Goal: Task Accomplishment & Management: Complete application form

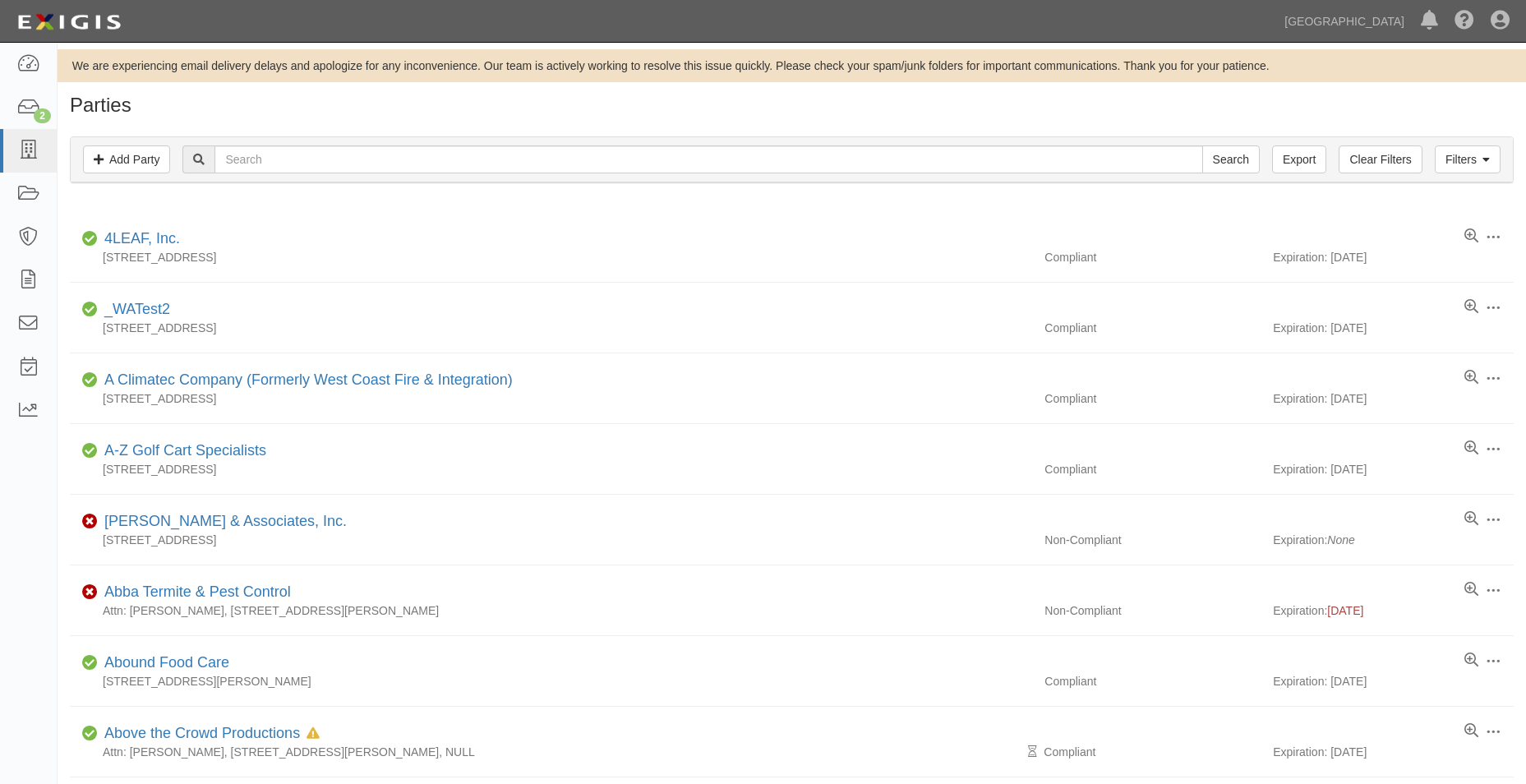
click at [646, 128] on div "Filters Add Party Clear Filters Export Search Filters Compliance Status Complia…" at bounding box center [791, 162] width 1469 height 76
click at [297, 179] on div "Filters Add Party Clear Filters Export Search Filters" at bounding box center [792, 159] width 1443 height 46
click at [308, 155] on input "text" at bounding box center [709, 159] width 988 height 28
type input "the eciheri"
click at [1203, 146] on input "Search" at bounding box center [1231, 159] width 57 height 28
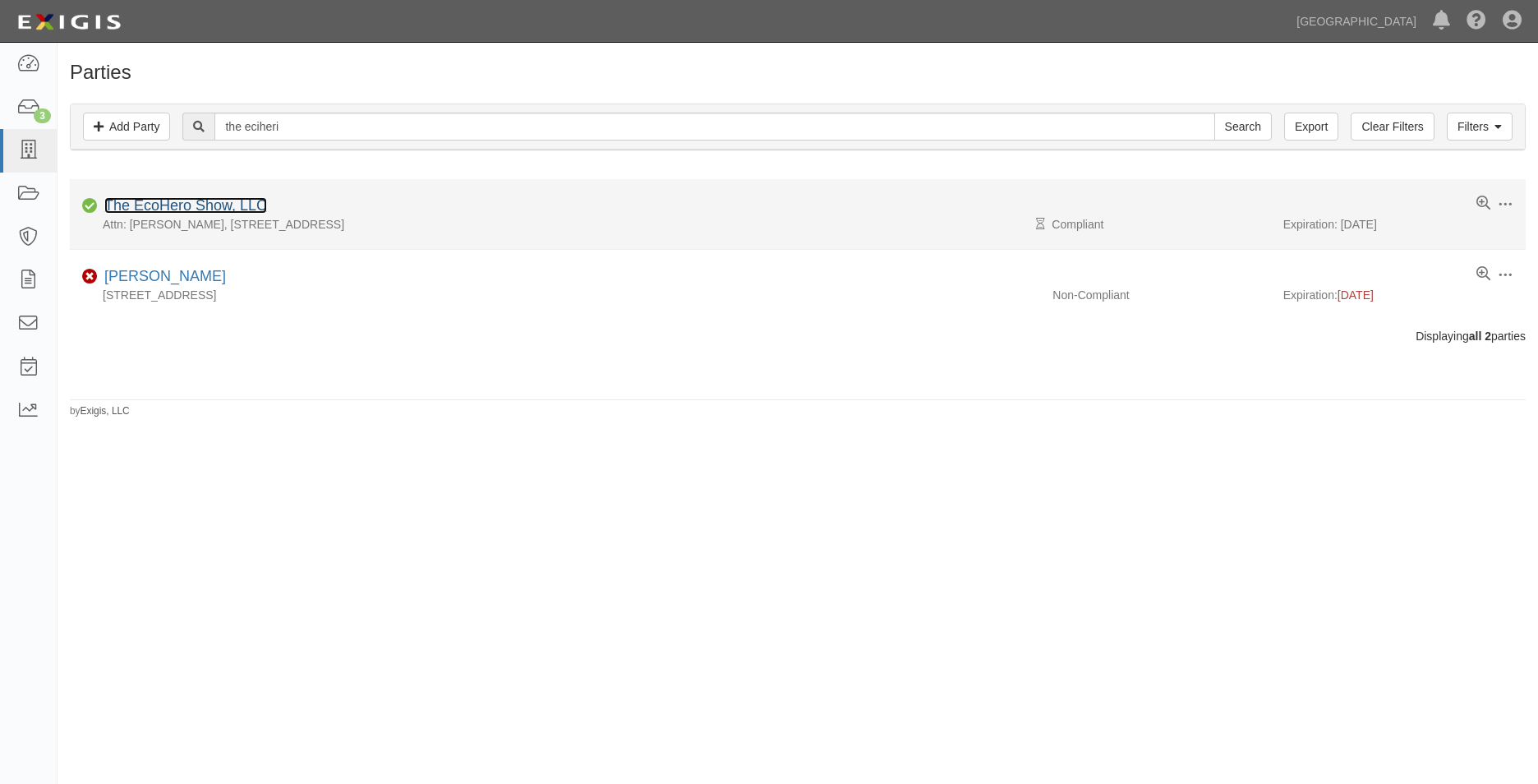
click at [235, 201] on link "The EcoHero Show, LLC" at bounding box center [186, 205] width 163 height 16
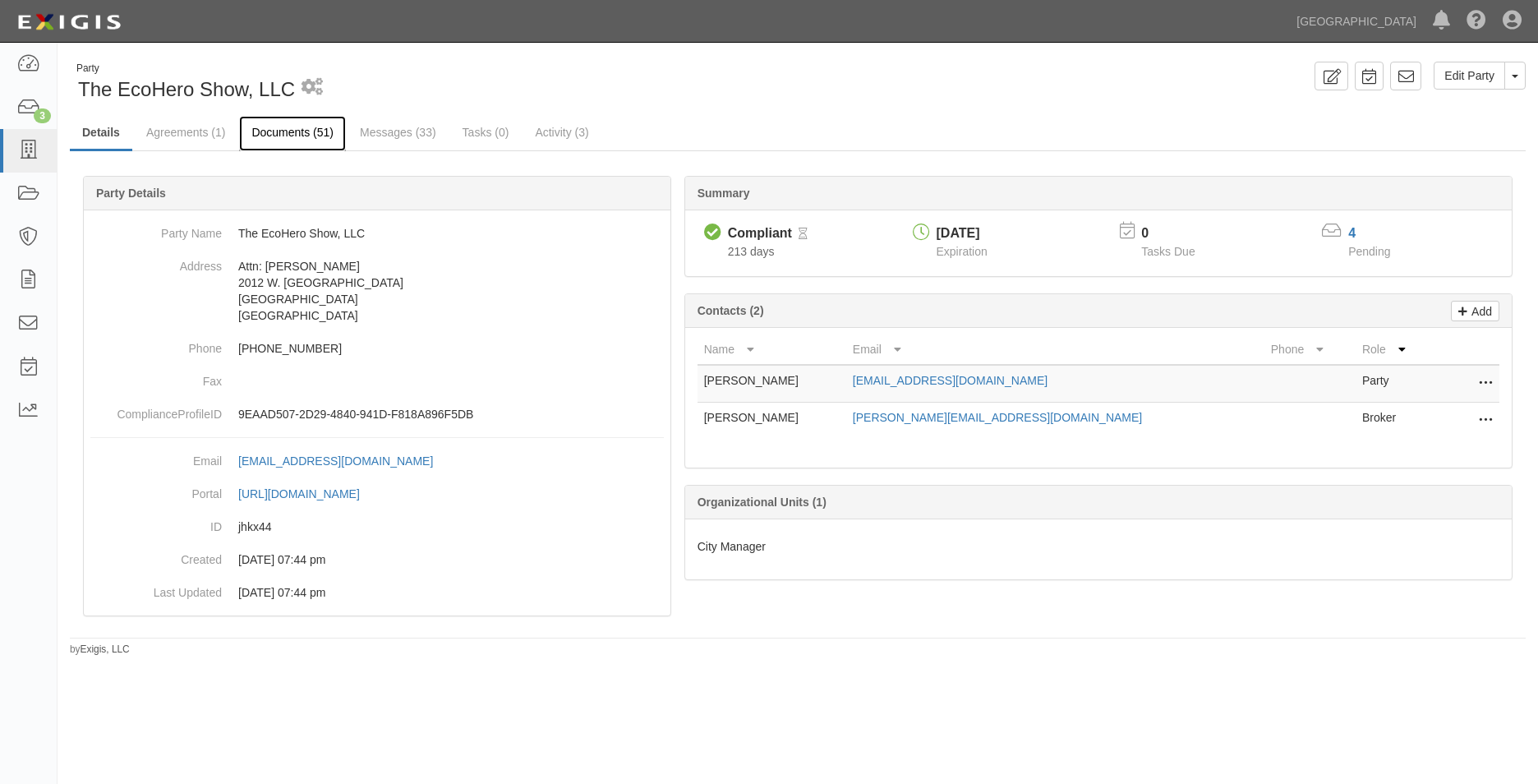
click at [285, 117] on link "Documents (51)" at bounding box center [292, 133] width 107 height 35
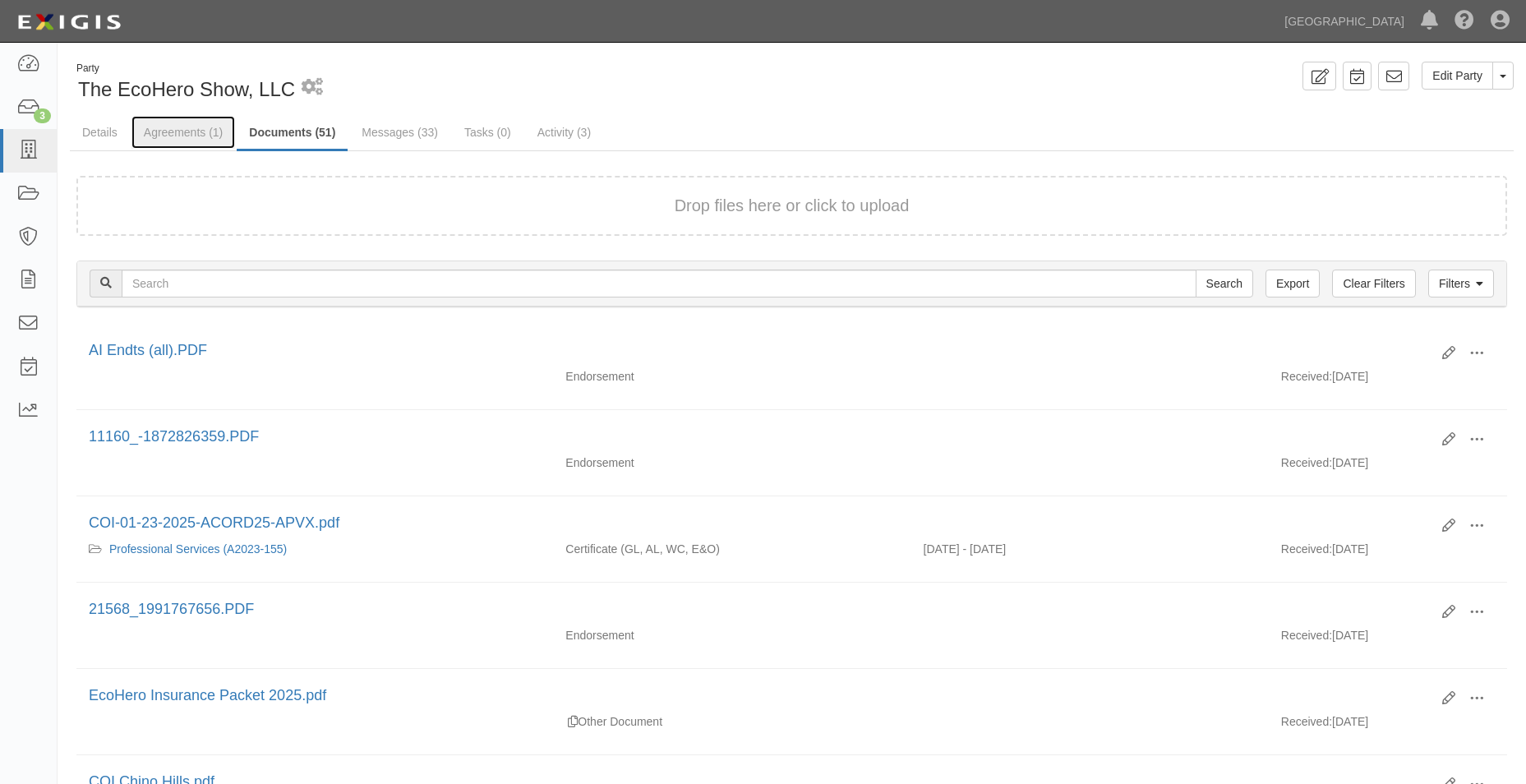
click at [179, 126] on link "Agreements (1)" at bounding box center [182, 132] width 104 height 33
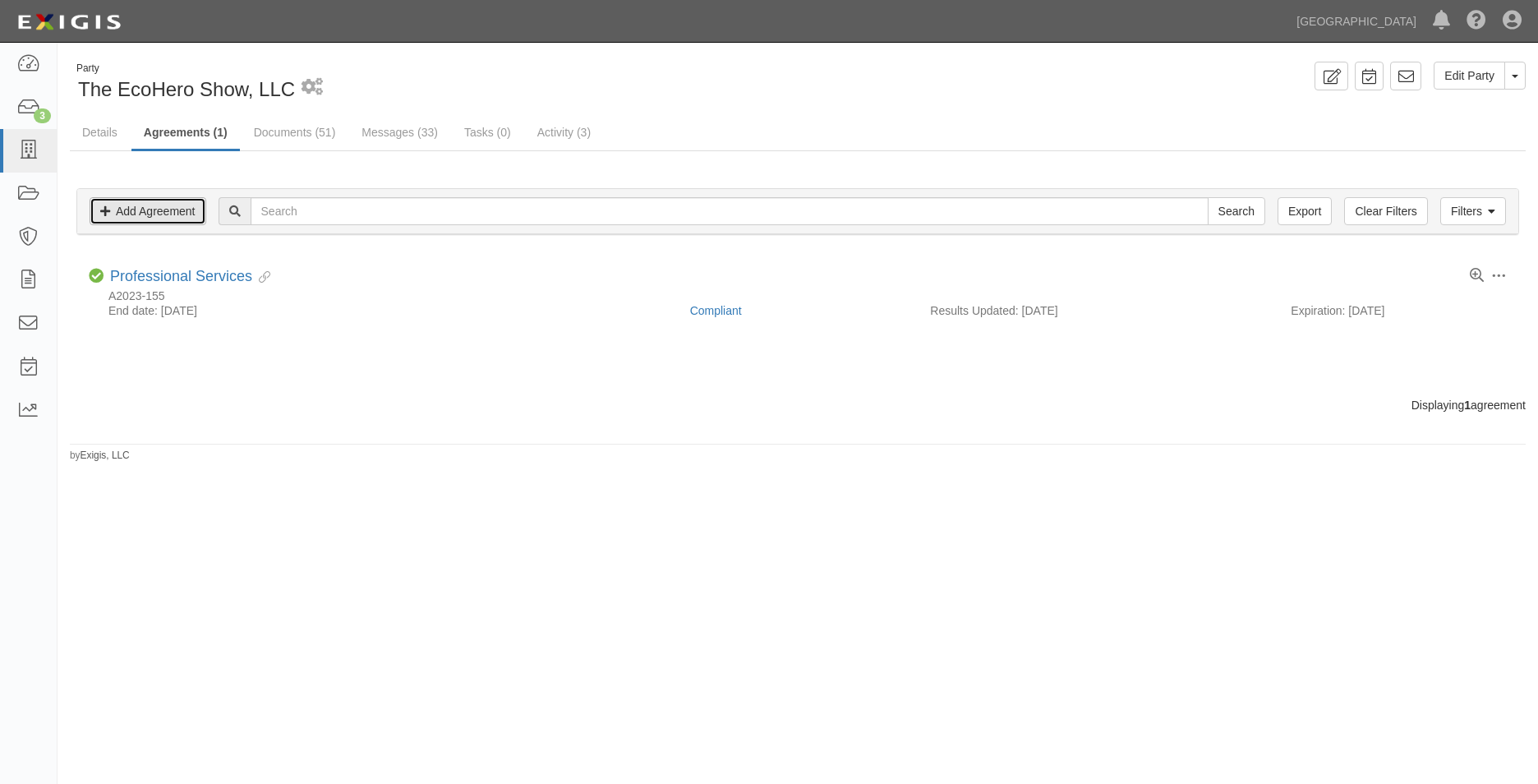
click at [193, 215] on link "Add Agreement" at bounding box center [147, 211] width 116 height 28
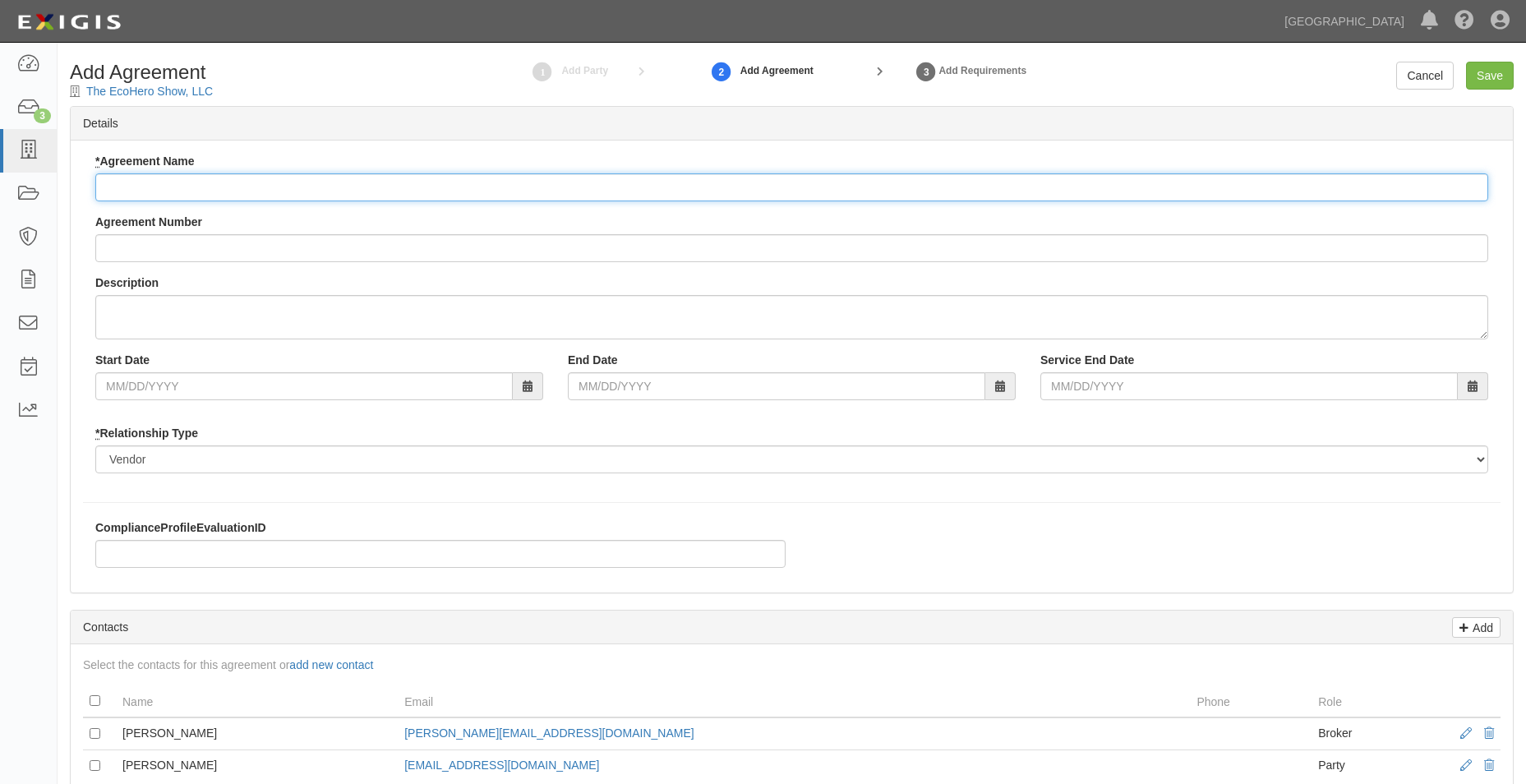
click at [199, 190] on input "* Agreement Name" at bounding box center [791, 187] width 1393 height 28
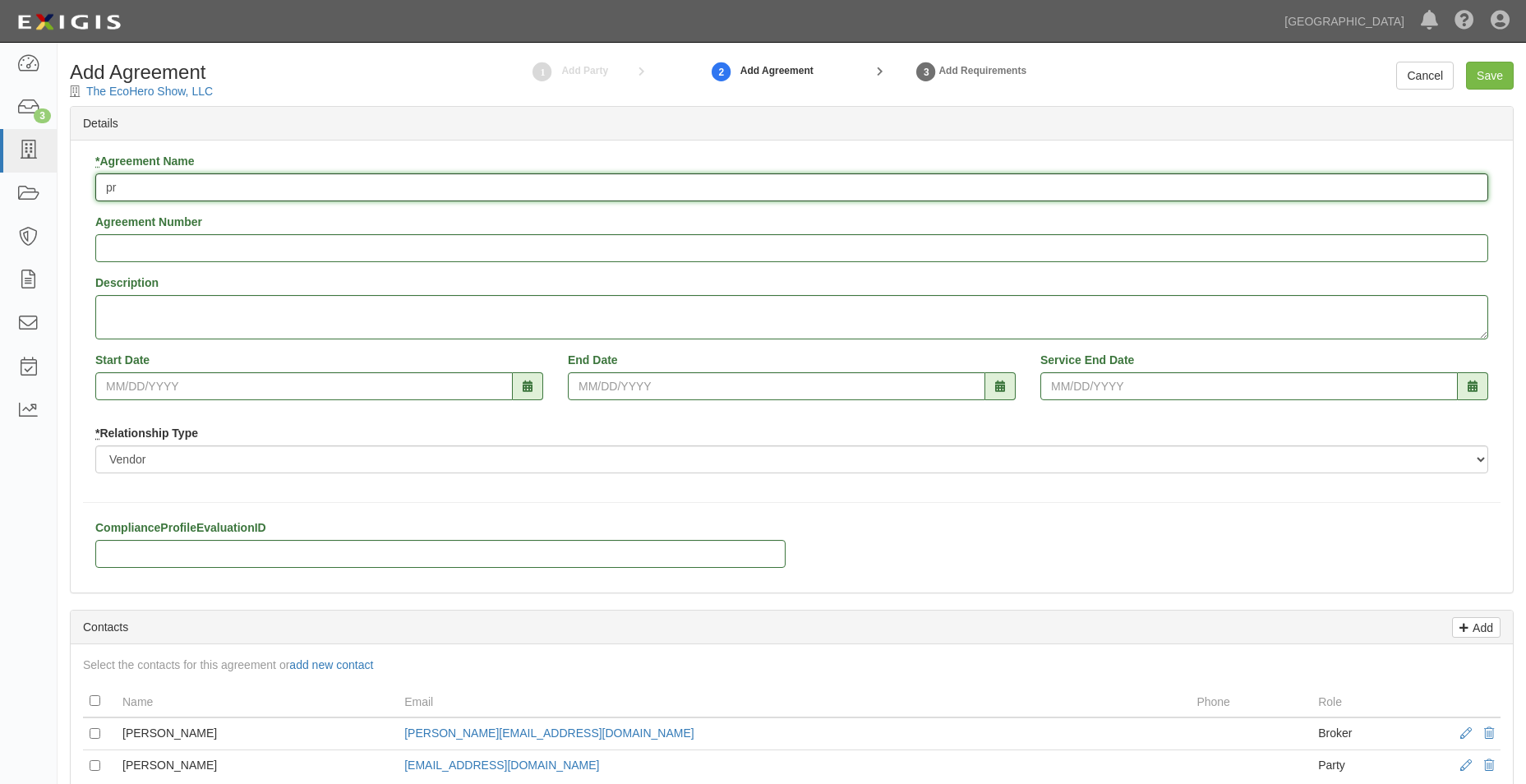
type input "Professional Services Agreement"
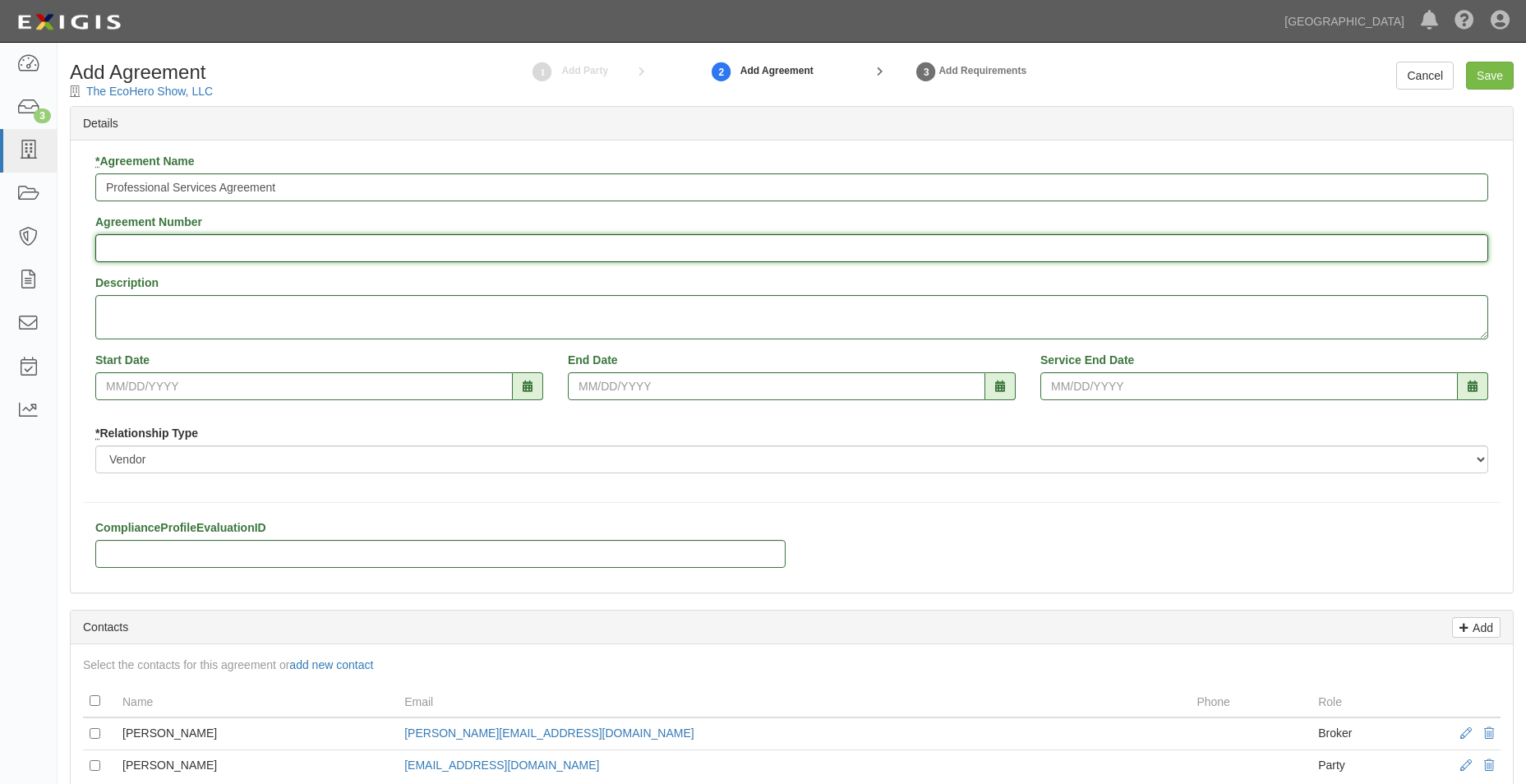
click at [134, 259] on input "Agreement Number" at bounding box center [791, 247] width 1393 height 28
type input "a"
type input "A2025-172"
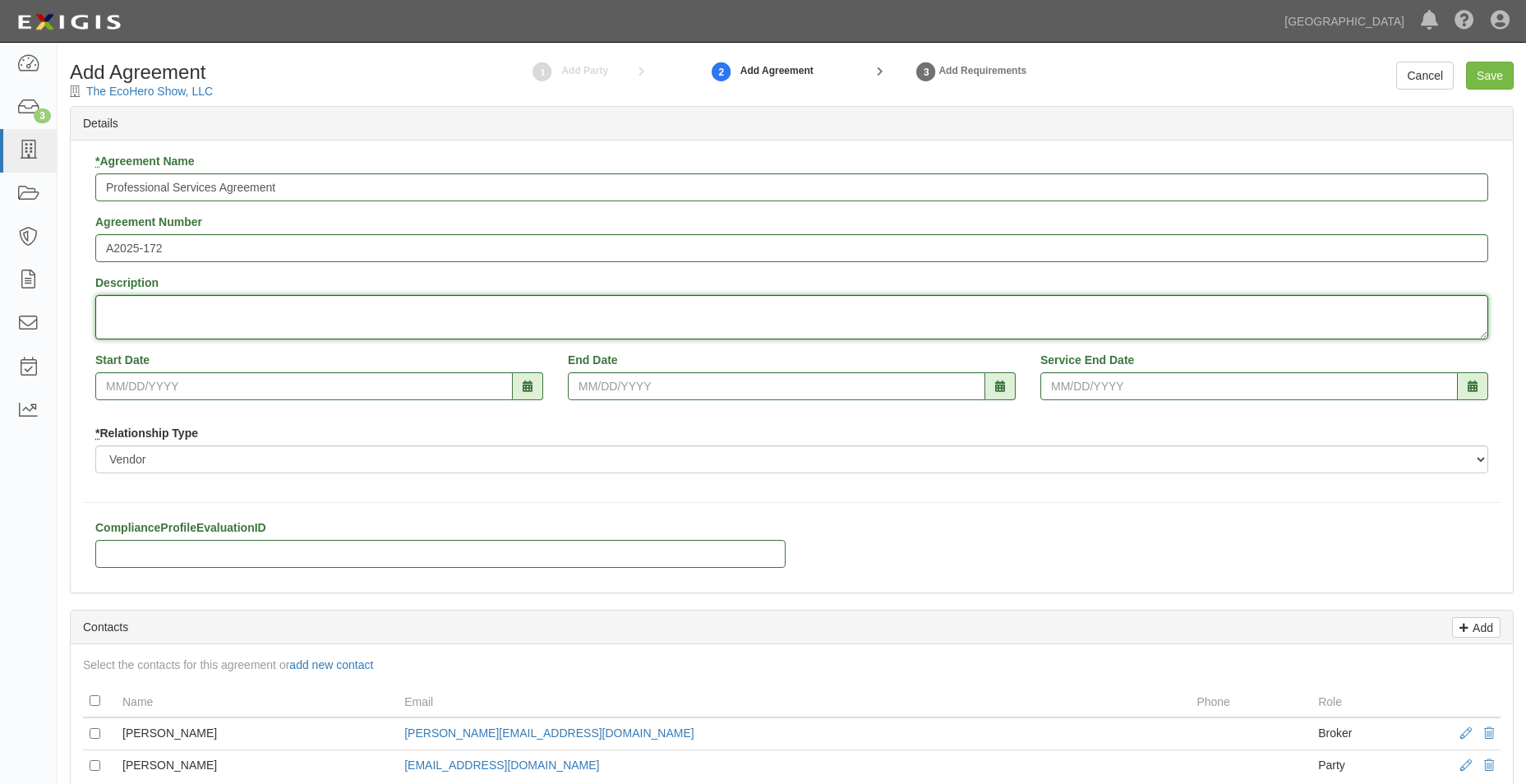
type textarea "p"
type textarea "Provides performances at various schools in the city on recycling education."
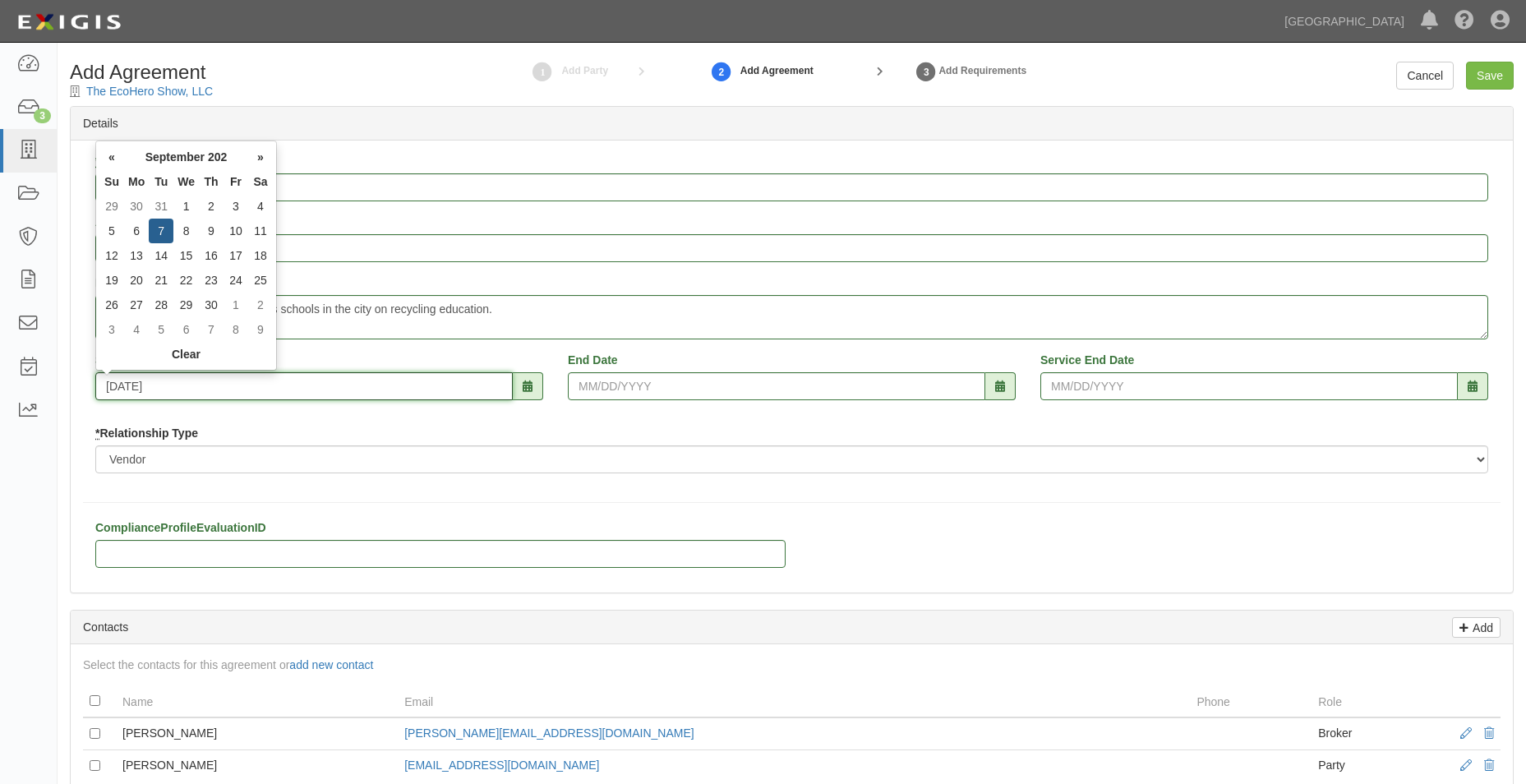
type input "09/07/2025"
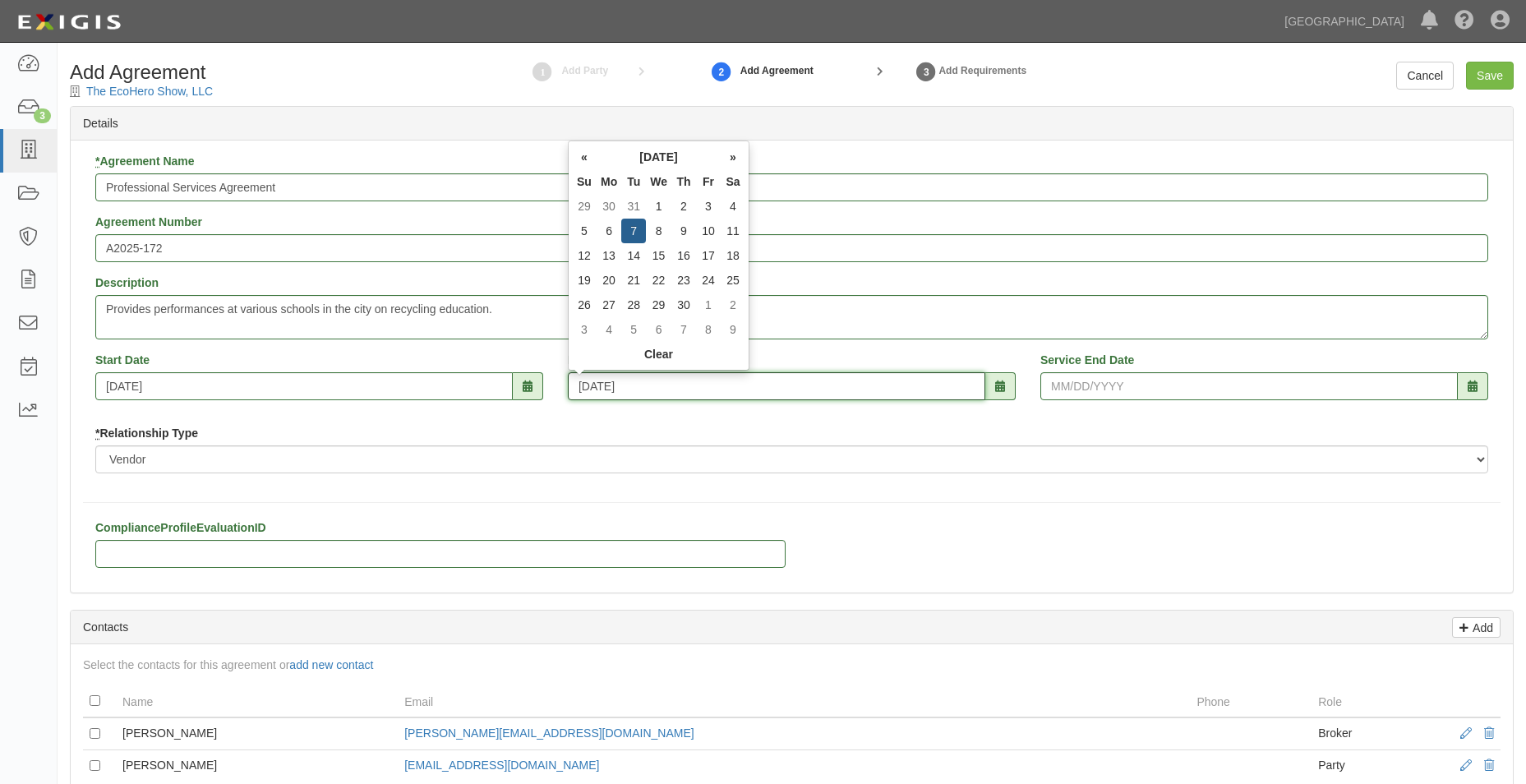
type input "09/07/2027"
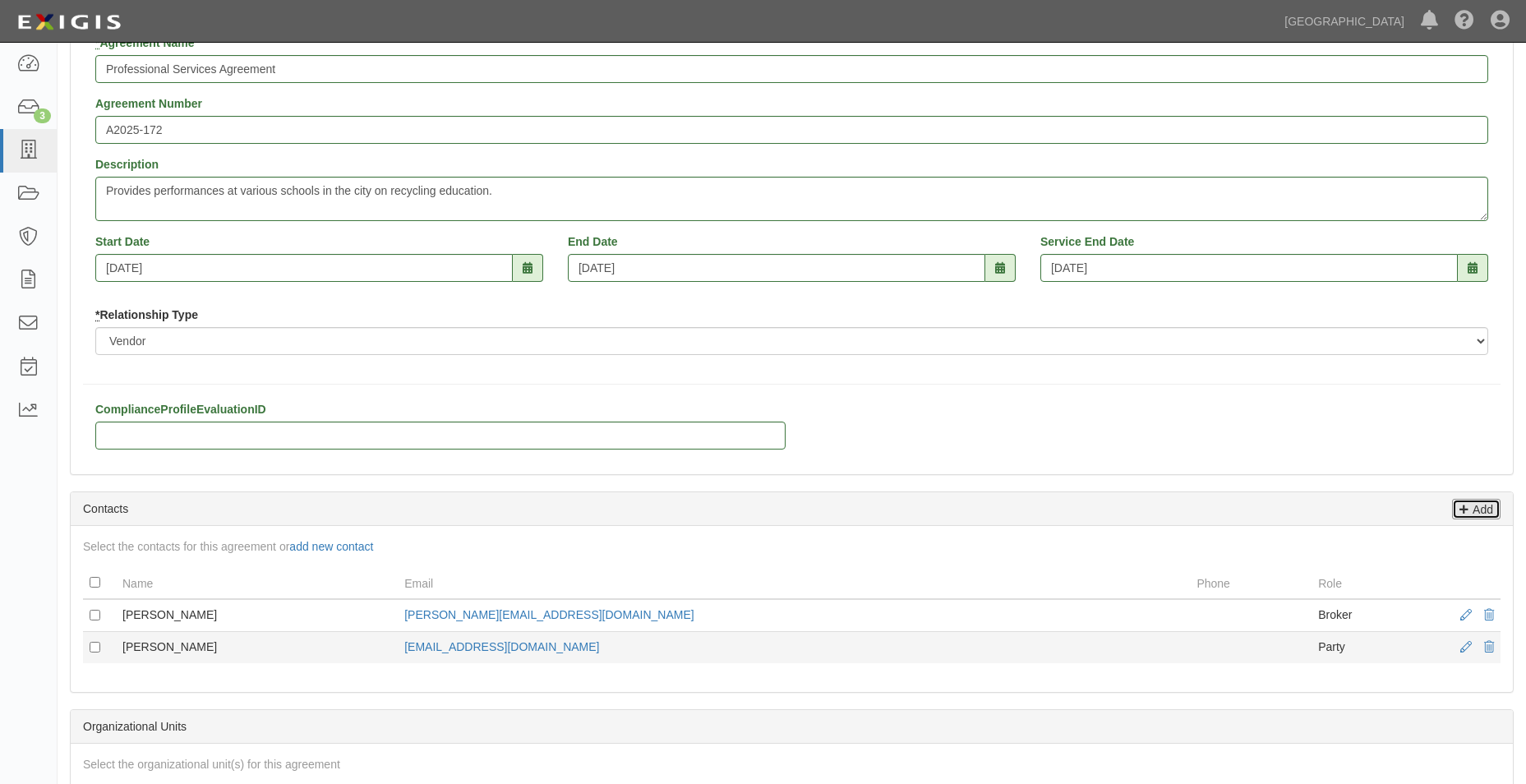
scroll to position [164, 0]
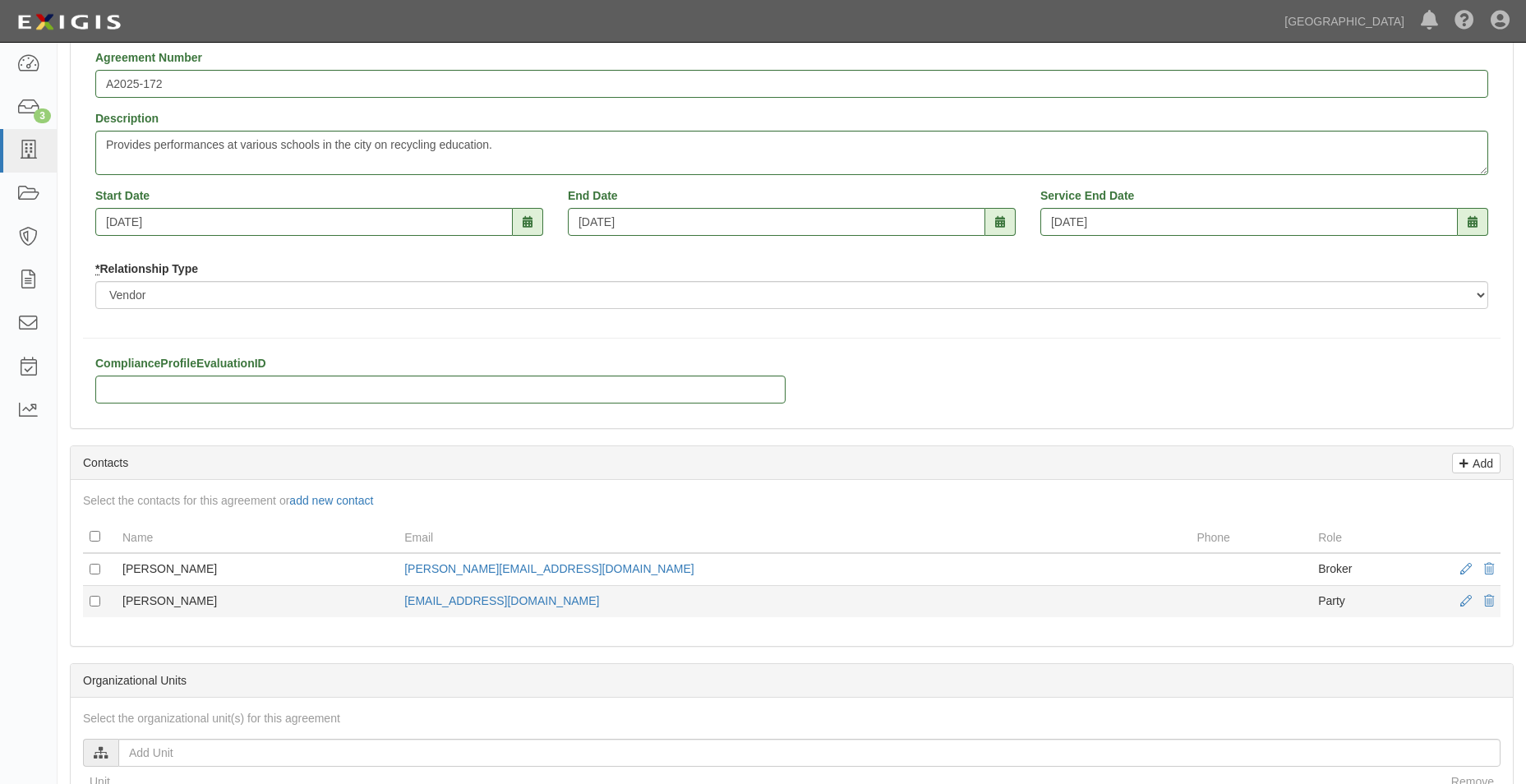
click at [91, 589] on td at bounding box center [100, 602] width 33 height 32
click at [89, 602] on input "checkbox" at bounding box center [94, 601] width 11 height 11
checkbox input "true"
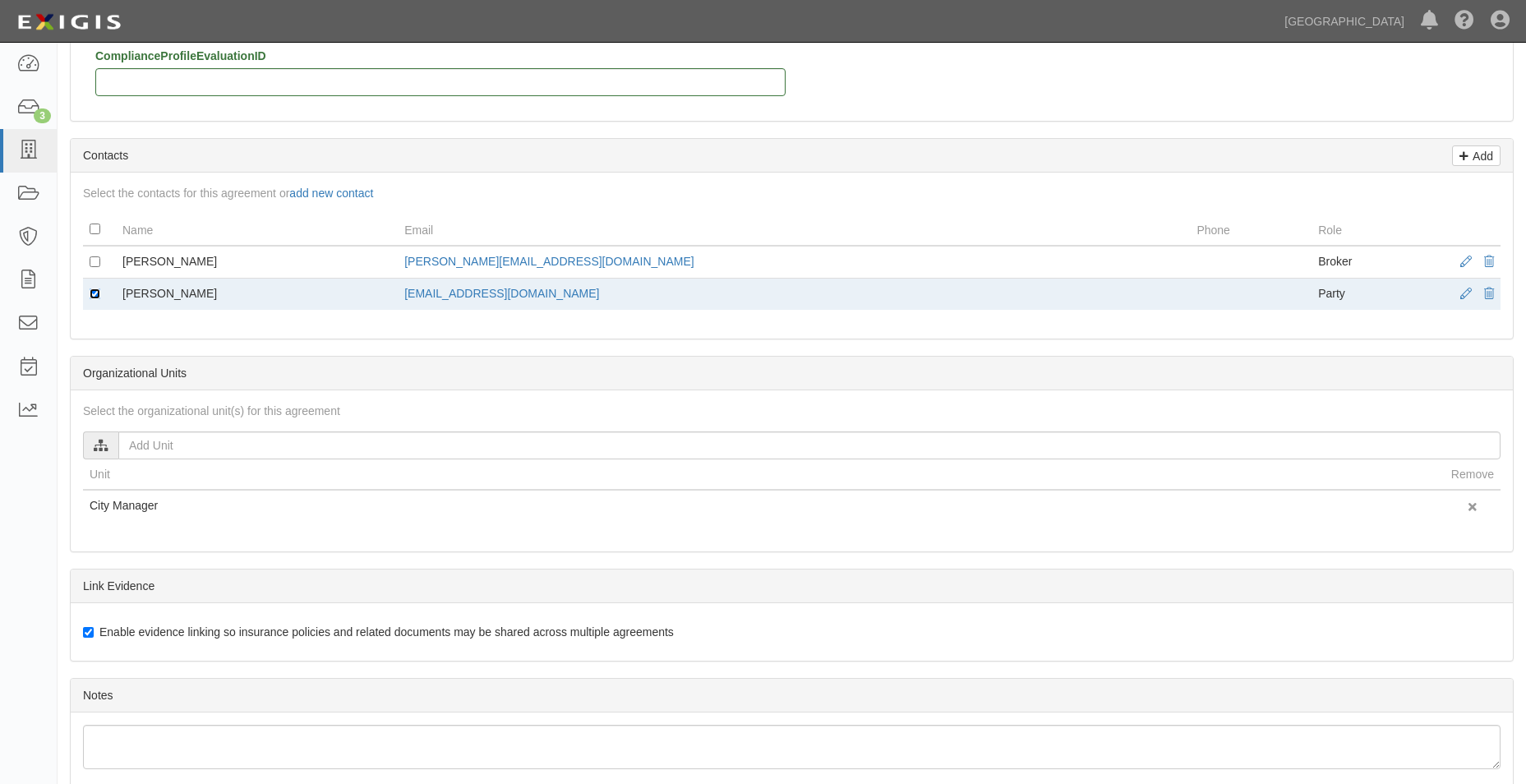
scroll to position [329, 0]
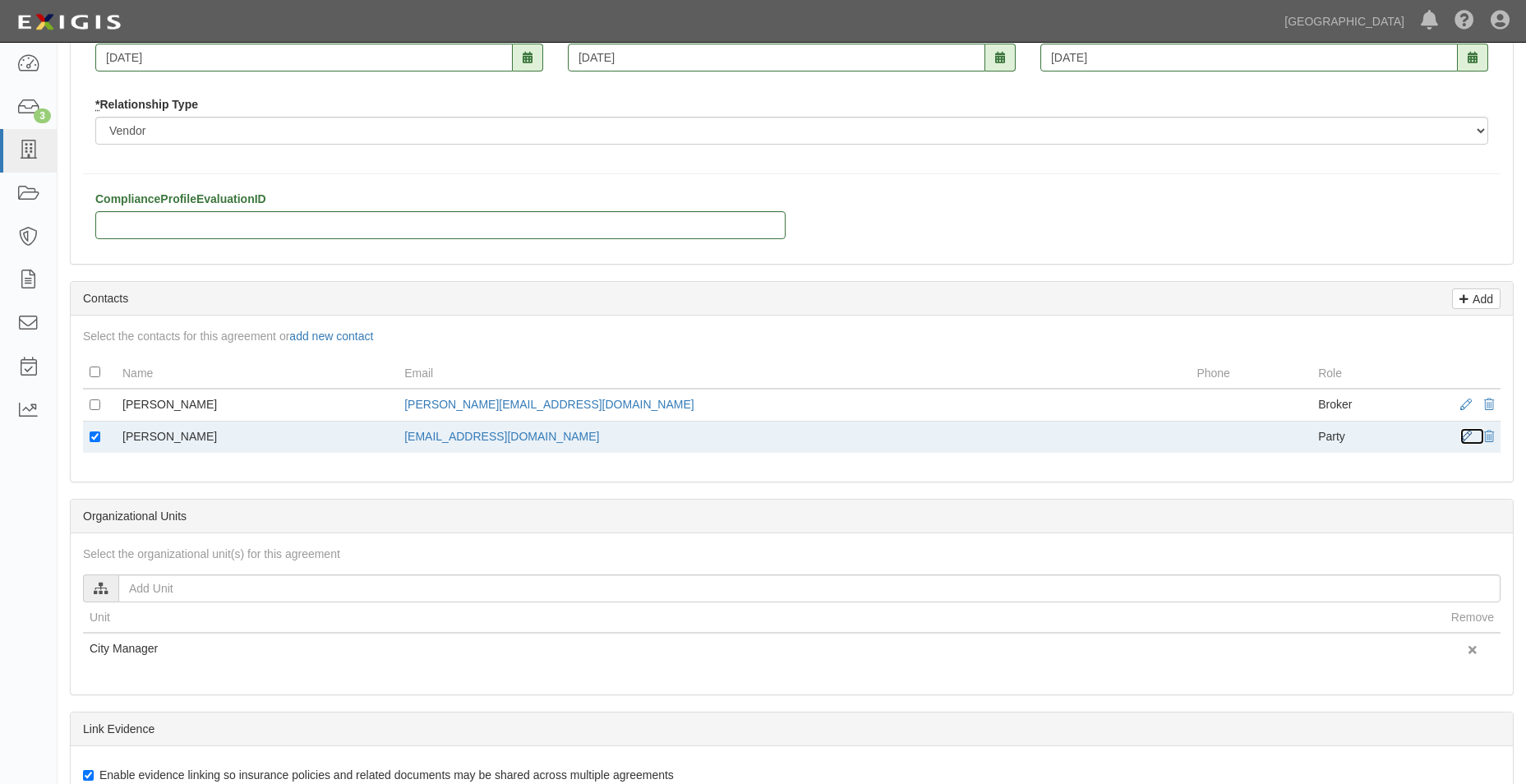
click at [1466, 432] on span at bounding box center [1467, 438] width 12 height 12
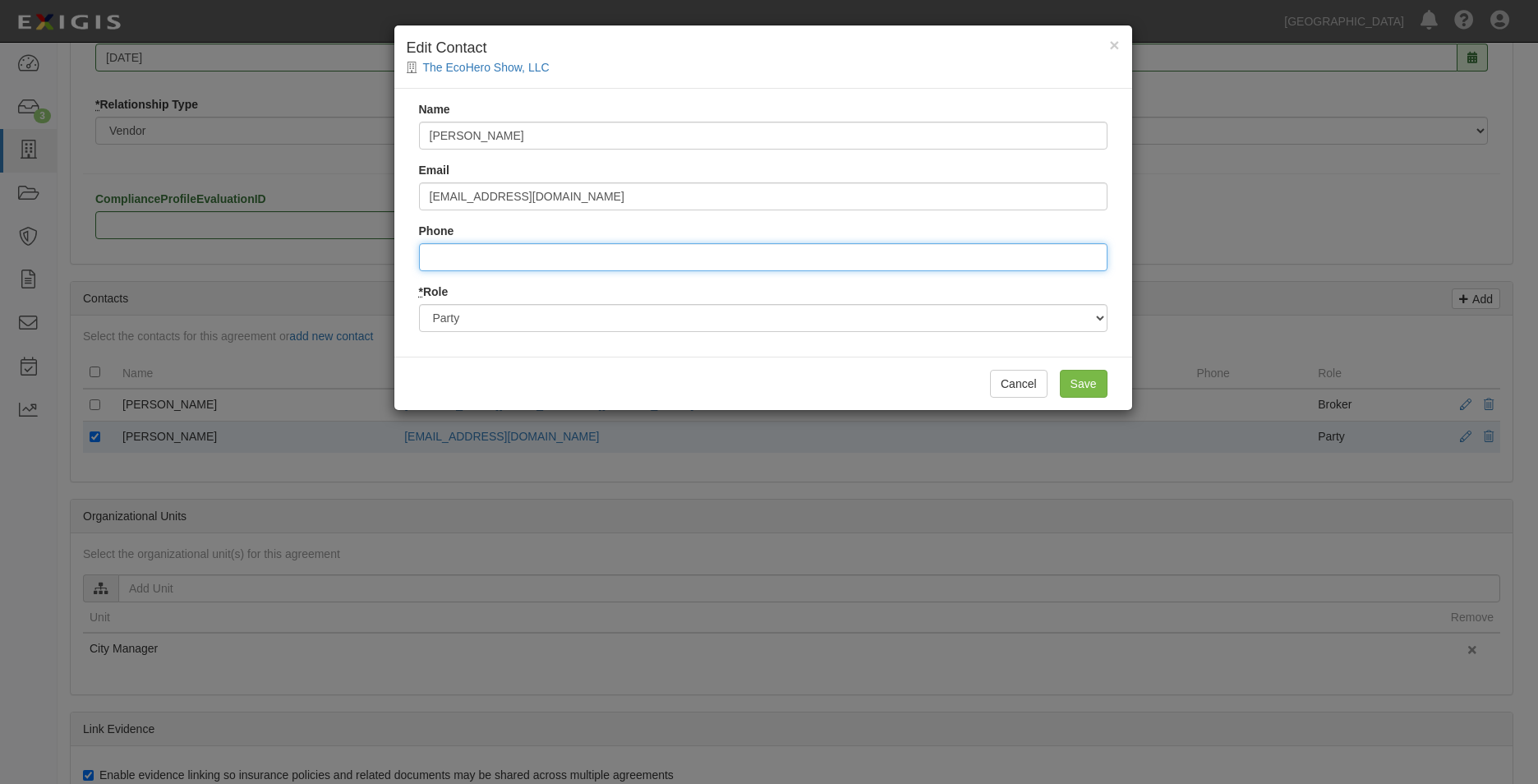
click at [716, 250] on input "Phone" at bounding box center [764, 257] width 689 height 28
type input "9097064606"
click at [1096, 375] on input "Save" at bounding box center [1083, 383] width 48 height 28
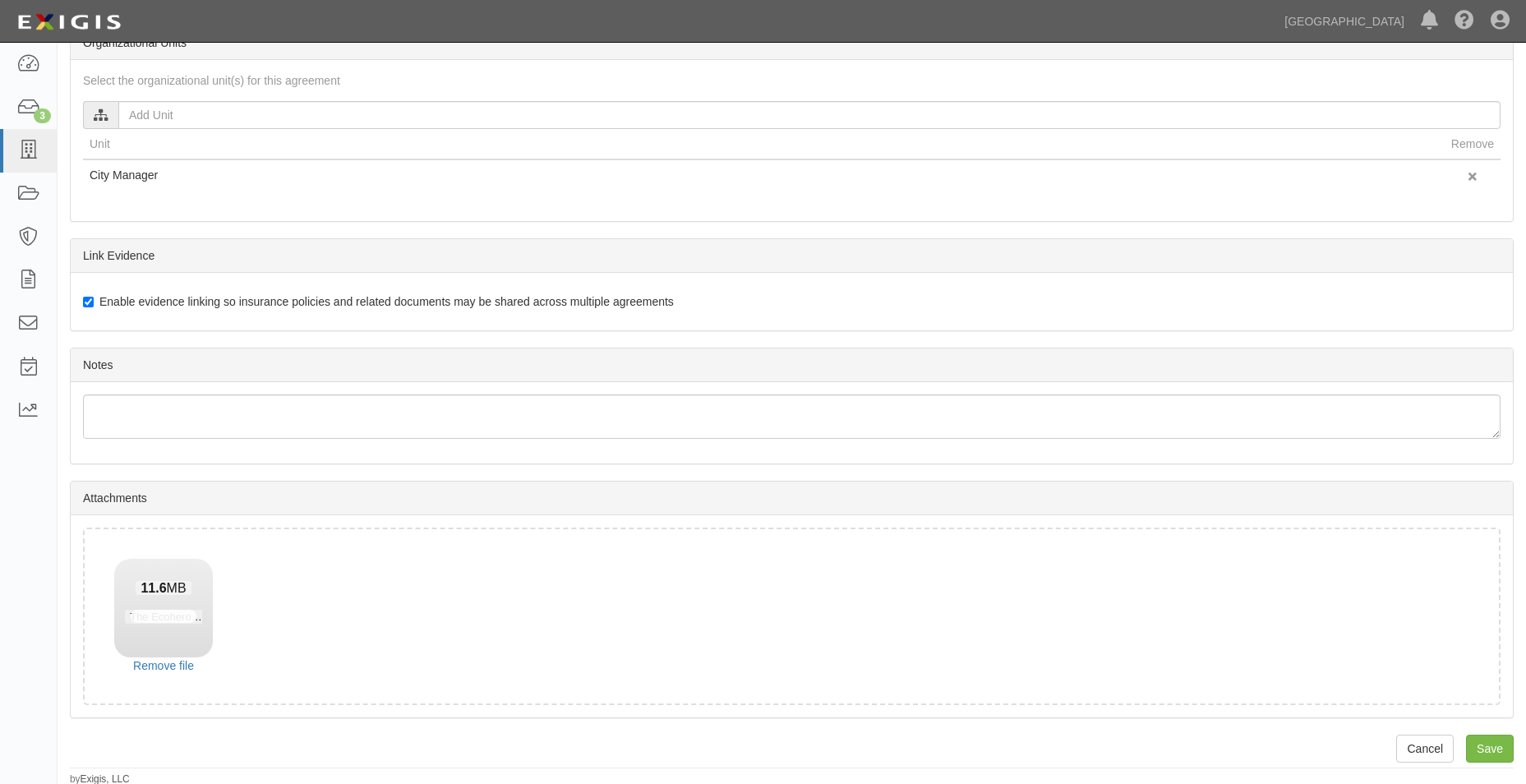
scroll to position [804, 0]
click at [1499, 742] on input "Save" at bounding box center [1490, 745] width 48 height 28
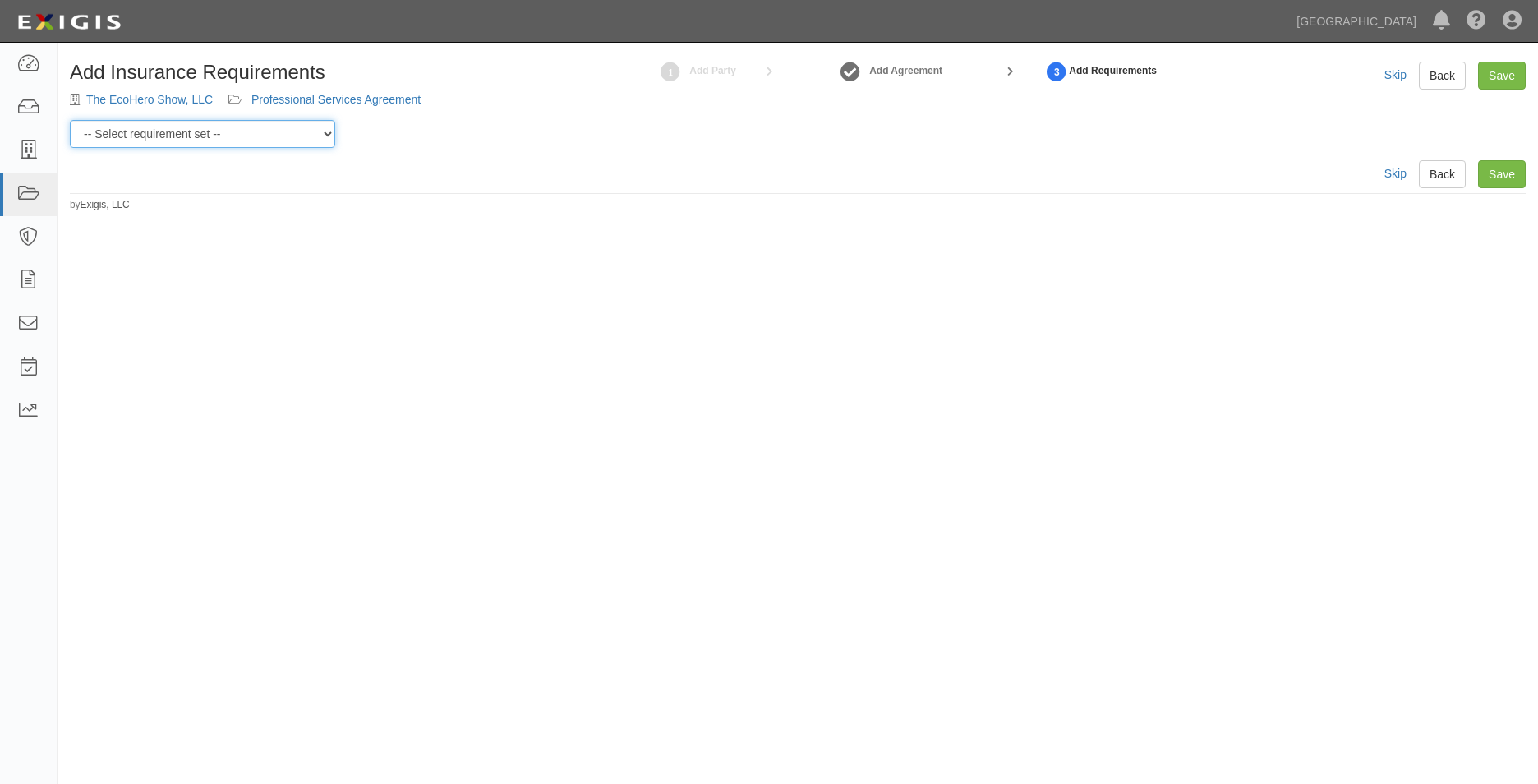
click at [274, 137] on select "-- Select requirement set -- 0-0-0-.03 Prof. Liability 0-0-0-1 CYB 0-1-0-0-1 E&…" at bounding box center [203, 134] width 266 height 28
select select "54290"
click at [70, 120] on select "-- Select requirement set -- 0-0-0-.03 Prof. Liability 0-0-0-1 CYB 0-1-0-0-1 E&…" at bounding box center [203, 134] width 266 height 28
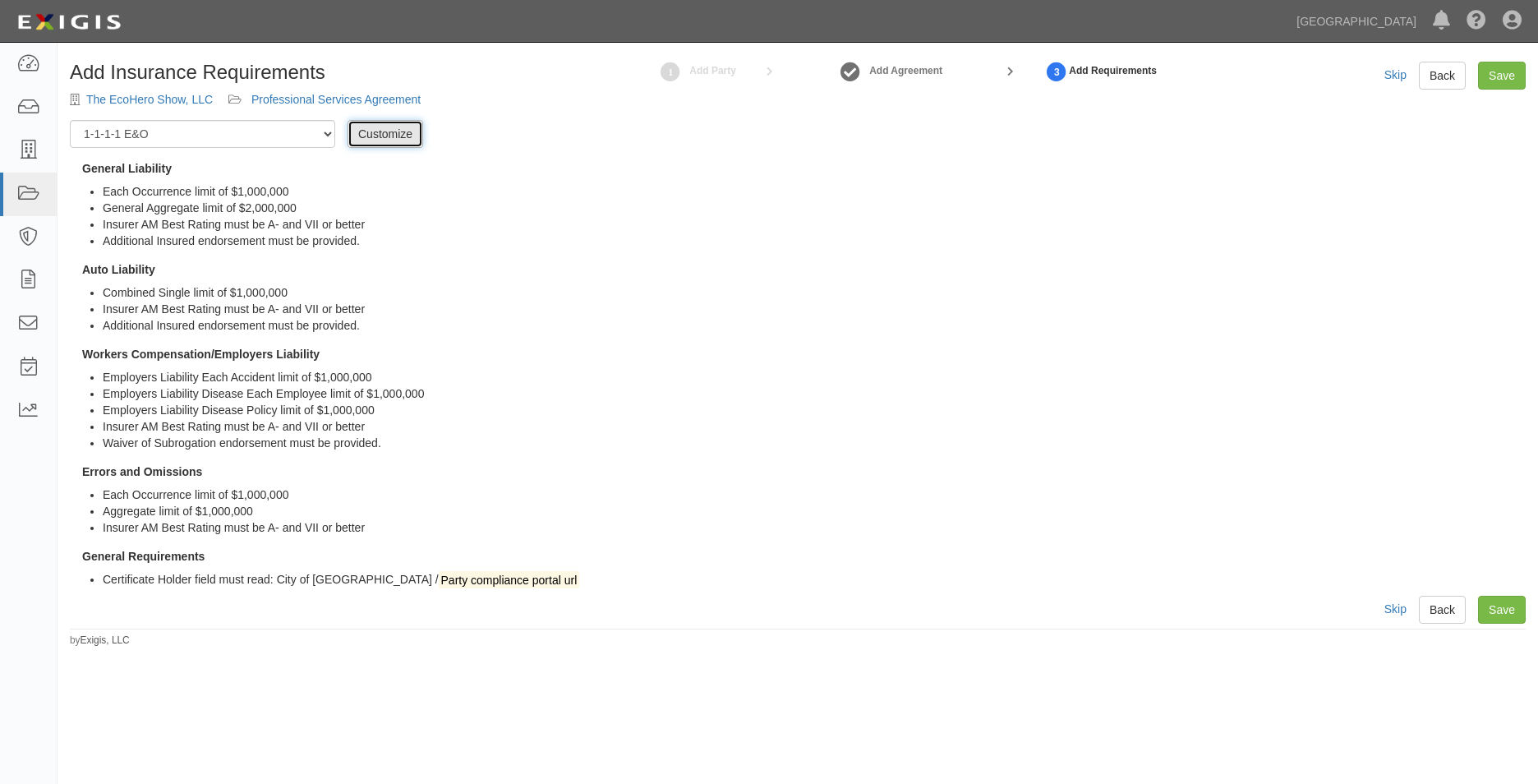
click at [389, 128] on link "Customize" at bounding box center [385, 134] width 76 height 28
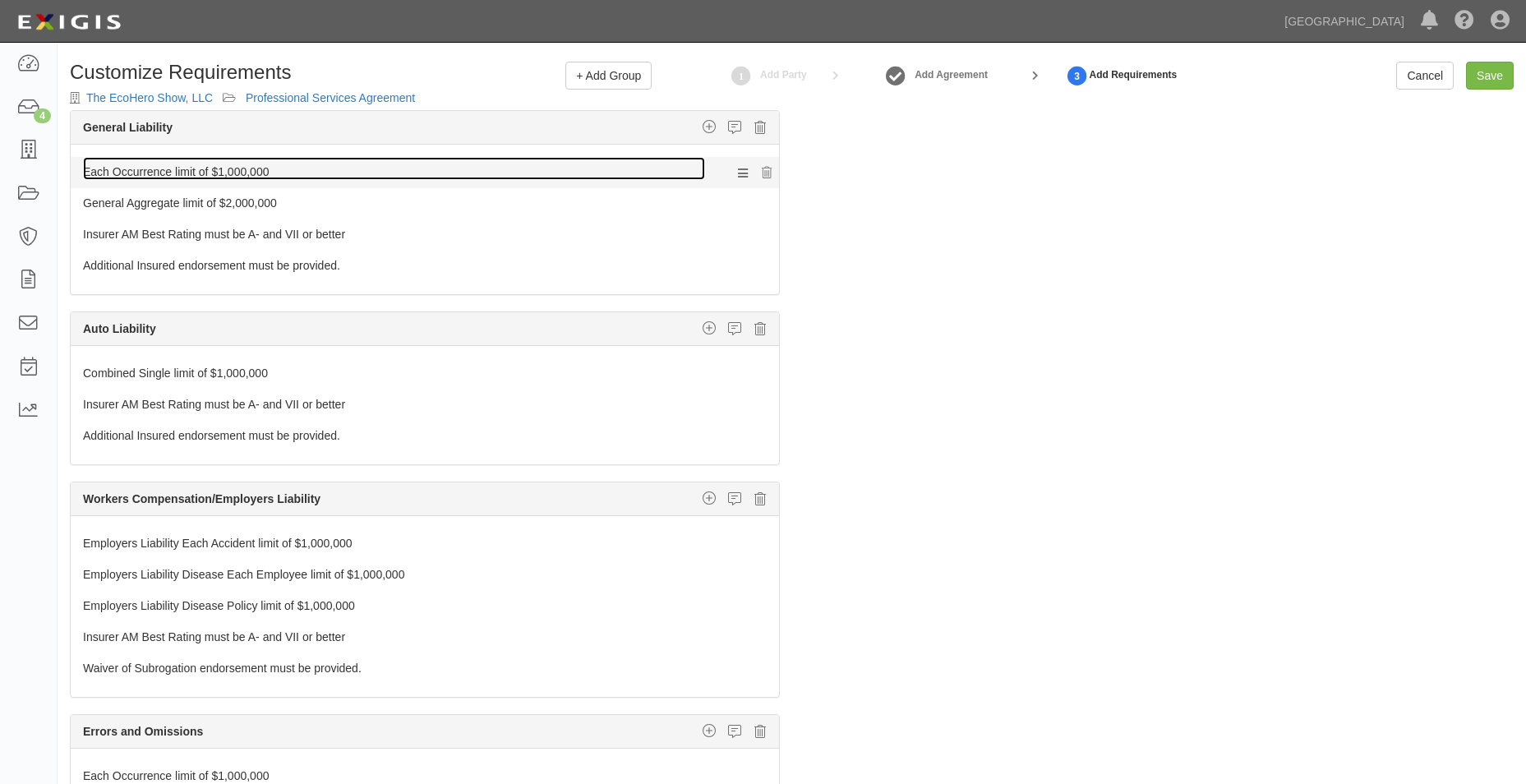
click at [281, 167] on link "Each Occurrence limit of $1,000,000" at bounding box center [394, 169] width 622 height 23
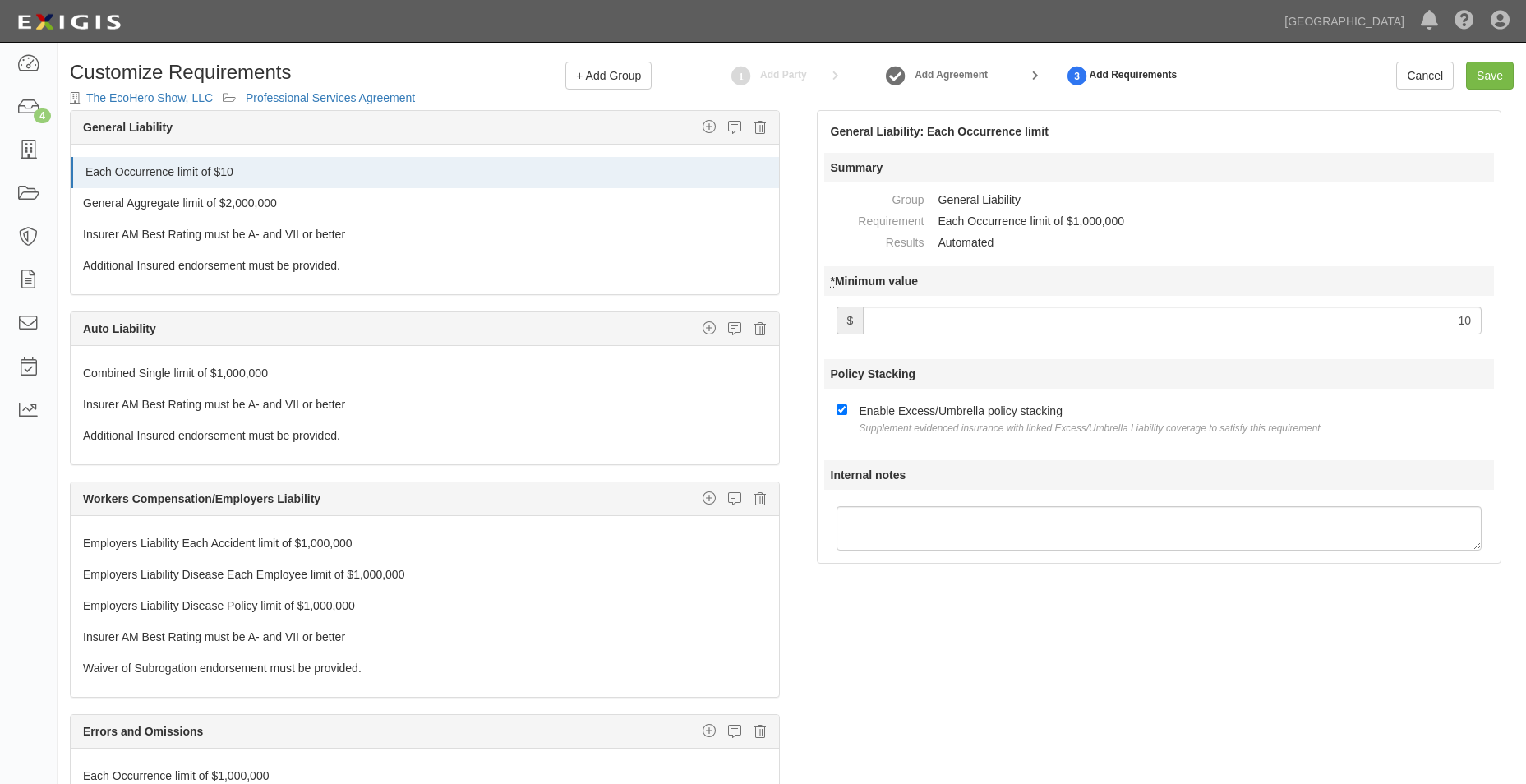
type input "1"
type input "2,000,000"
click at [383, 215] on div at bounding box center [425, 215] width 709 height 8
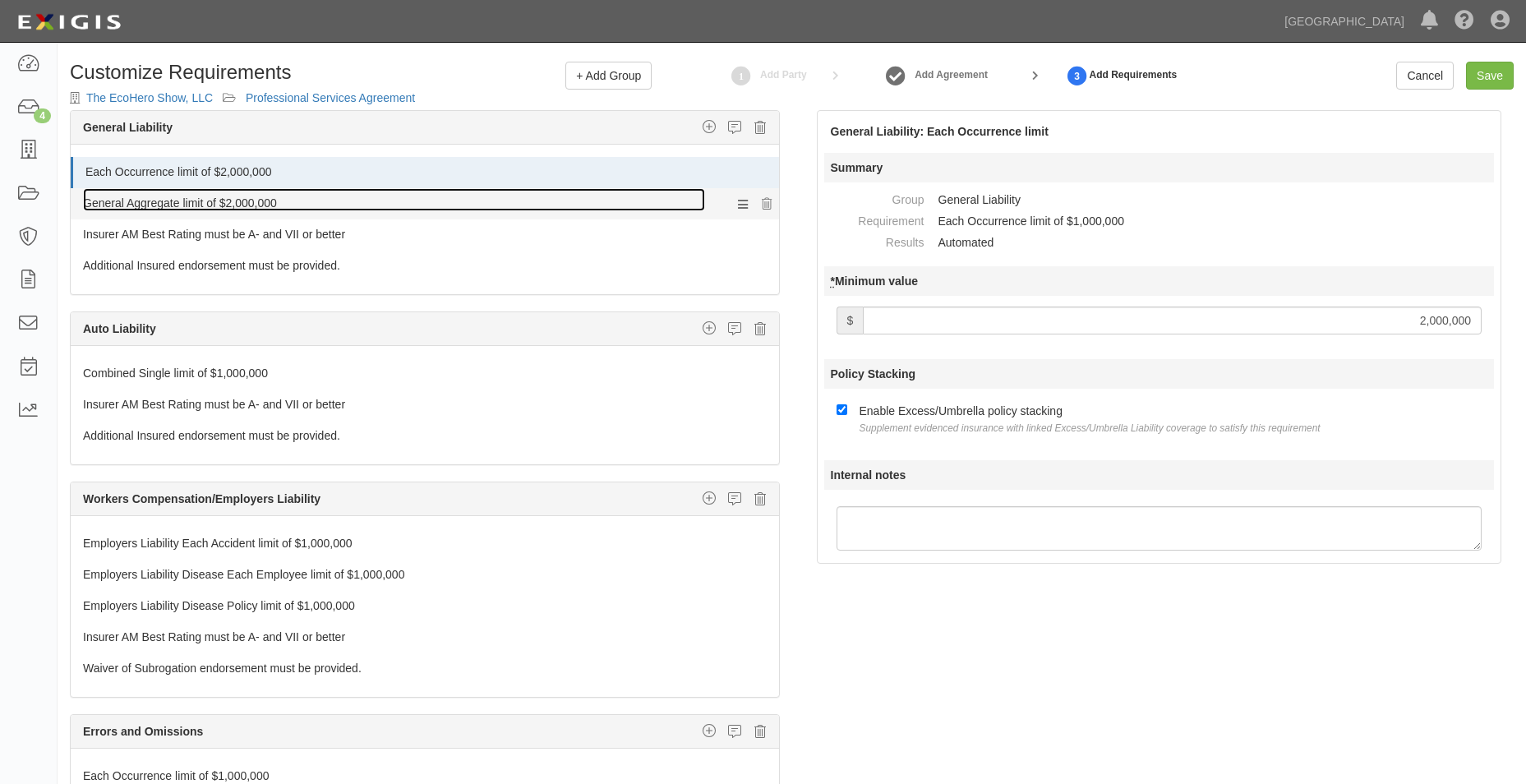
click at [386, 205] on link "General Aggregate limit of $2,000,000" at bounding box center [394, 200] width 622 height 23
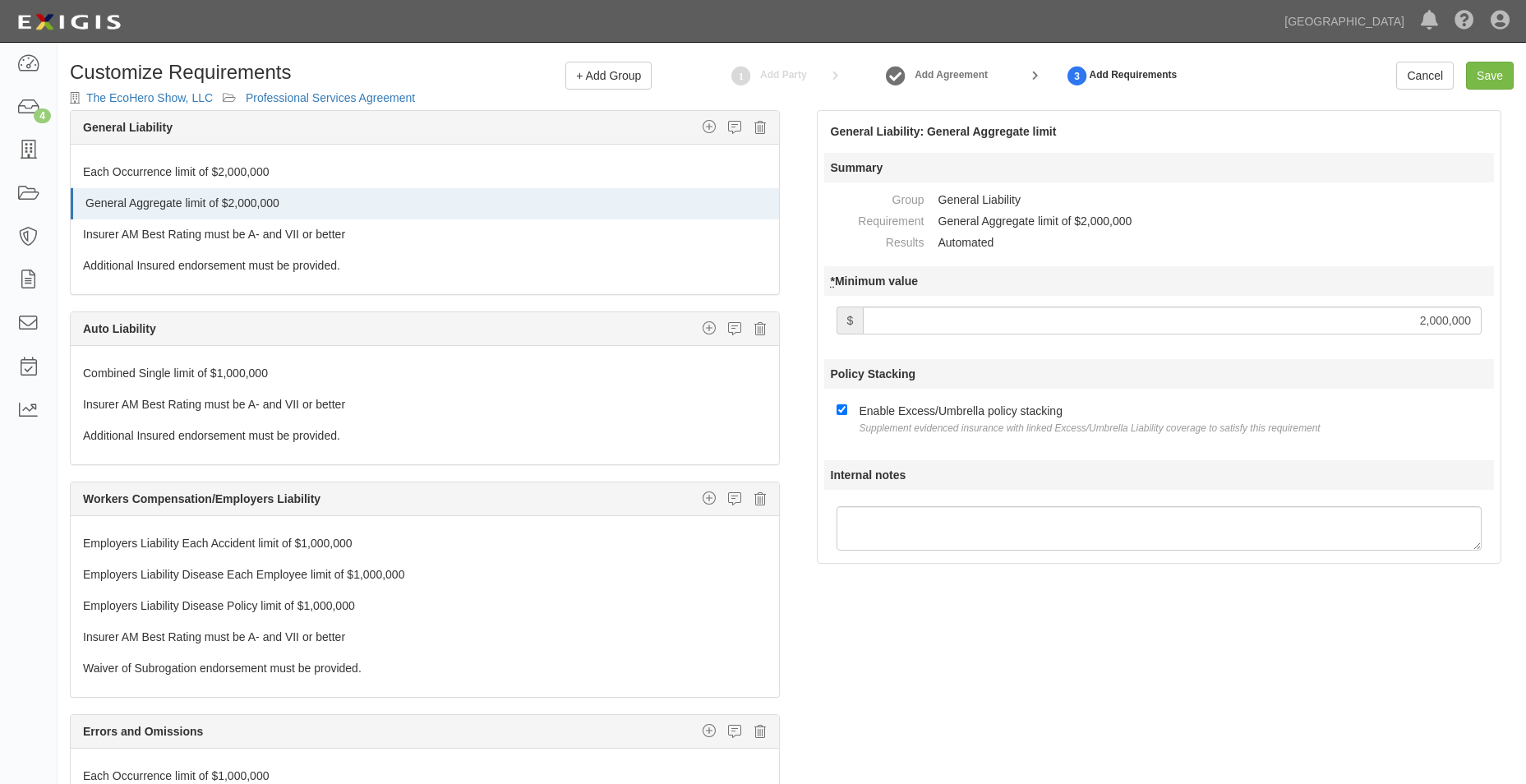
click at [1419, 314] on input "2,000,000" at bounding box center [1173, 320] width 619 height 28
type input "4,000,000"
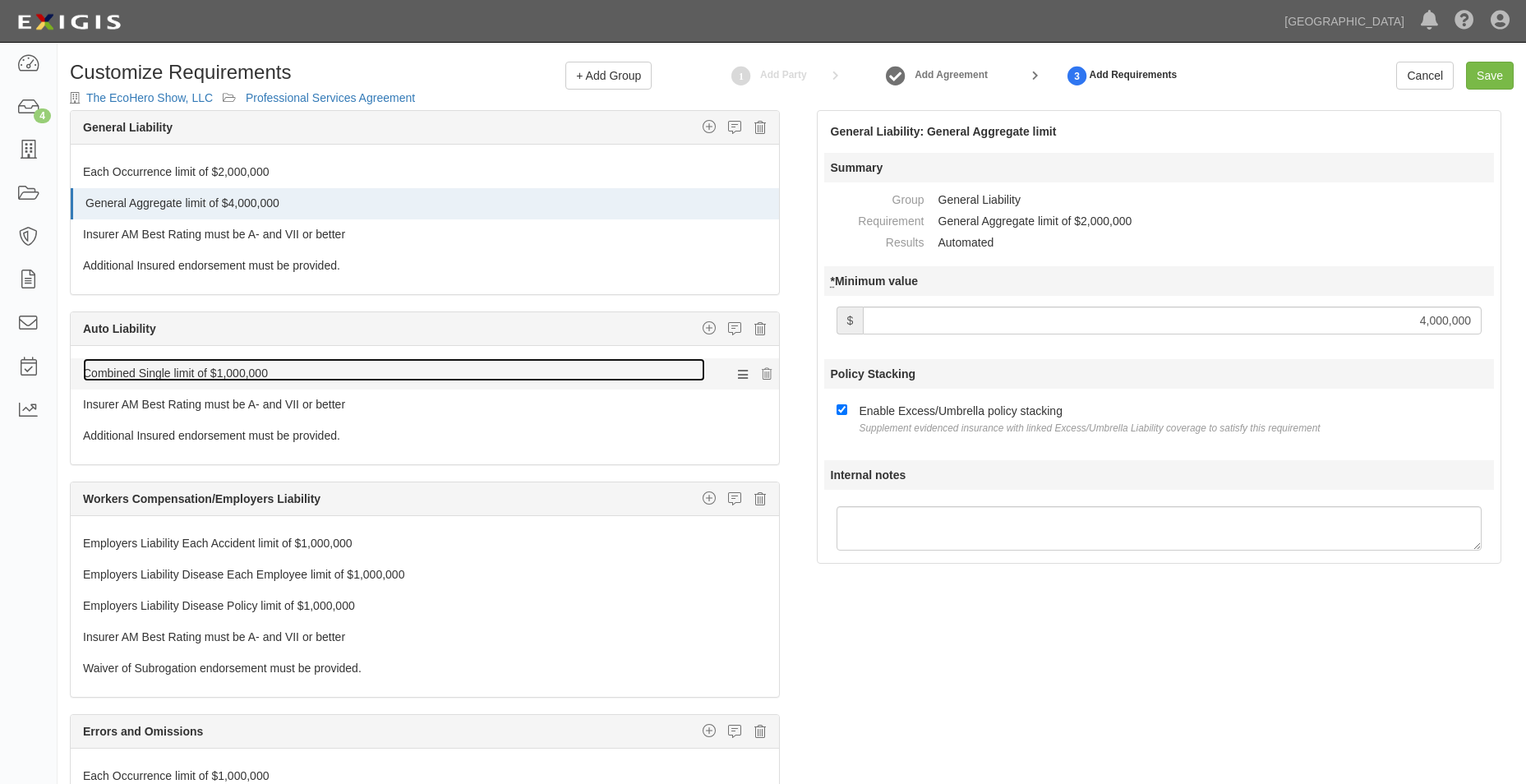
click at [367, 373] on link "Combined Single limit of $1,000,000" at bounding box center [394, 370] width 622 height 23
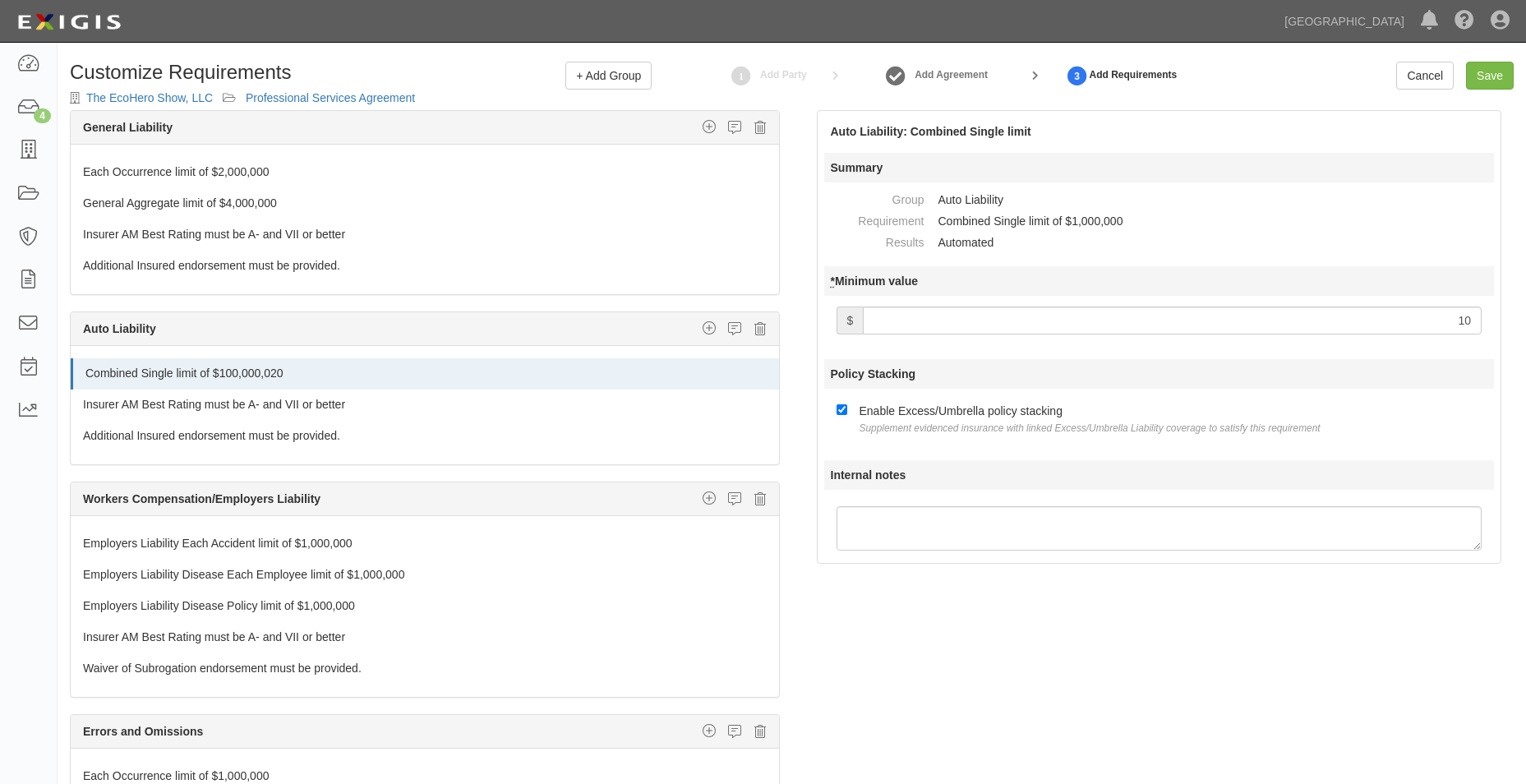
type input "1"
click at [1182, 578] on div "The requirements in red require changes in order to save. General Liability Add…" at bounding box center [791, 494] width 1469 height 769
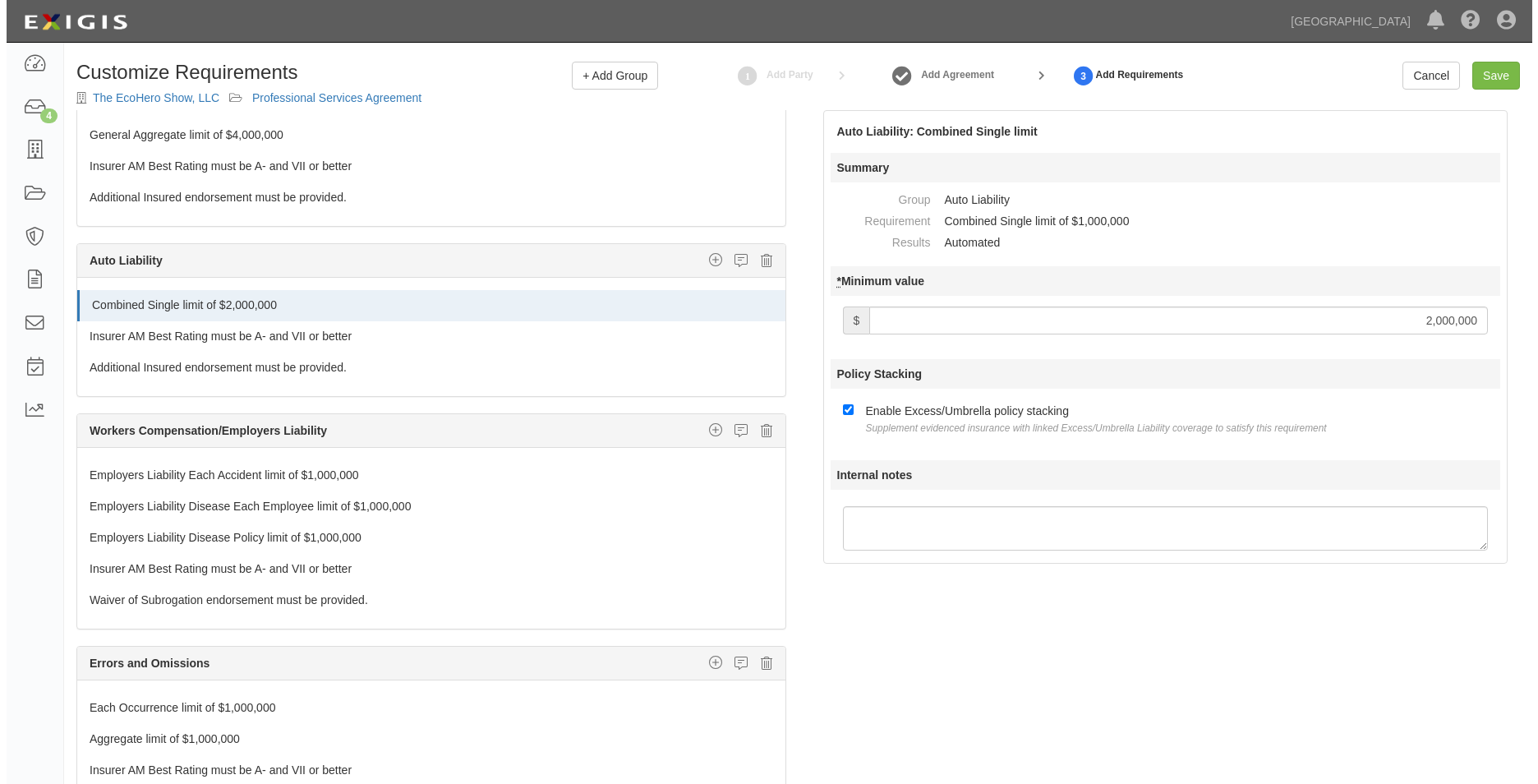
scroll to position [137, 0]
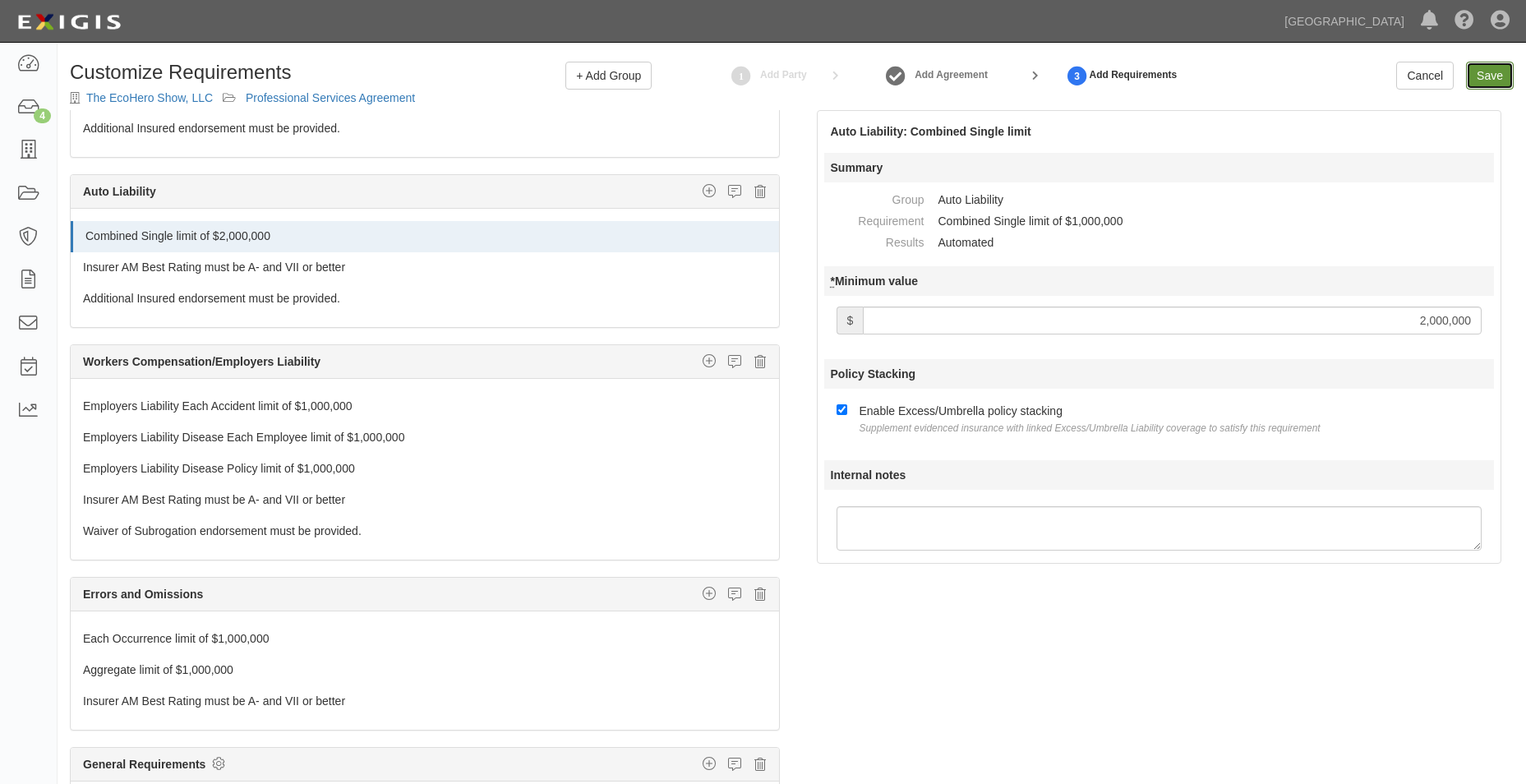
click at [1500, 67] on link "Save" at bounding box center [1490, 76] width 48 height 28
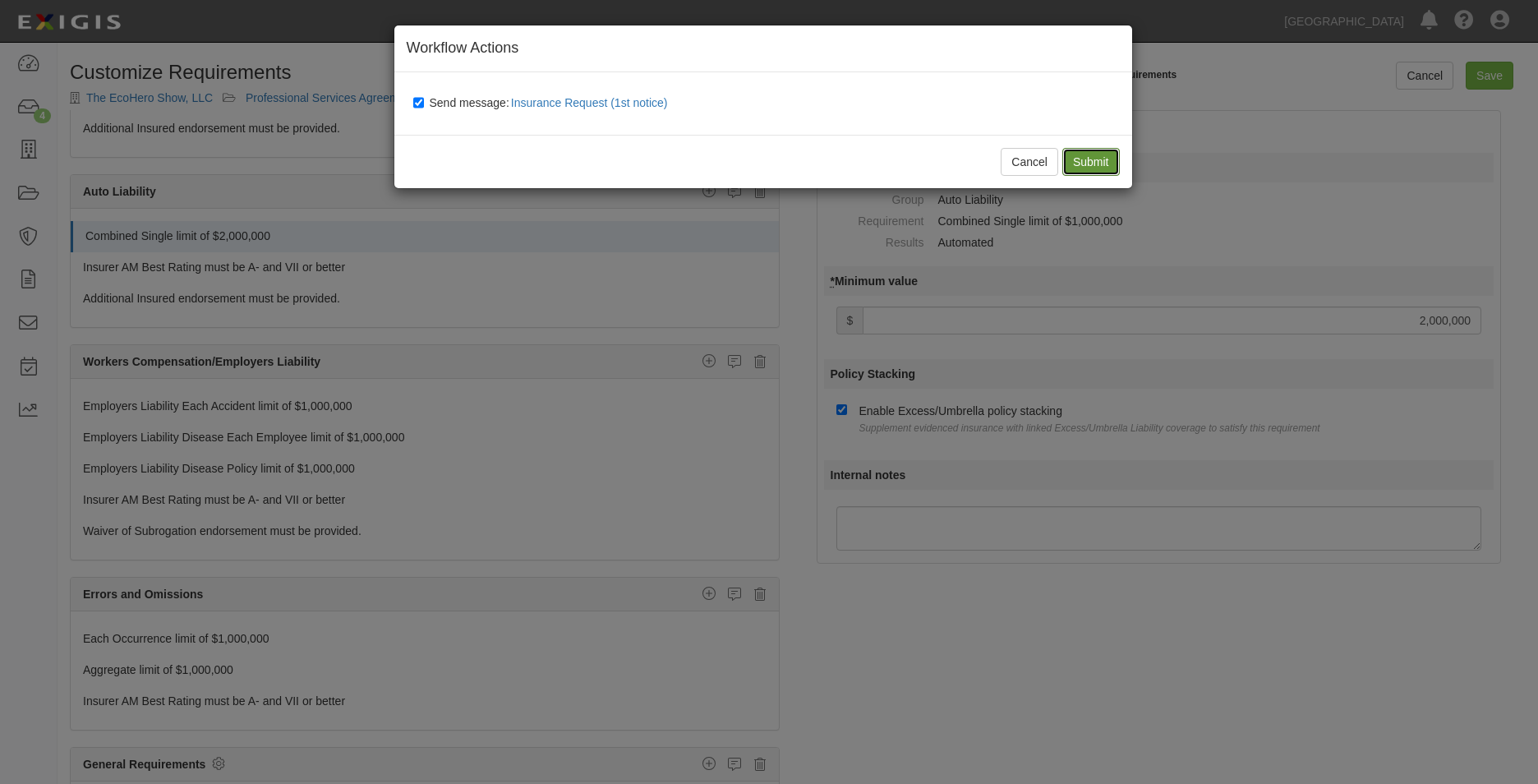
click at [1100, 150] on input "Submit" at bounding box center [1091, 161] width 57 height 28
type input "2000000"
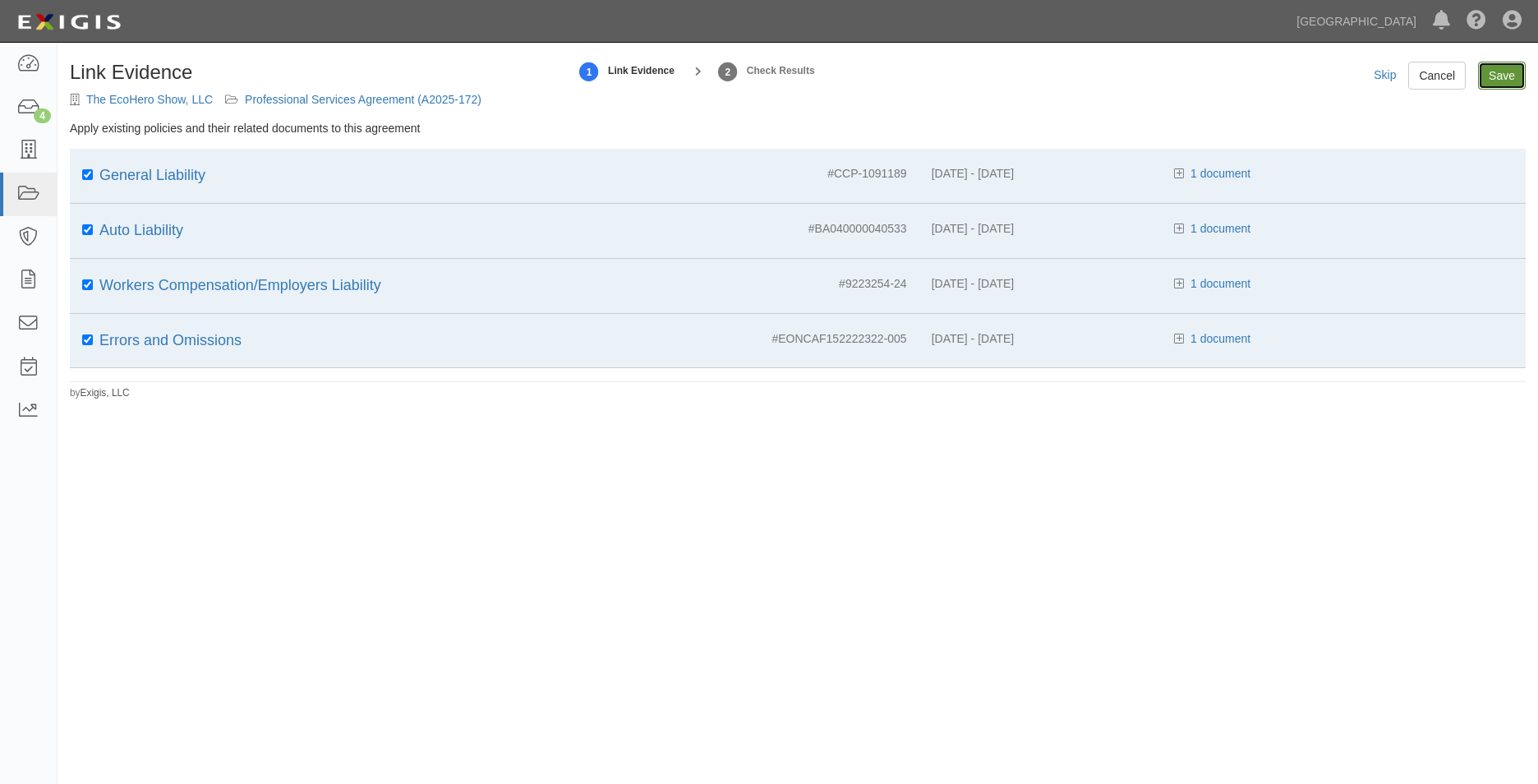
click at [1507, 62] on input "Save" at bounding box center [1501, 76] width 48 height 28
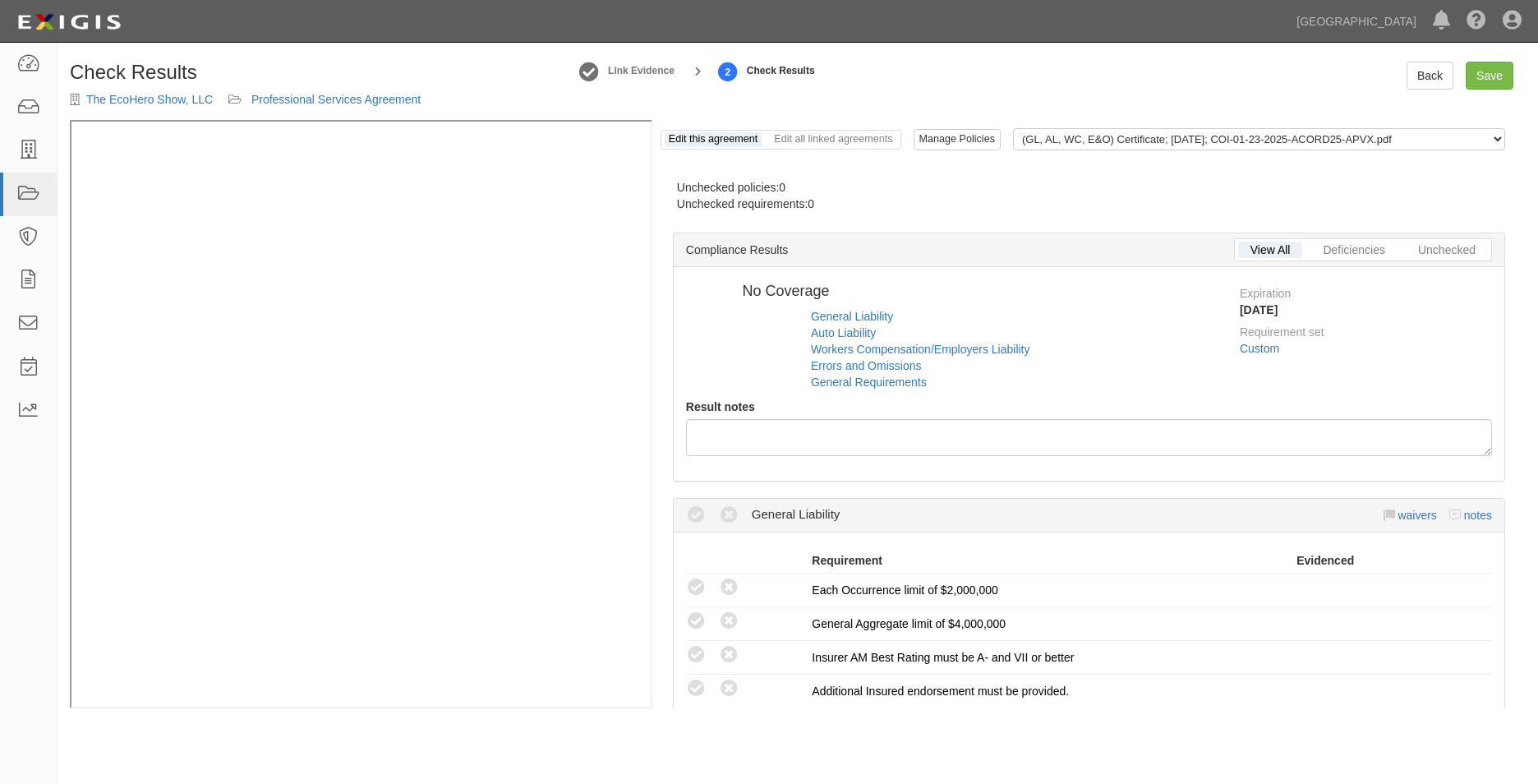
radio input "true"
radio input "false"
radio input "true"
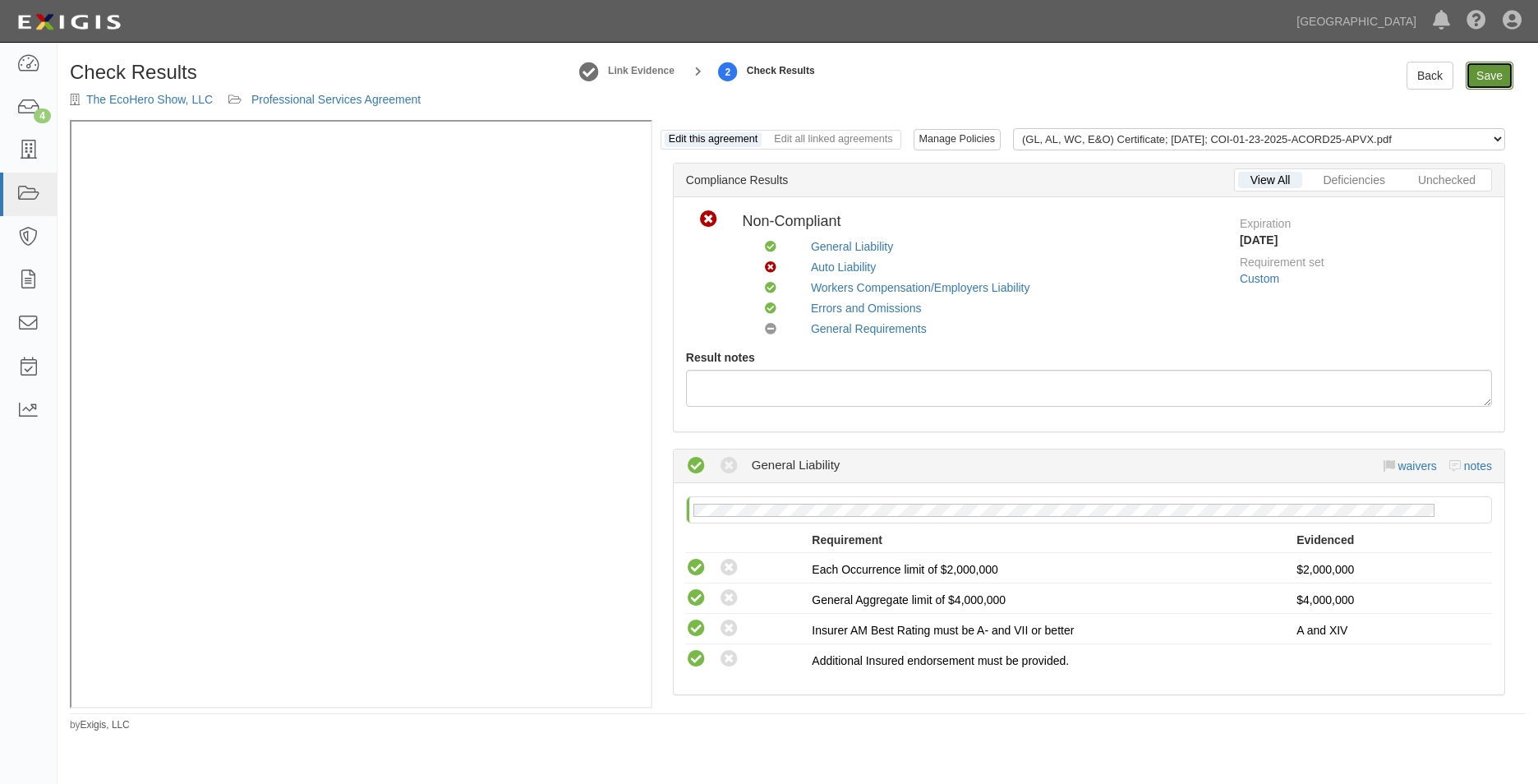
click at [1499, 67] on link "Save" at bounding box center [1489, 76] width 48 height 28
radio input "true"
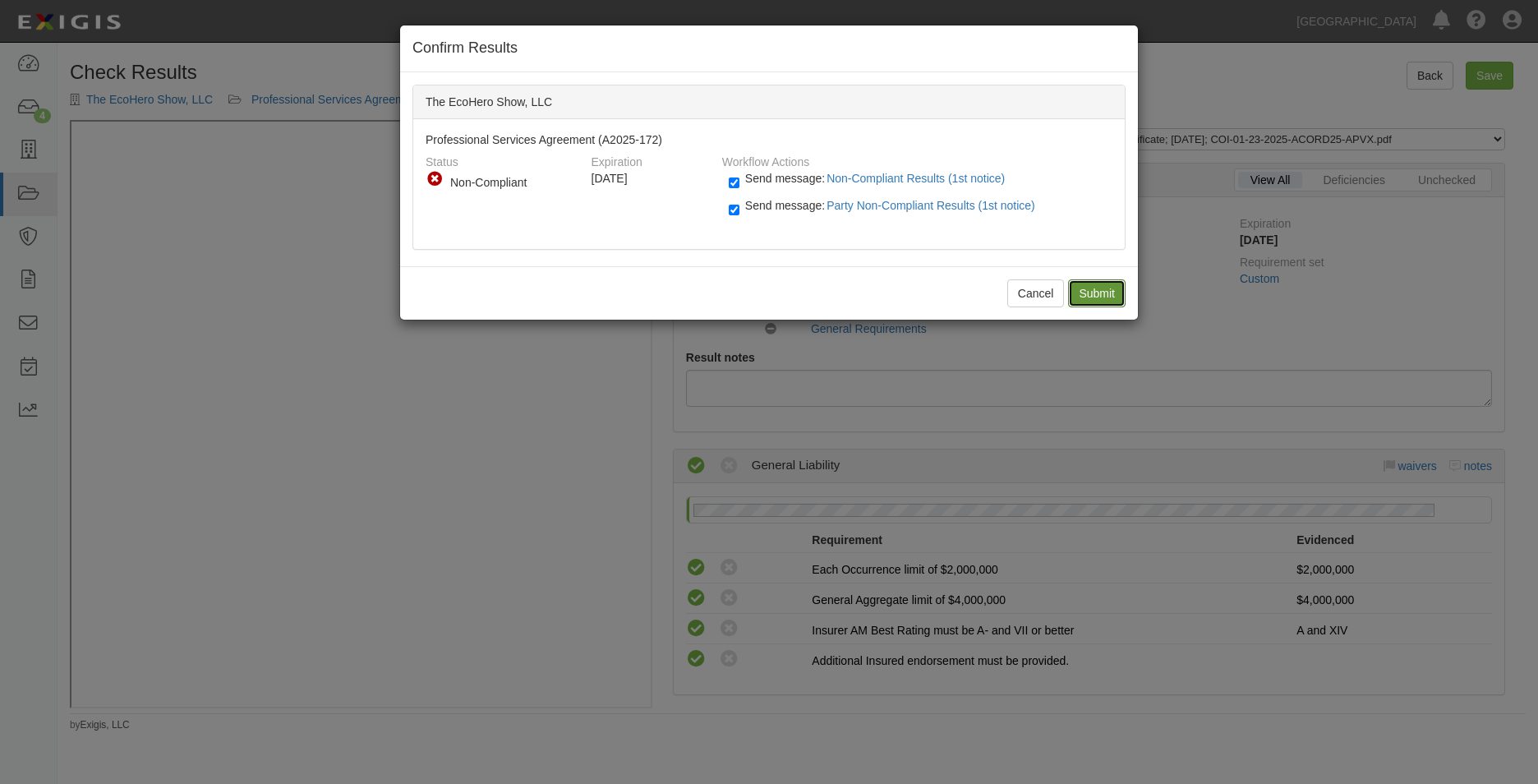
click at [1095, 286] on input "Submit" at bounding box center [1096, 293] width 57 height 28
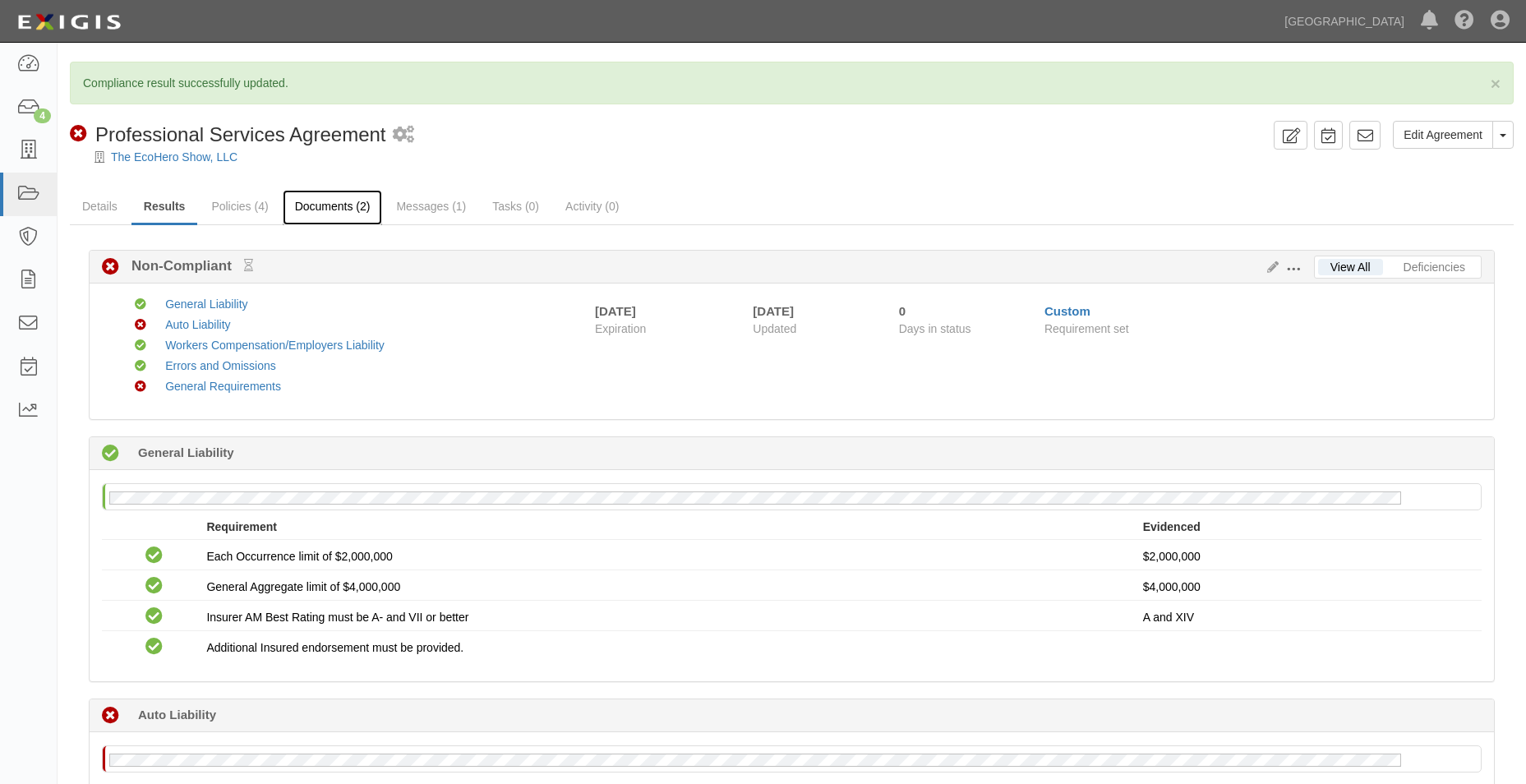
click at [314, 198] on link "Documents (2)" at bounding box center [332, 208] width 100 height 35
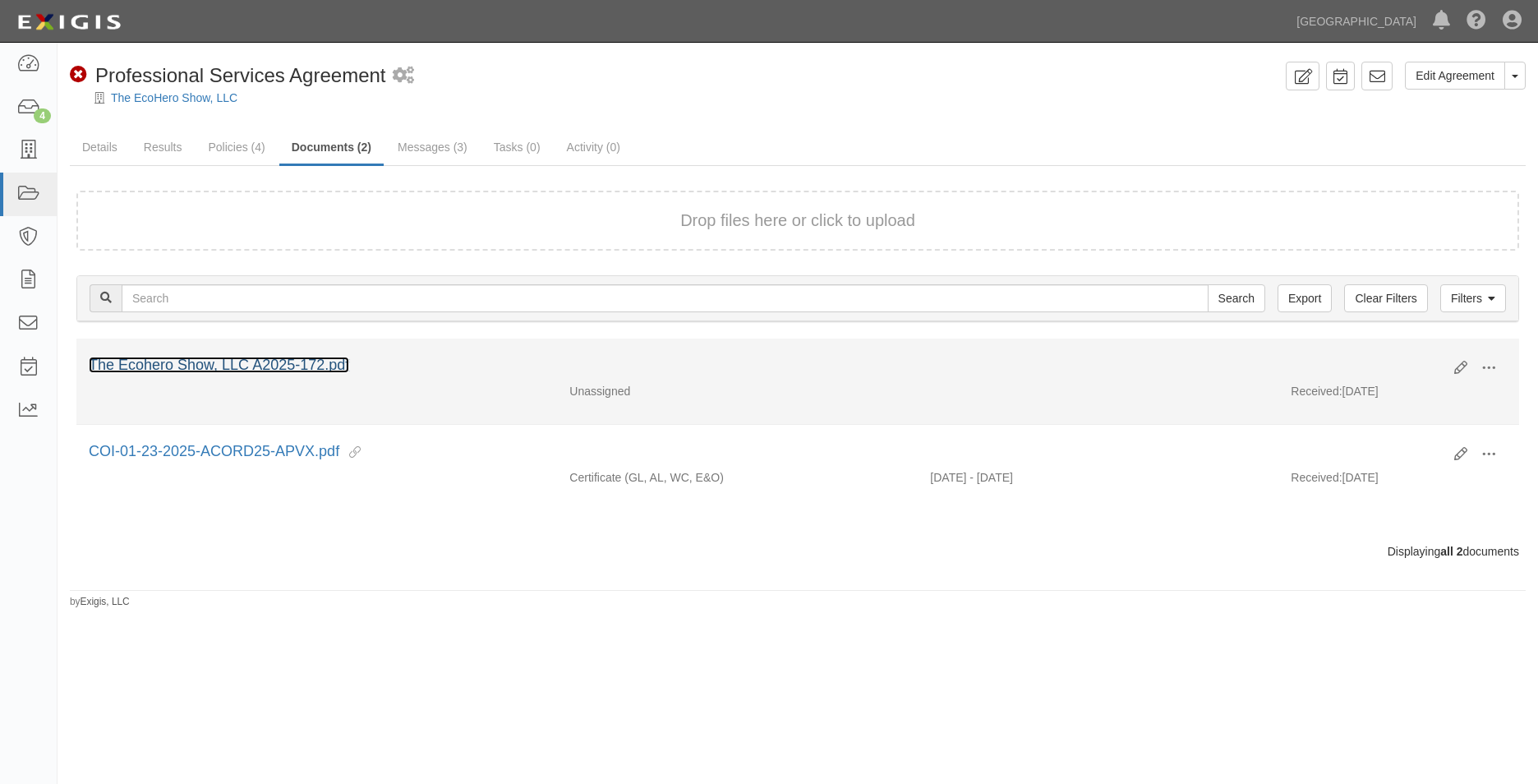
click at [294, 360] on link "The Ecohero Show, LLC A2025-172.pdf" at bounding box center [218, 365] width 260 height 16
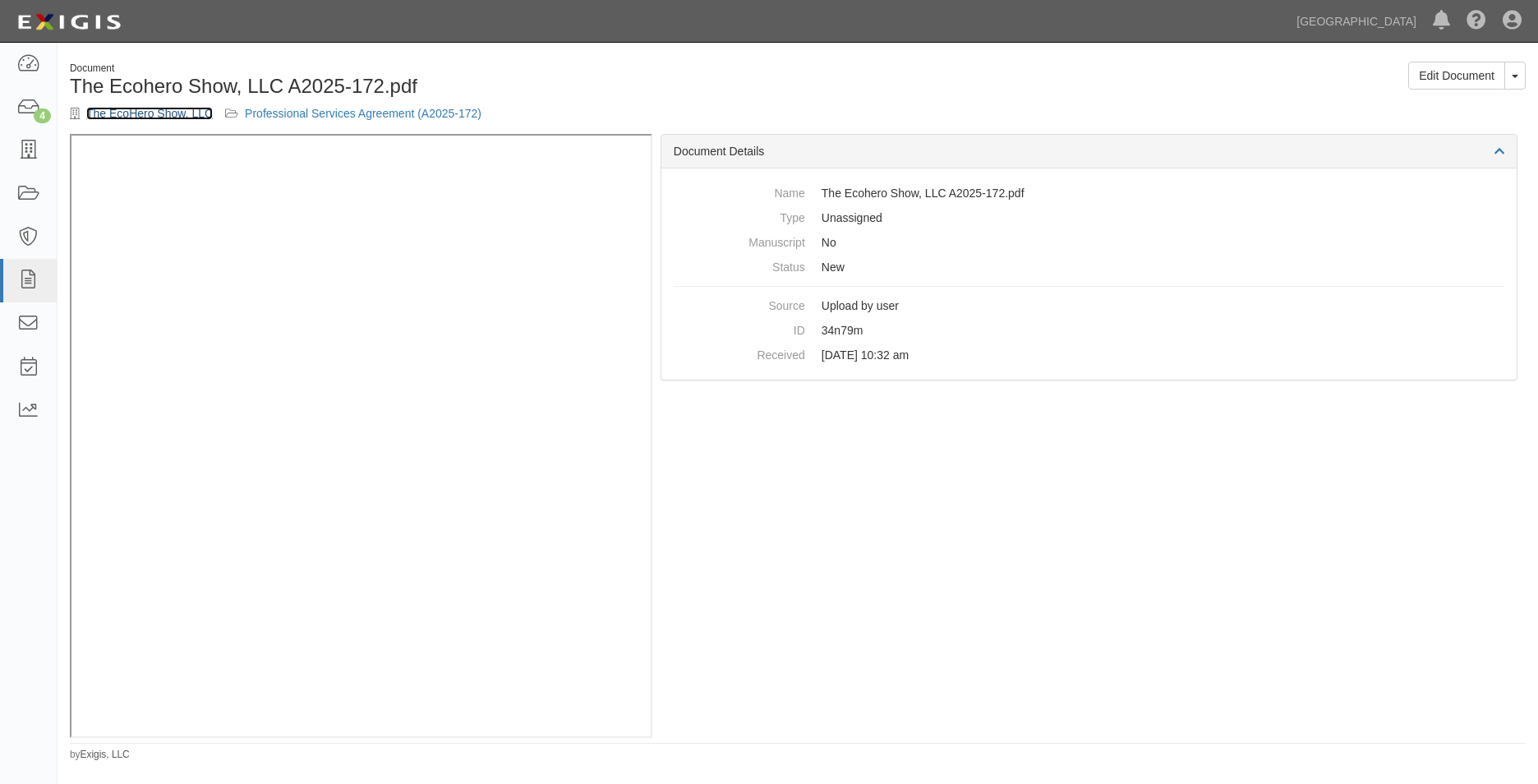
click at [189, 114] on link "The EcoHero Show, LLC" at bounding box center [149, 114] width 126 height 14
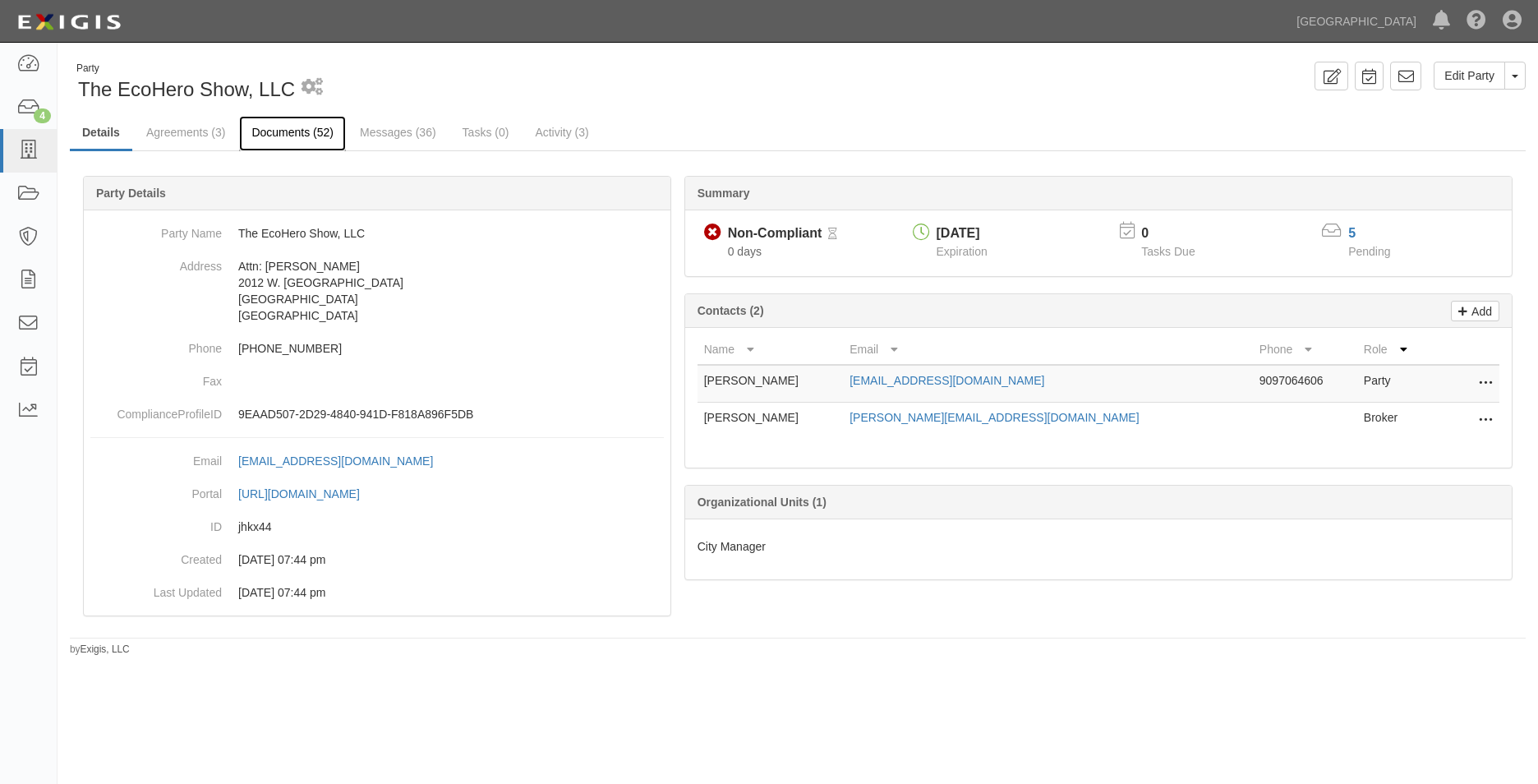
click at [248, 127] on link "Documents (52)" at bounding box center [292, 133] width 107 height 35
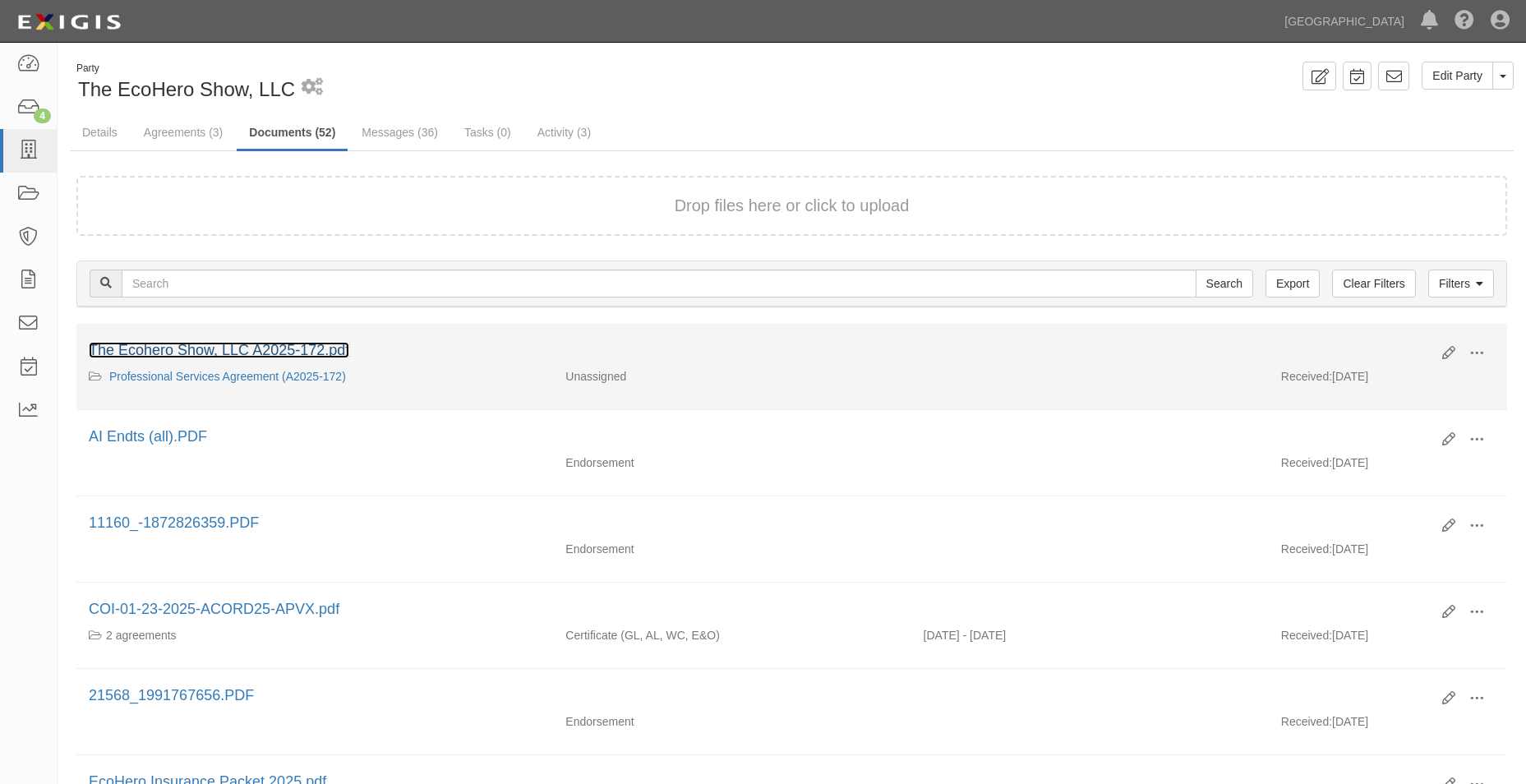
click at [251, 343] on link "The Ecohero Show, LLC A2025-172.pdf" at bounding box center [218, 349] width 260 height 16
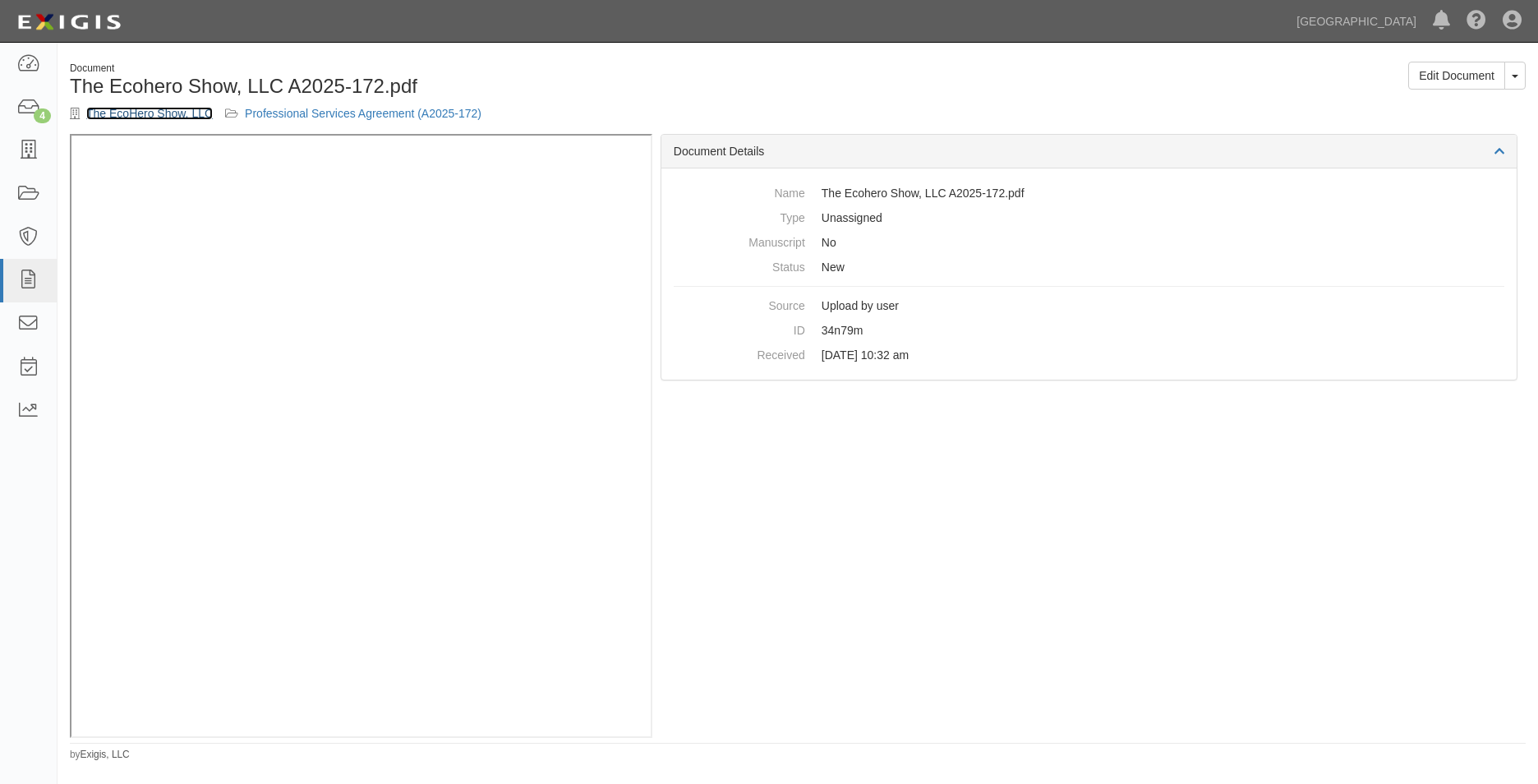
click at [193, 110] on link "The EcoHero Show, LLC" at bounding box center [149, 114] width 126 height 14
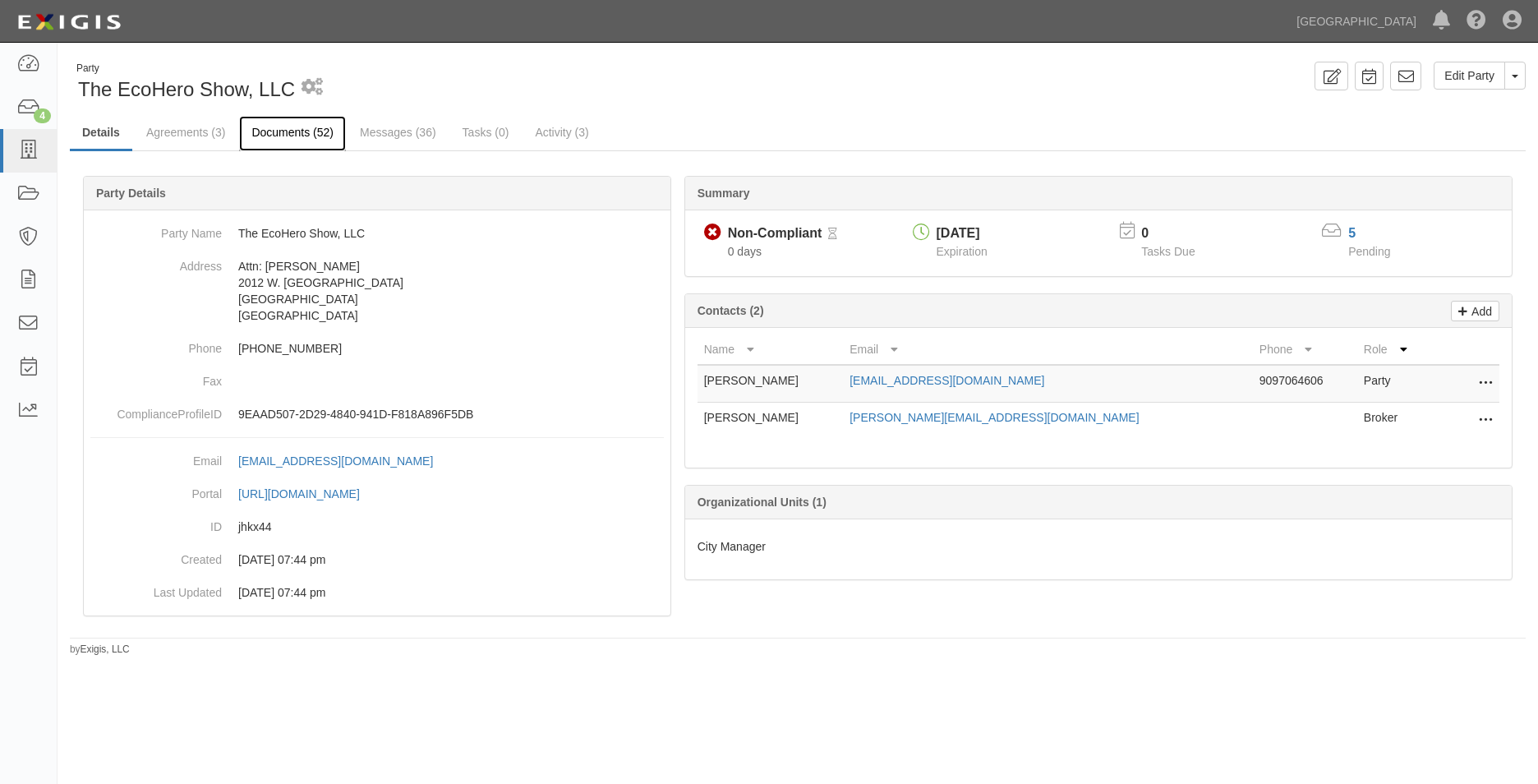
click at [300, 139] on link "Documents (52)" at bounding box center [292, 133] width 107 height 35
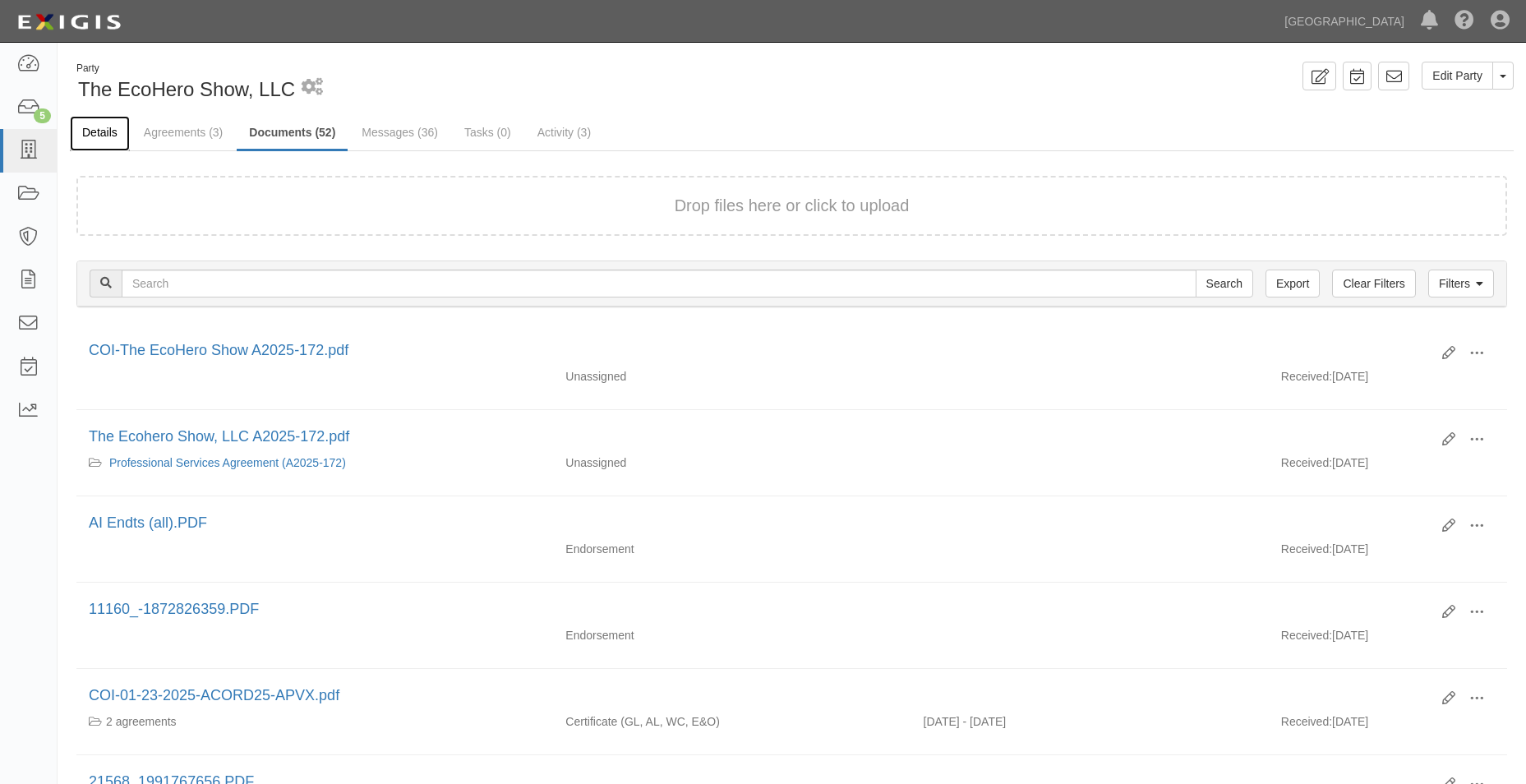
click at [104, 119] on link "Details" at bounding box center [100, 133] width 60 height 35
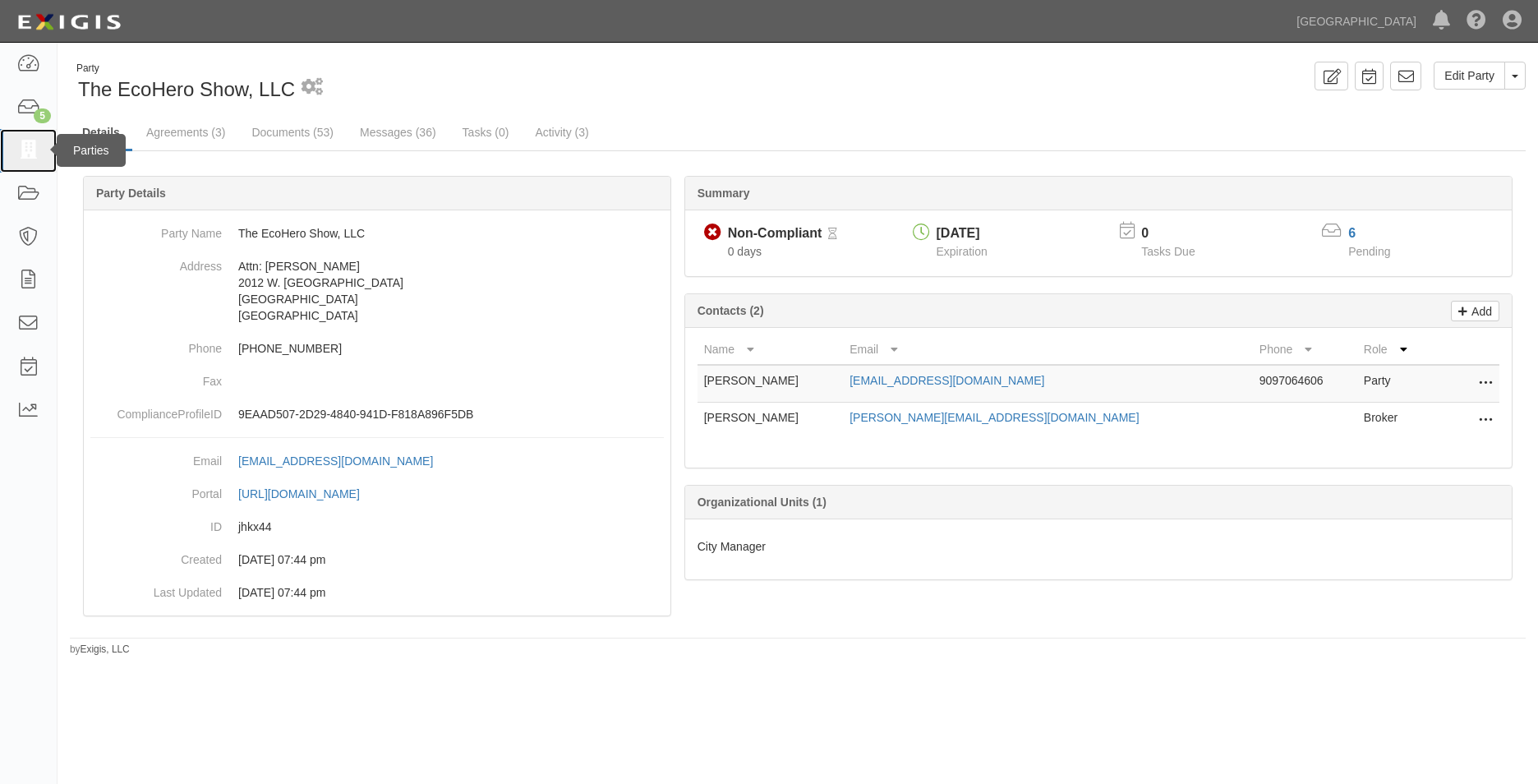
click at [17, 156] on icon at bounding box center [28, 150] width 23 height 18
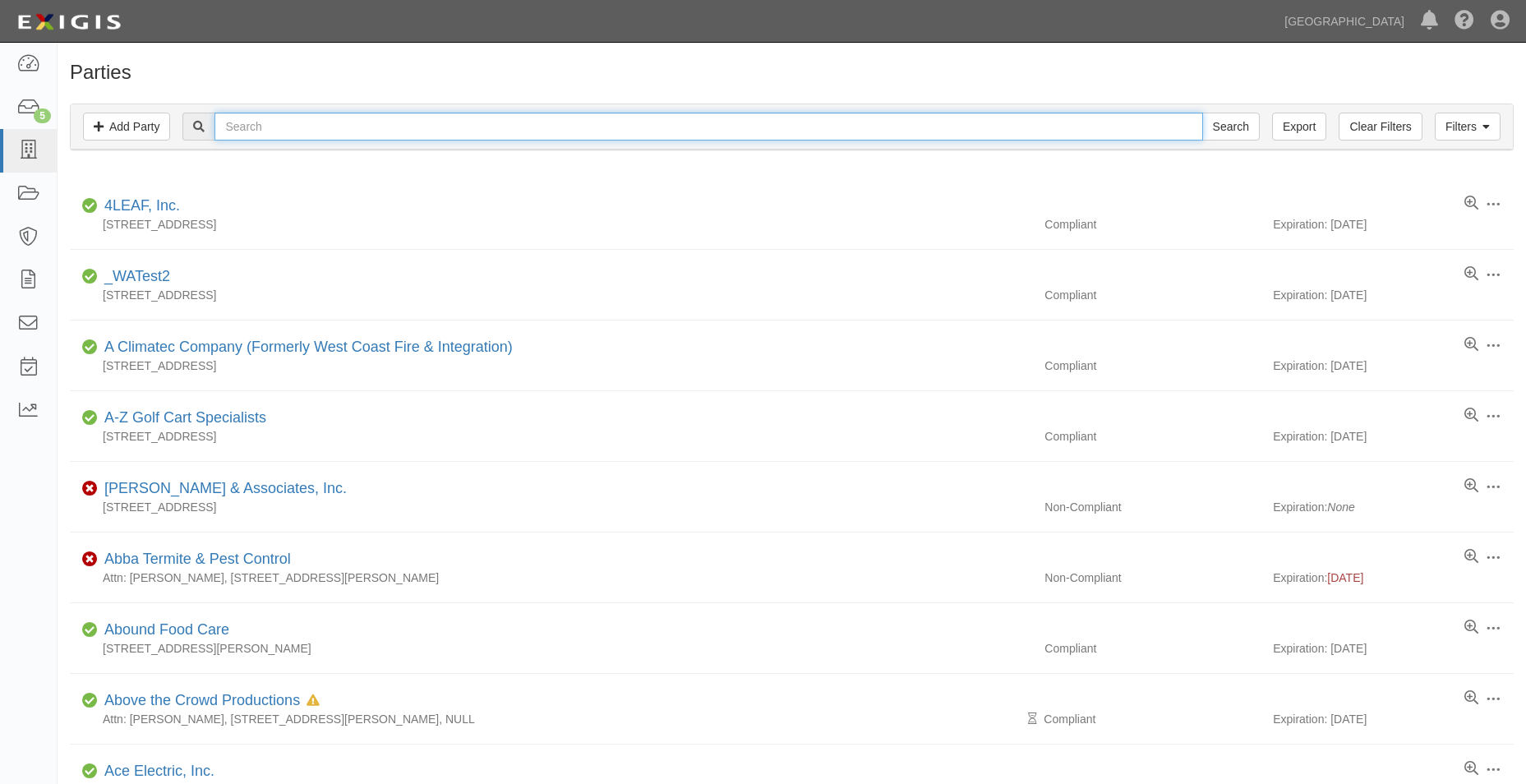
click at [256, 117] on input "text" at bounding box center [709, 126] width 988 height 28
type input "t mobile west"
click at [1203, 113] on input "Search" at bounding box center [1231, 126] width 57 height 28
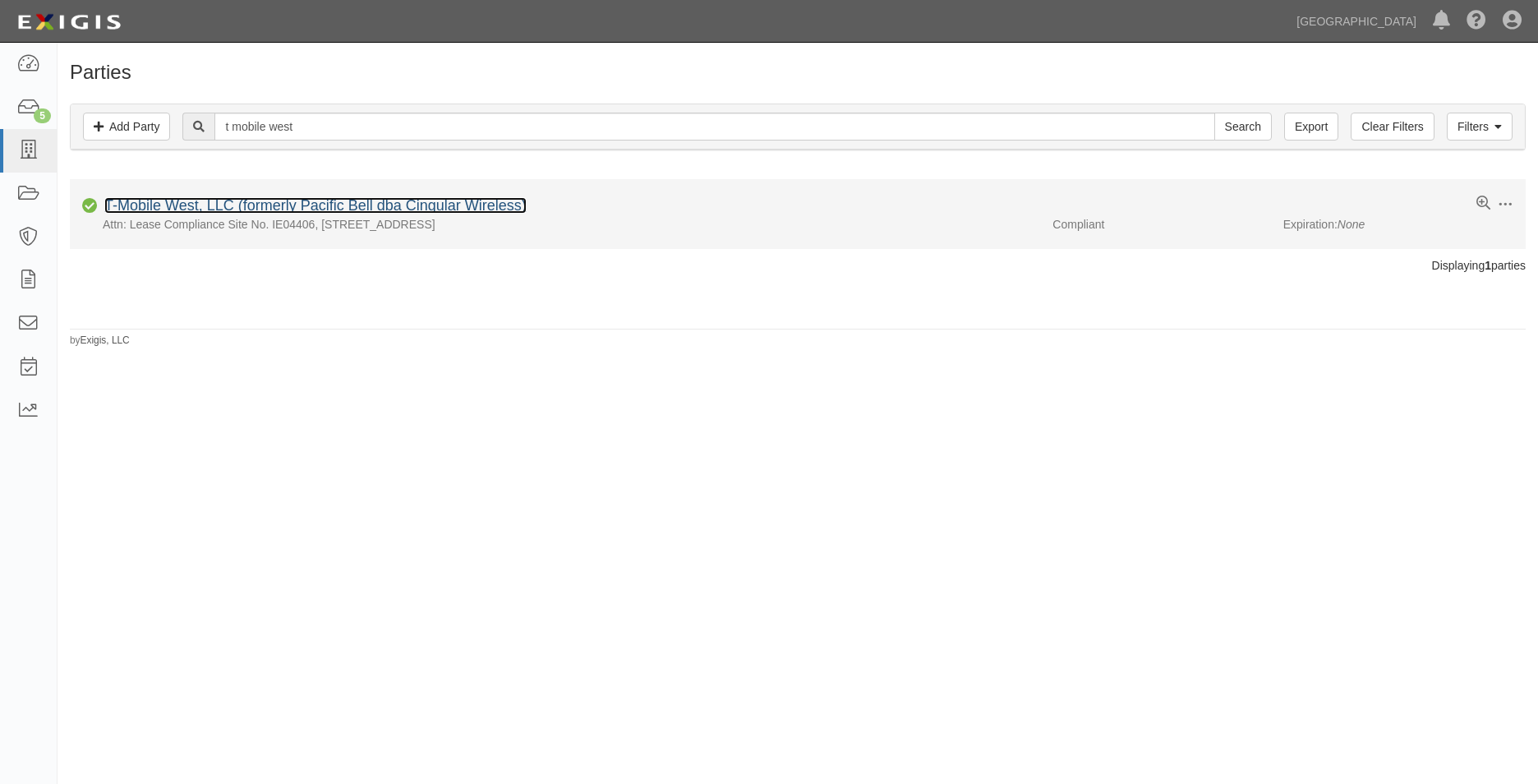
click at [389, 204] on link "T-Mobile West, LLC (formerly Pacific Bell dba Cingular Wireless)" at bounding box center [315, 205] width 422 height 16
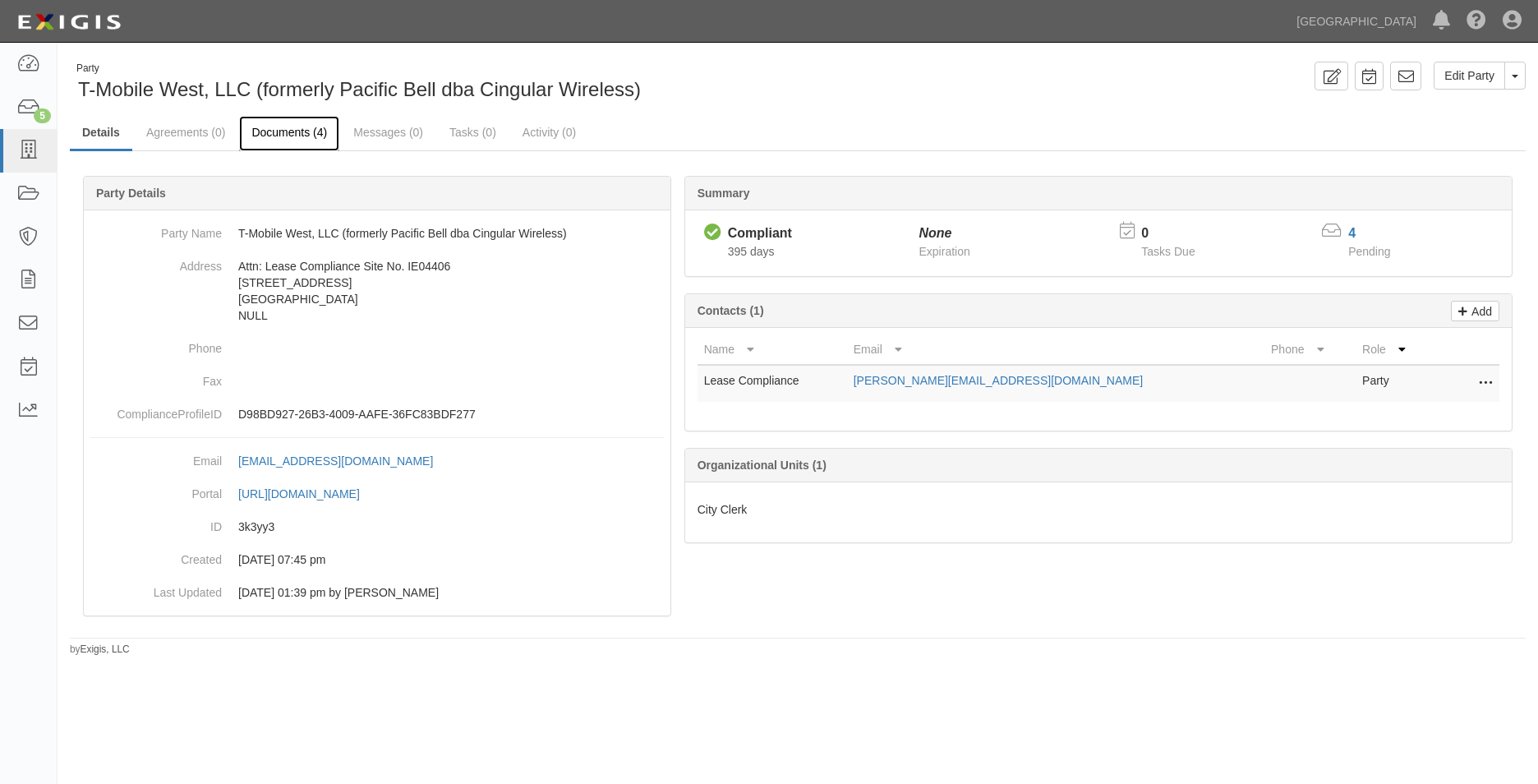
click at [312, 135] on link "Documents (4)" at bounding box center [288, 133] width 100 height 35
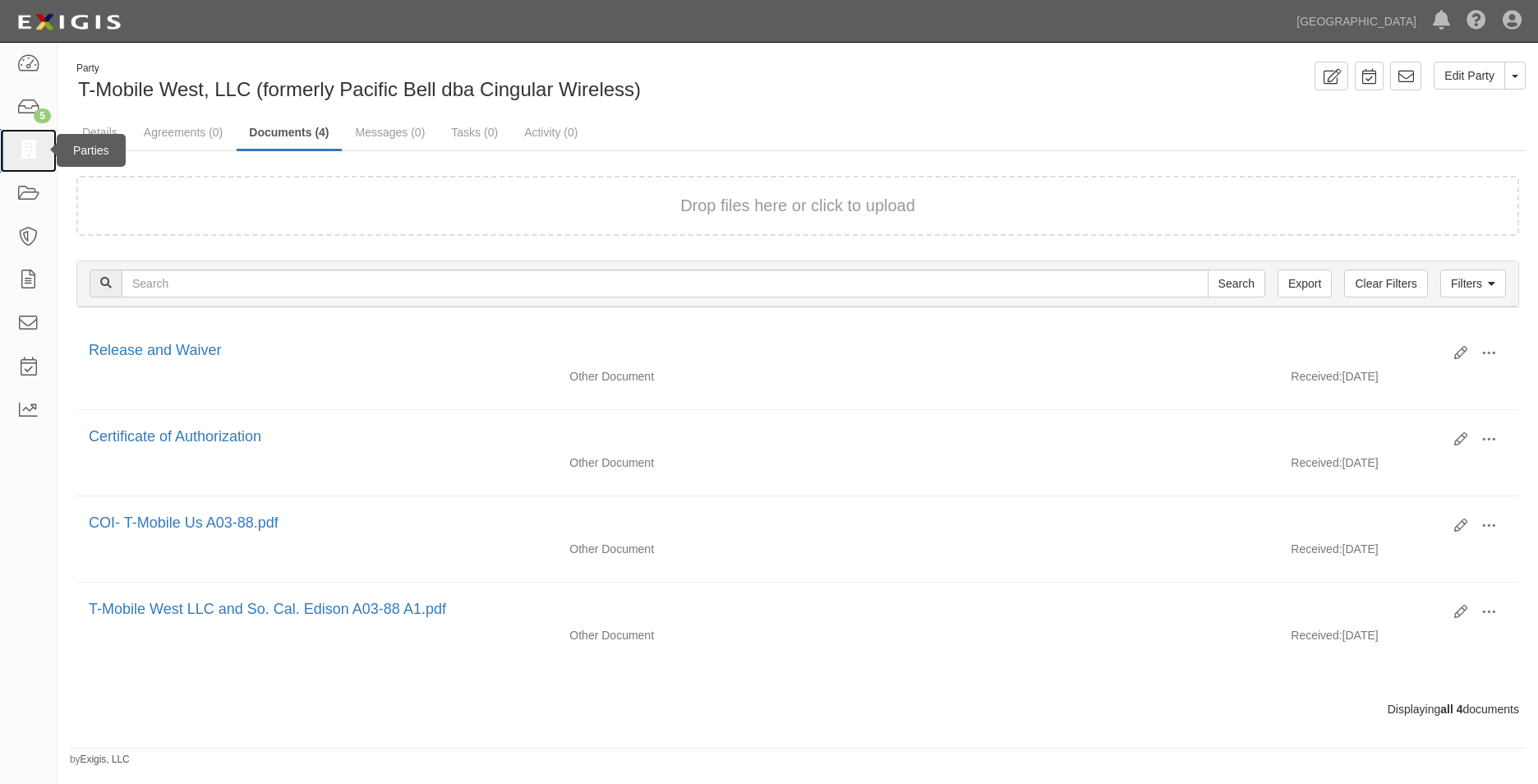
click at [37, 137] on link at bounding box center [28, 150] width 56 height 44
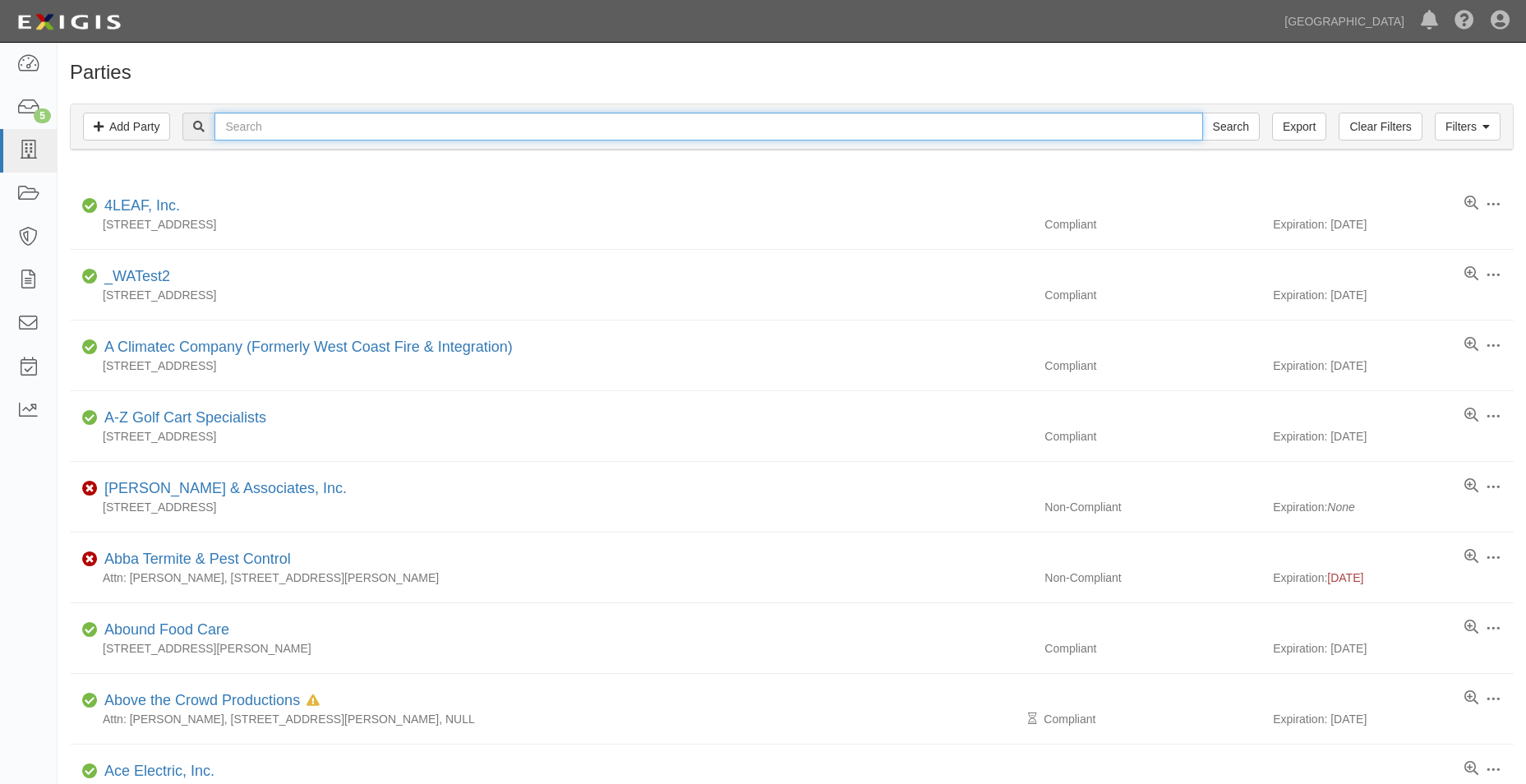
click at [297, 122] on input "text" at bounding box center [709, 126] width 988 height 28
type input "singular"
click at [1203, 113] on input "Search" at bounding box center [1231, 126] width 57 height 28
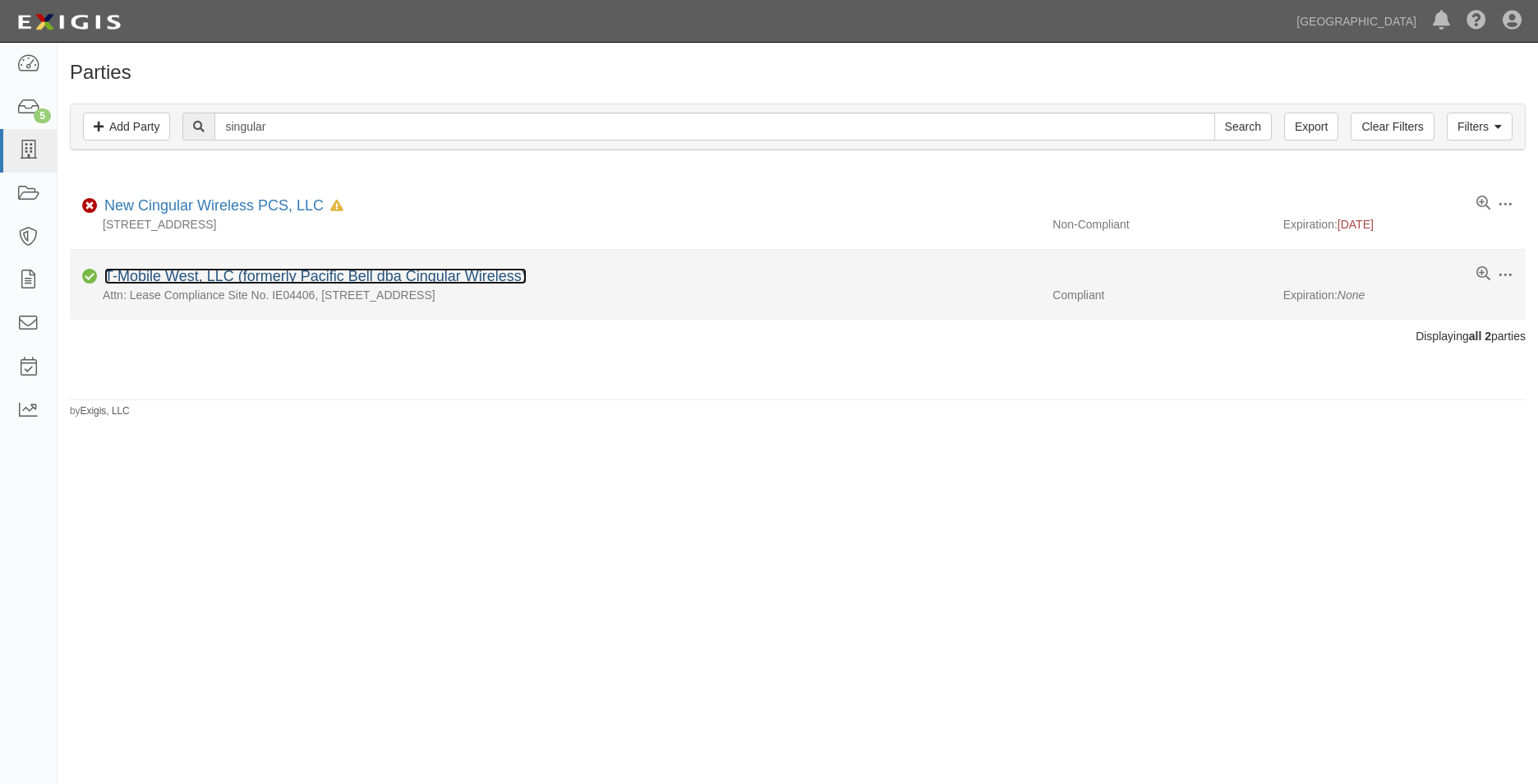
click at [223, 273] on link "T-Mobile West, LLC (formerly Pacific Bell dba Cingular Wireless)" at bounding box center [315, 276] width 422 height 16
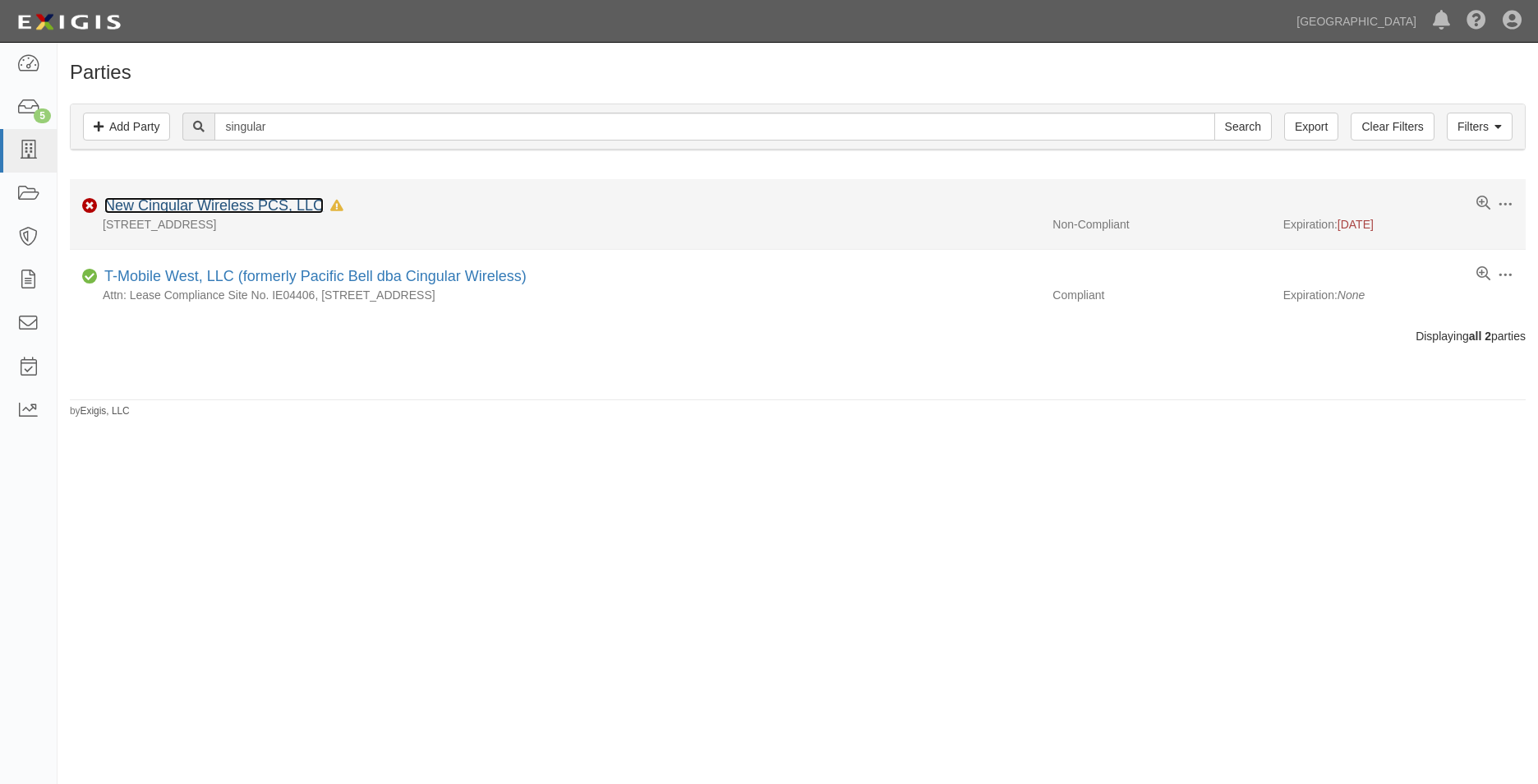
click at [223, 207] on link "New Cingular Wireless PCS, LLC" at bounding box center [214, 205] width 219 height 16
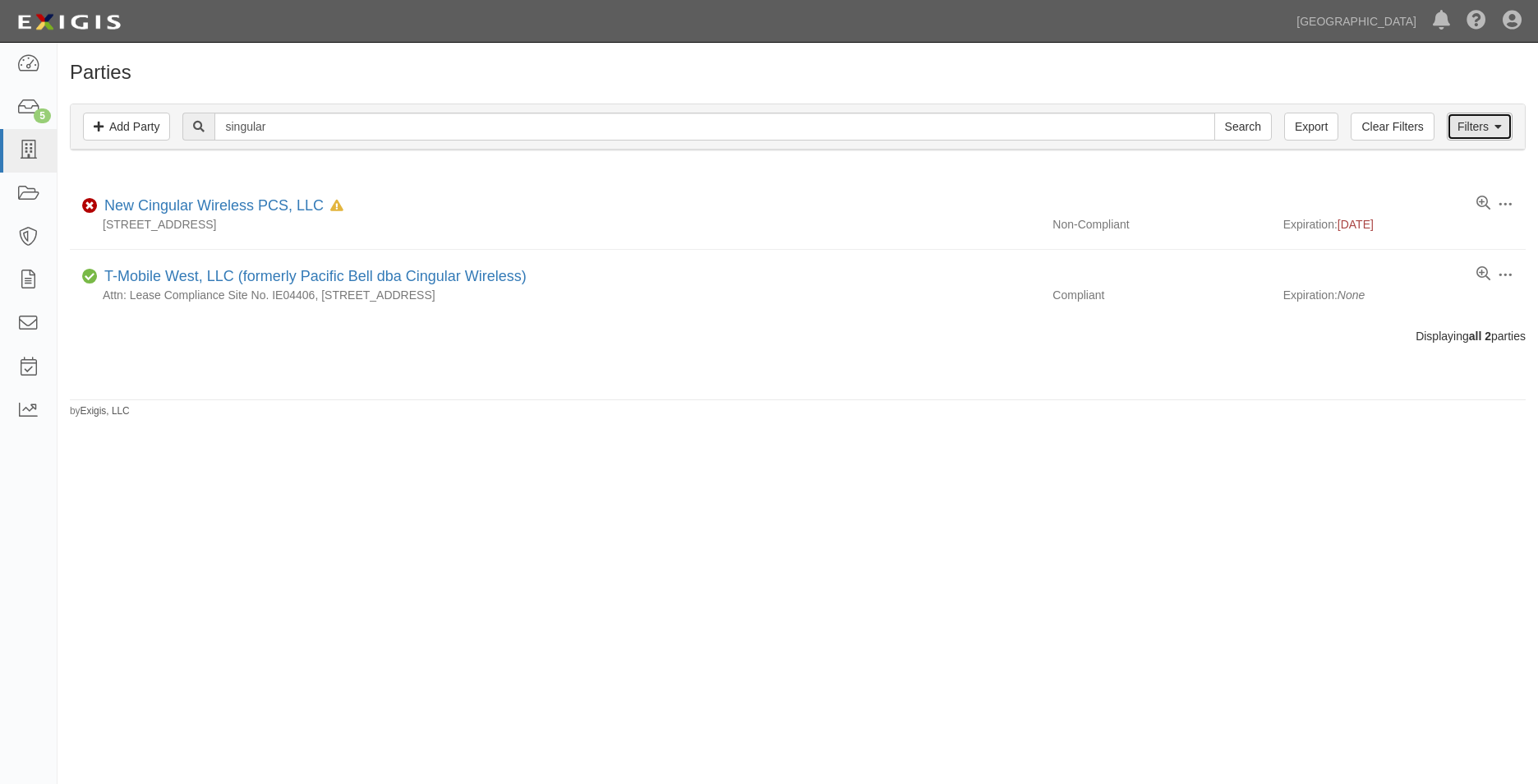
click at [1493, 132] on link "Filters" at bounding box center [1480, 126] width 66 height 28
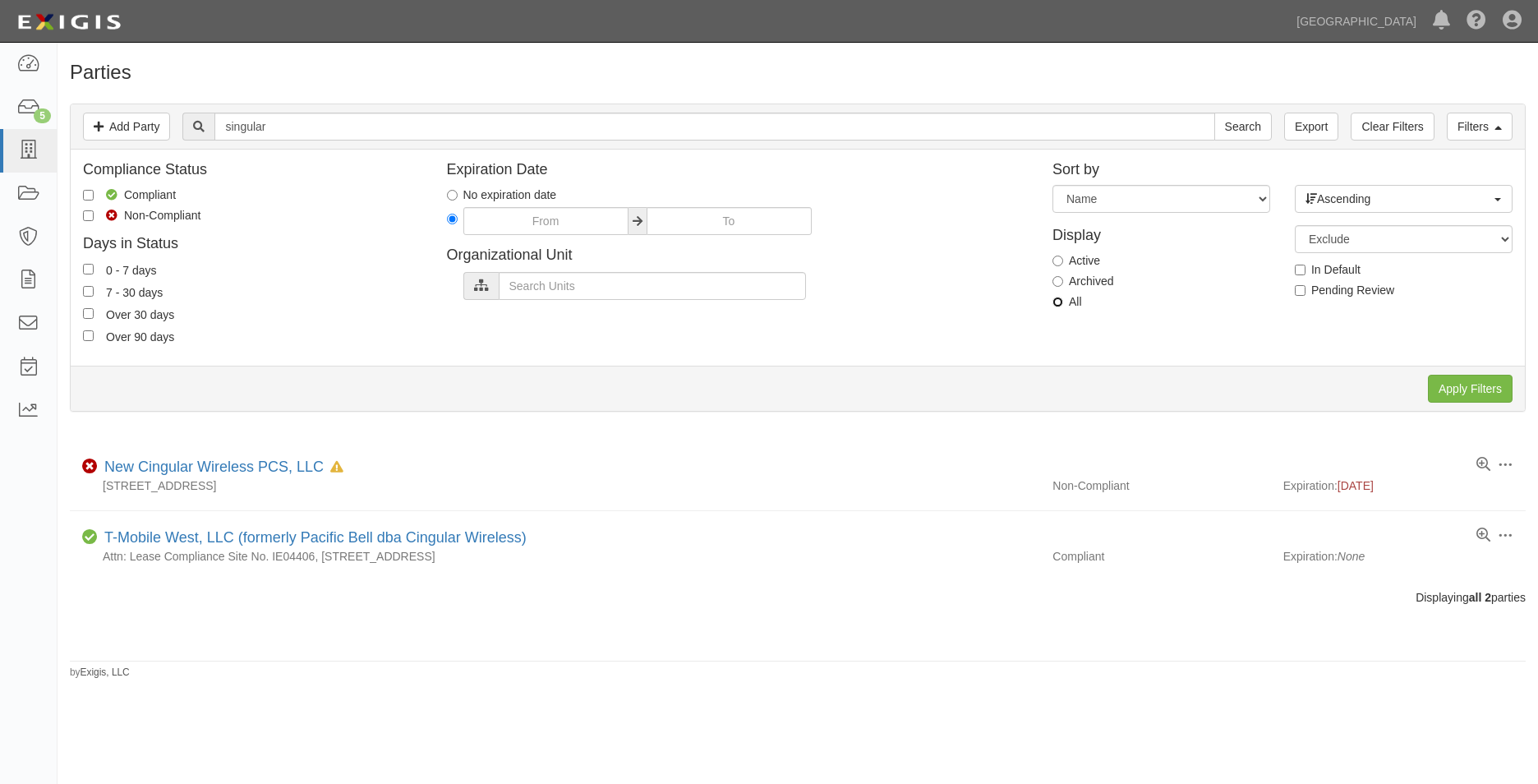
click at [1061, 303] on input "All" at bounding box center [1058, 302] width 11 height 11
radio input "true"
click at [730, 127] on input "singular" at bounding box center [714, 126] width 1000 height 28
click at [1489, 391] on input "Apply Filters" at bounding box center [1470, 388] width 84 height 28
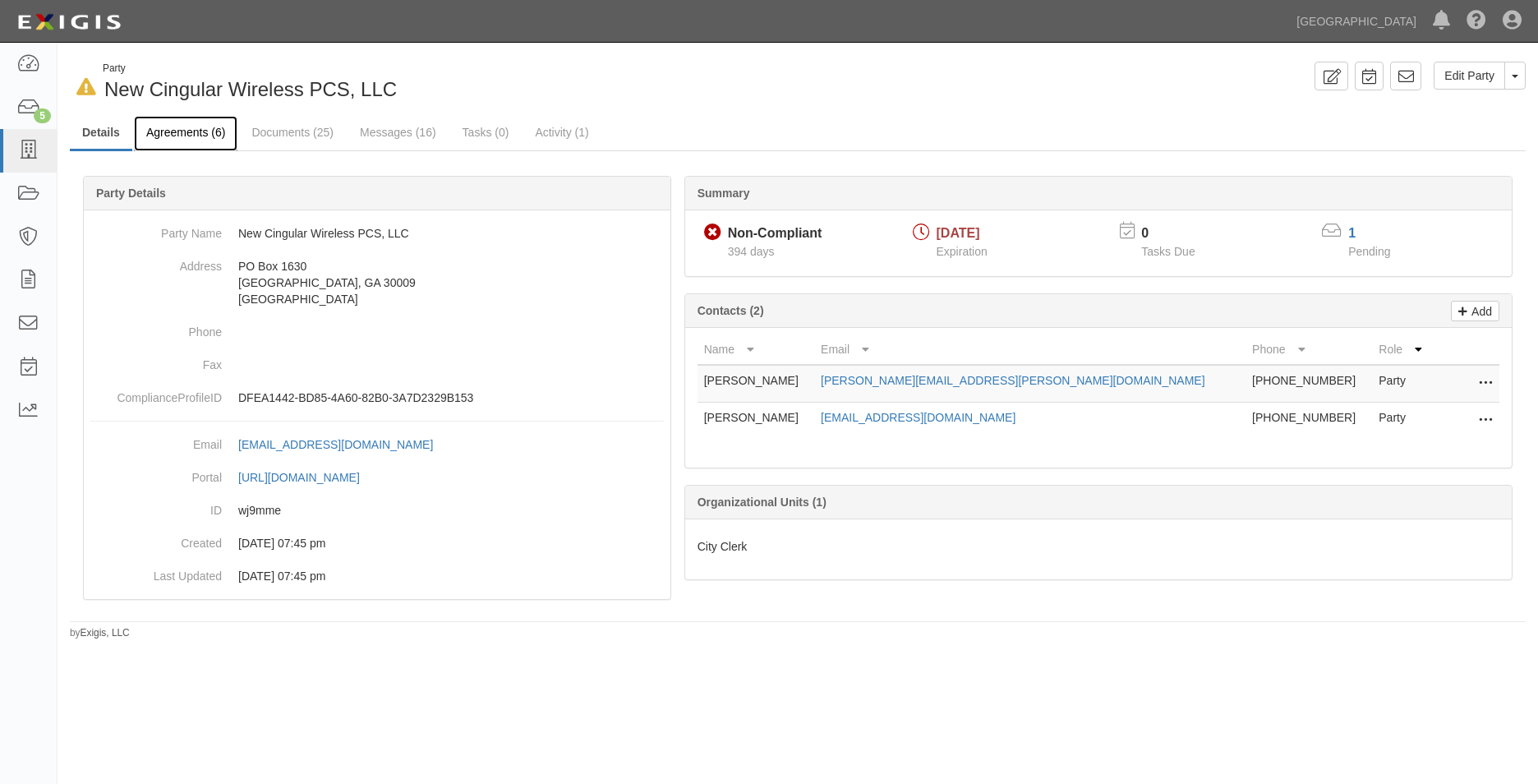
click at [217, 124] on link "Agreements (6)" at bounding box center [185, 133] width 104 height 35
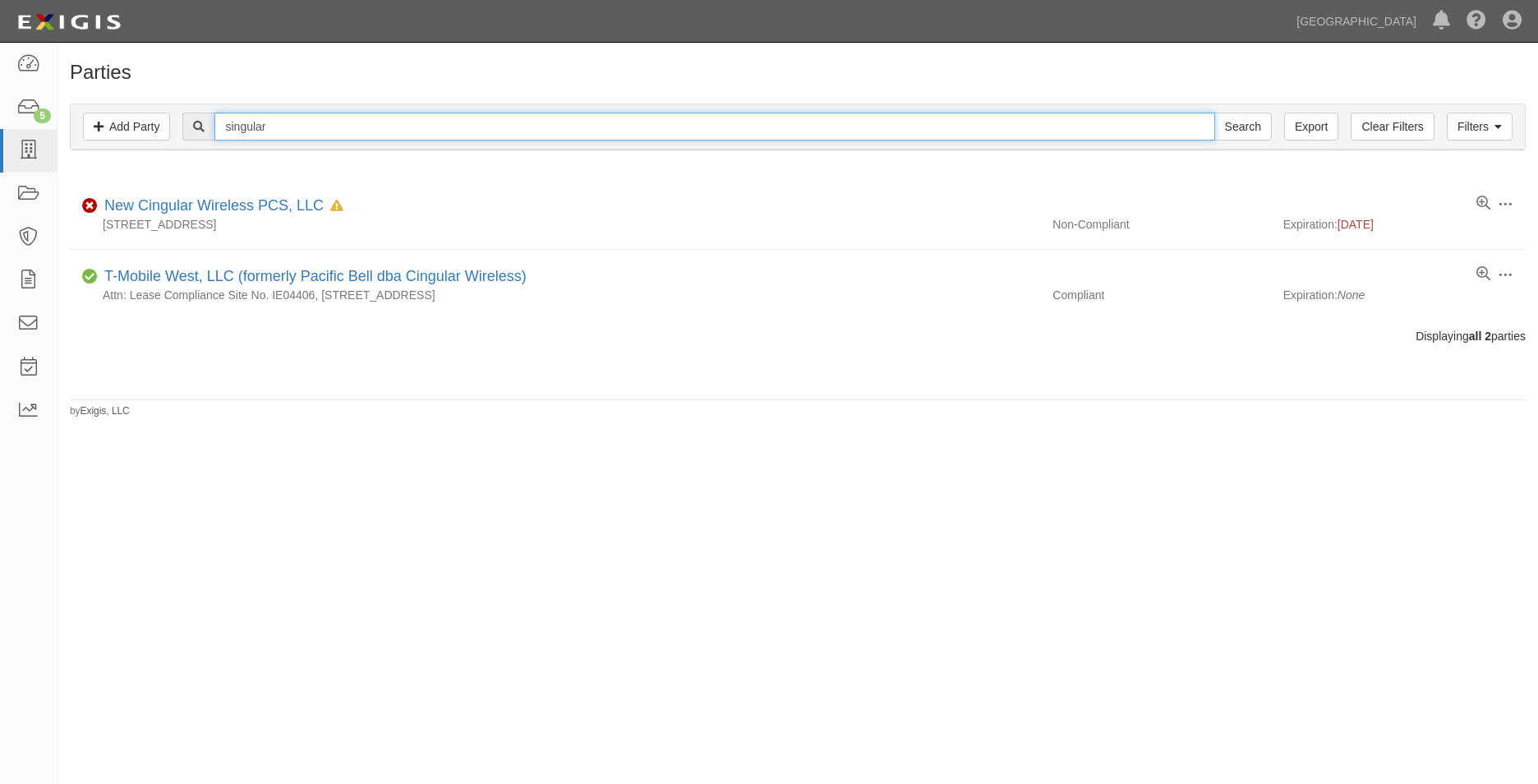
click at [319, 119] on input "singular" at bounding box center [714, 126] width 1000 height 28
type input "s"
type input "tmobile"
click at [1475, 124] on link "Filters" at bounding box center [1480, 126] width 66 height 28
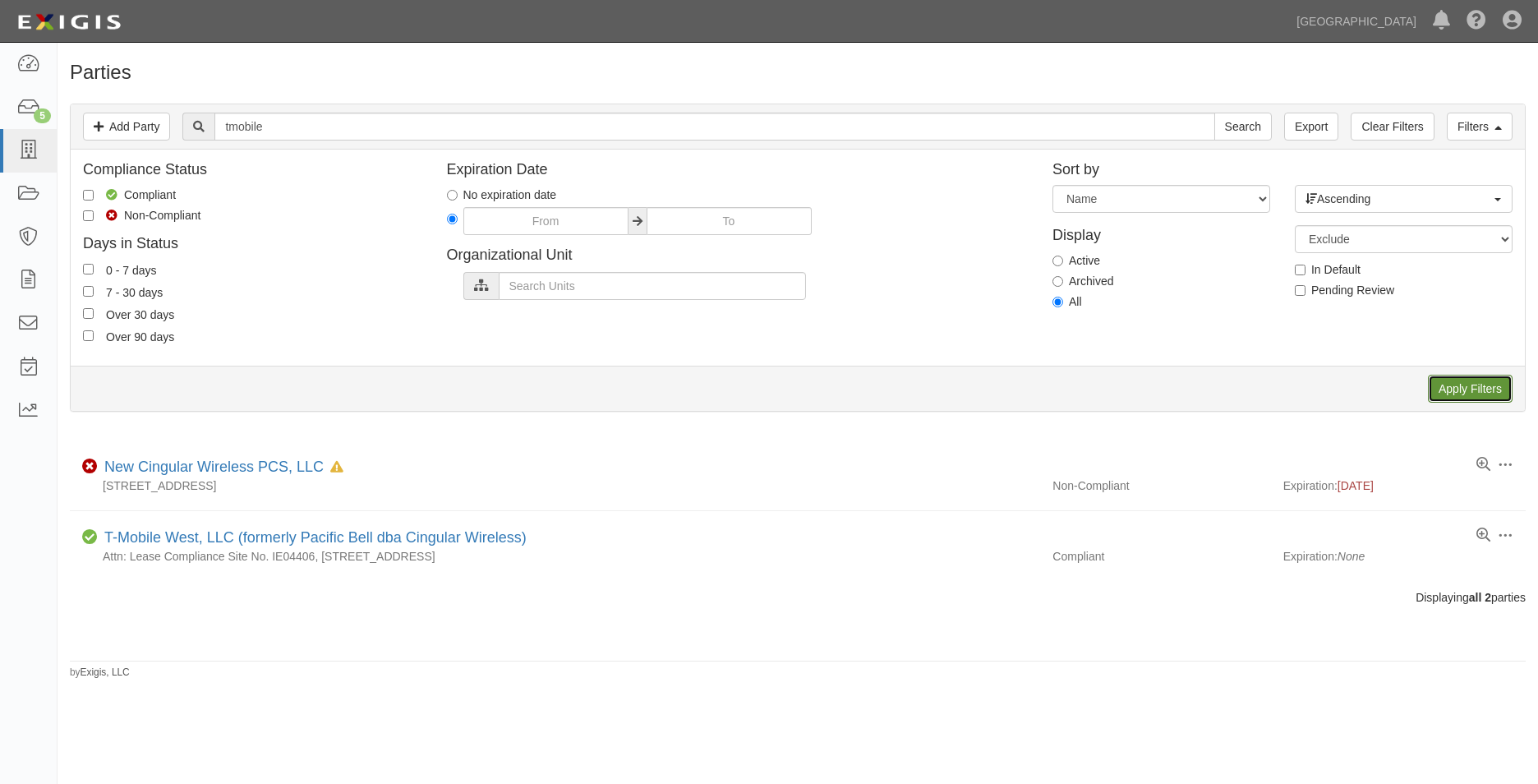
click at [1449, 375] on input "Apply Filters" at bounding box center [1470, 388] width 84 height 28
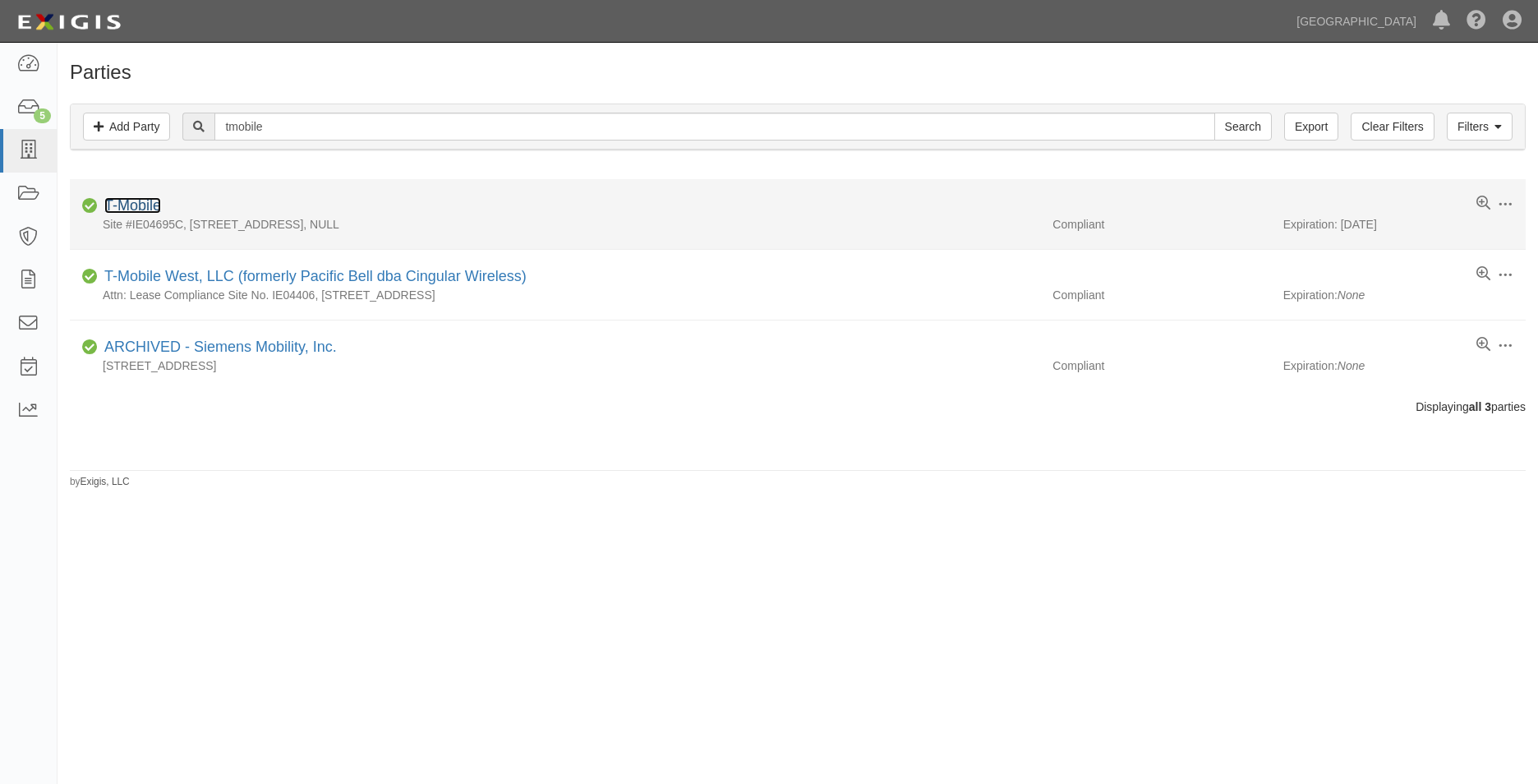
click at [150, 197] on link "T-Mobile" at bounding box center [133, 205] width 56 height 16
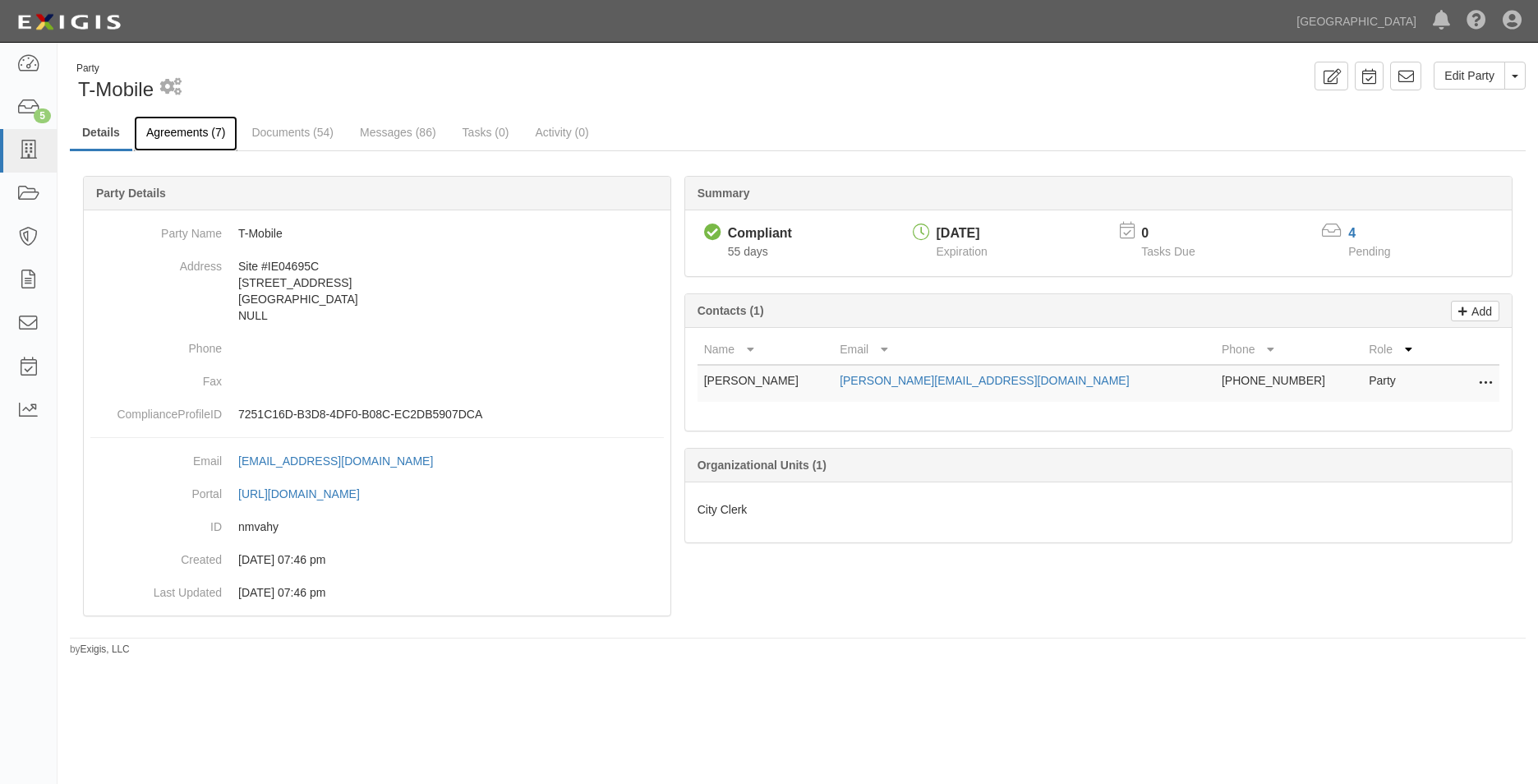
click at [230, 144] on link "Agreements (7)" at bounding box center [185, 133] width 104 height 35
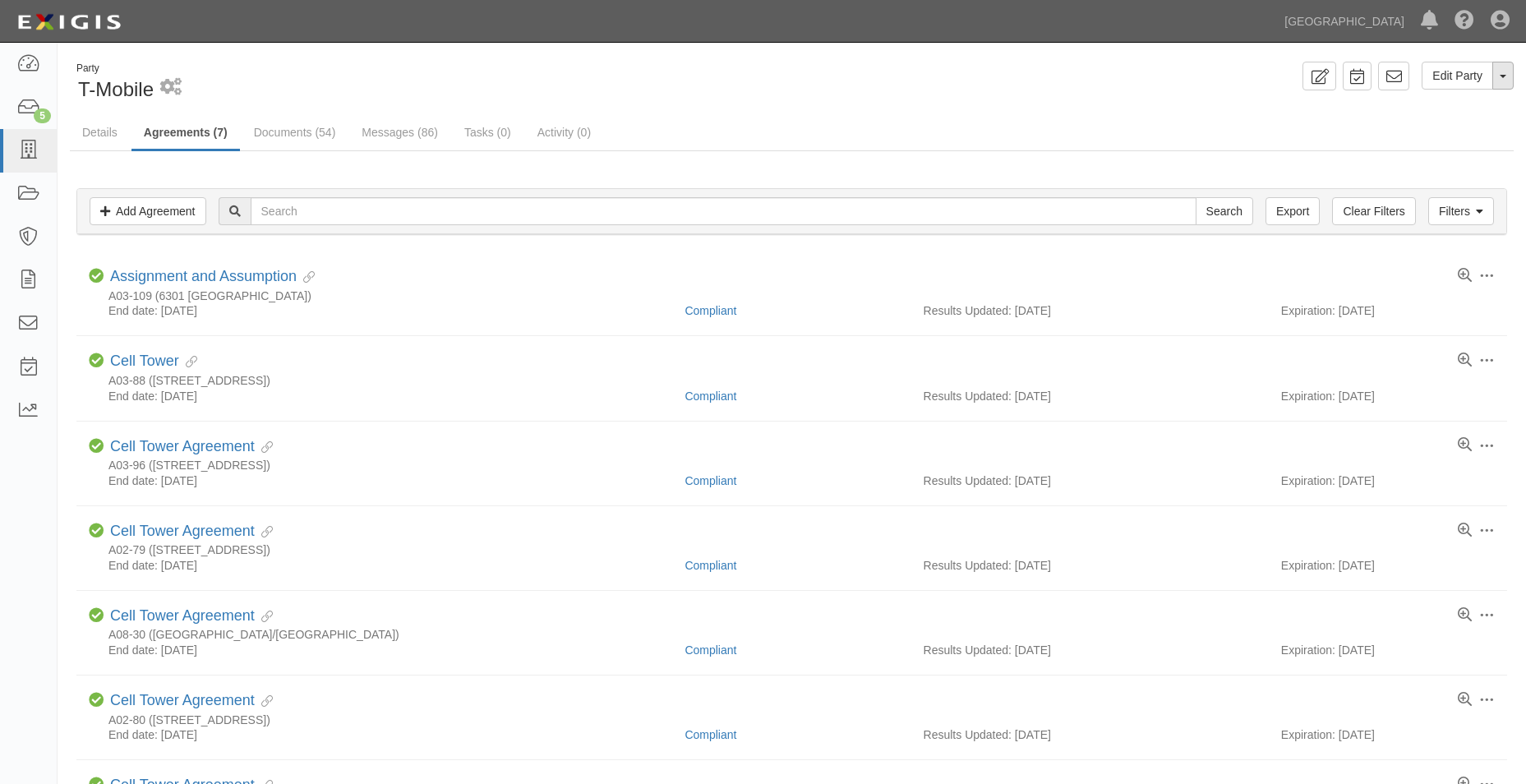
click at [1509, 69] on button "Toggle Party Dropdown" at bounding box center [1504, 76] width 21 height 28
click at [327, 136] on link "Documents (54)" at bounding box center [295, 133] width 107 height 35
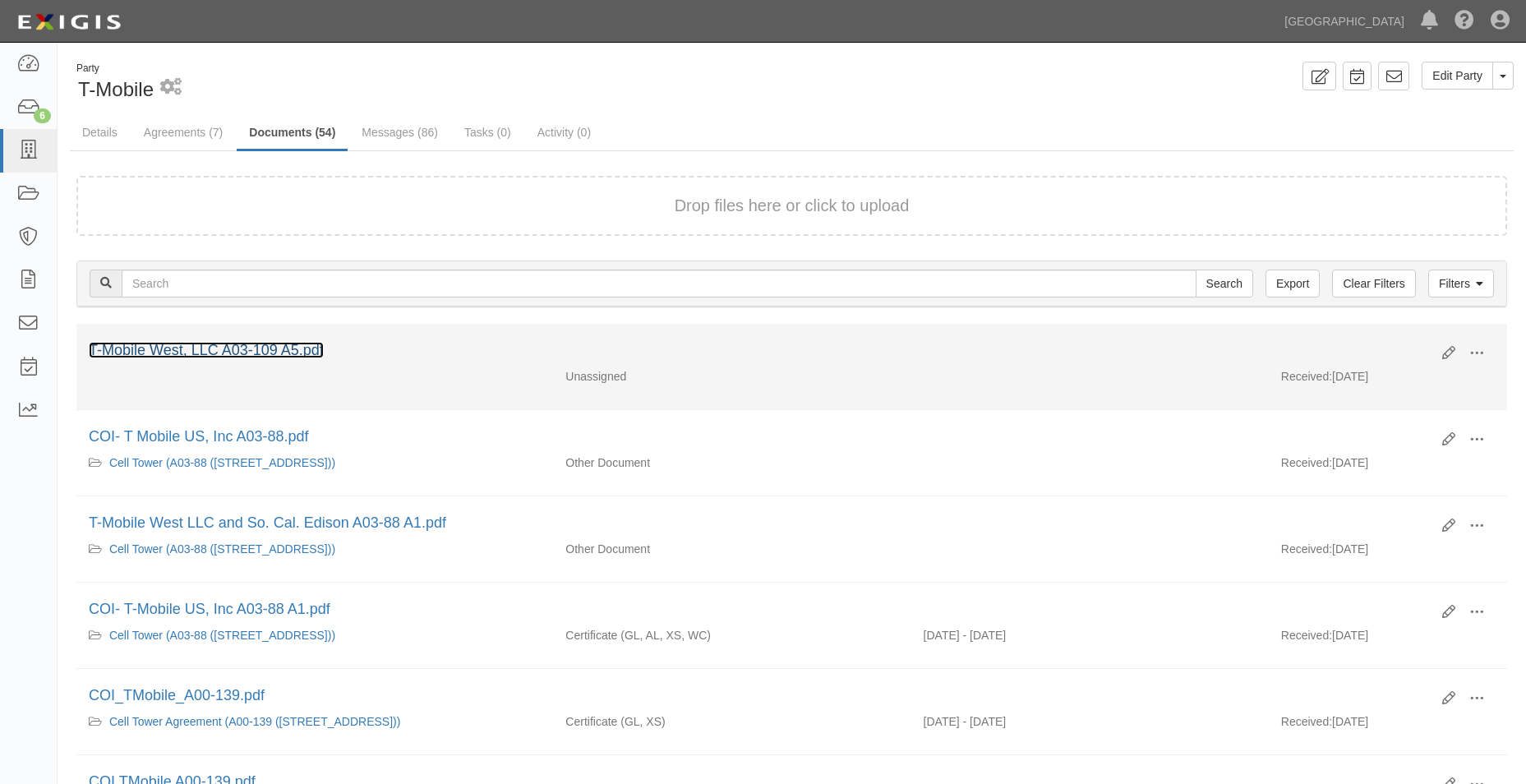
click at [269, 357] on link "T-Mobile West, LLC A03-109 A5.pdf" at bounding box center [206, 349] width 235 height 16
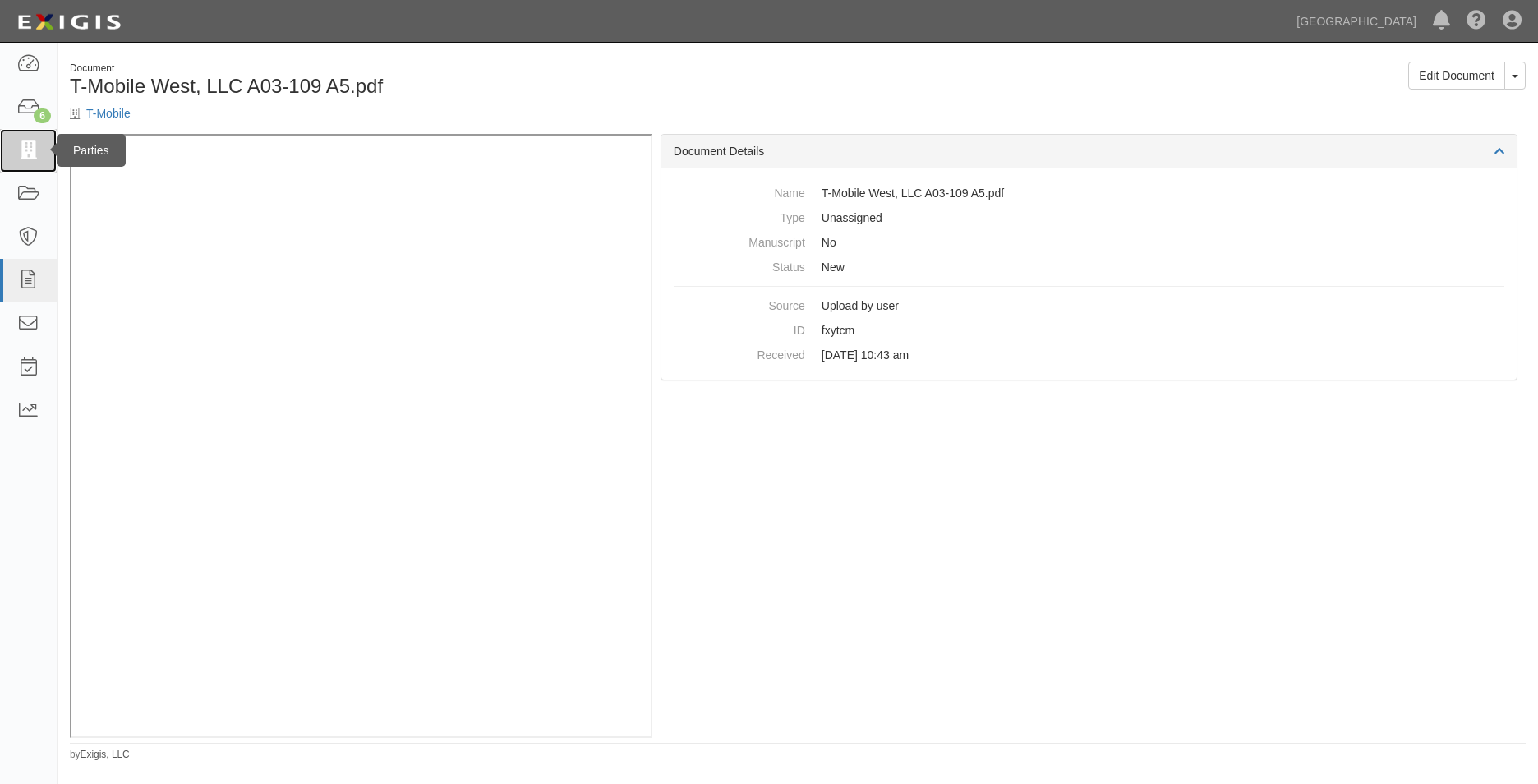
click at [38, 144] on icon at bounding box center [28, 150] width 23 height 18
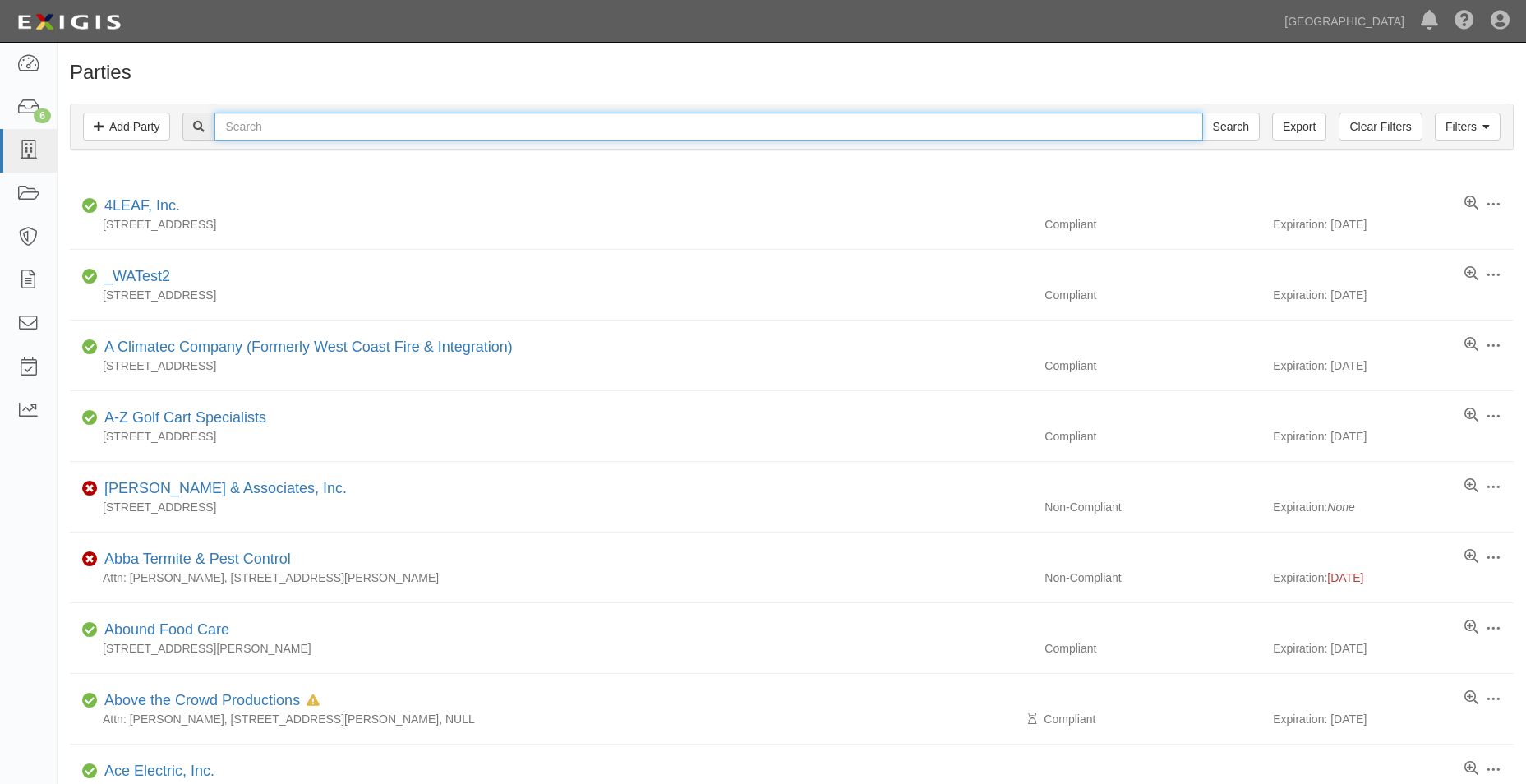
click at [363, 125] on input "text" at bounding box center [709, 126] width 988 height 28
type input "cucamonga valley"
click at [1203, 113] on input "Search" at bounding box center [1231, 126] width 57 height 28
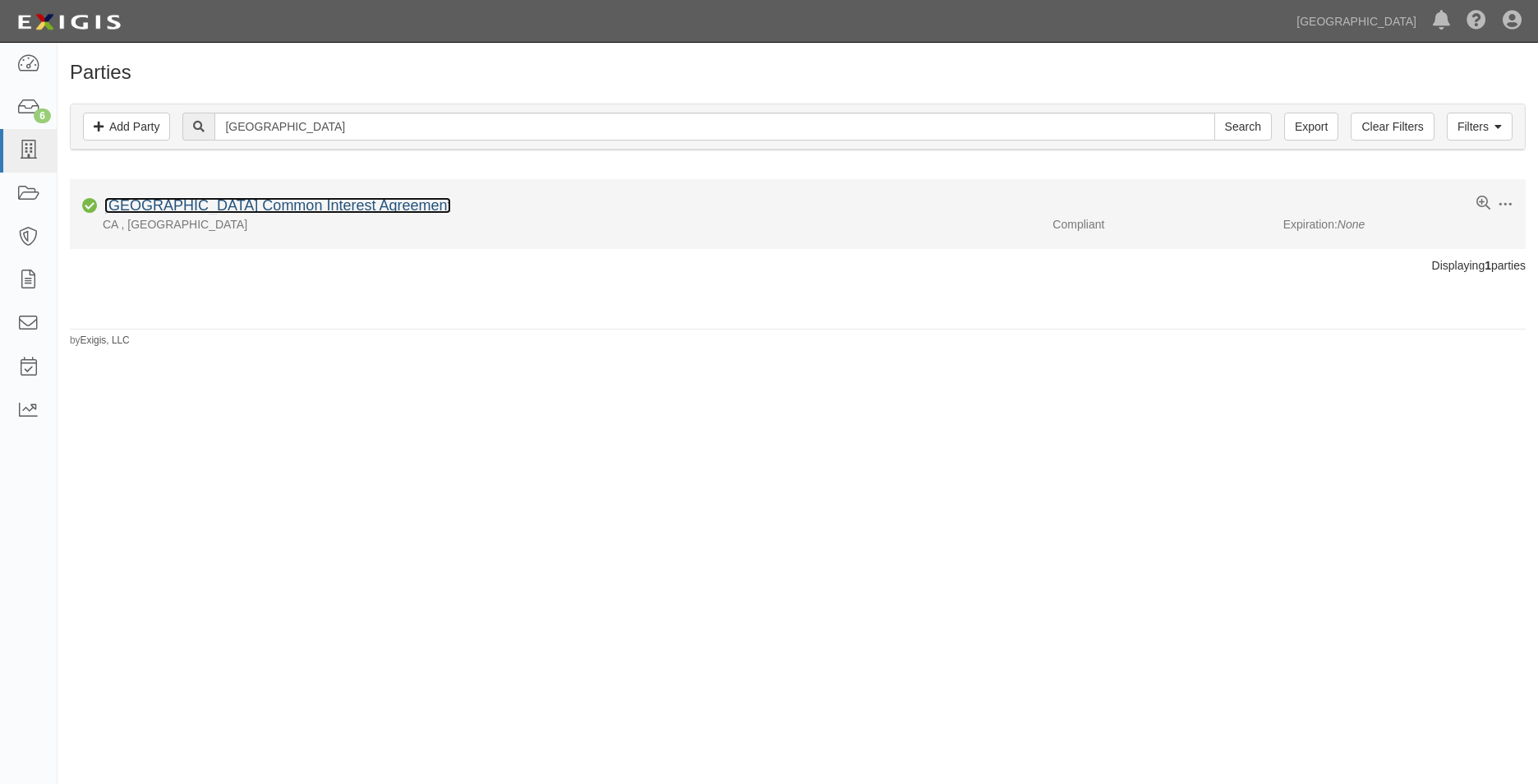
click at [400, 204] on link "Cucamonga Valley Water District Common Interest Agreement" at bounding box center [278, 205] width 346 height 16
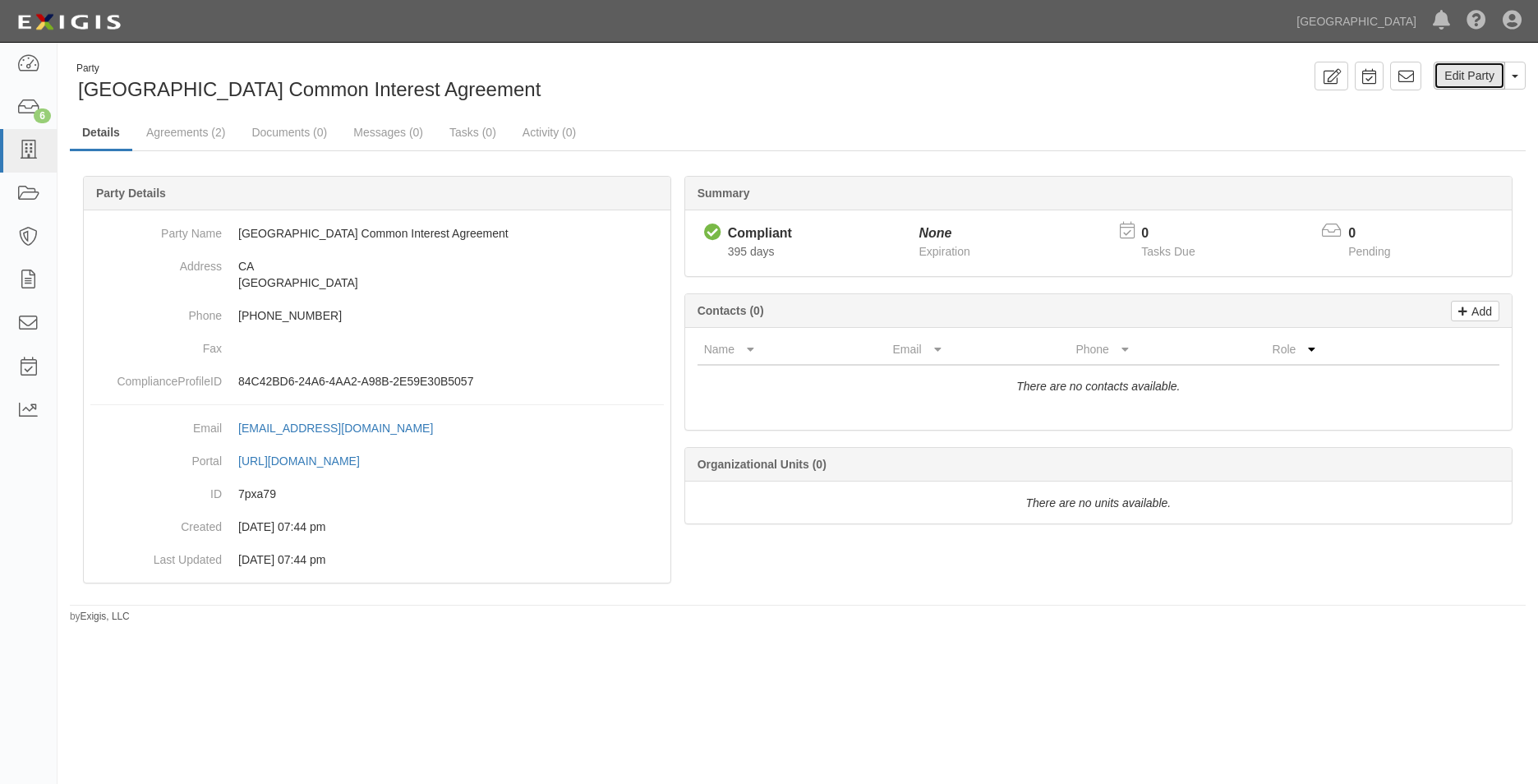
click at [1481, 75] on link "Edit Party" at bounding box center [1470, 76] width 72 height 28
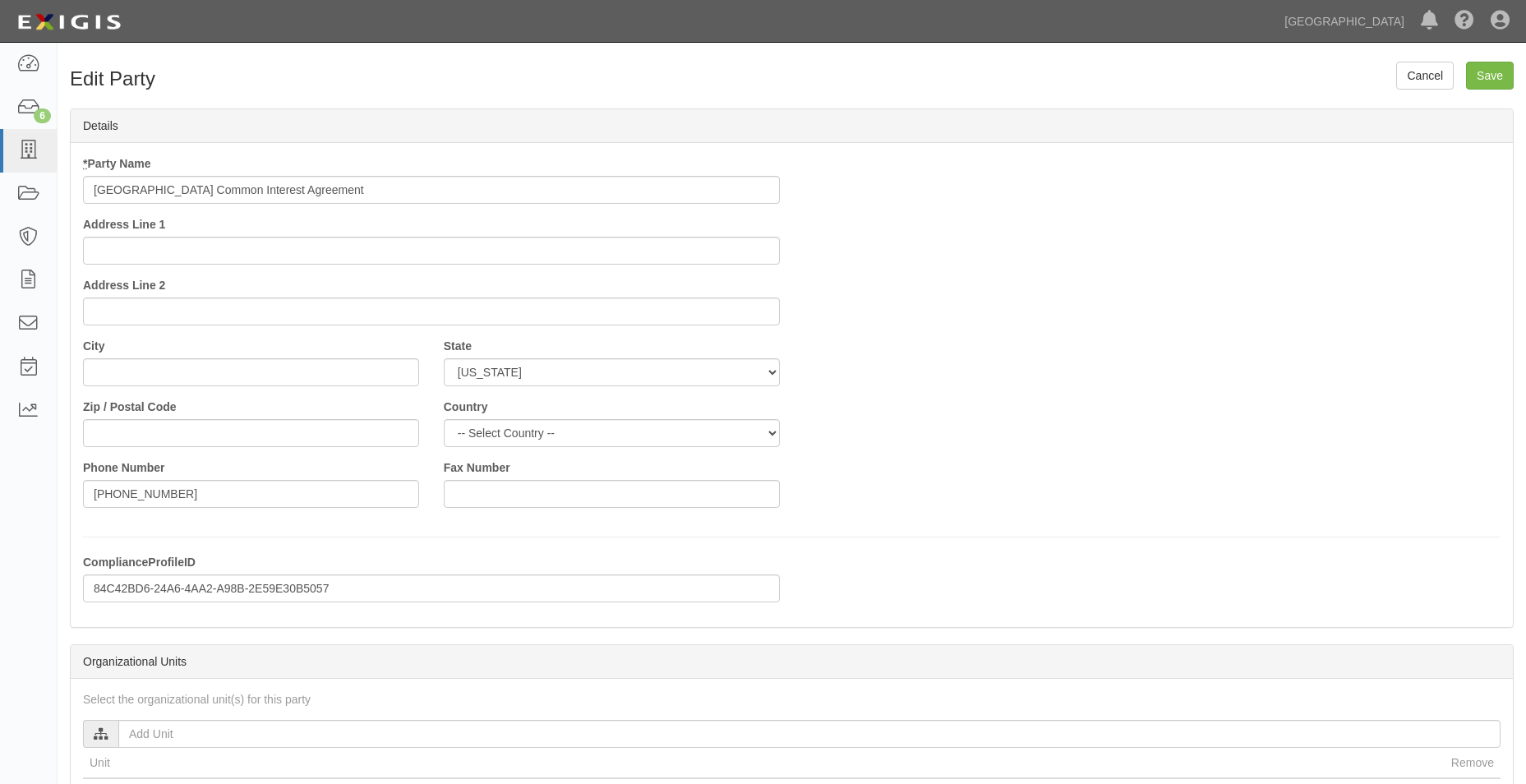
drag, startPoint x: 441, startPoint y: 185, endPoint x: 266, endPoint y: 182, distance: 175.0
click at [266, 182] on input "Cucamonga Valley Water District Common Interest Agreement" at bounding box center [432, 189] width 697 height 28
type input "Cucamonga Valley Water District"
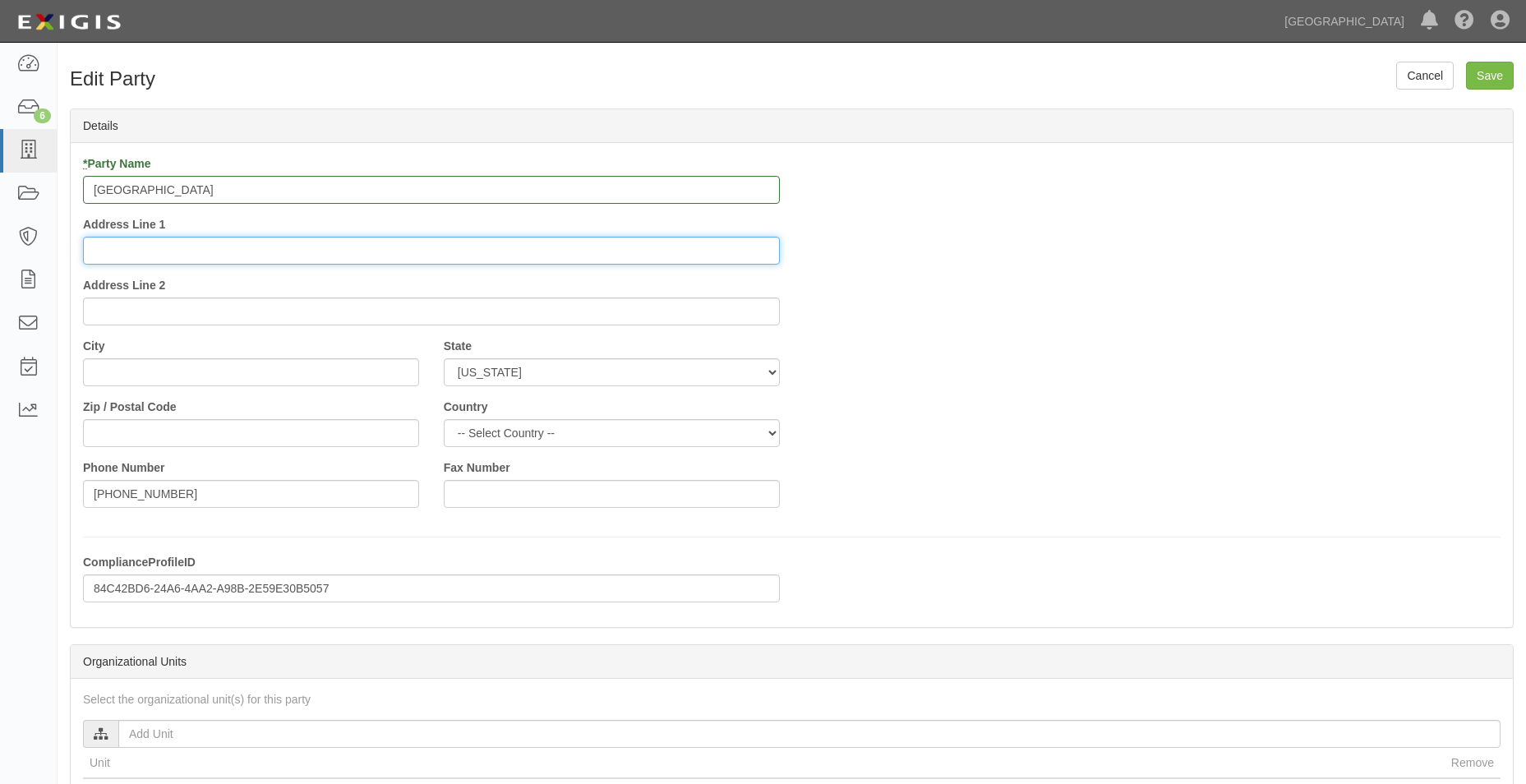
click at [170, 251] on input "Address Line 1" at bounding box center [432, 250] width 697 height 28
type input "[STREET_ADDRESS]"
click at [175, 362] on input "City" at bounding box center [251, 372] width 336 height 28
type input "Rancho Cucamonga"
click at [282, 434] on input "Zip / Postal Code" at bounding box center [251, 433] width 336 height 28
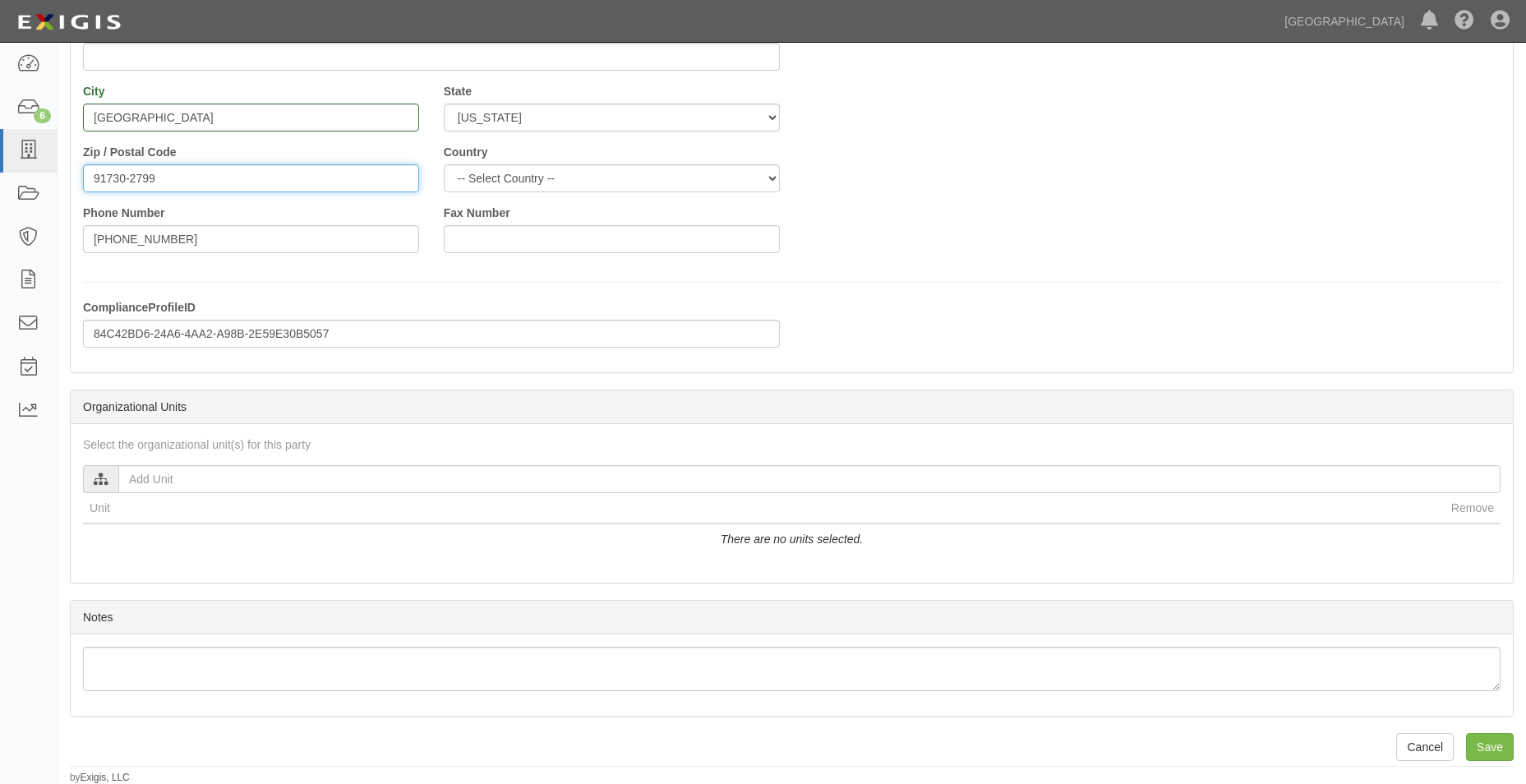
scroll to position [255, 0]
type input "91730-2799"
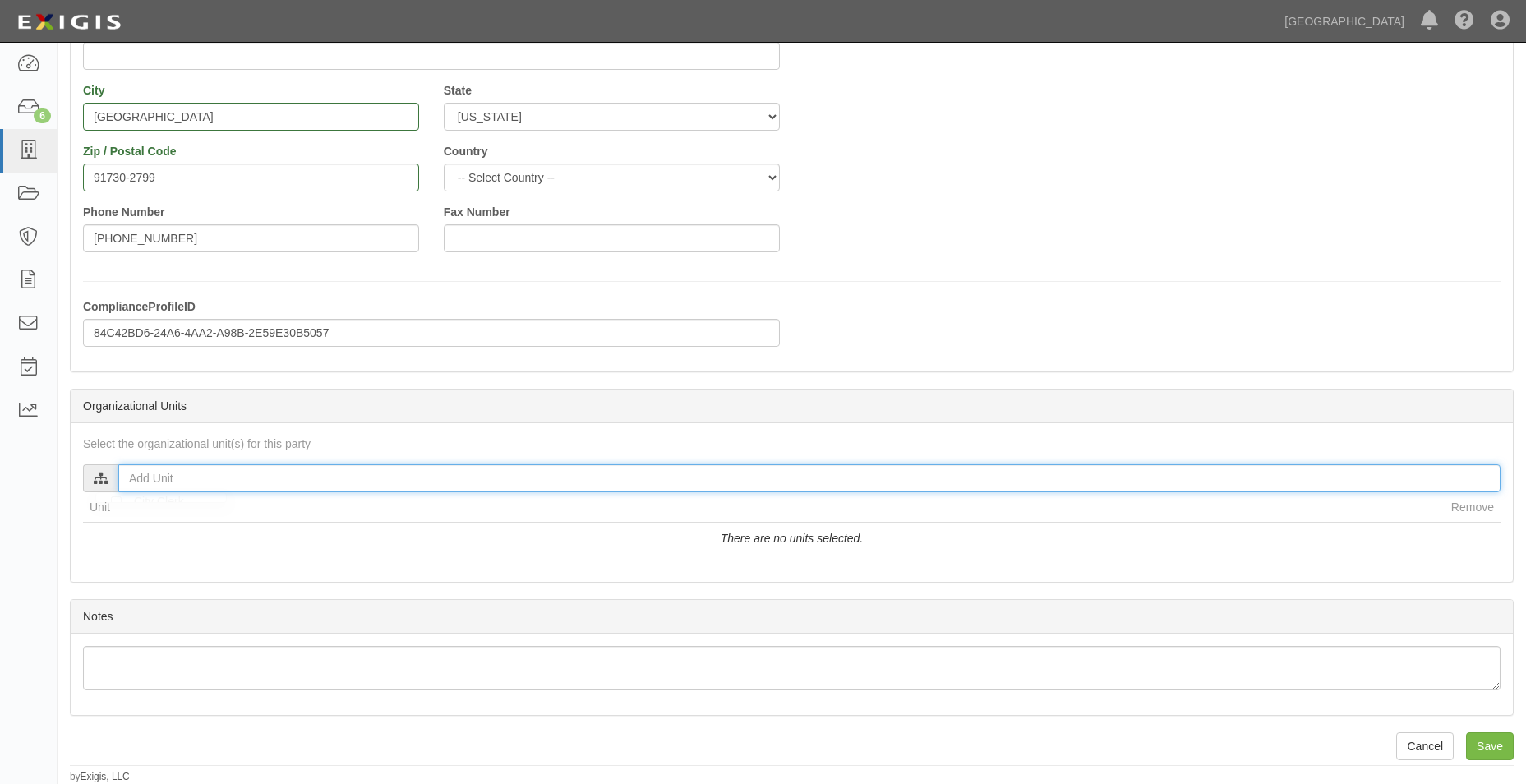
click at [443, 473] on input "text" at bounding box center [810, 477] width 1382 height 28
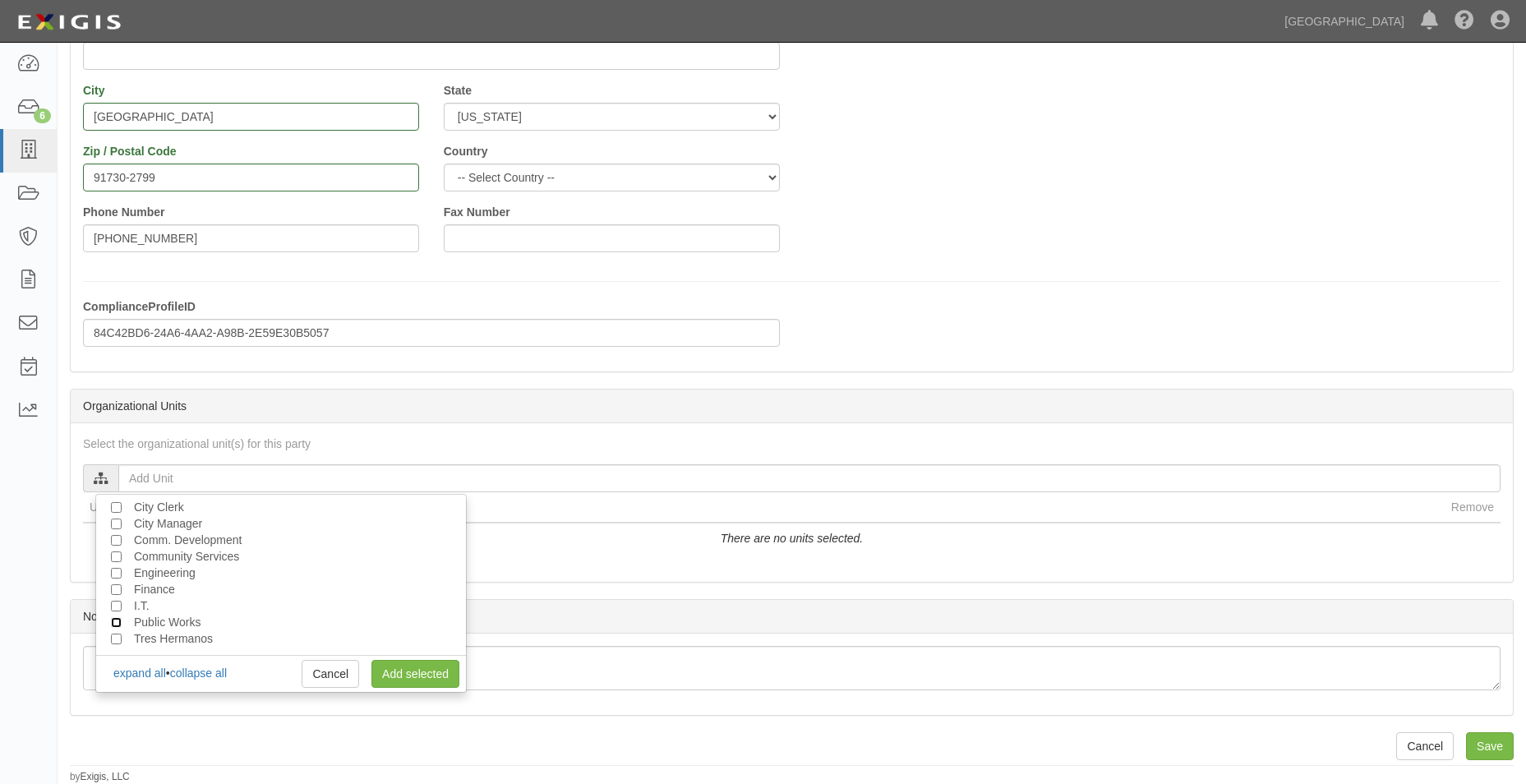
click at [117, 622] on input "Public Works" at bounding box center [116, 622] width 11 height 11
checkbox input "true"
click at [405, 681] on link "Add selected" at bounding box center [415, 673] width 88 height 28
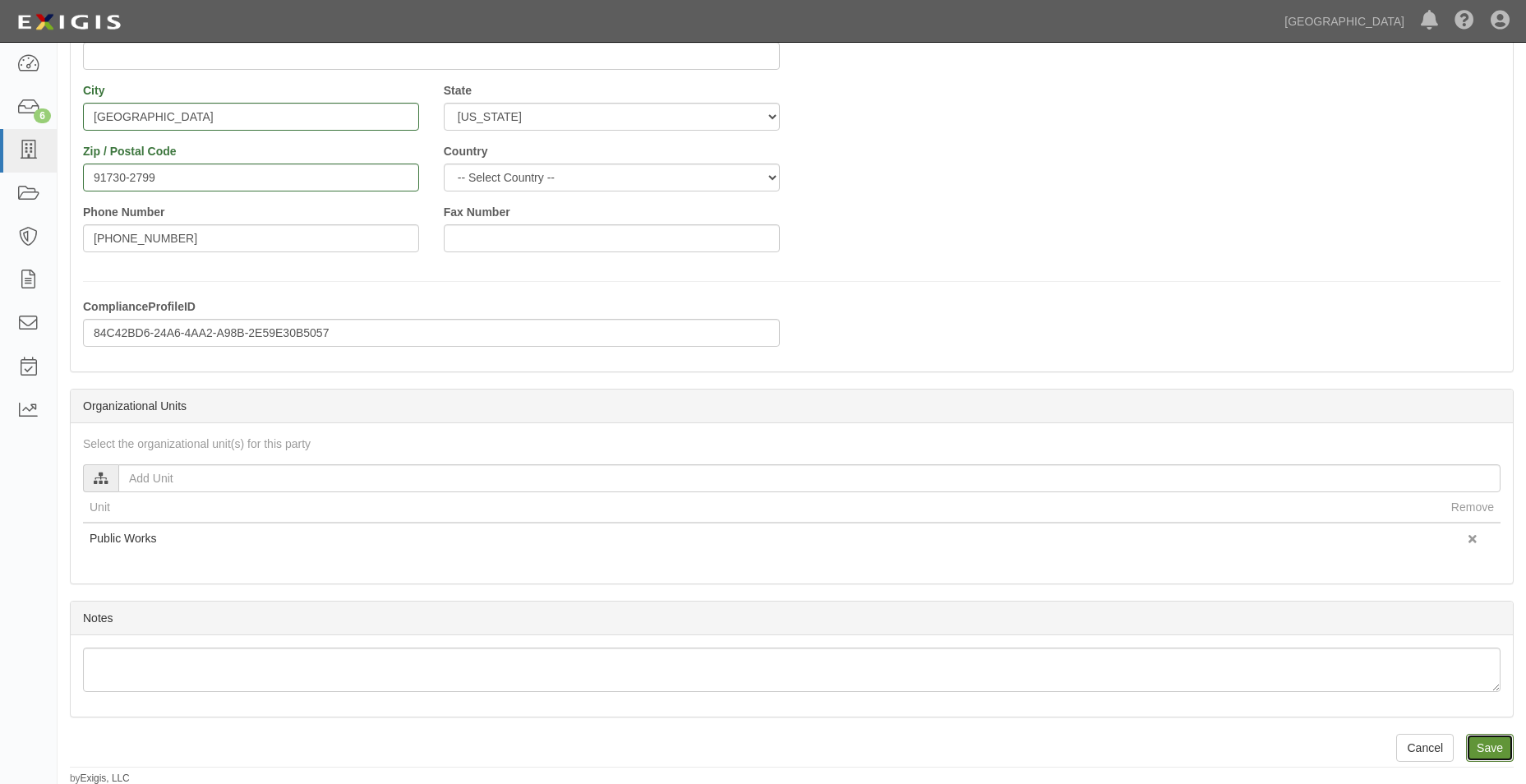
click at [1493, 740] on input "Save" at bounding box center [1490, 747] width 48 height 28
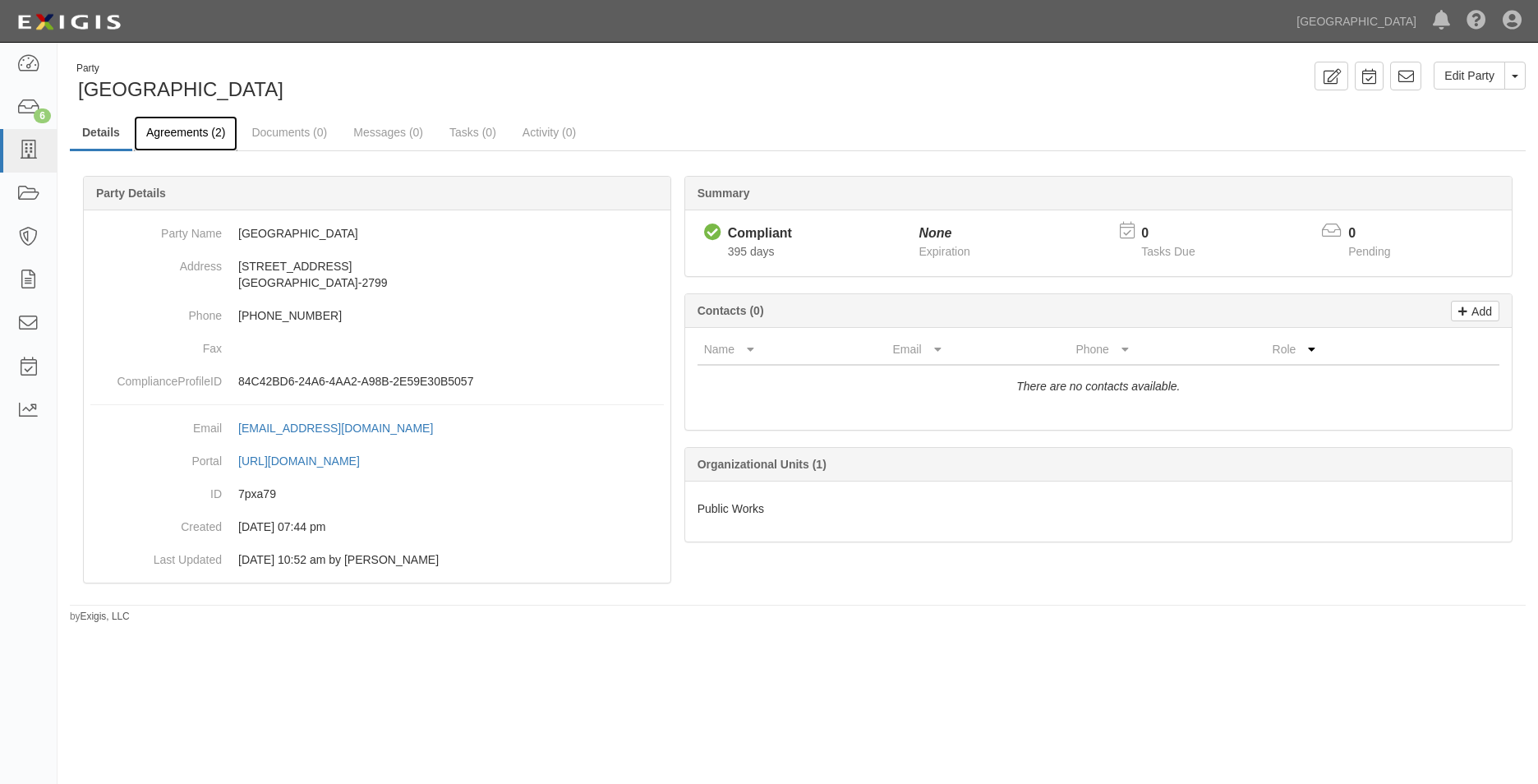
click at [145, 141] on link "Agreements (2)" at bounding box center [185, 133] width 104 height 35
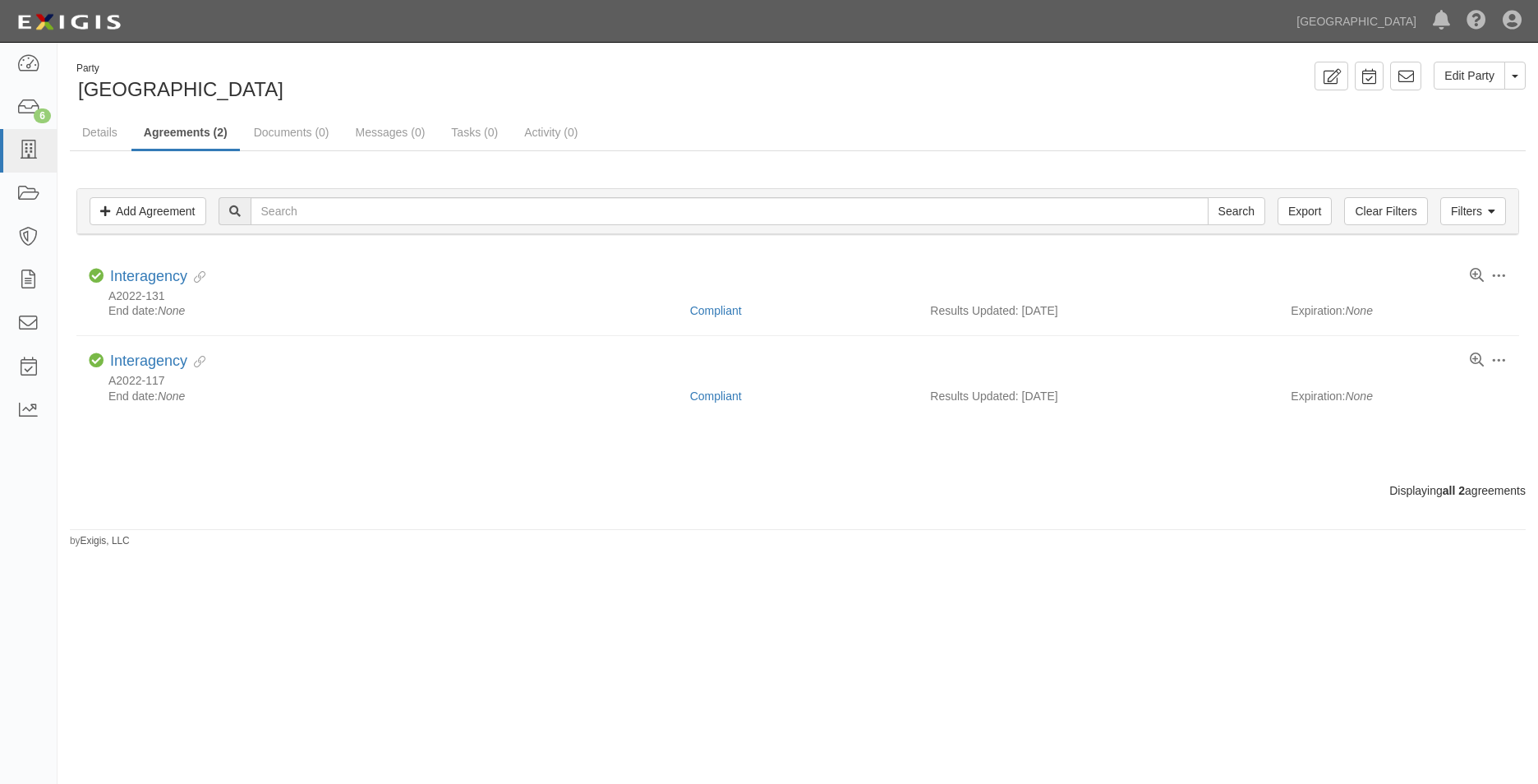
click at [161, 238] on div "Filters Add Agreement Clear Filters Export Search Filters Compliance Status Com…" at bounding box center [798, 213] width 1467 height 76
click at [126, 211] on link "Add Agreement" at bounding box center [147, 211] width 116 height 28
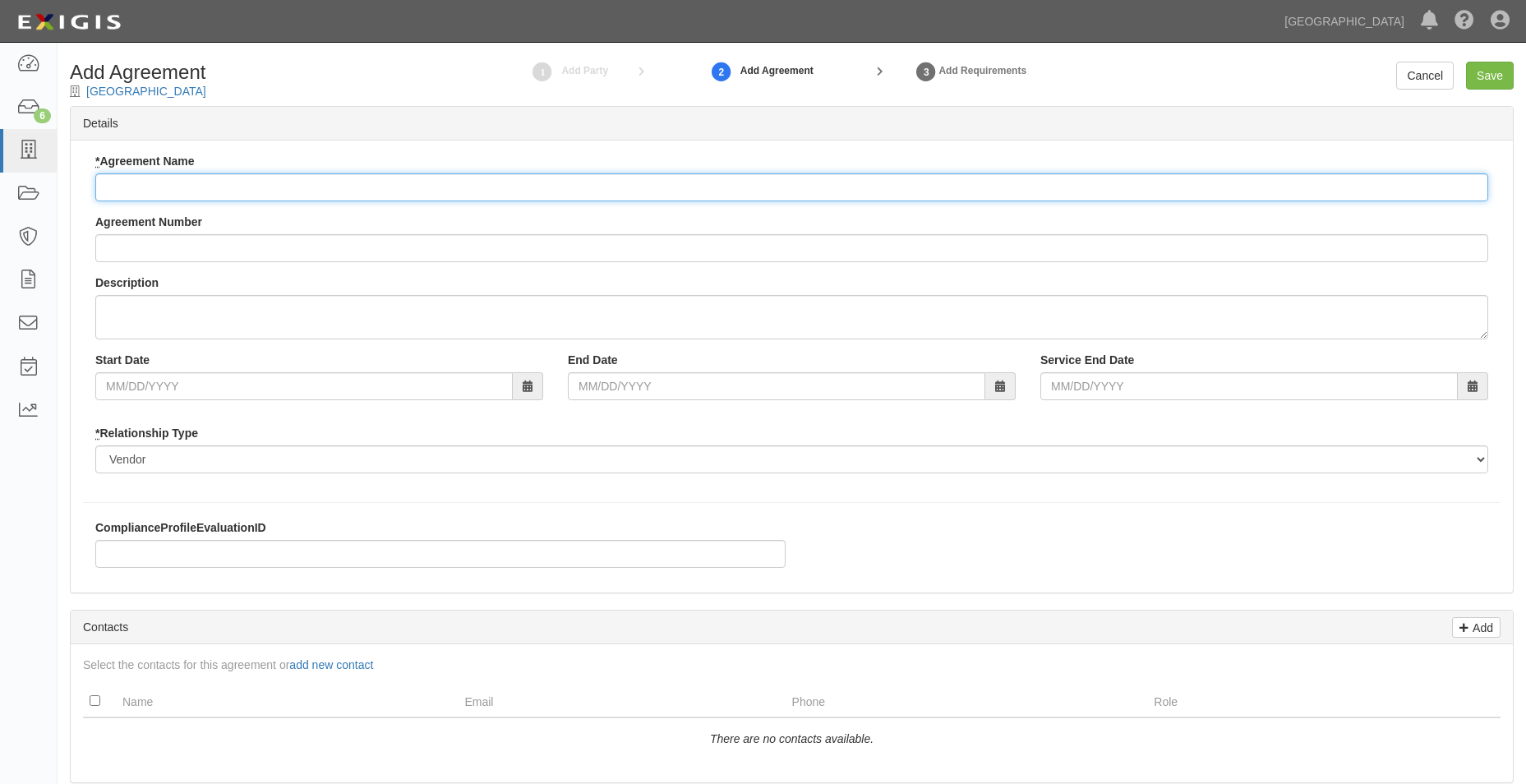
click at [148, 186] on input "* Agreement Name" at bounding box center [791, 187] width 1393 height 28
type input "i"
type input "Interagency Cost Sharing"
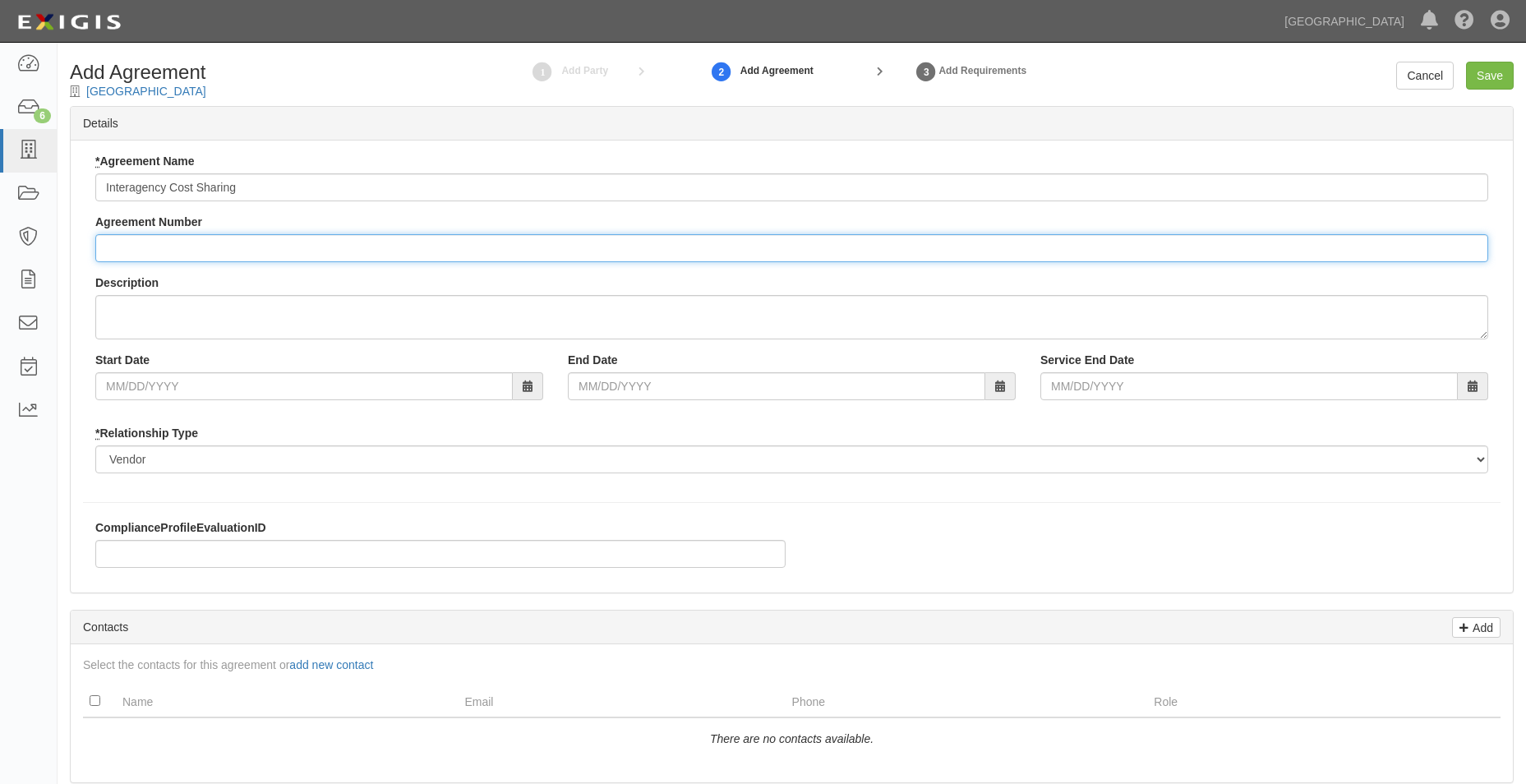
click at [164, 238] on input "Agreement Number" at bounding box center [791, 247] width 1393 height 28
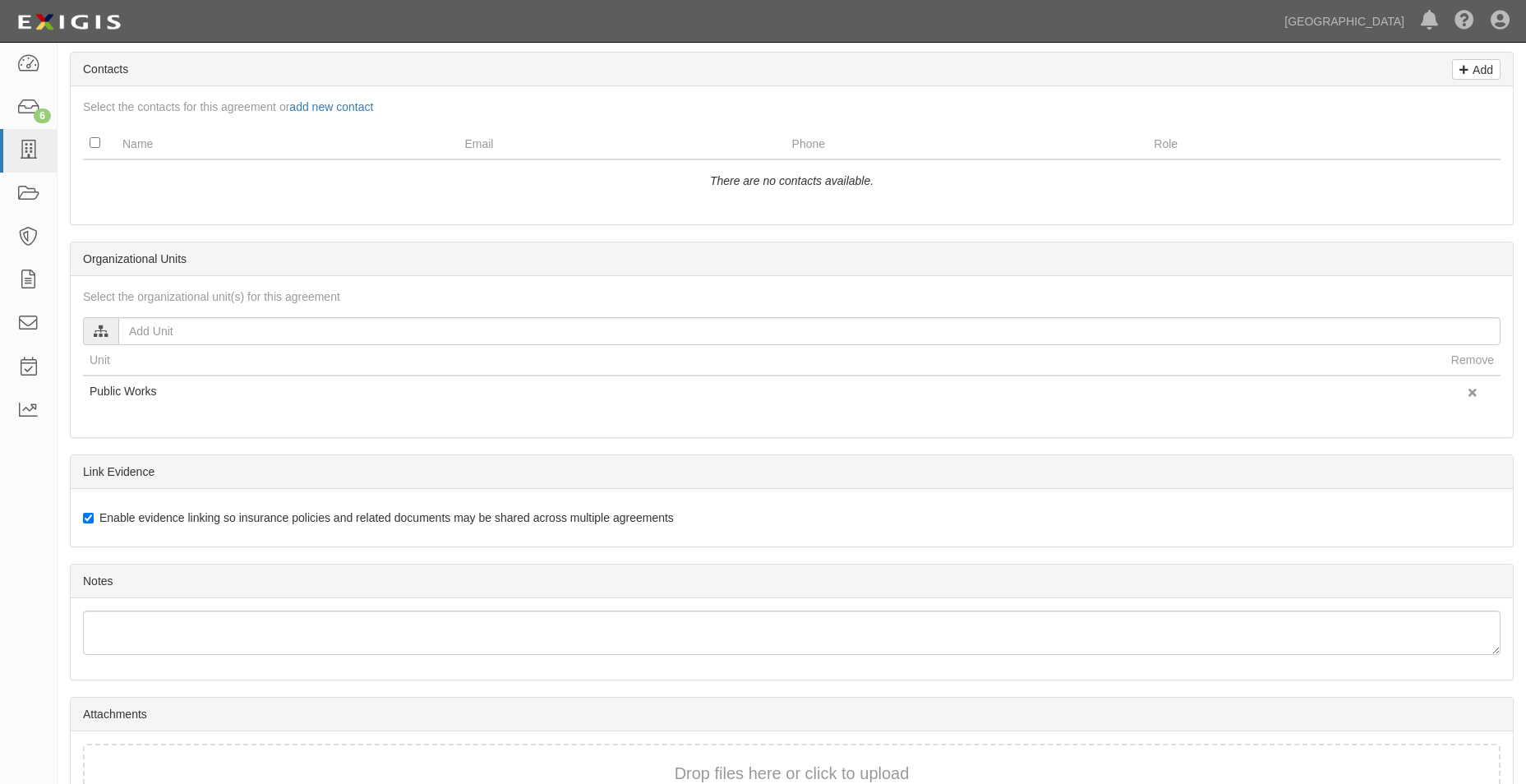
scroll to position [658, 0]
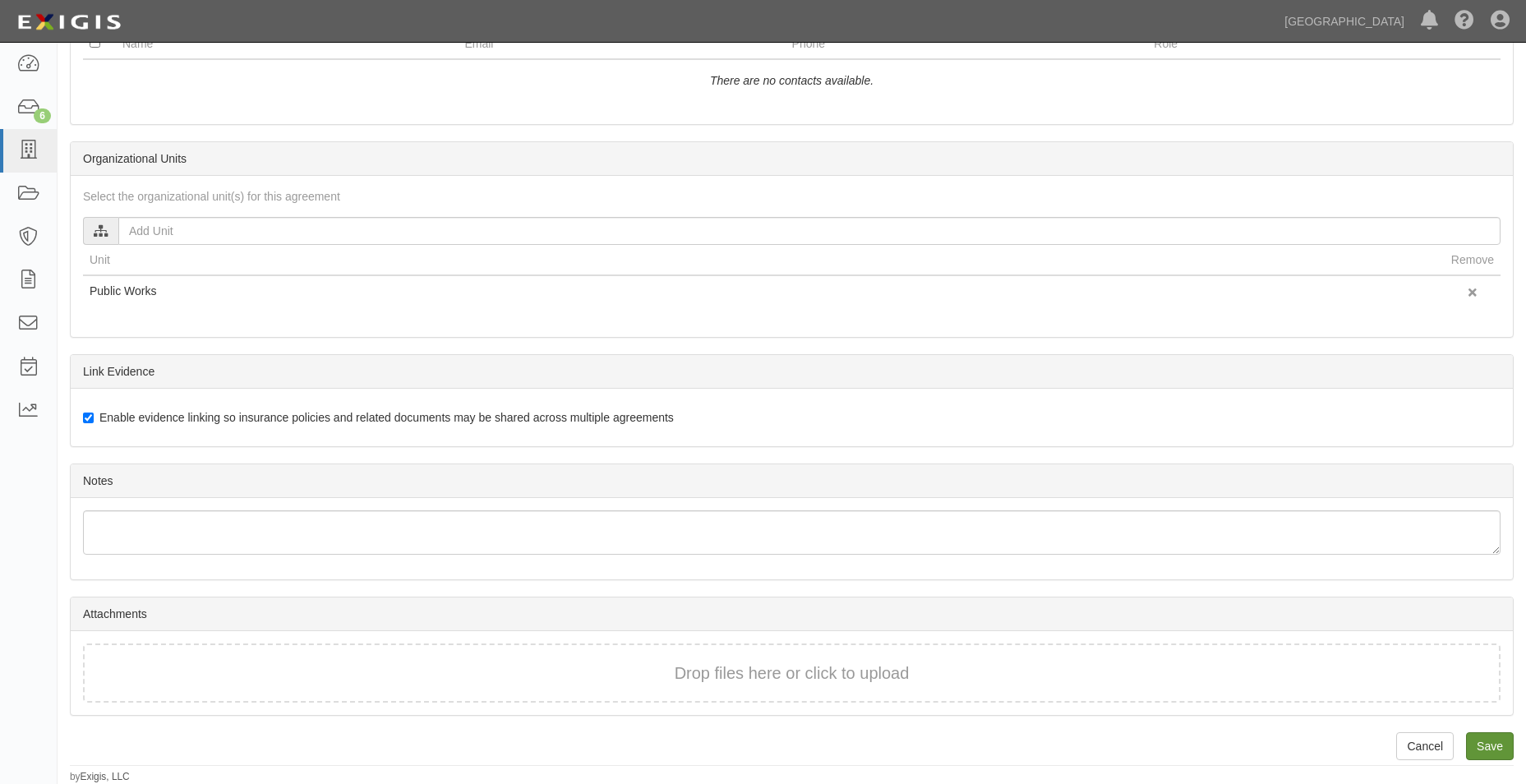
type input "A2025-074a"
click at [1489, 749] on input "Save" at bounding box center [1490, 745] width 48 height 28
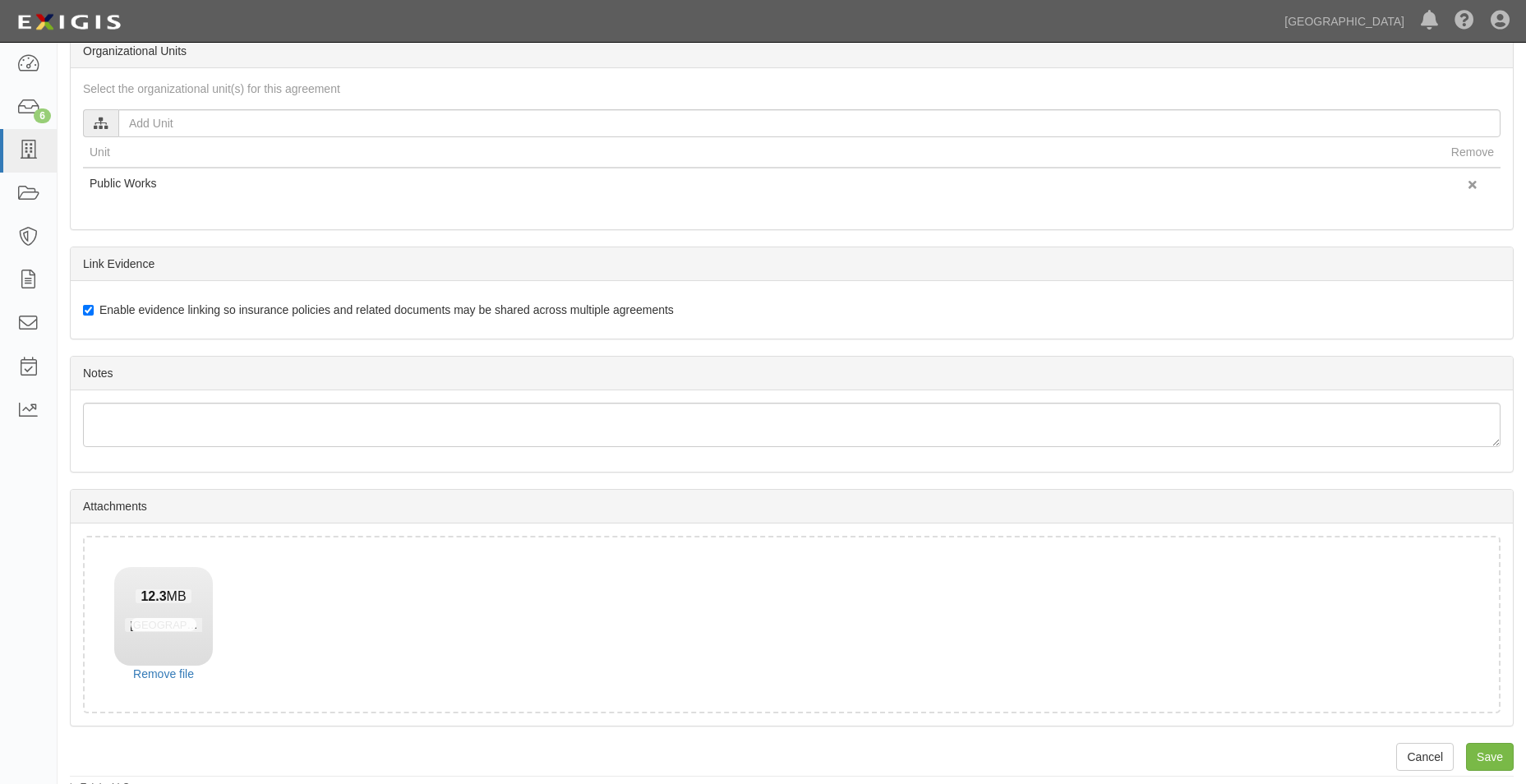
scroll to position [776, 0]
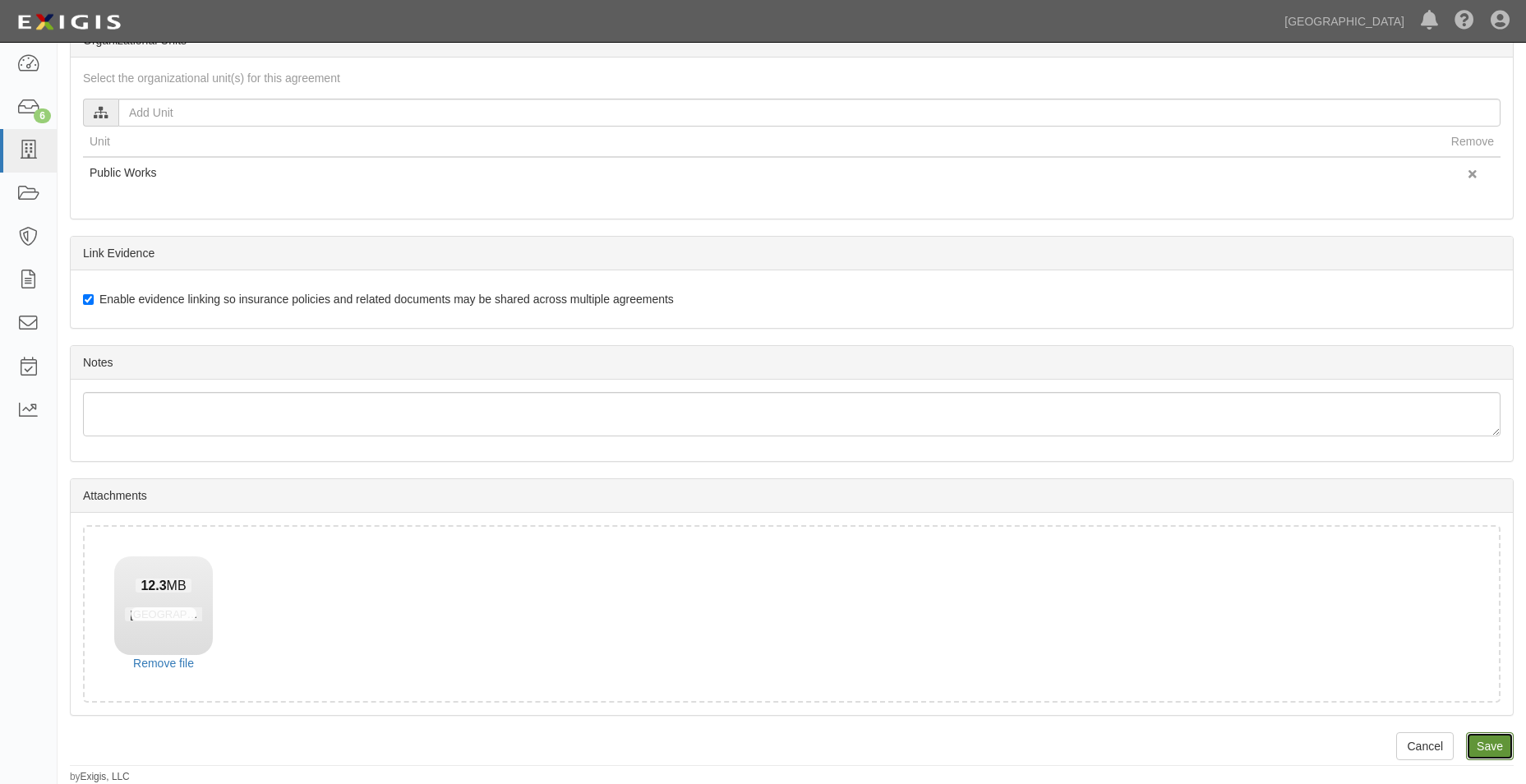
click at [1499, 733] on input "Save" at bounding box center [1490, 745] width 48 height 28
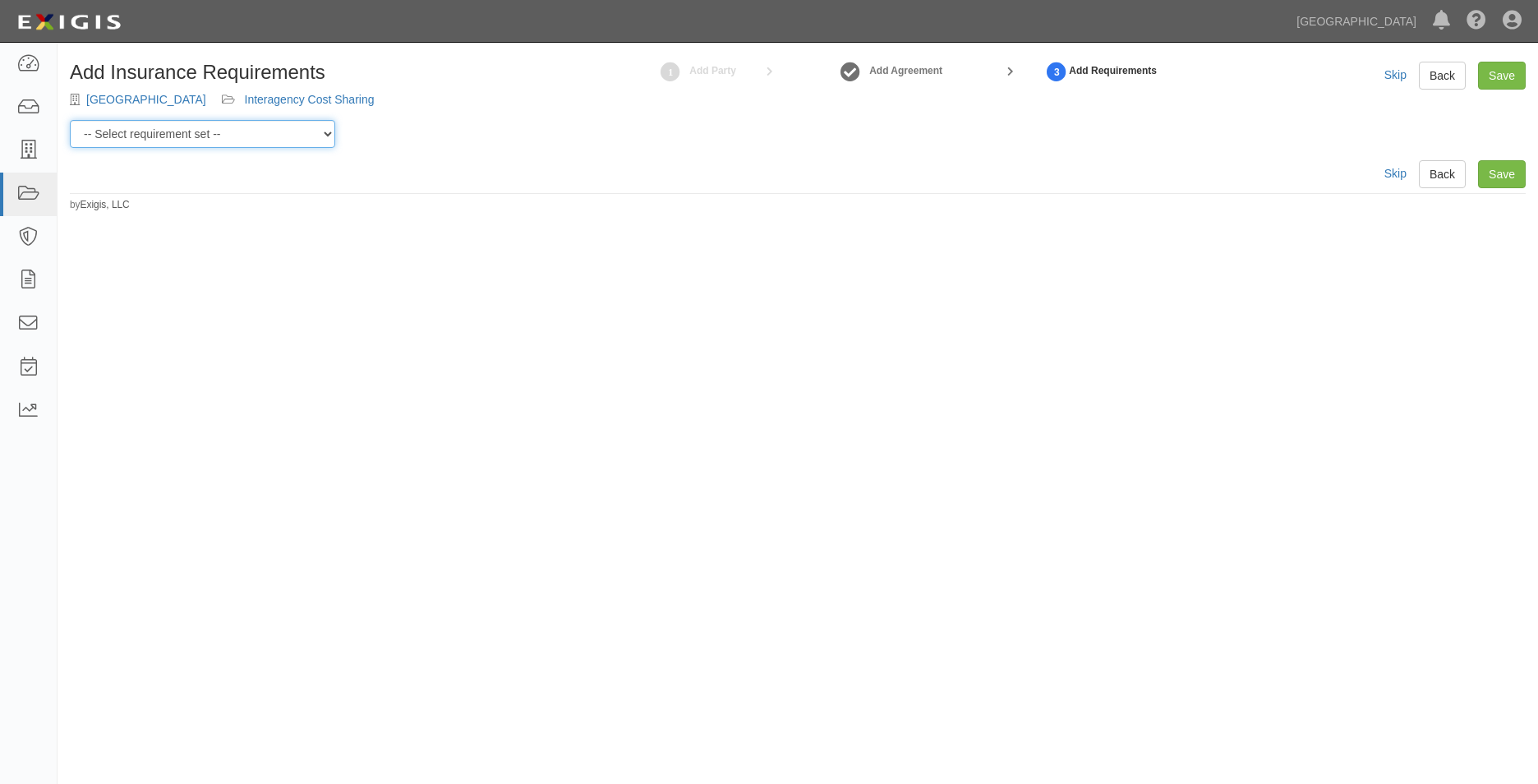
click at [137, 126] on select "-- Select requirement set -- 0-0-0-.03 Prof. Liability 0-0-0-1 CYB 0-1-0-0-1 E&…" at bounding box center [203, 134] width 266 height 28
select select "54324"
click at [70, 120] on select "-- Select requirement set -- 0-0-0-.03 Prof. Liability 0-0-0-1 CYB 0-1-0-0-1 E&…" at bounding box center [203, 134] width 266 height 28
click at [1482, 169] on link "Save" at bounding box center [1501, 174] width 48 height 28
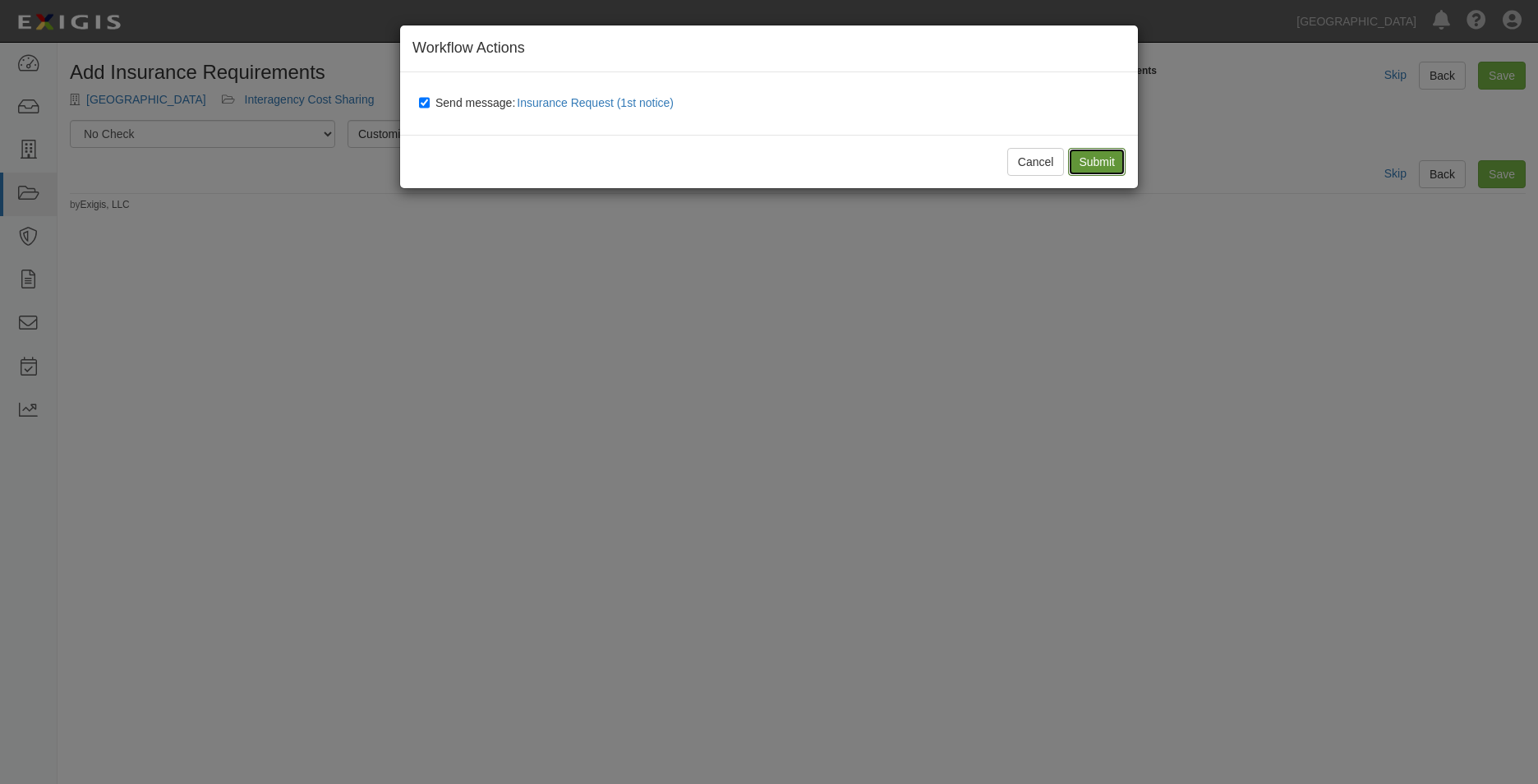
click at [1096, 163] on input "Submit" at bounding box center [1096, 161] width 57 height 28
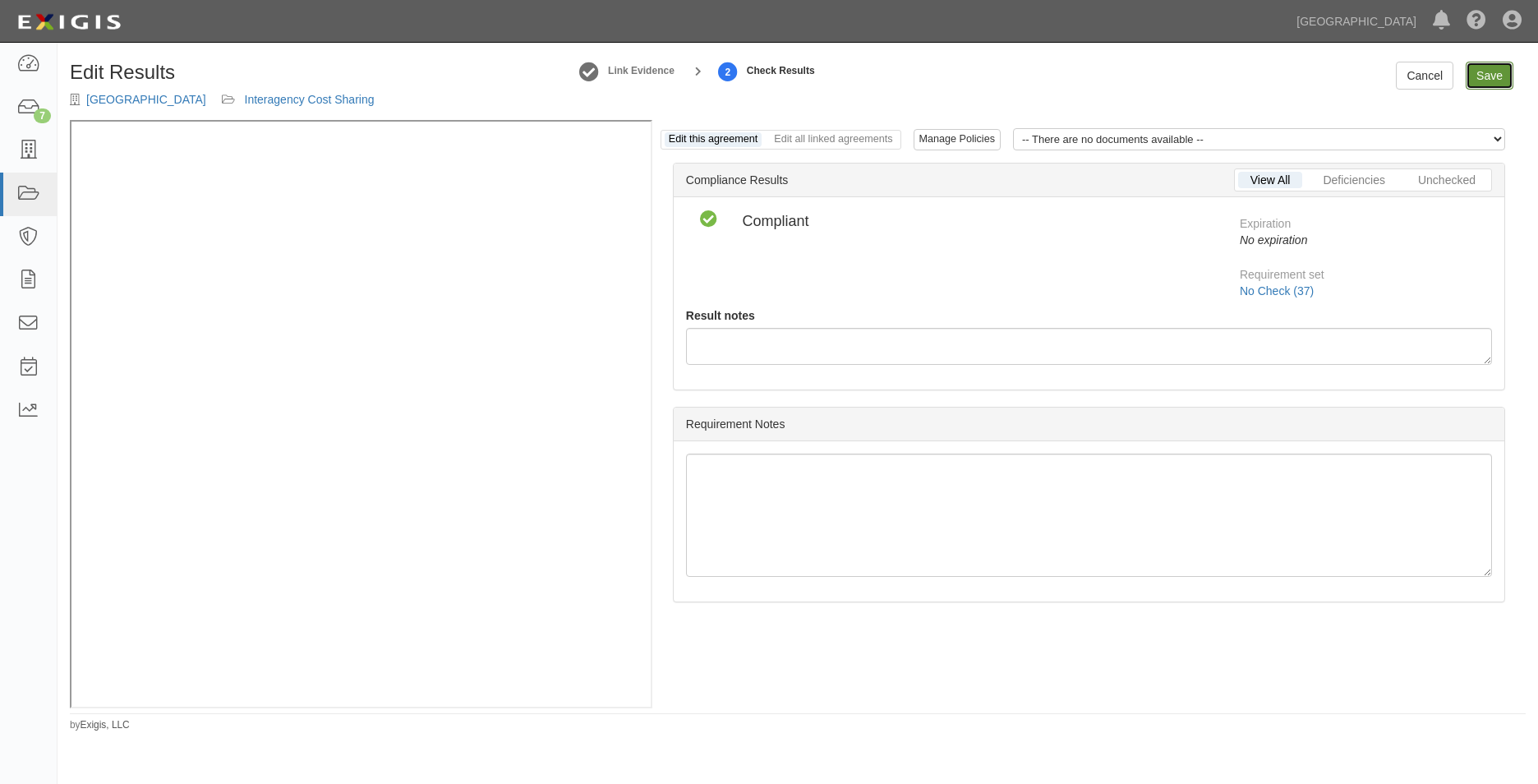
click at [1481, 76] on link "Save" at bounding box center [1489, 76] width 48 height 28
radio input "true"
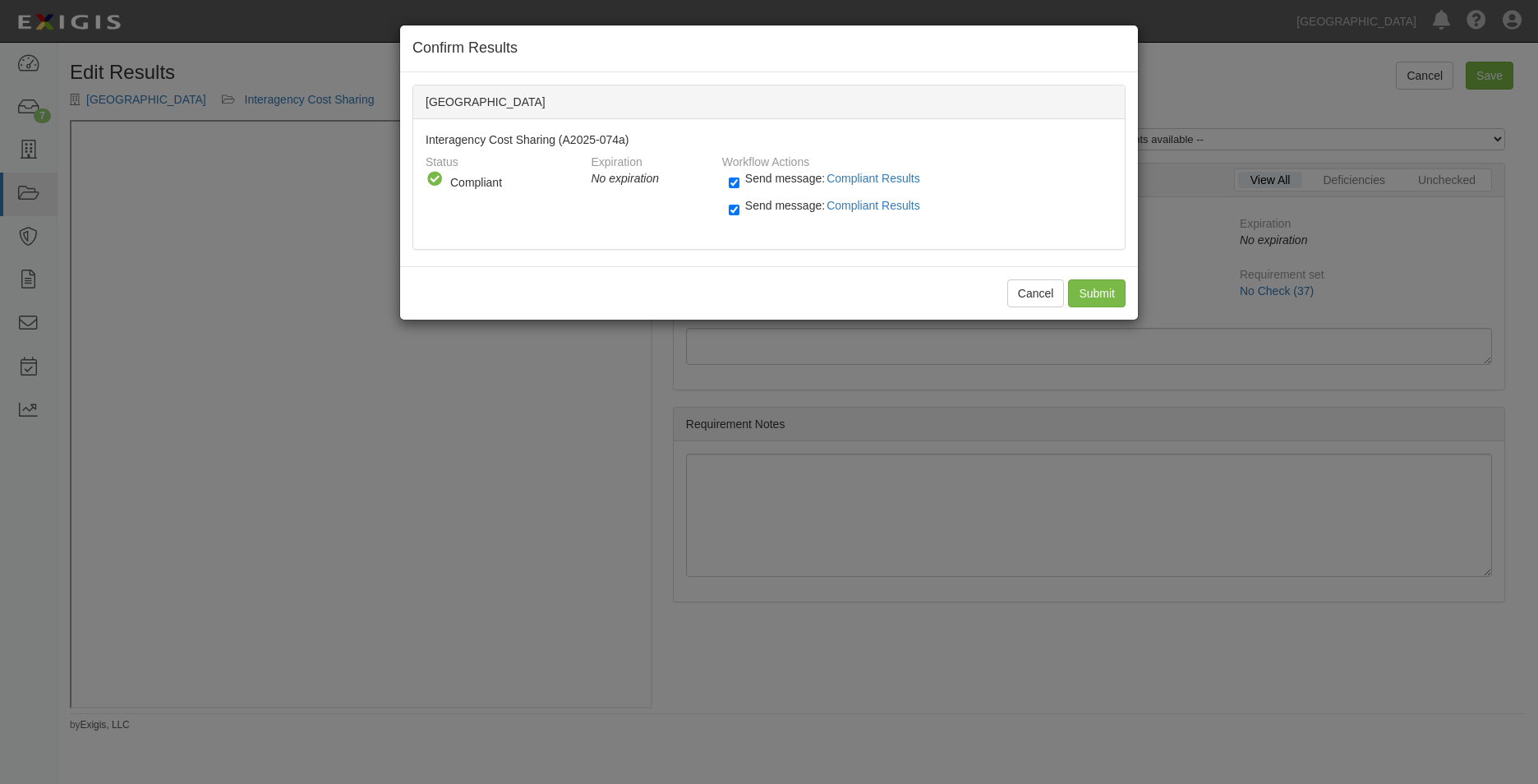
click at [1127, 294] on div "Cancel Submit" at bounding box center [769, 292] width 737 height 53
click at [1119, 298] on input "Submit" at bounding box center [1096, 293] width 57 height 28
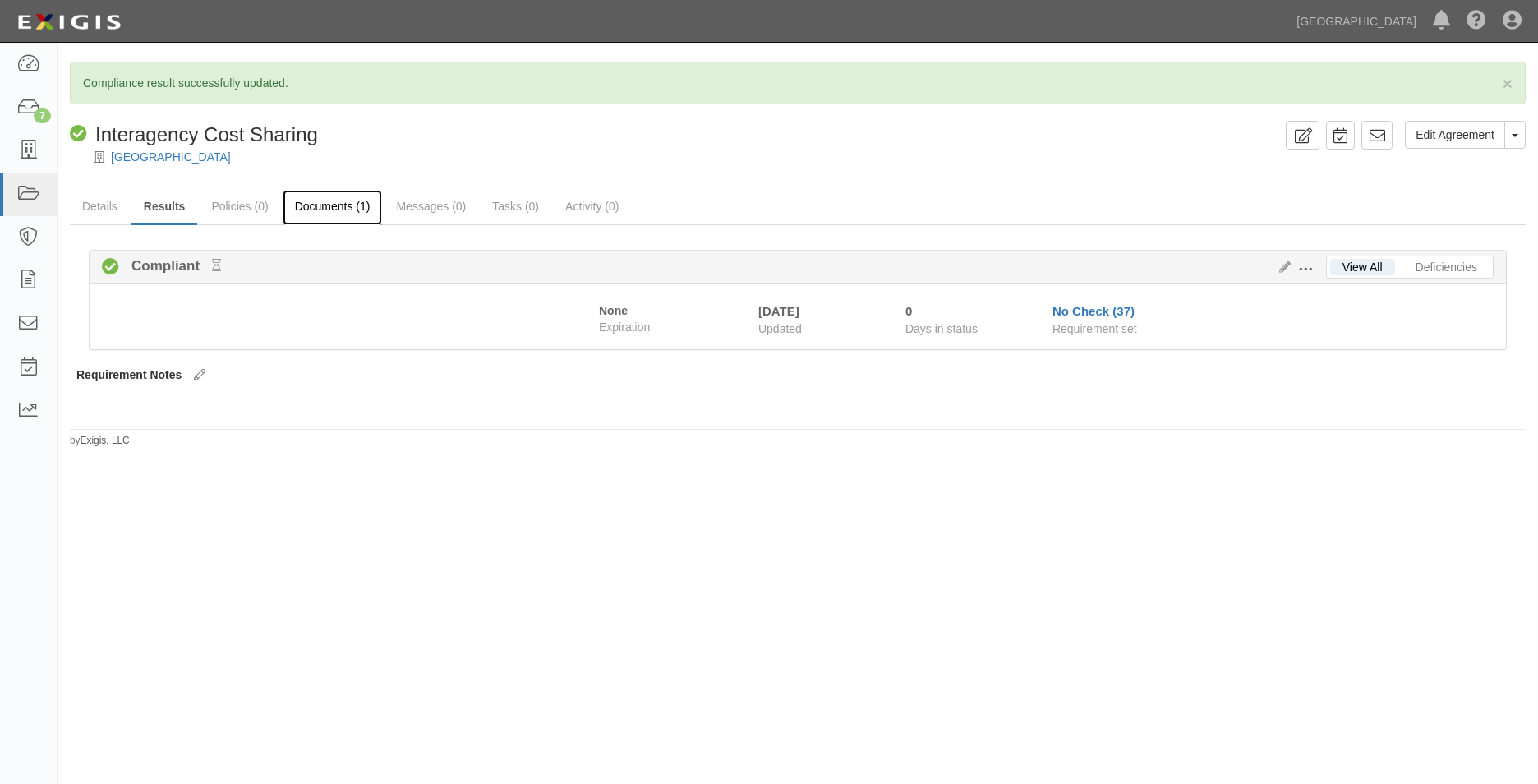
click at [339, 207] on link "Documents (1)" at bounding box center [332, 208] width 100 height 35
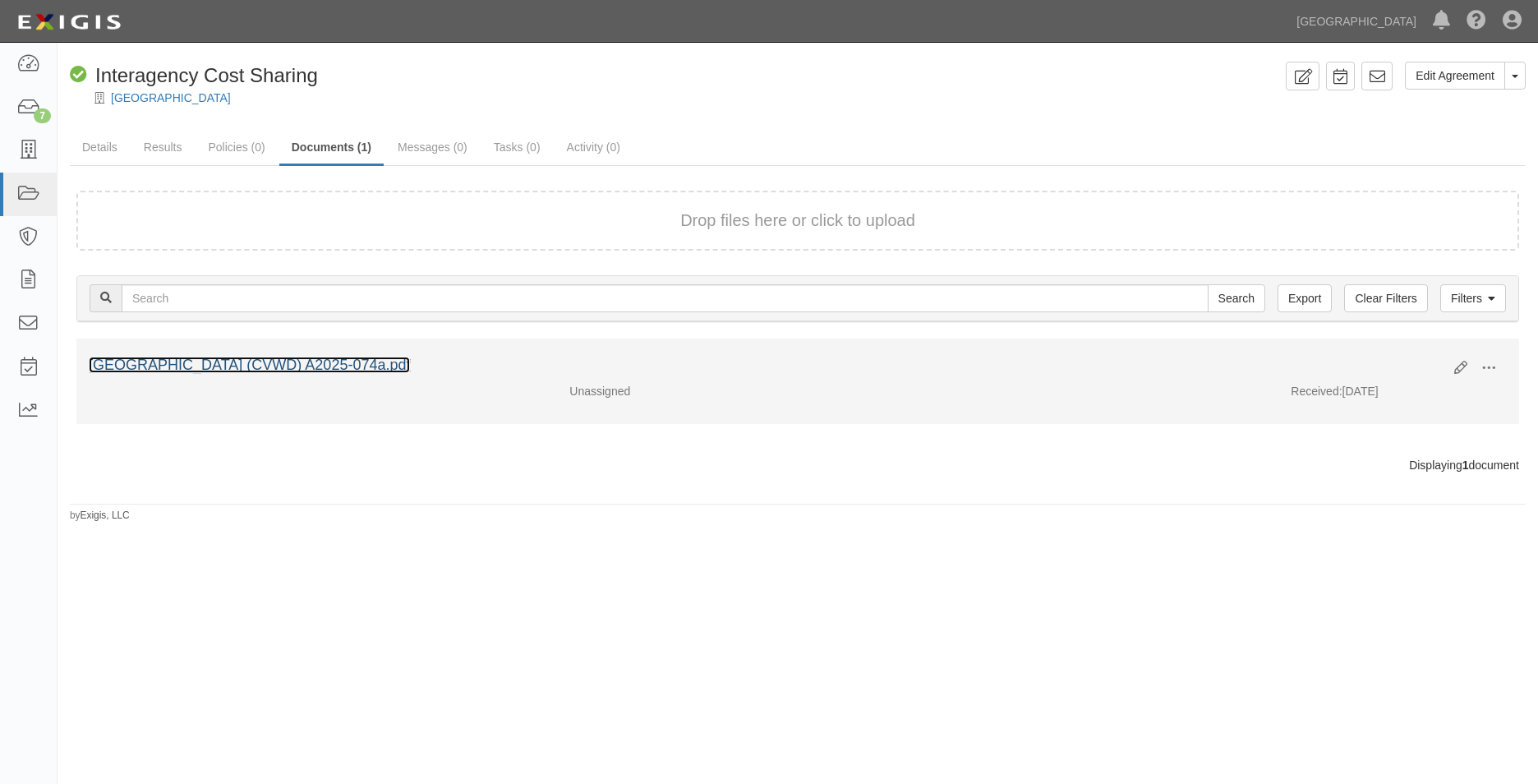
click at [234, 369] on link "[GEOGRAPHIC_DATA] (CVWD) A2025-074a.pdf" at bounding box center [248, 365] width 321 height 16
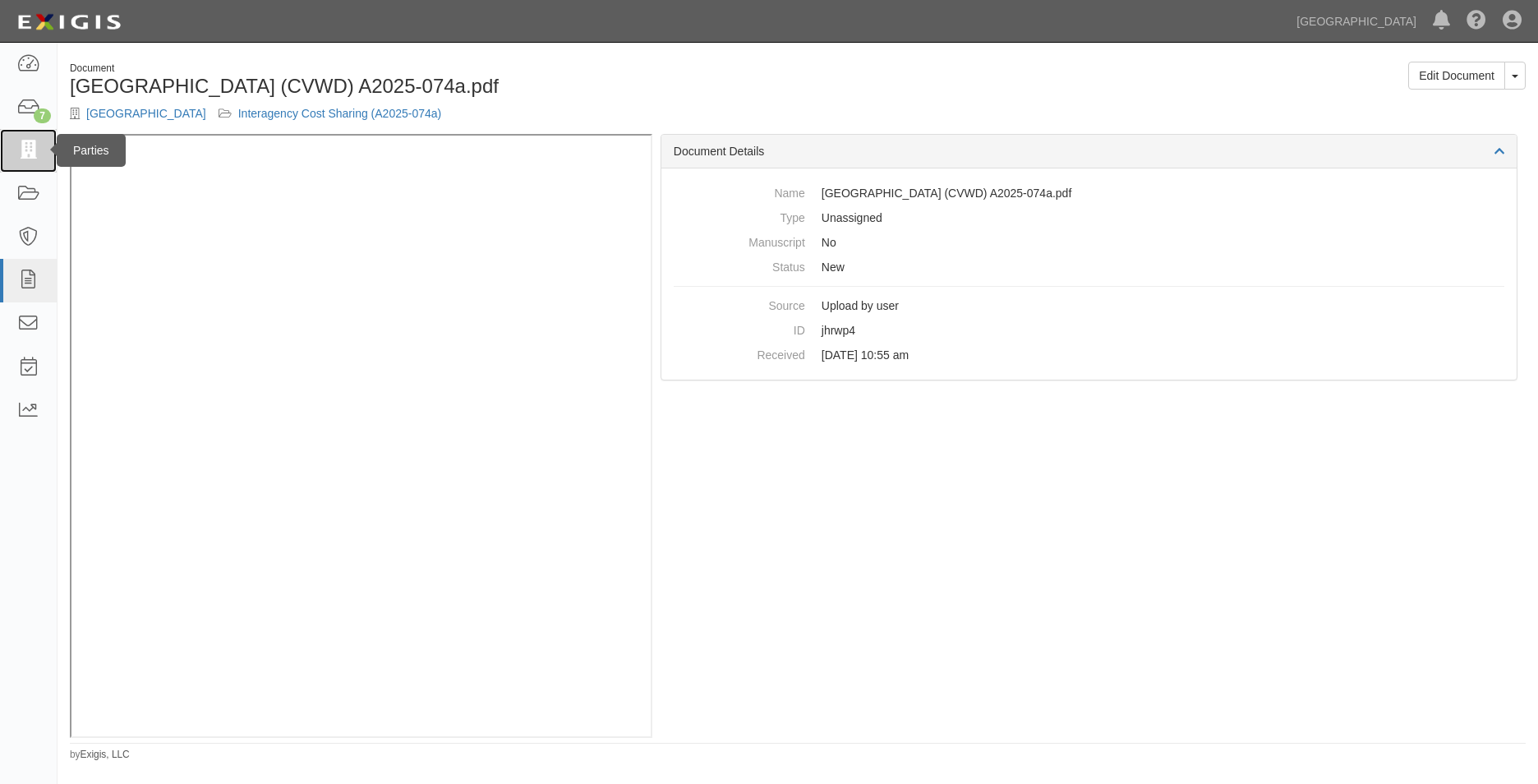
click at [35, 138] on link at bounding box center [28, 150] width 56 height 44
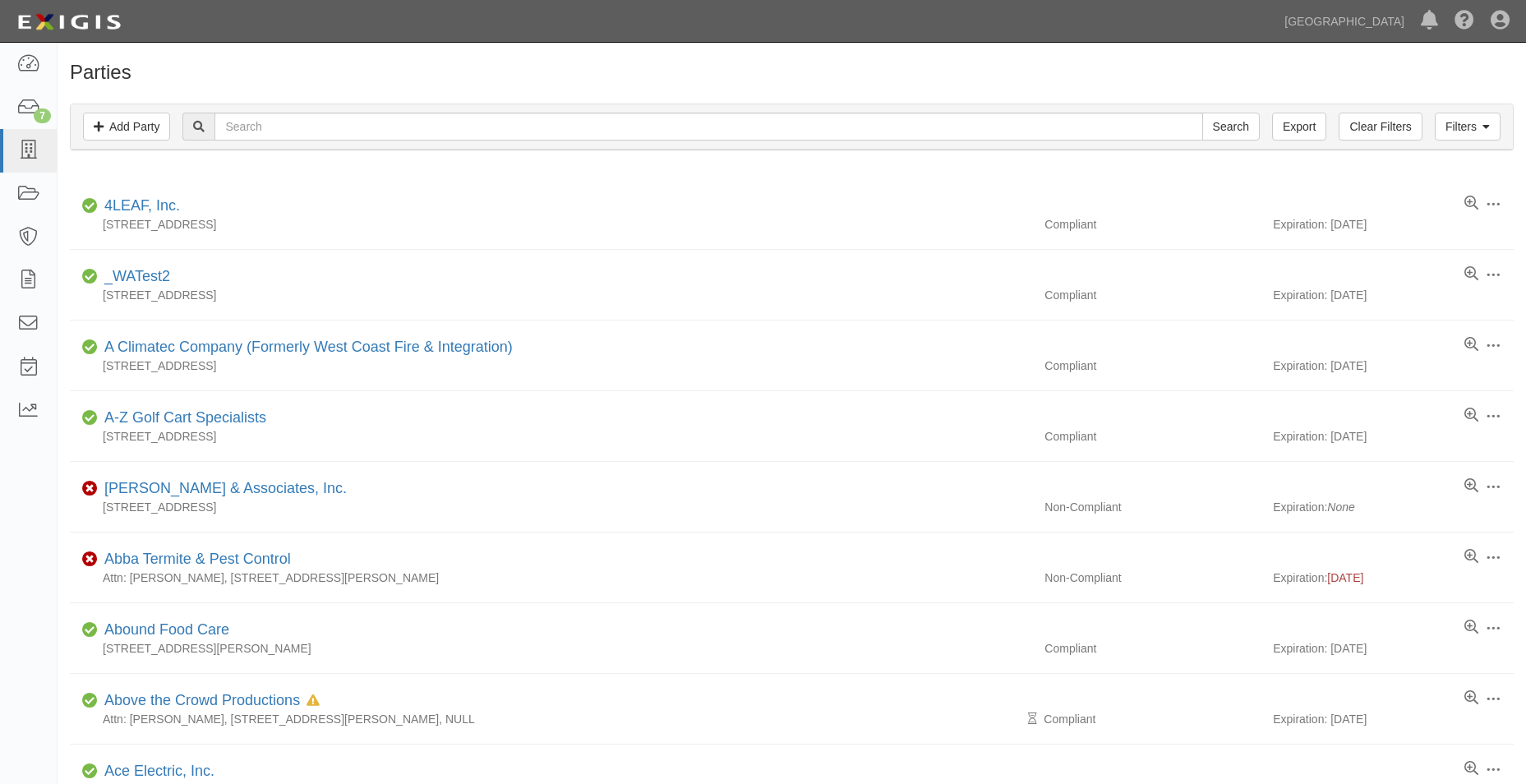
click at [266, 138] on input "text" at bounding box center [709, 126] width 988 height 28
type input "chino hills girls"
click at [1203, 113] on input "Search" at bounding box center [1231, 126] width 57 height 28
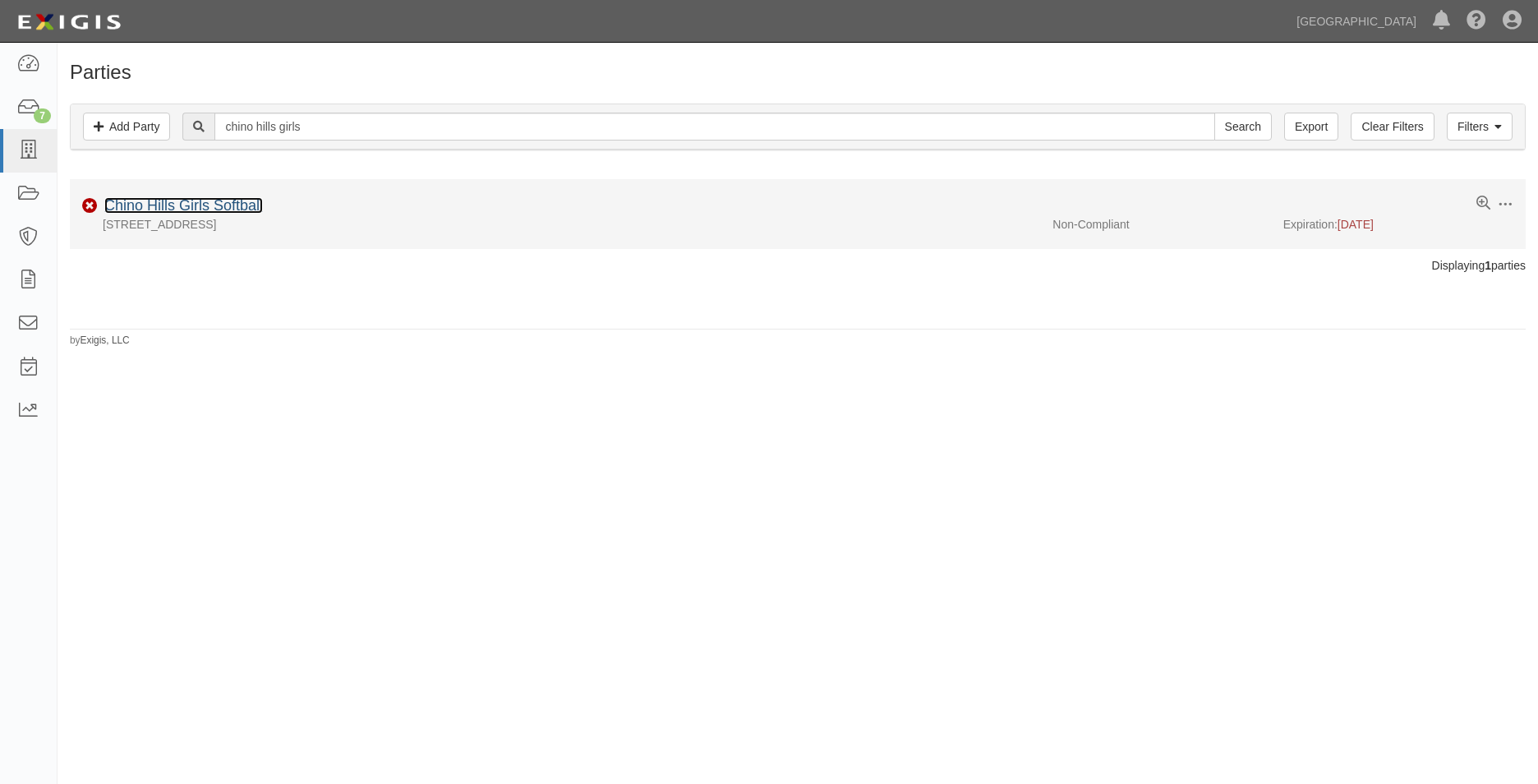
click at [248, 204] on link "Chino Hills Girls Softball" at bounding box center [183, 205] width 158 height 16
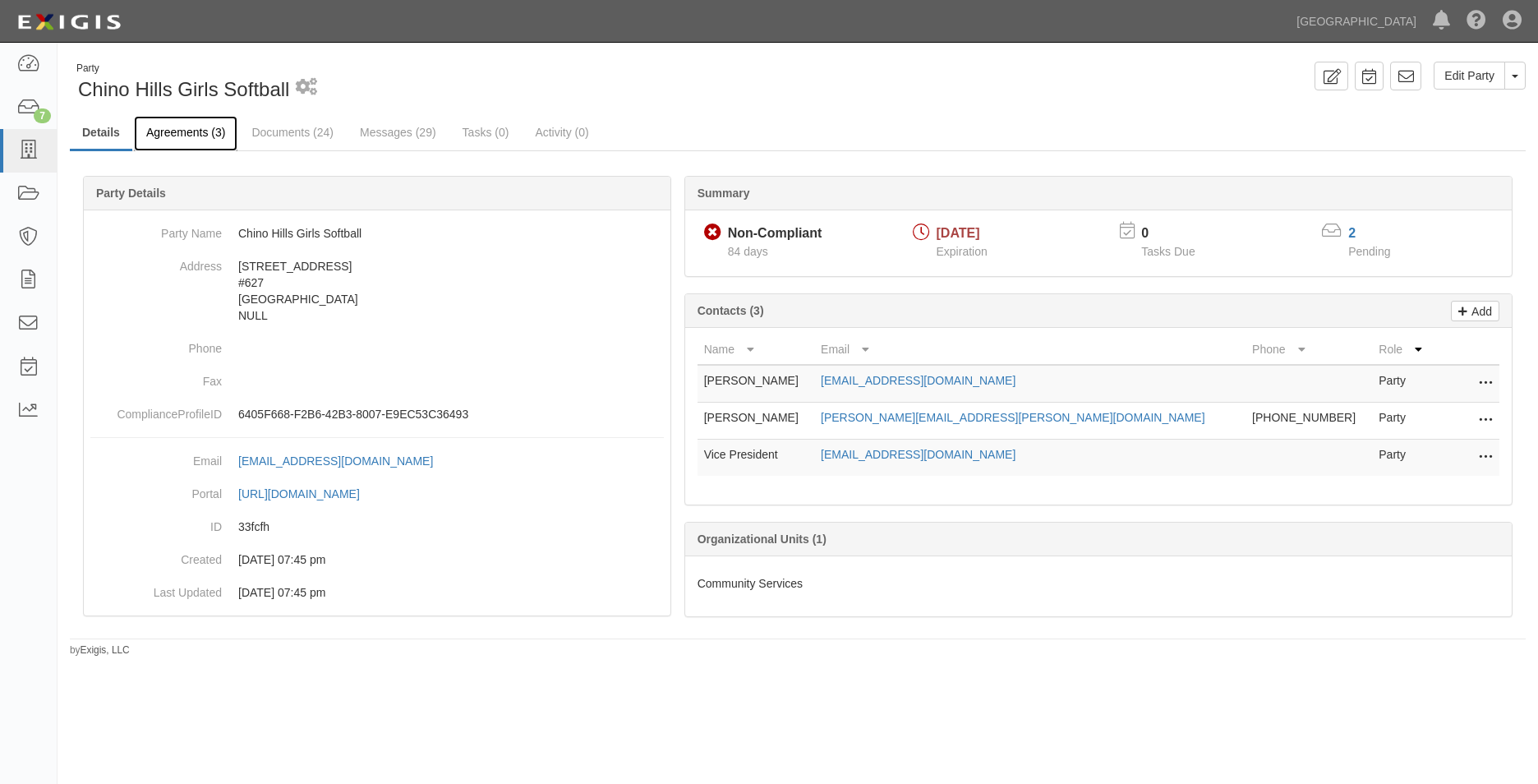
click at [213, 143] on link "Agreements (3)" at bounding box center [185, 133] width 104 height 35
click at [213, 137] on link "Agreements (3)" at bounding box center [185, 133] width 104 height 35
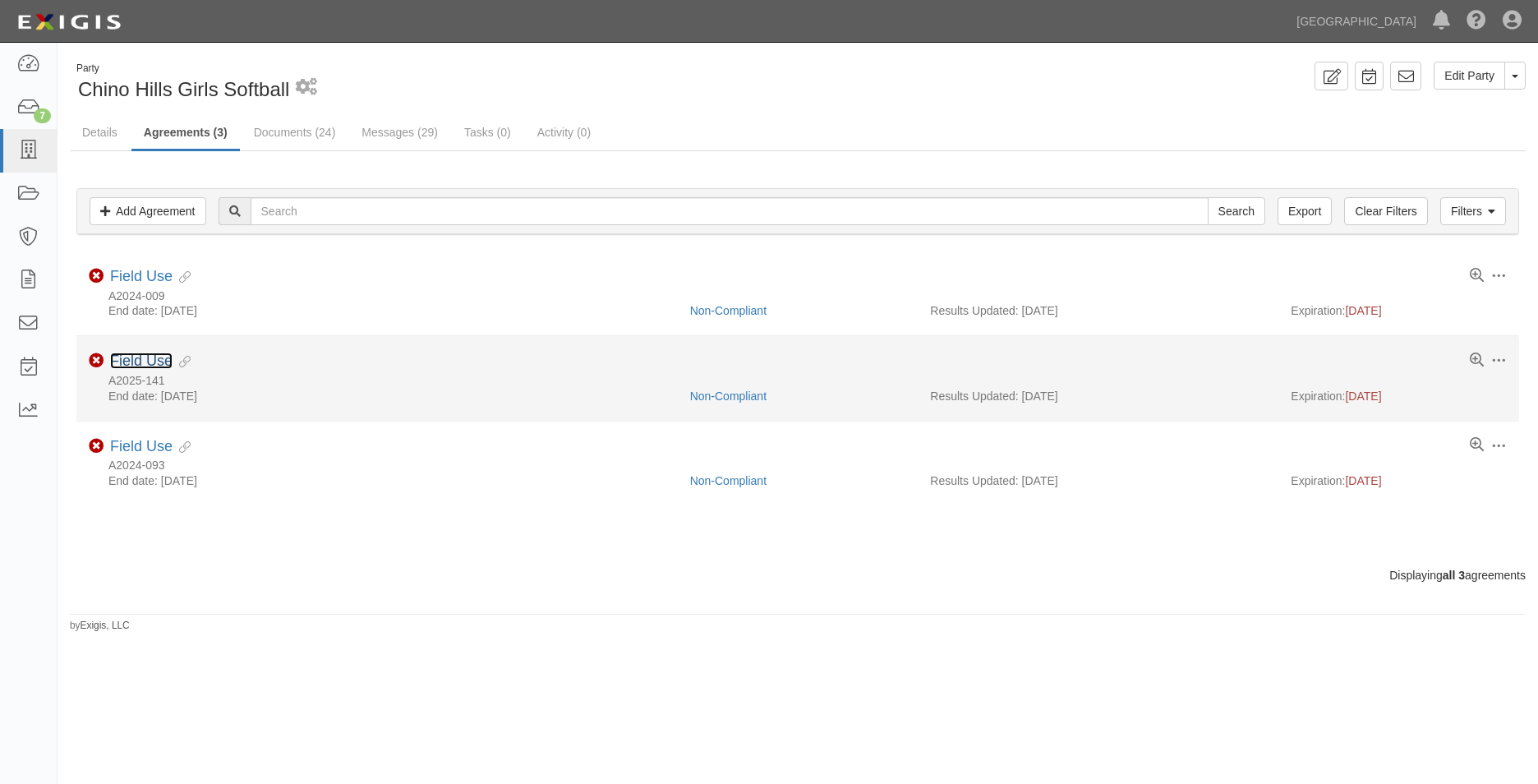
click at [156, 355] on link "Field Use" at bounding box center [141, 360] width 62 height 16
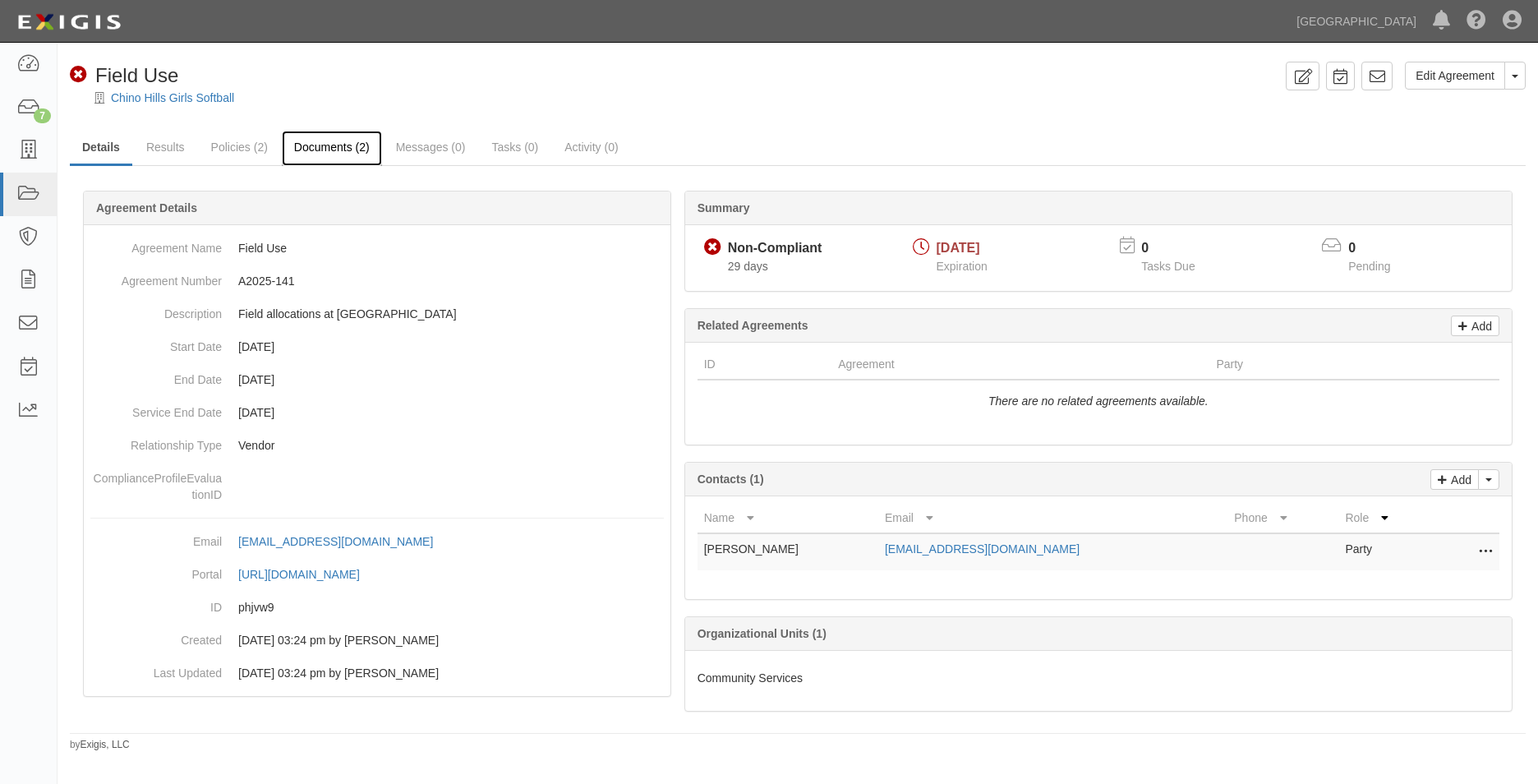
click at [373, 158] on link "Documents (2)" at bounding box center [331, 148] width 100 height 35
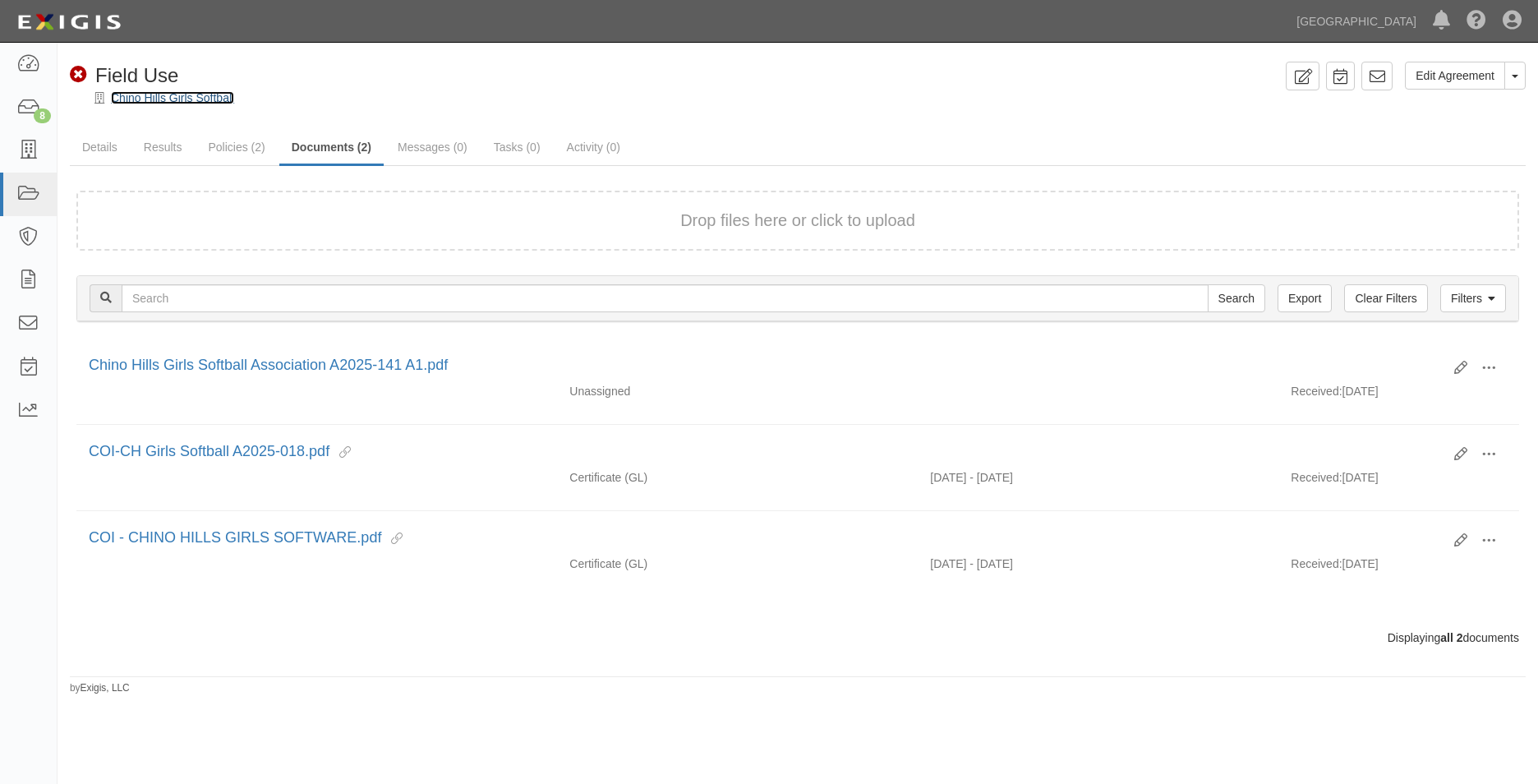
click at [173, 96] on link "Chino Hills Girls Softball" at bounding box center [172, 98] width 123 height 14
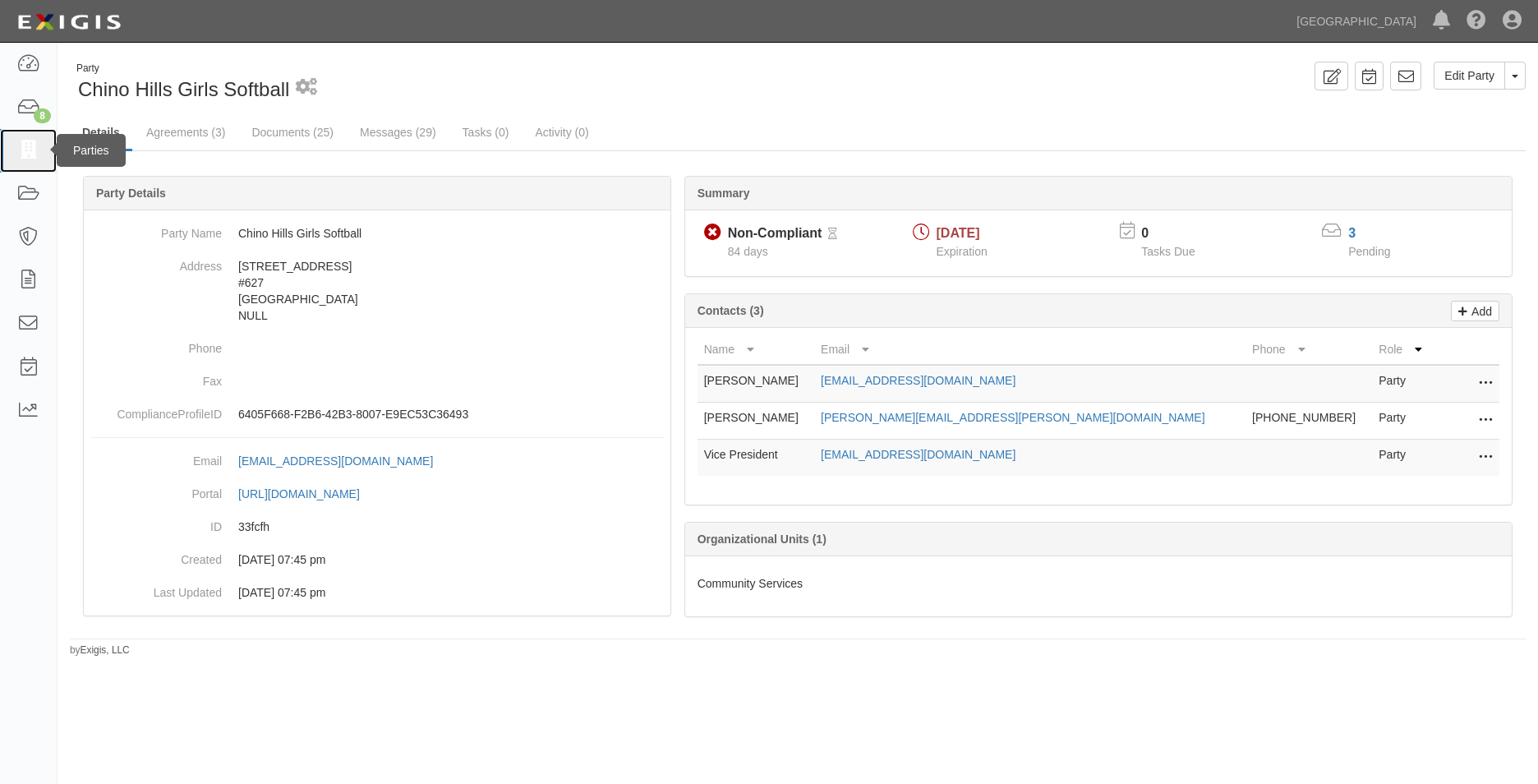
click at [31, 147] on icon at bounding box center [28, 150] width 23 height 18
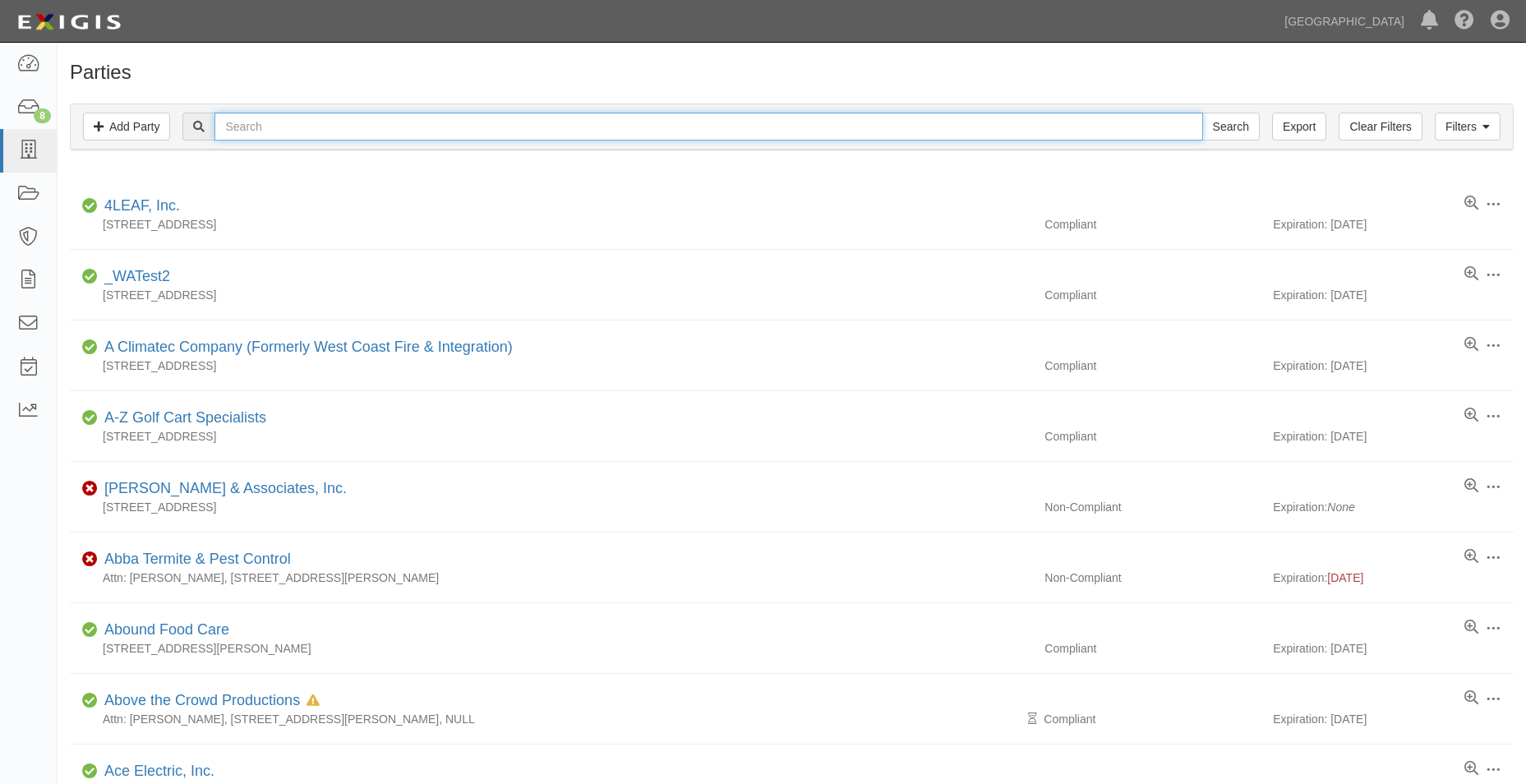
click at [284, 114] on input "text" at bounding box center [709, 126] width 988 height 28
type input "rrm"
click at [1203, 113] on input "Search" at bounding box center [1231, 126] width 57 height 28
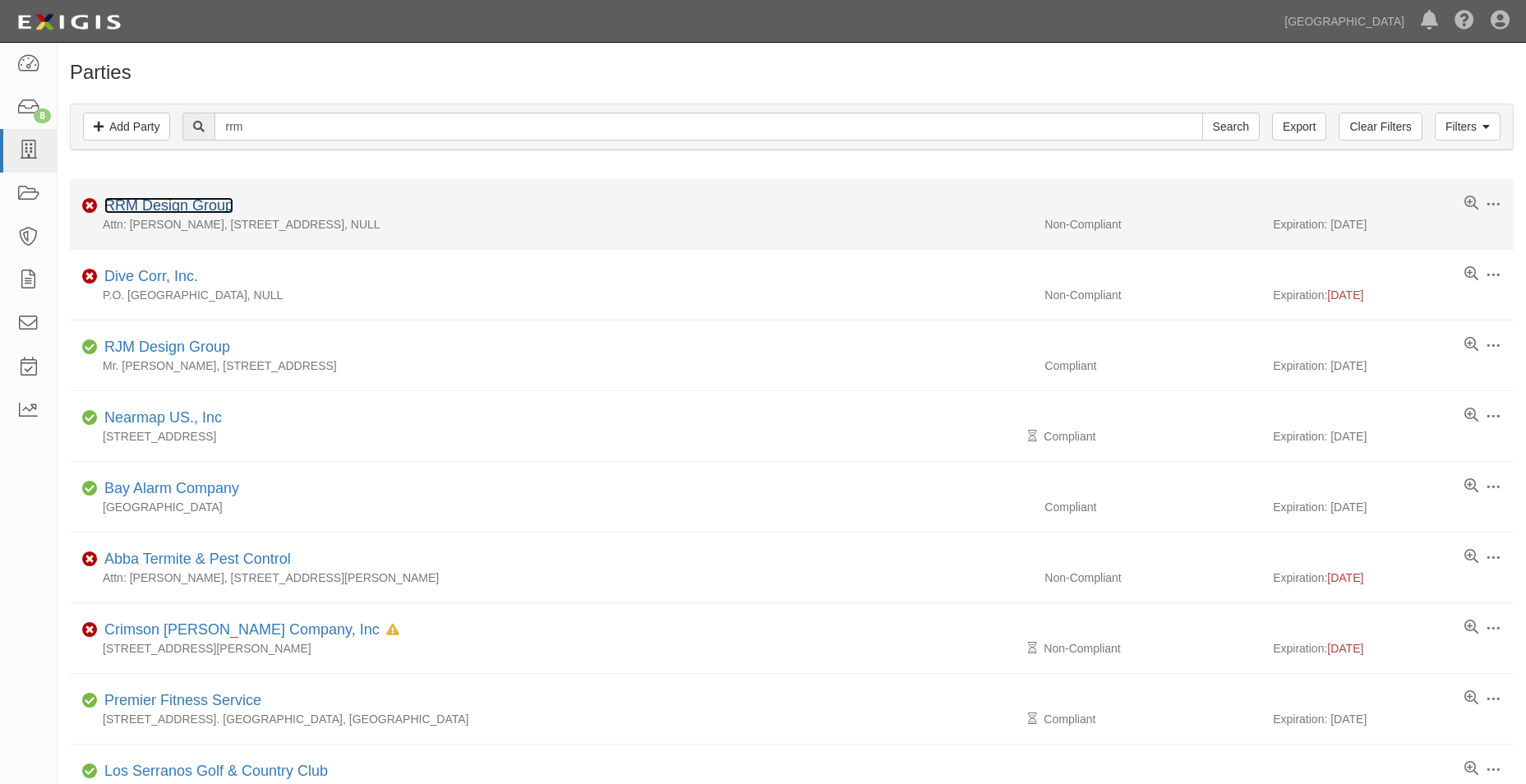
click at [178, 201] on link "RRM Design Group" at bounding box center [169, 205] width 129 height 16
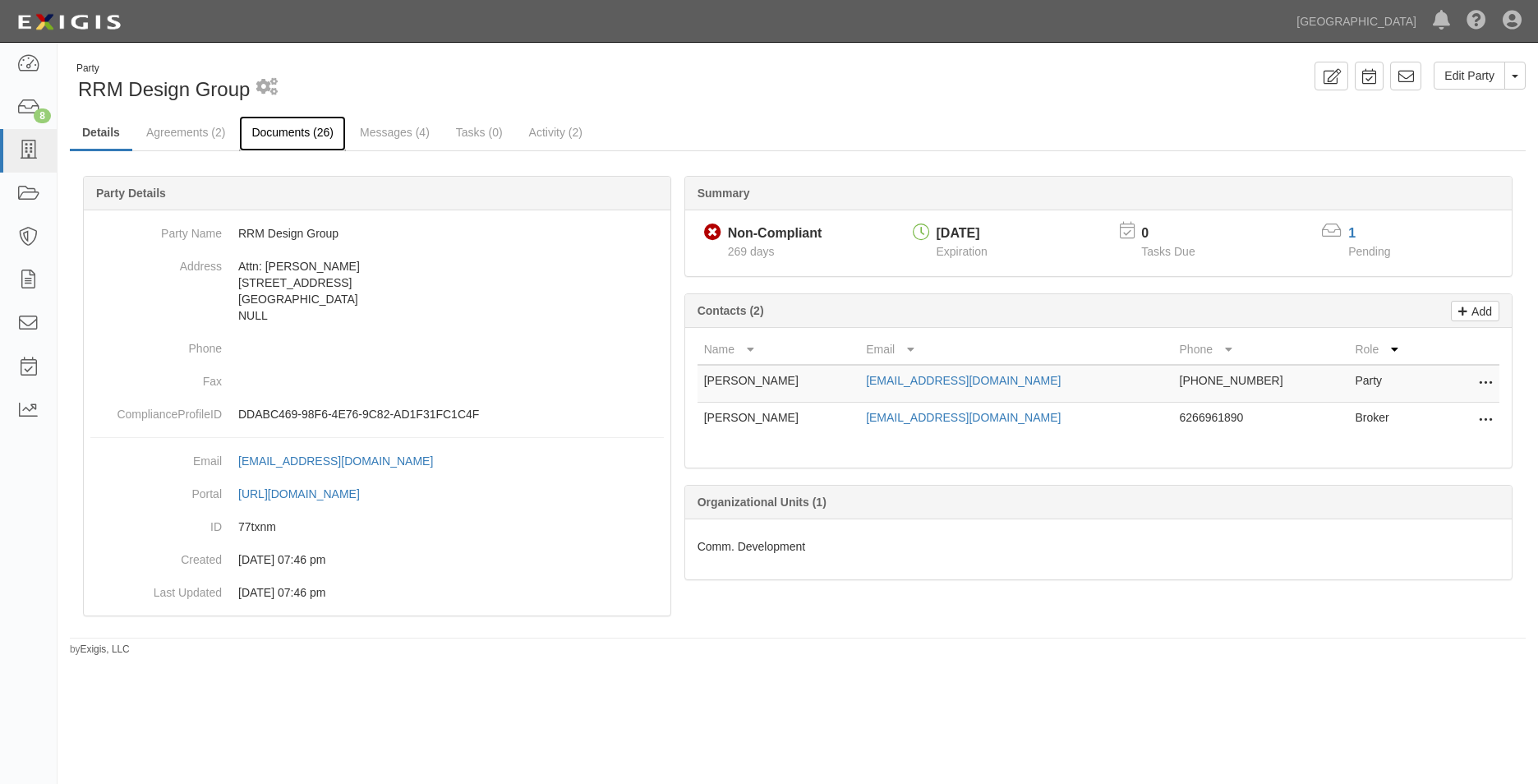
click at [317, 126] on link "Documents (26)" at bounding box center [292, 133] width 107 height 35
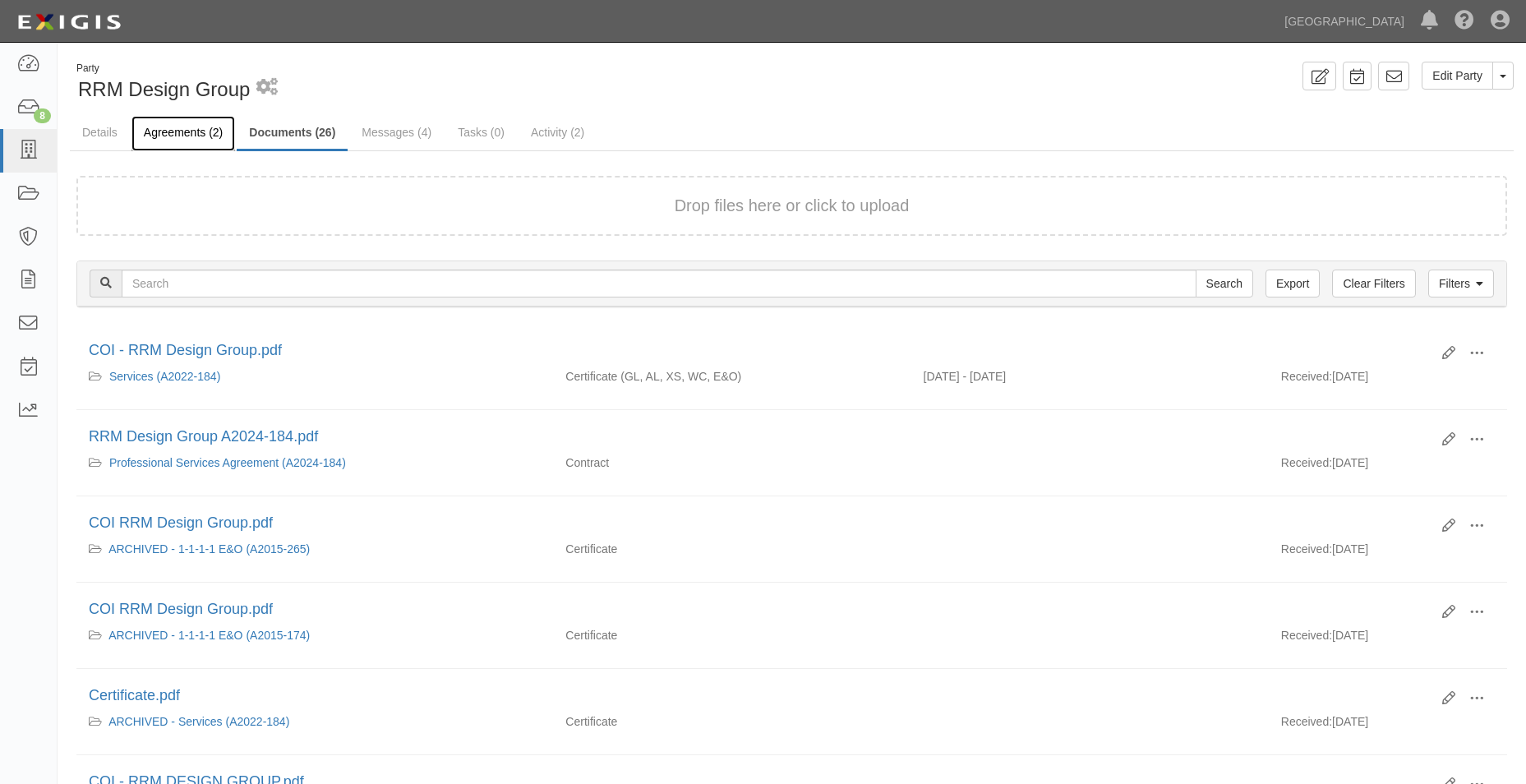
click at [201, 133] on link "Agreements (2)" at bounding box center [182, 133] width 104 height 35
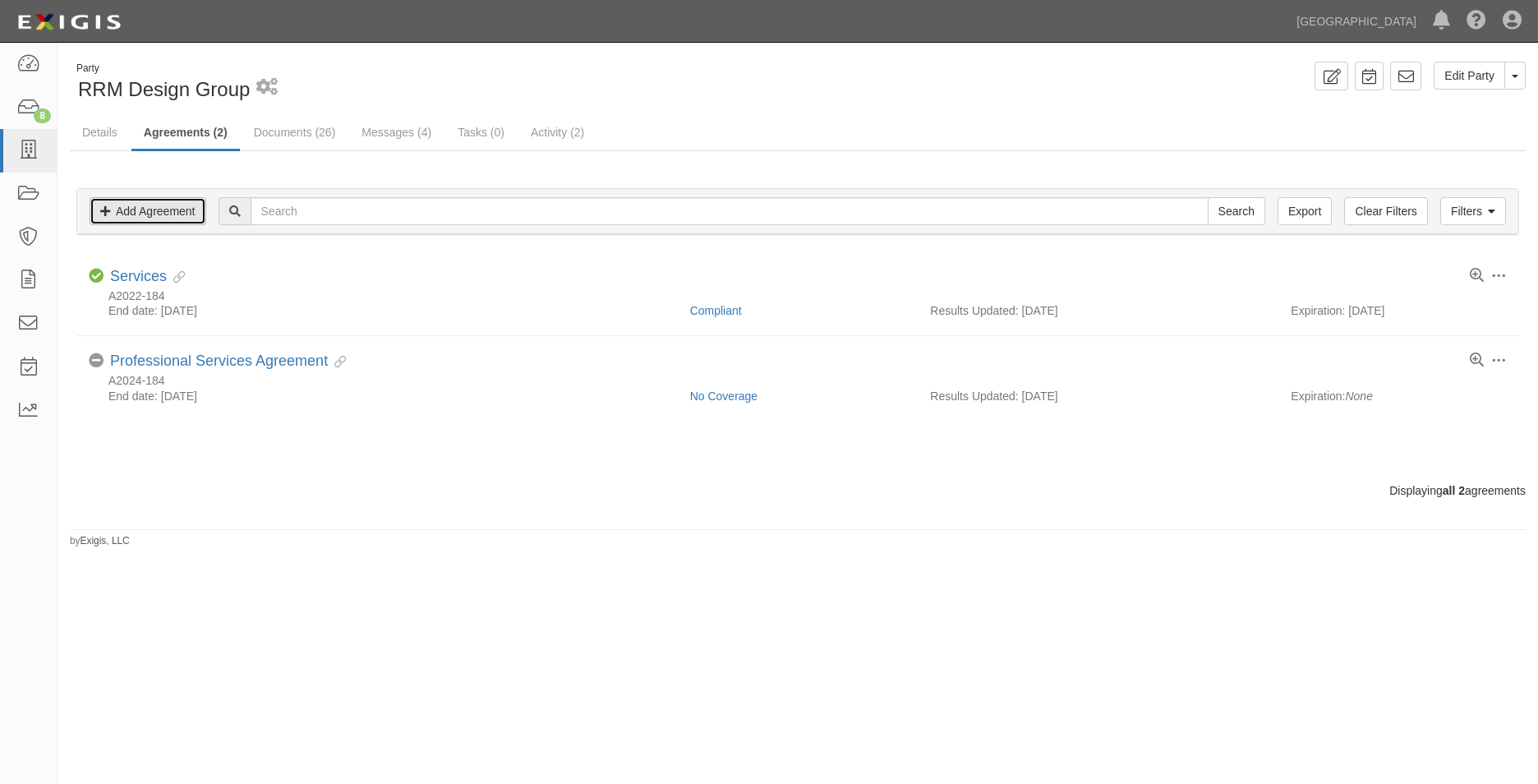
click at [182, 212] on link "Add Agreement" at bounding box center [147, 211] width 116 height 28
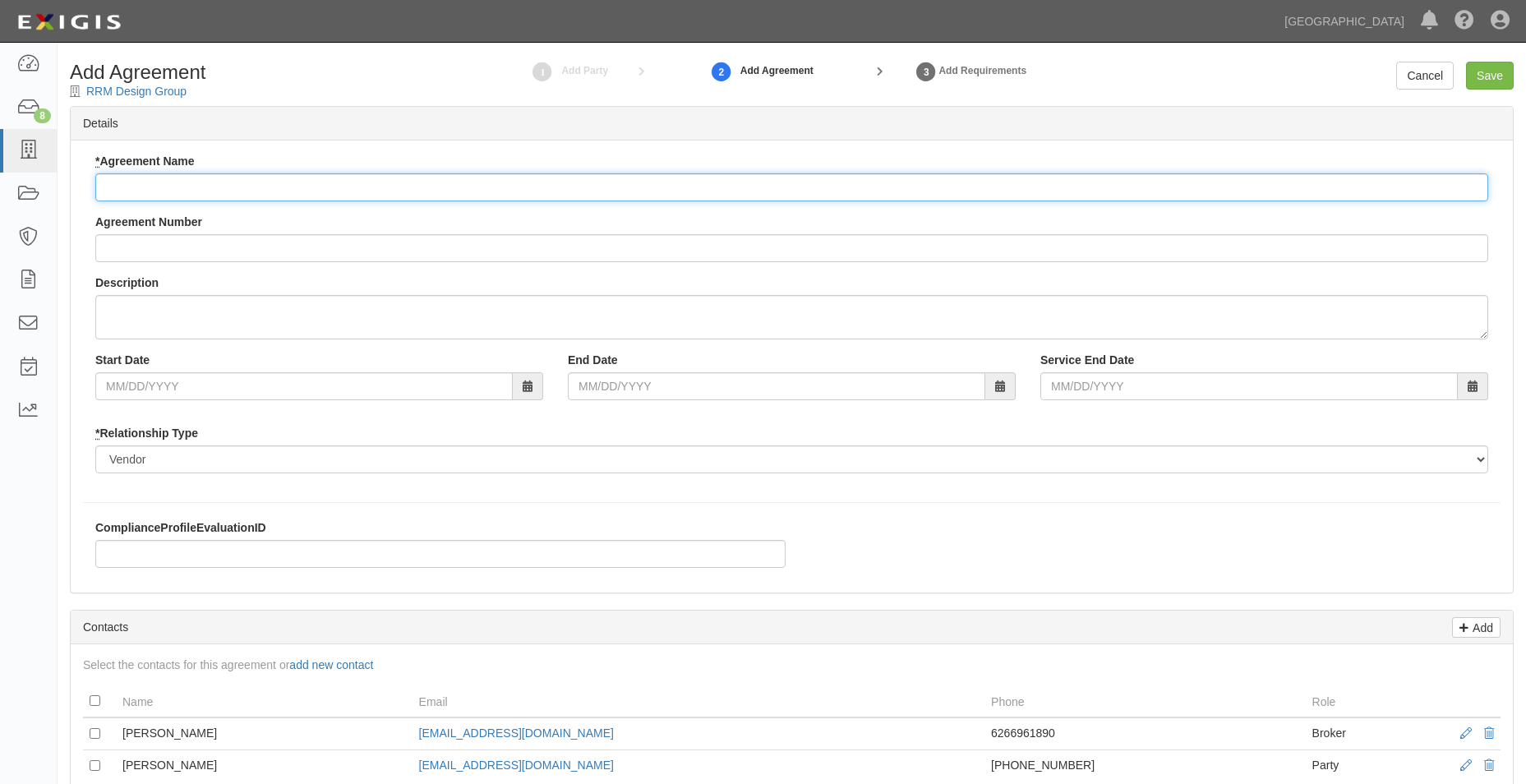
click at [190, 180] on input "* Agreement Name" at bounding box center [791, 187] width 1393 height 28
type input "Professional Services Agreement"
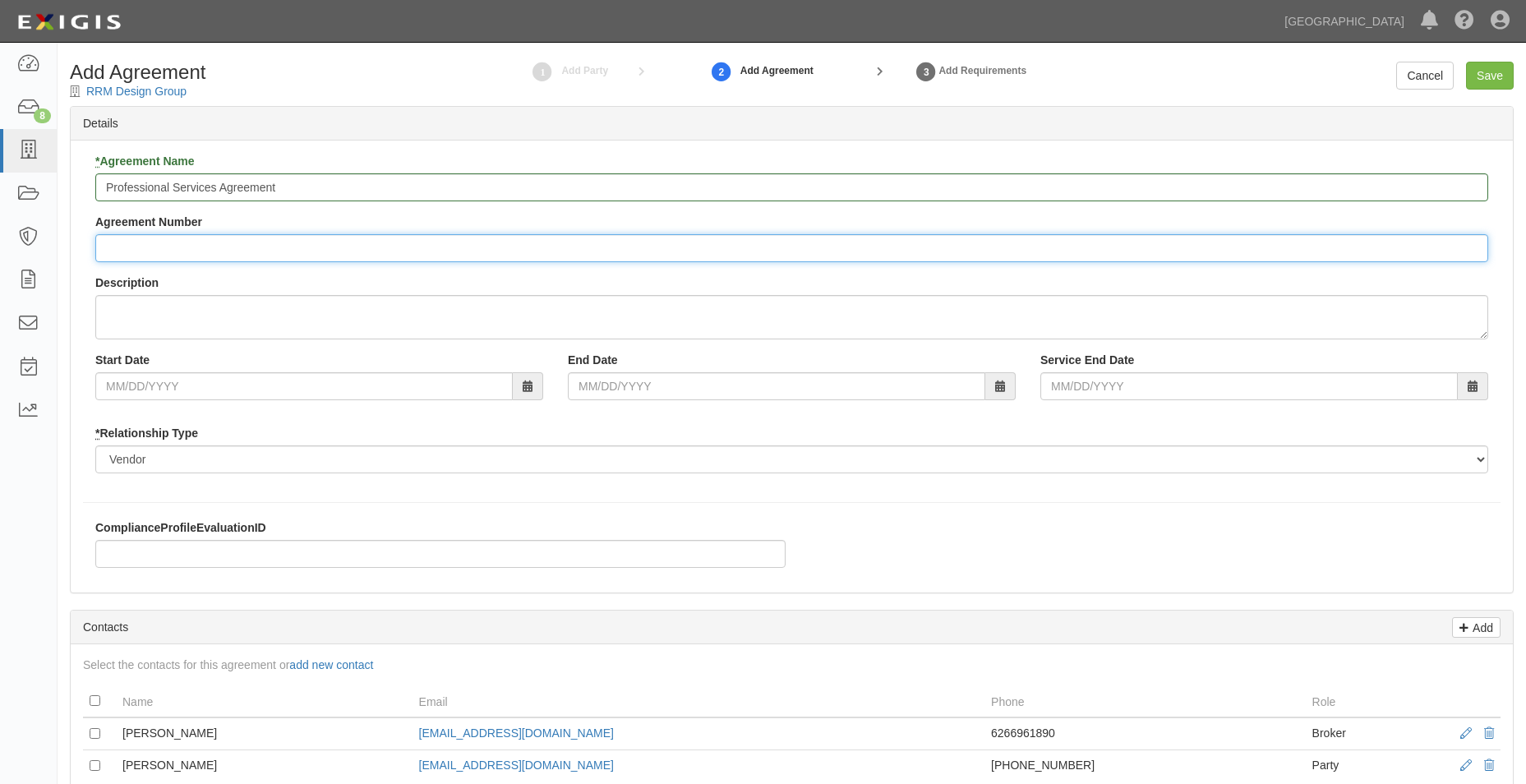
type input "a"
type input "A2025-160"
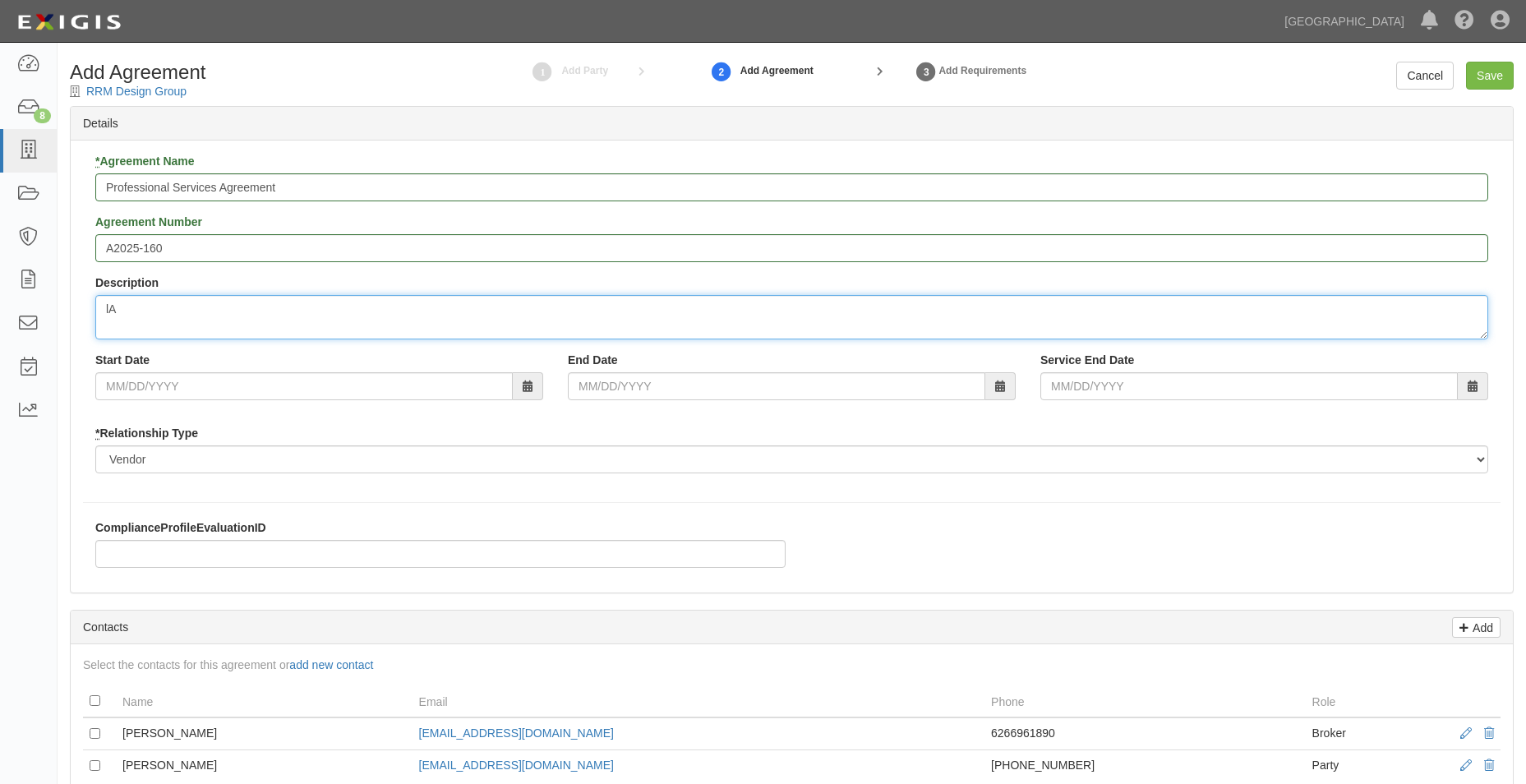
type textarea "l"
type textarea "Landscape Consultant services for [GEOGRAPHIC_DATA]/[GEOGRAPHIC_DATA]"
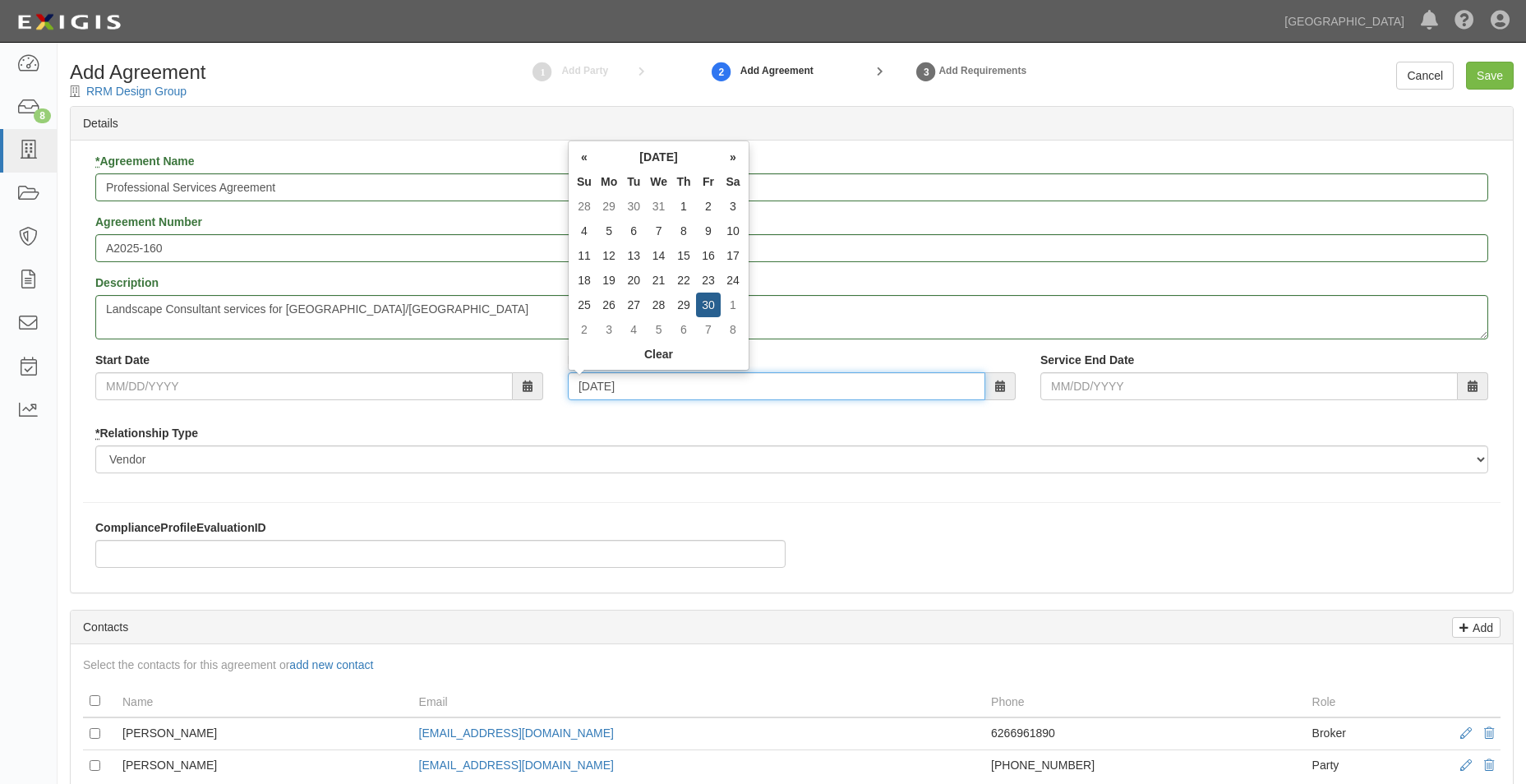
type input "[DATE]"
click at [324, 485] on div "* Agreement Name Professional Services Agreement Agreement Number A2025-160 Des…" at bounding box center [792, 319] width 1418 height 333
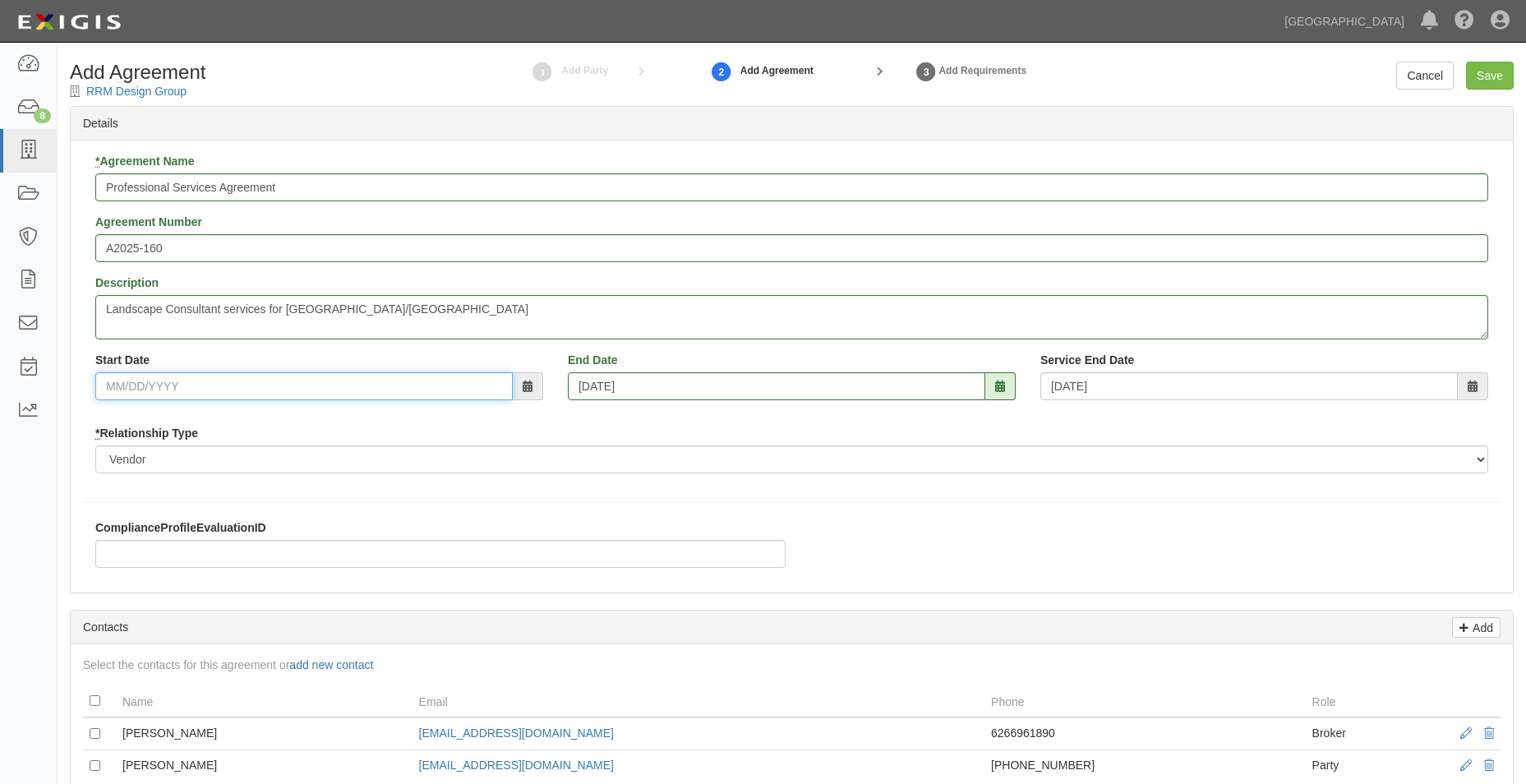
click at [298, 392] on input "Start Date" at bounding box center [304, 386] width 417 height 28
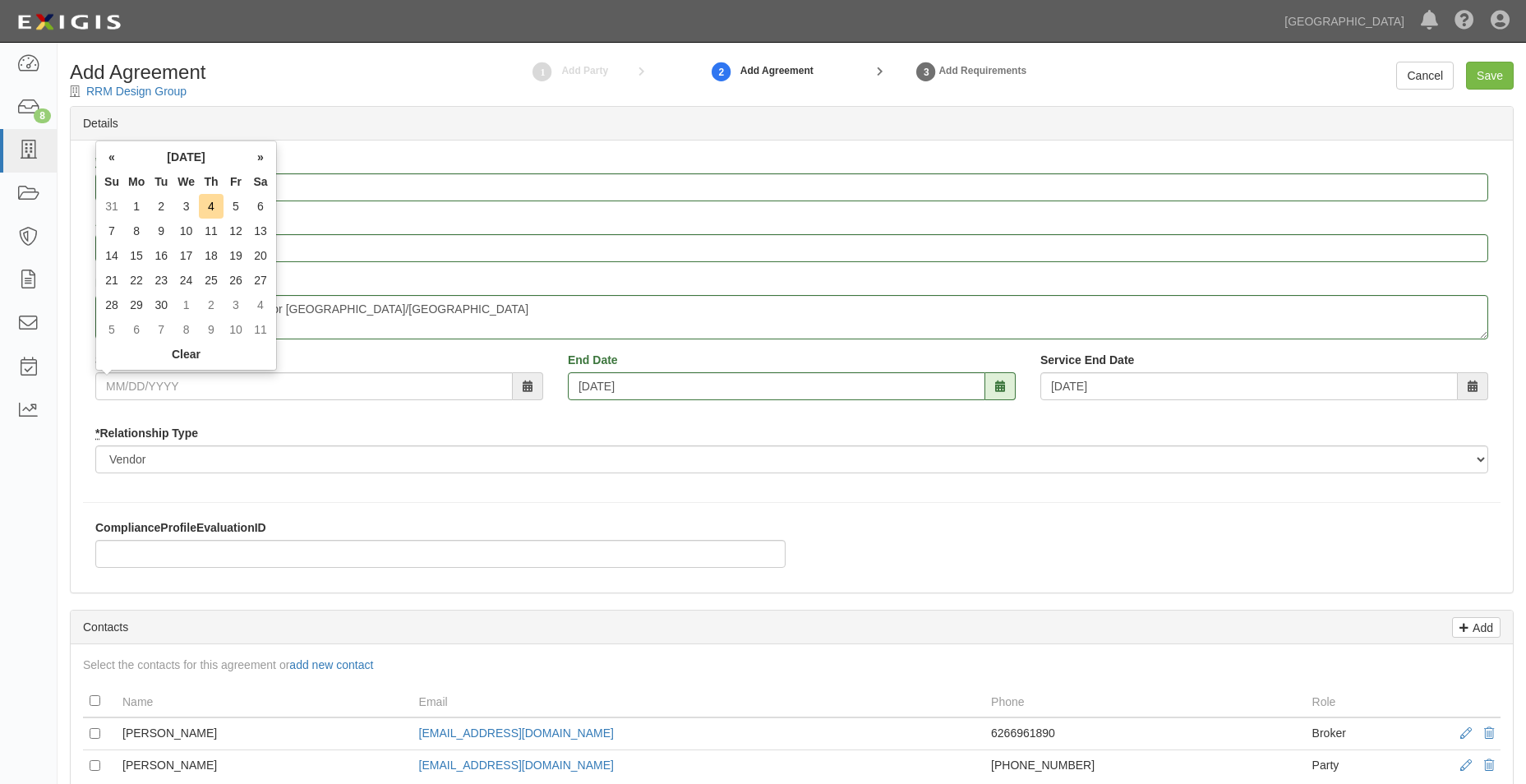
click at [572, 499] on div "* Agreement Name Professional Services Agreement Agreement Number A2025-160 Des…" at bounding box center [792, 367] width 1443 height 452
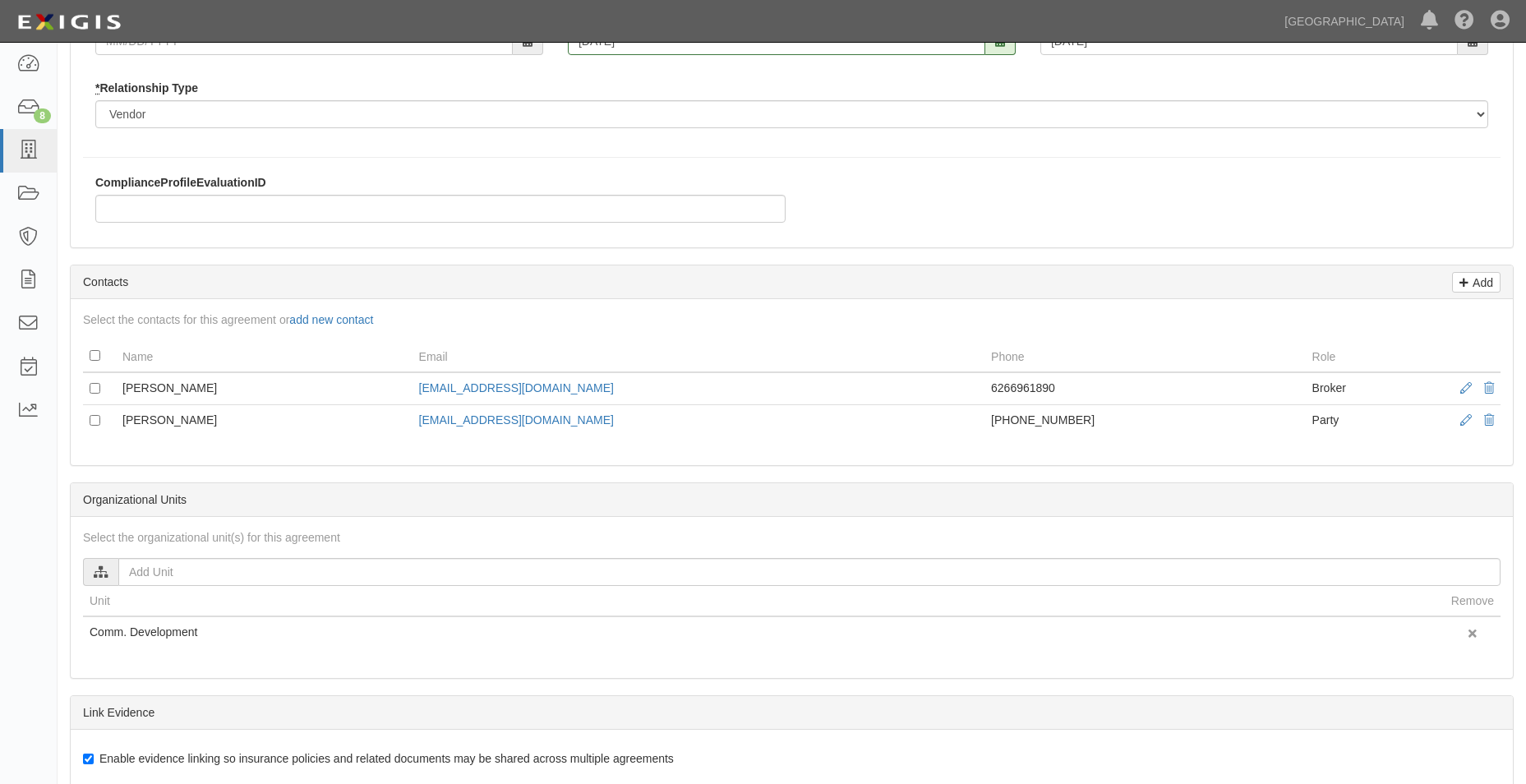
scroll to position [410, 0]
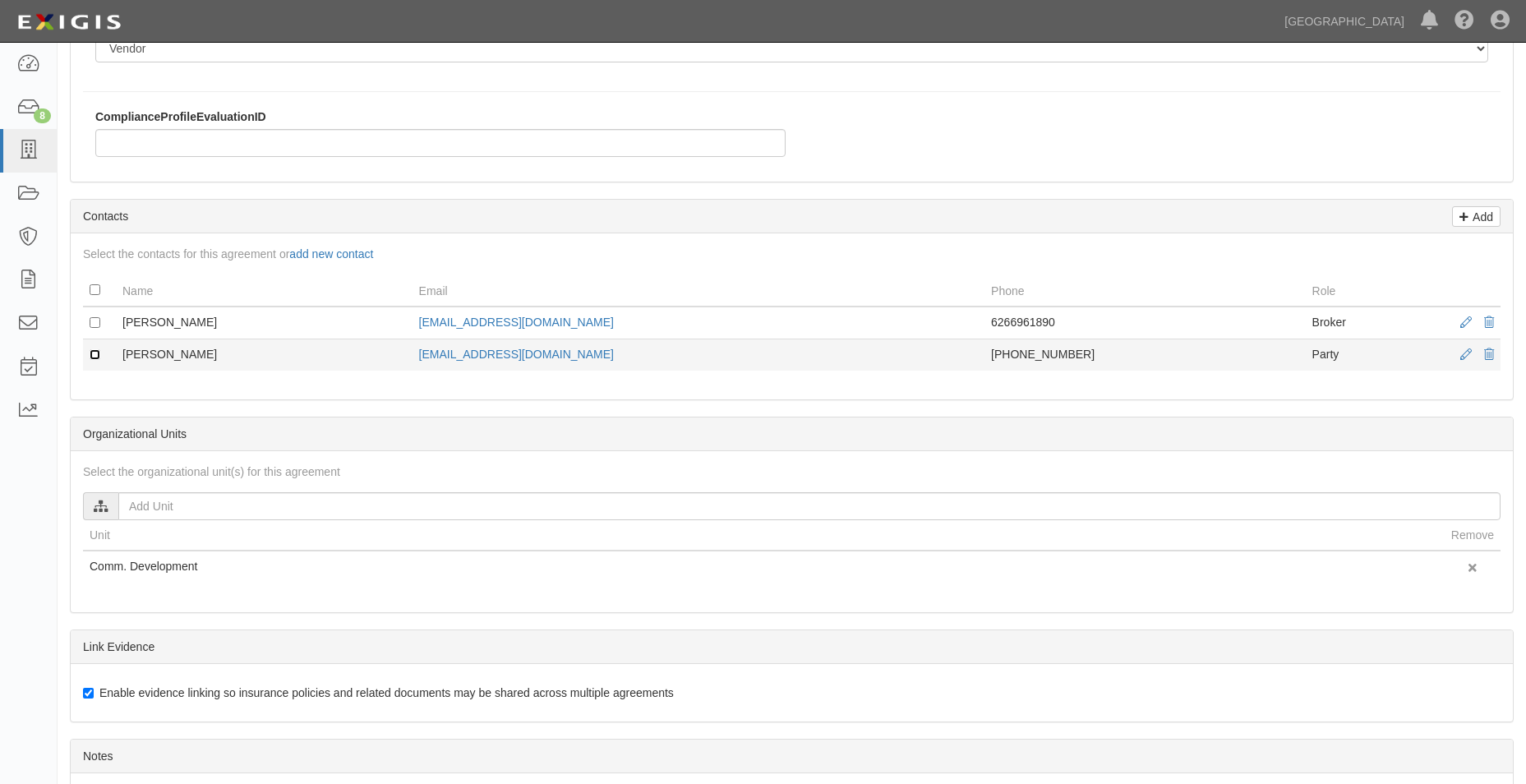
click at [97, 351] on input "checkbox" at bounding box center [94, 354] width 11 height 11
checkbox input "true"
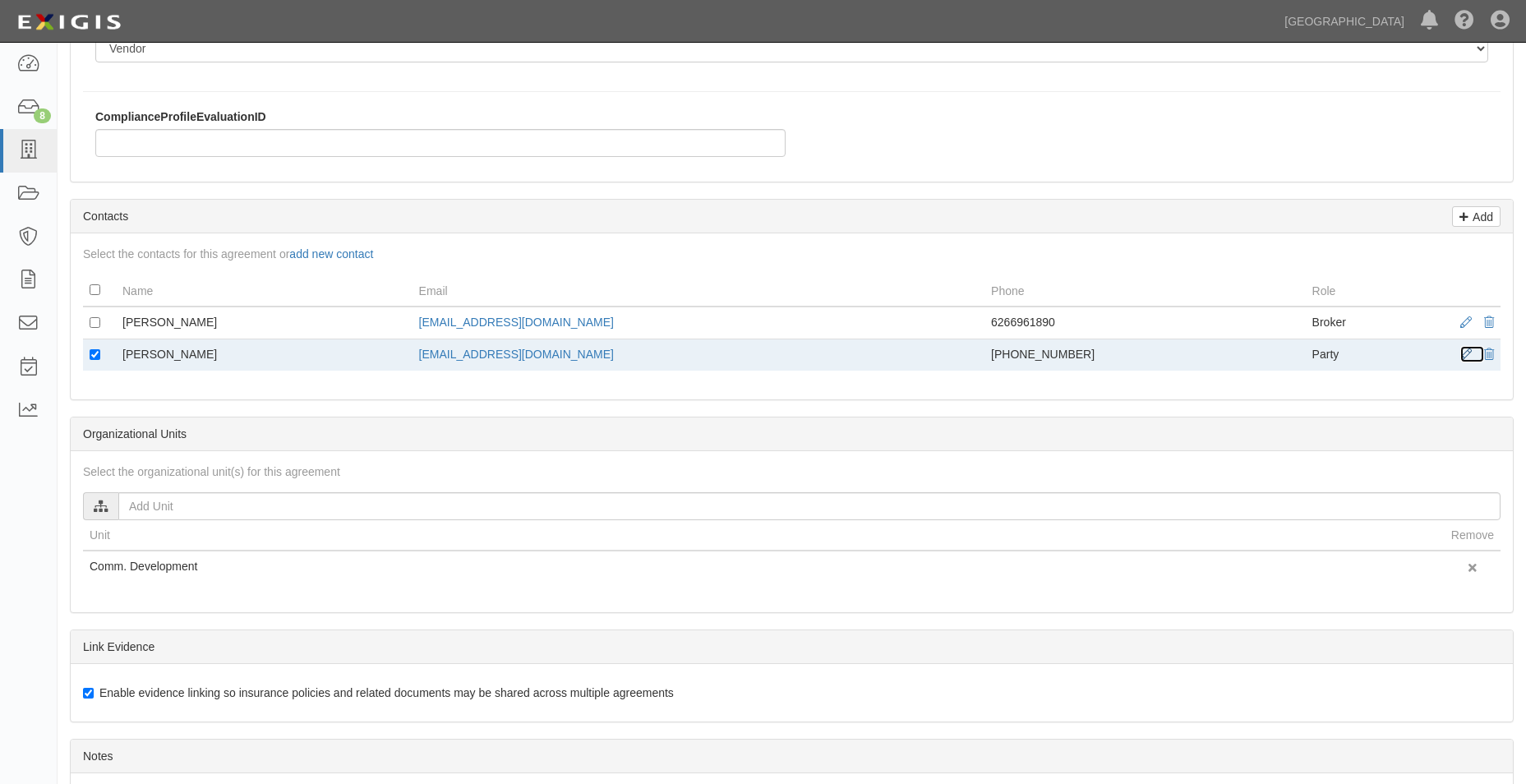
click at [1464, 356] on span at bounding box center [1467, 355] width 12 height 12
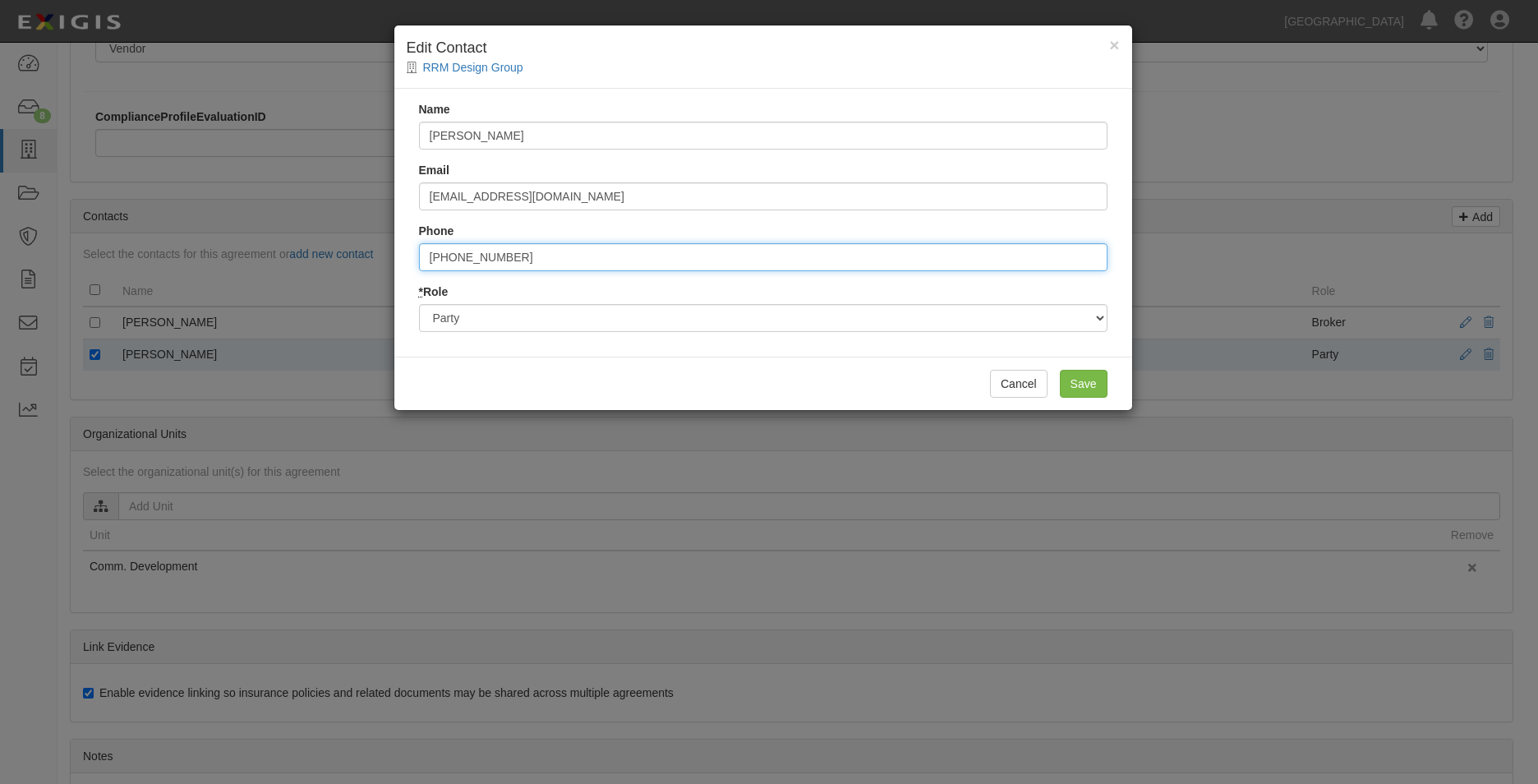
click at [468, 260] on input "949-361-7950" at bounding box center [764, 257] width 689 height 28
type input "9493475587"
click at [1100, 374] on input "Save" at bounding box center [1083, 383] width 48 height 28
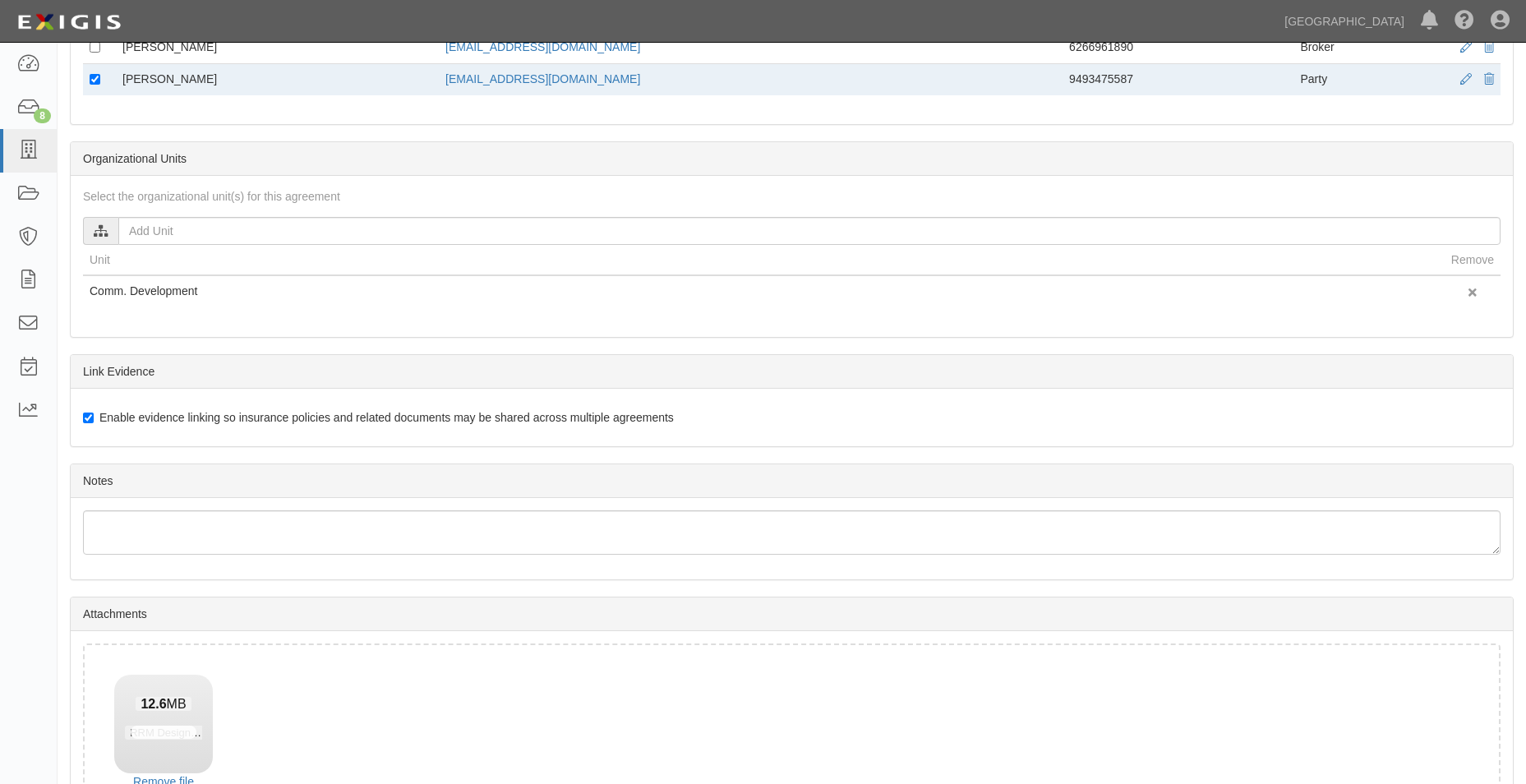
scroll to position [804, 0]
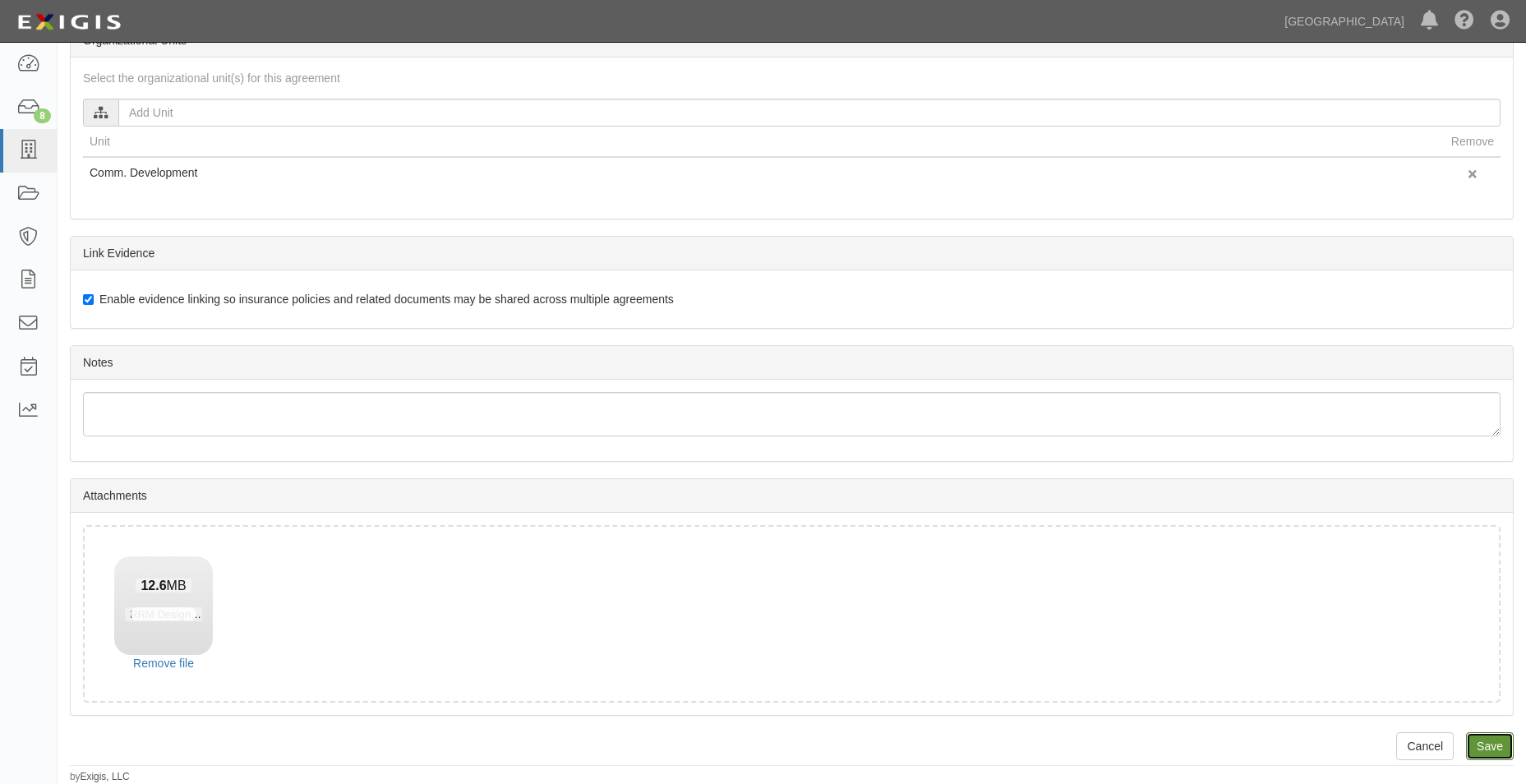
click at [1493, 738] on input "Save" at bounding box center [1490, 745] width 48 height 28
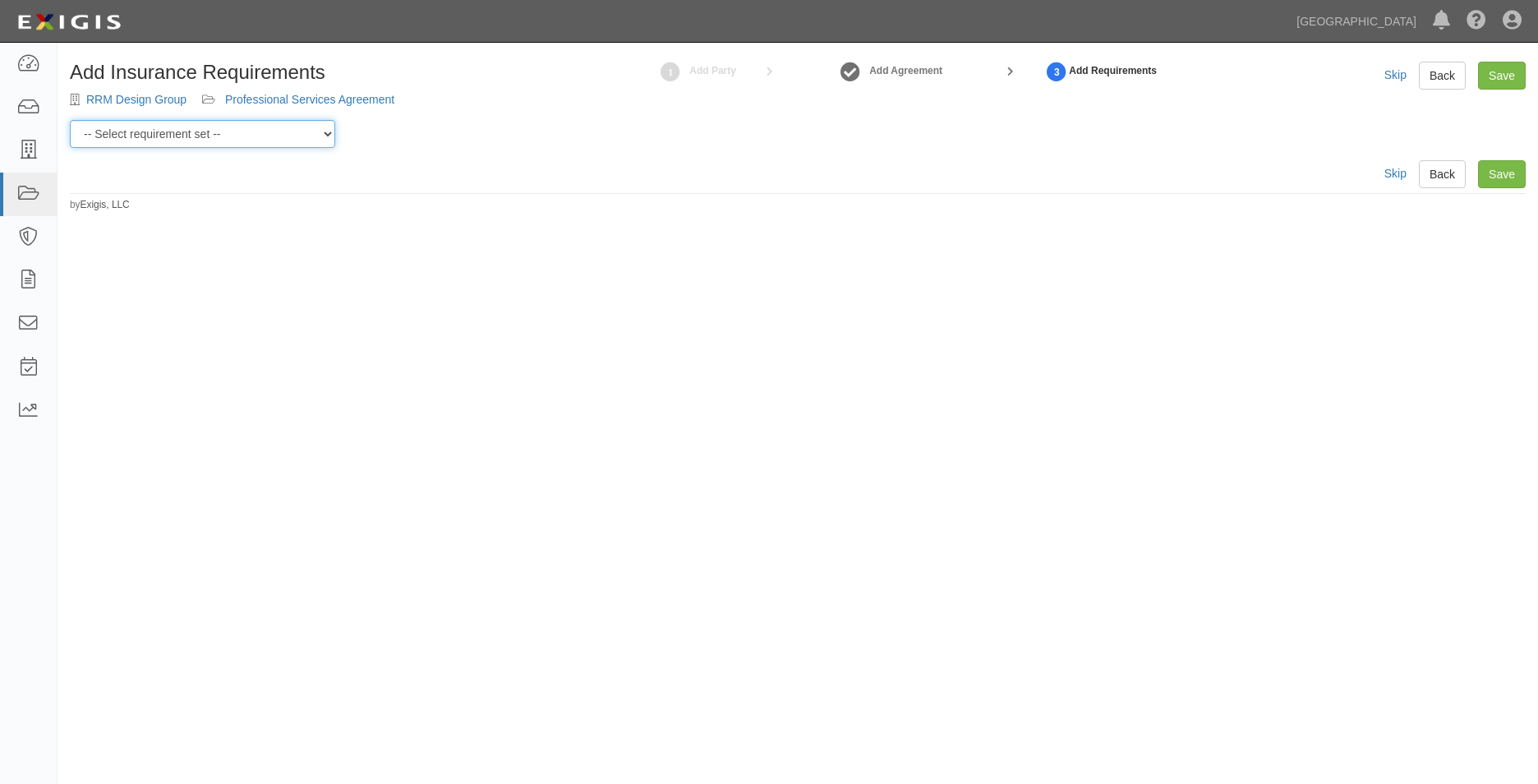
click at [298, 122] on select "-- Select requirement set -- 0-0-0-.03 Prof. Liability 0-0-0-1 CYB 0-1-0-0-1 E&…" at bounding box center [203, 134] width 266 height 28
select select "54300"
click at [70, 120] on select "-- Select requirement set -- 0-0-0-.03 Prof. Liability 0-0-0-1 CYB 0-1-0-0-1 E&…" at bounding box center [203, 134] width 266 height 28
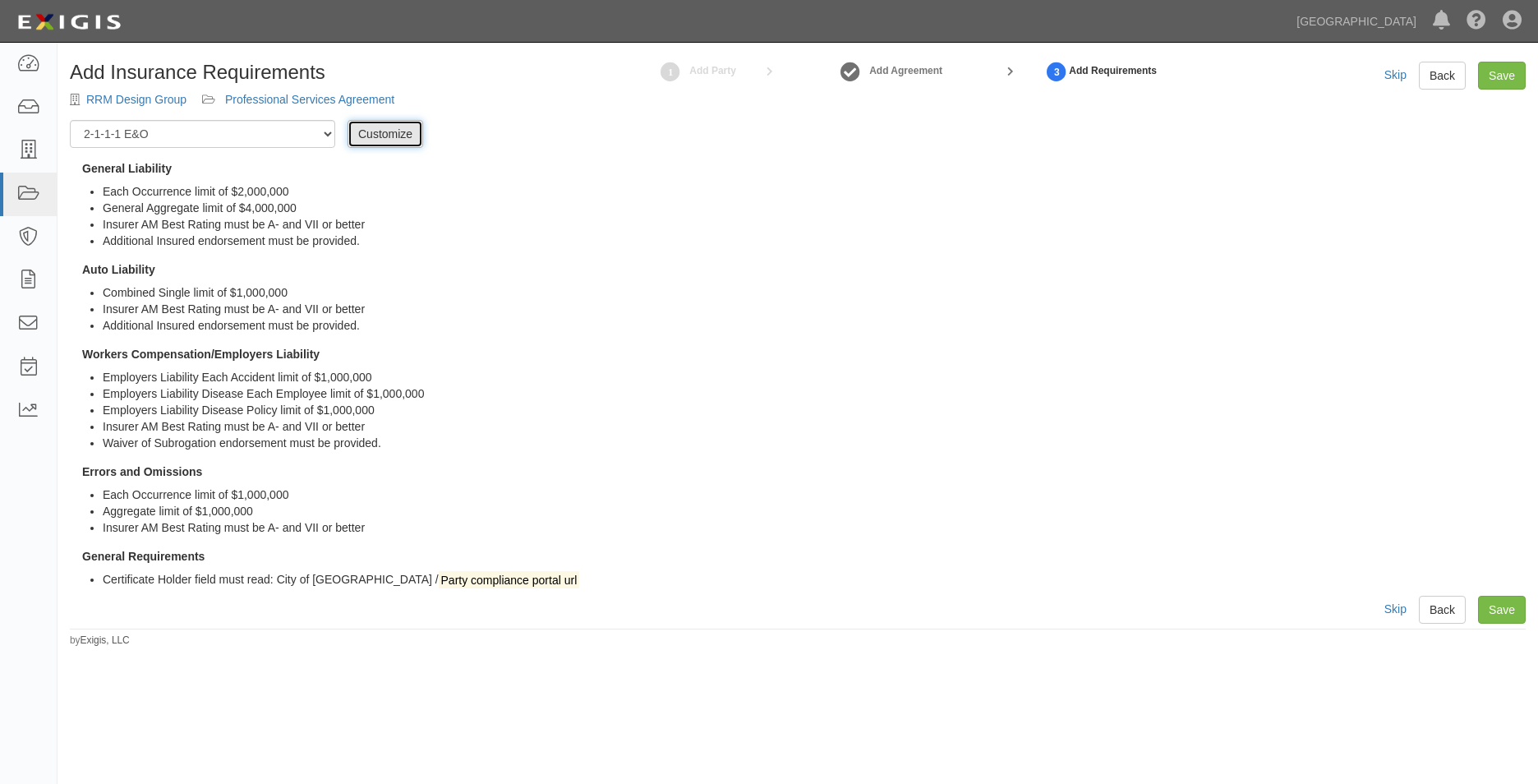
click at [389, 131] on link "Customize" at bounding box center [385, 134] width 76 height 28
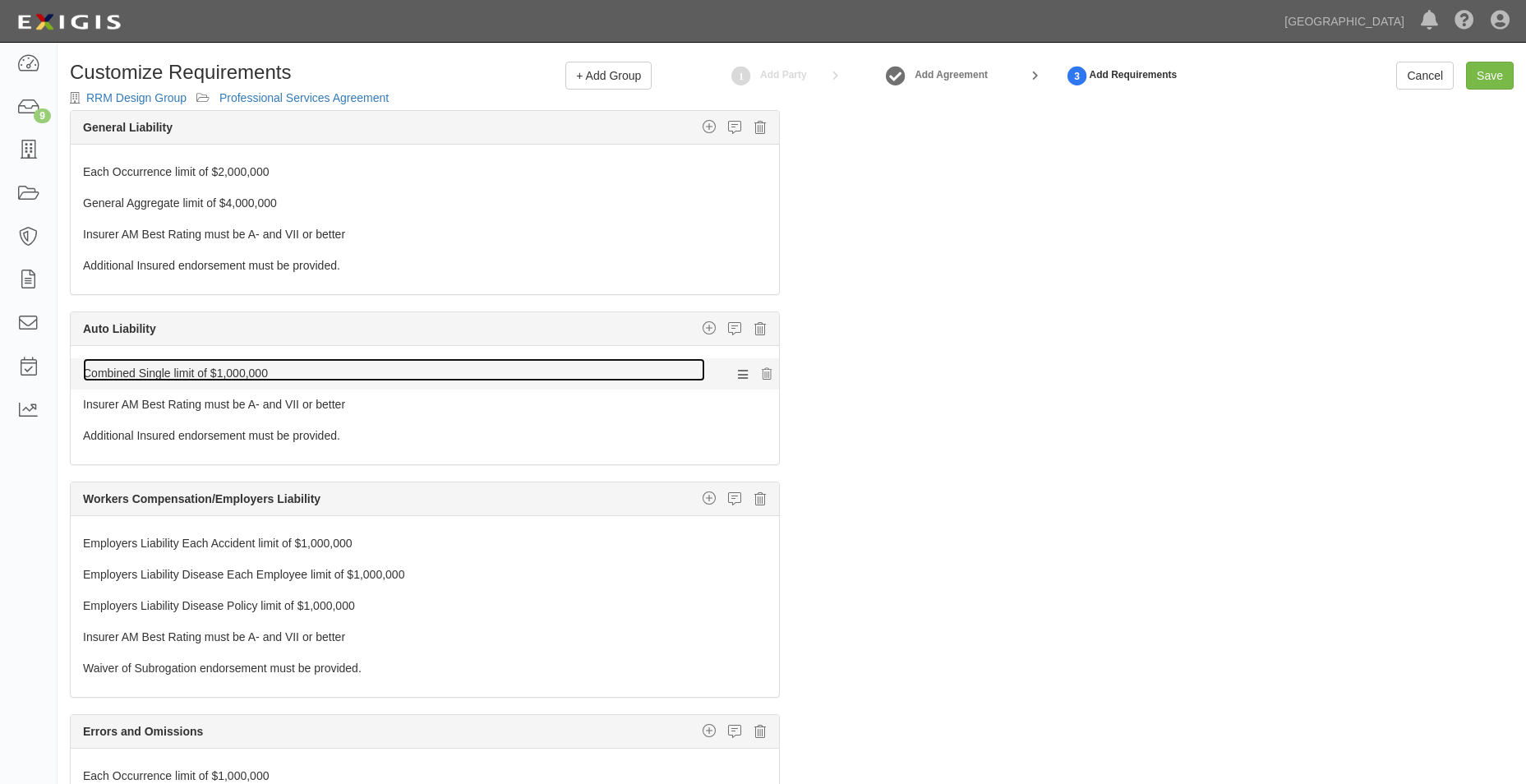
click at [421, 375] on link "Combined Single limit of $1,000,000" at bounding box center [394, 370] width 622 height 23
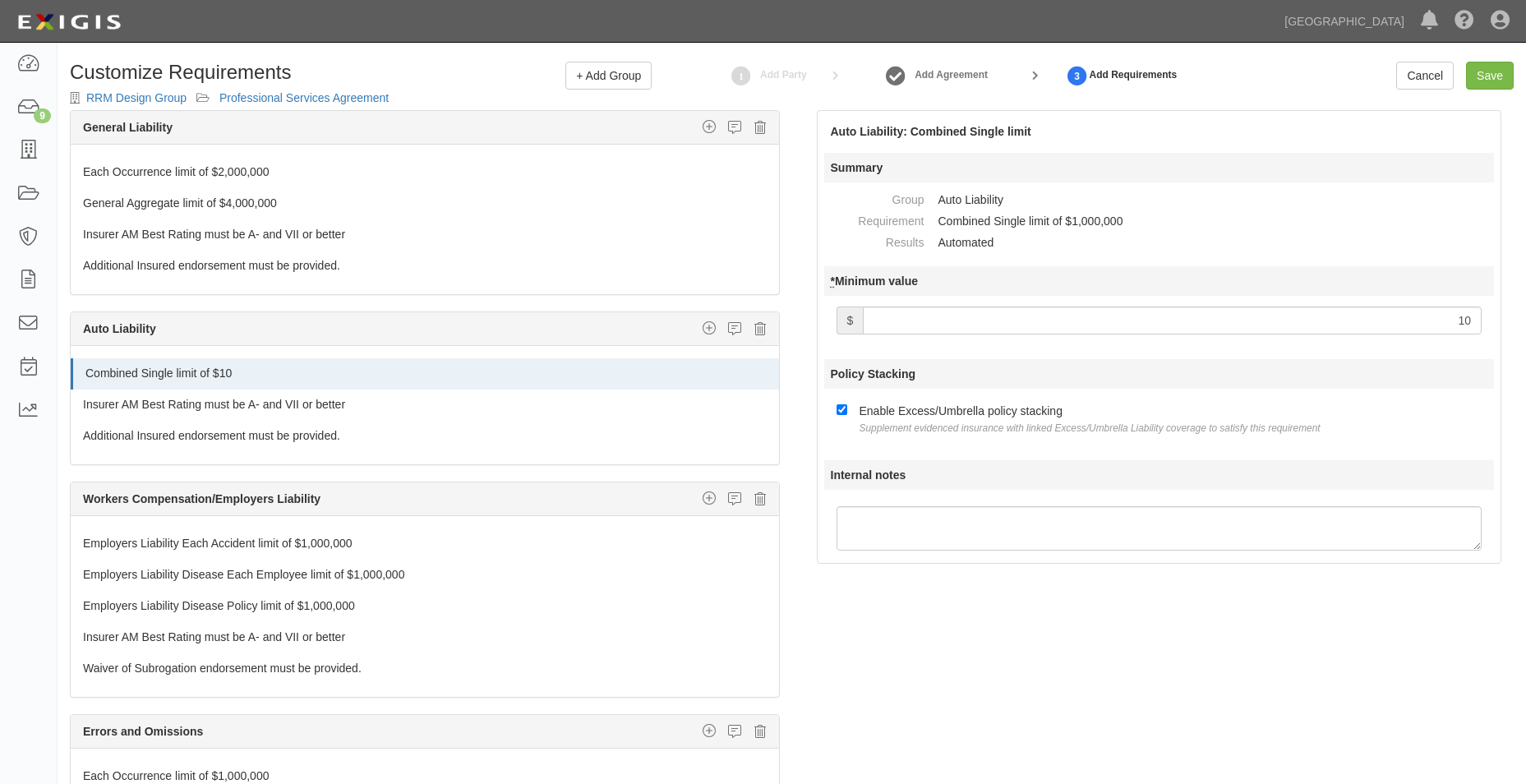
type input "1"
click at [1489, 75] on link "Save" at bounding box center [1490, 76] width 48 height 28
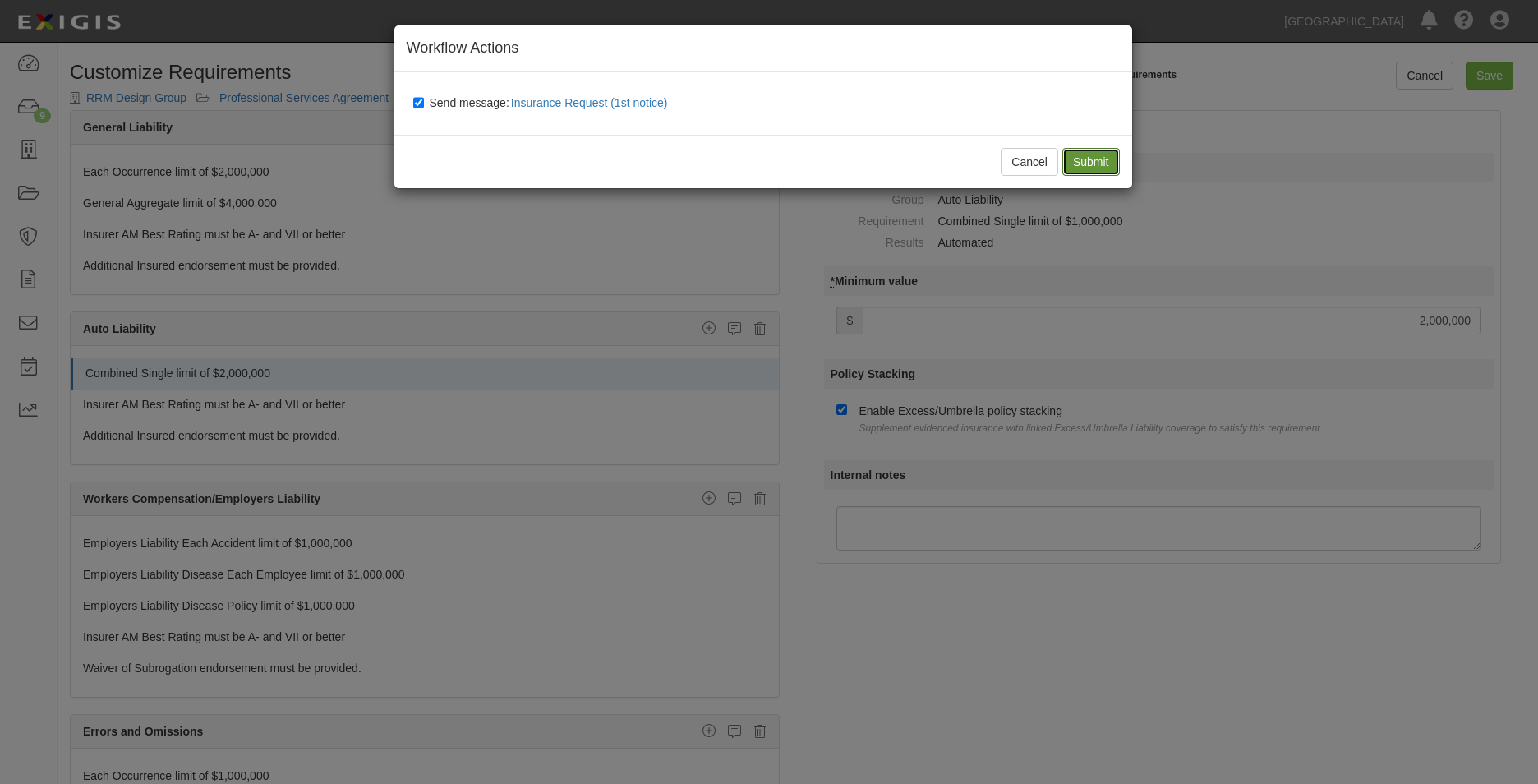
click at [1101, 164] on input "Submit" at bounding box center [1091, 161] width 57 height 28
type input "2000000"
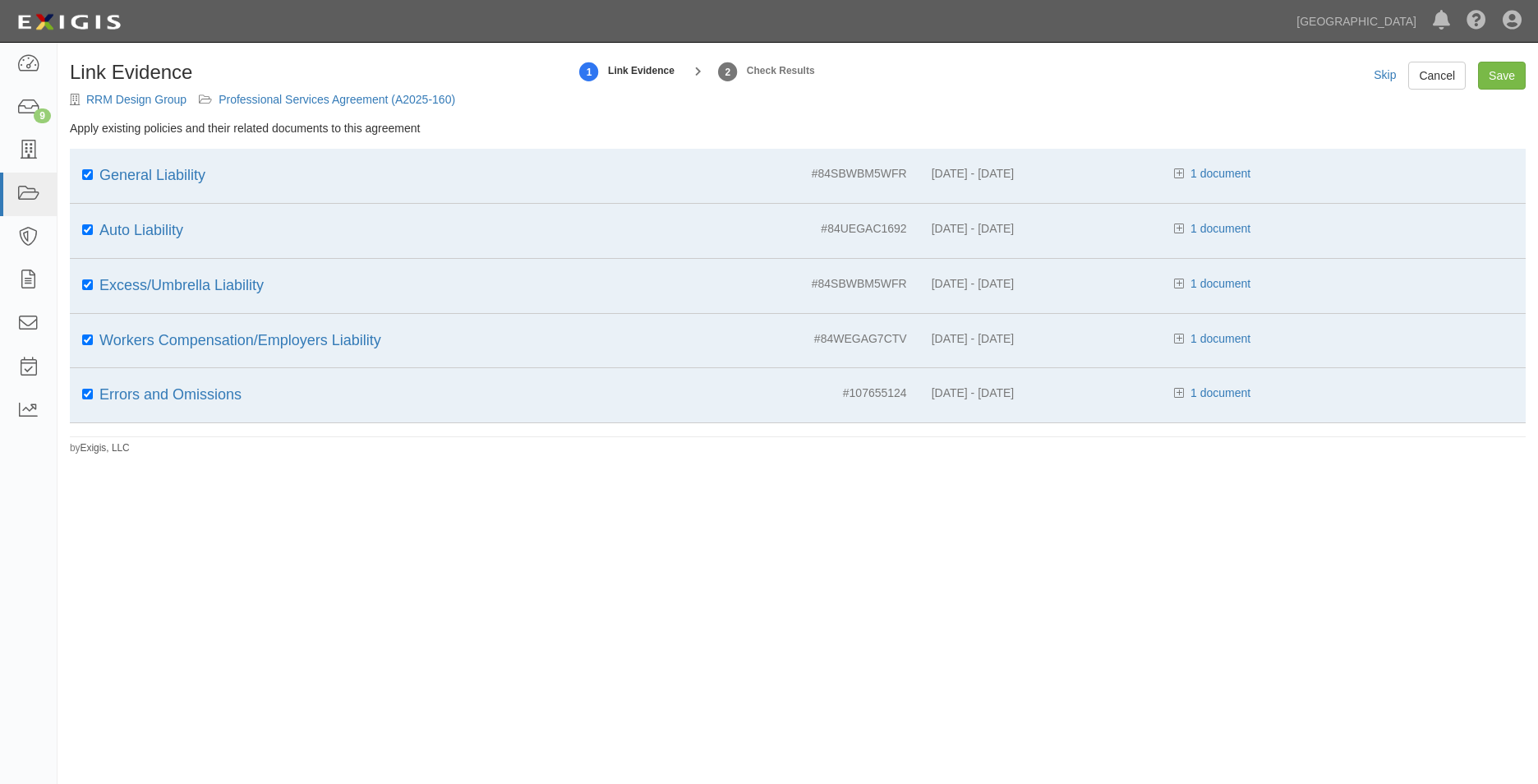
click at [1477, 66] on div "Skip Cancel Save" at bounding box center [1450, 76] width 152 height 28
click at [1492, 72] on input "Save" at bounding box center [1501, 76] width 48 height 28
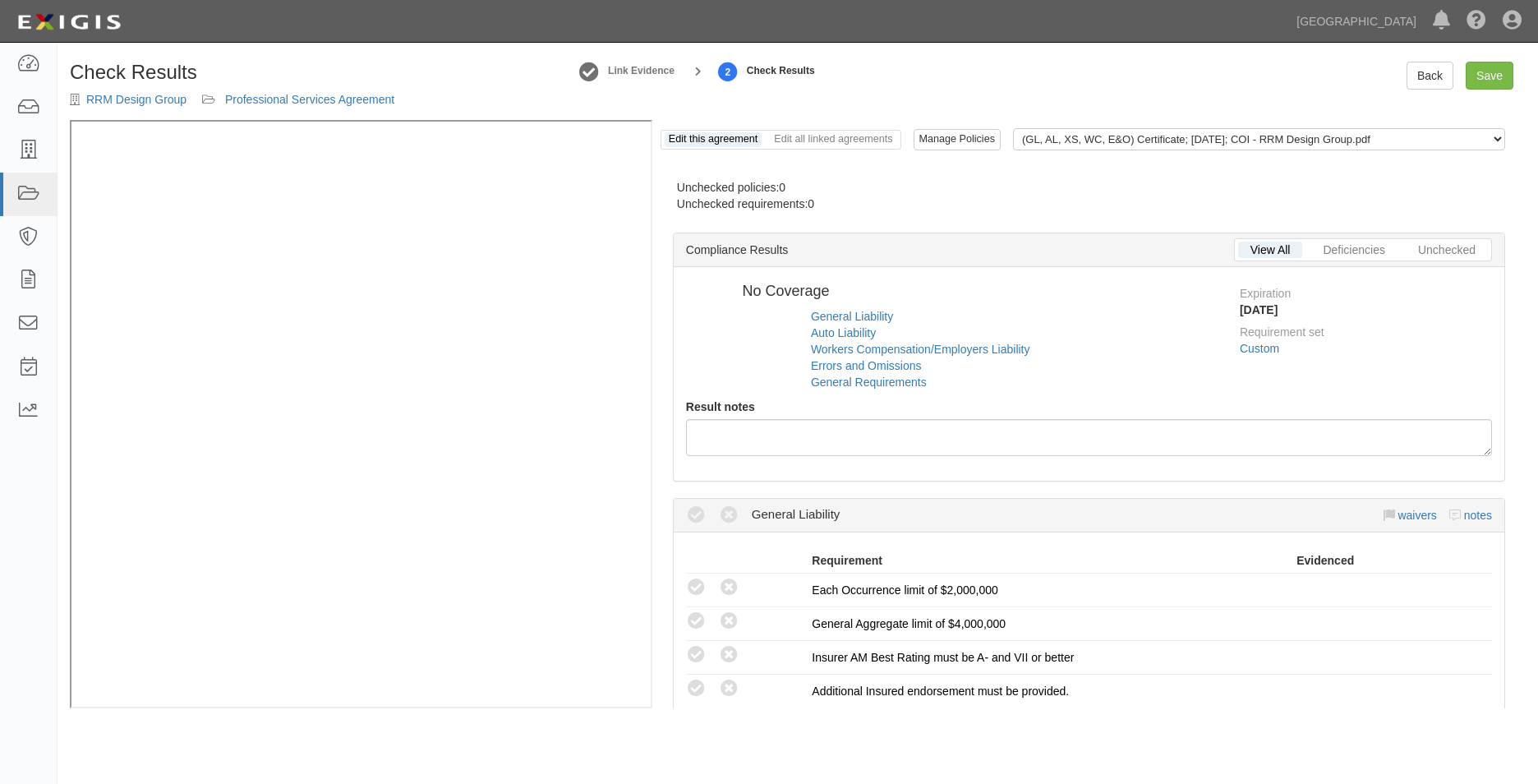
radio input "true"
radio input "false"
radio input "true"
radio input "false"
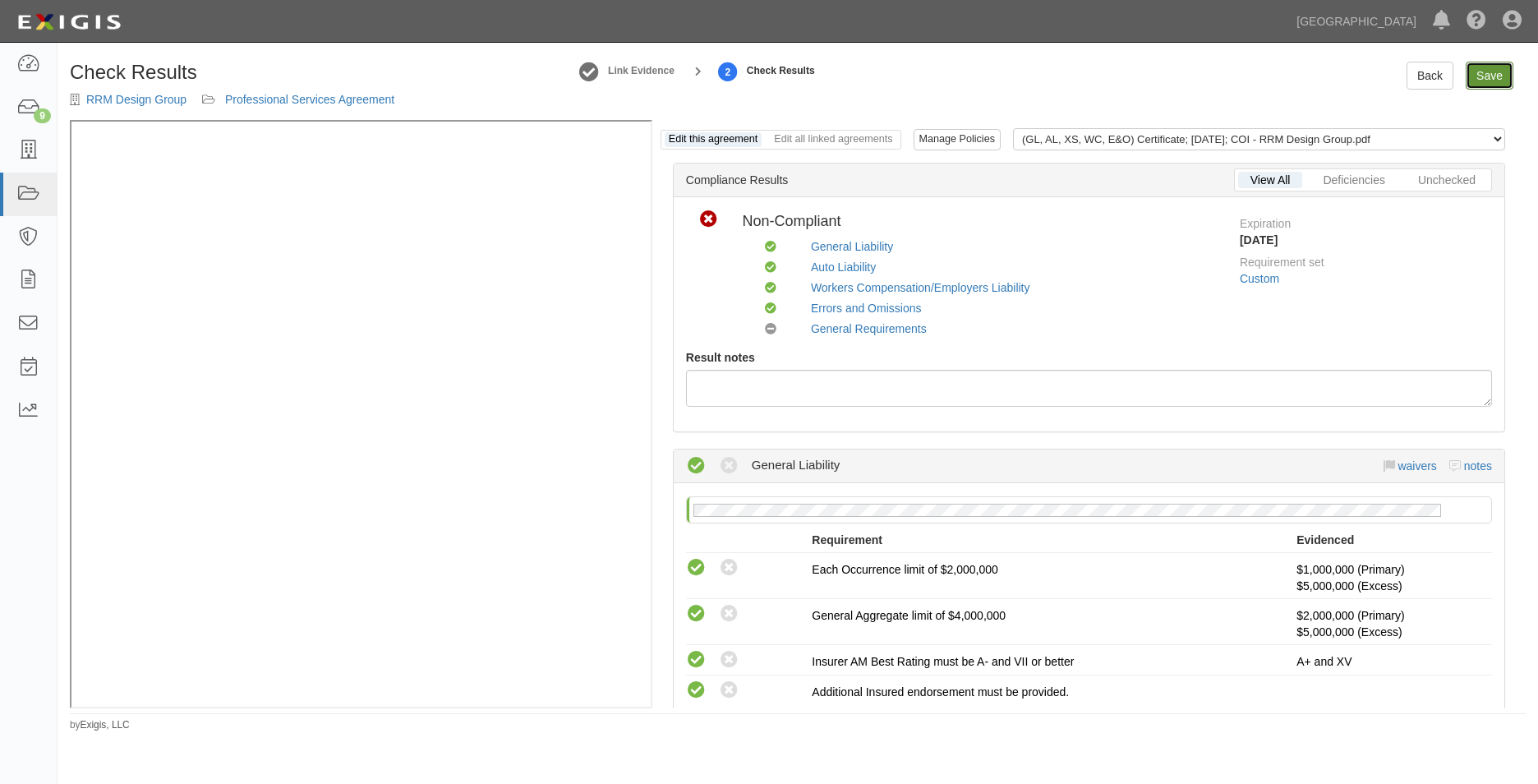
click at [1479, 64] on link "Save" at bounding box center [1489, 76] width 48 height 28
radio input "true"
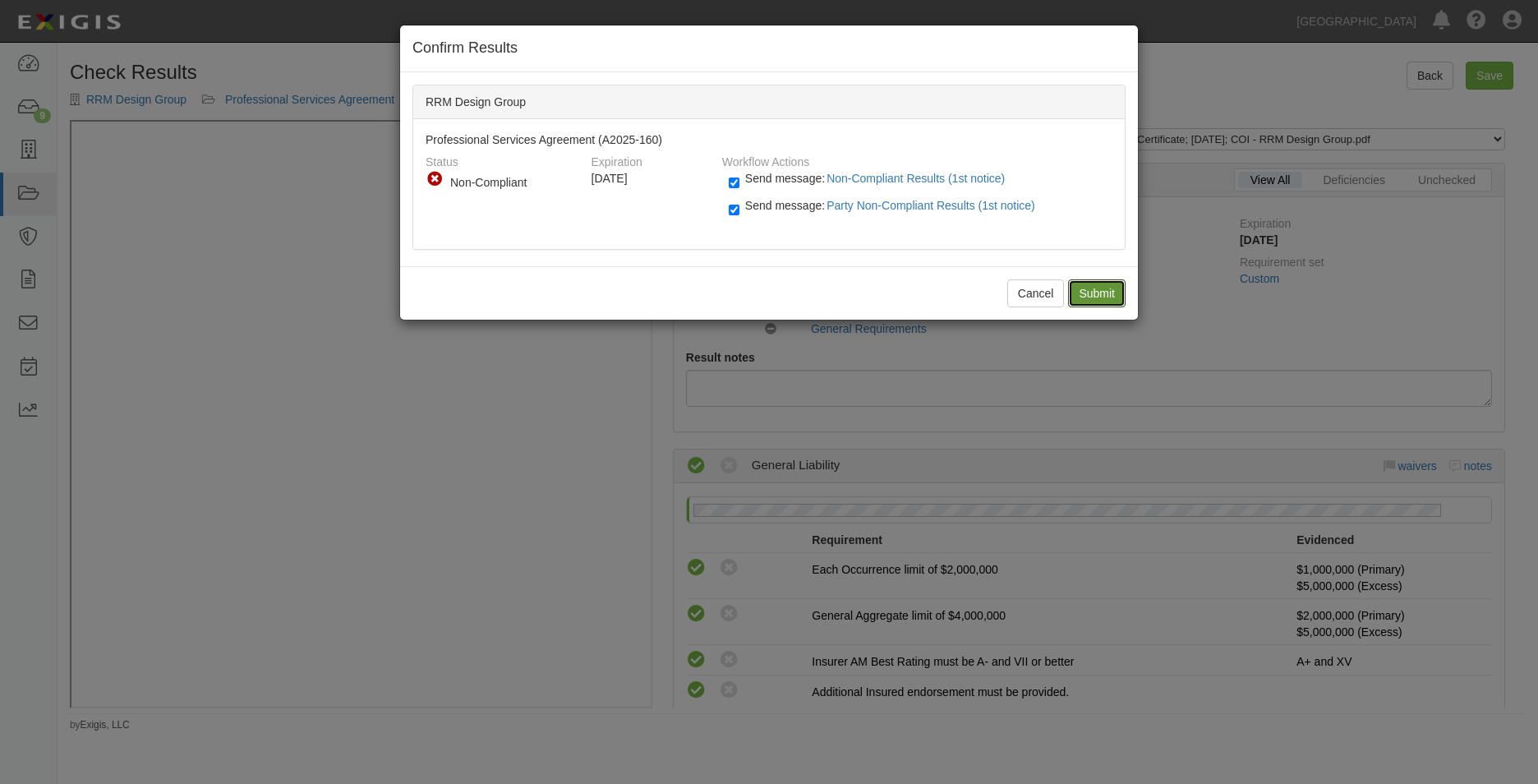
click at [1113, 287] on input "Submit" at bounding box center [1096, 293] width 57 height 28
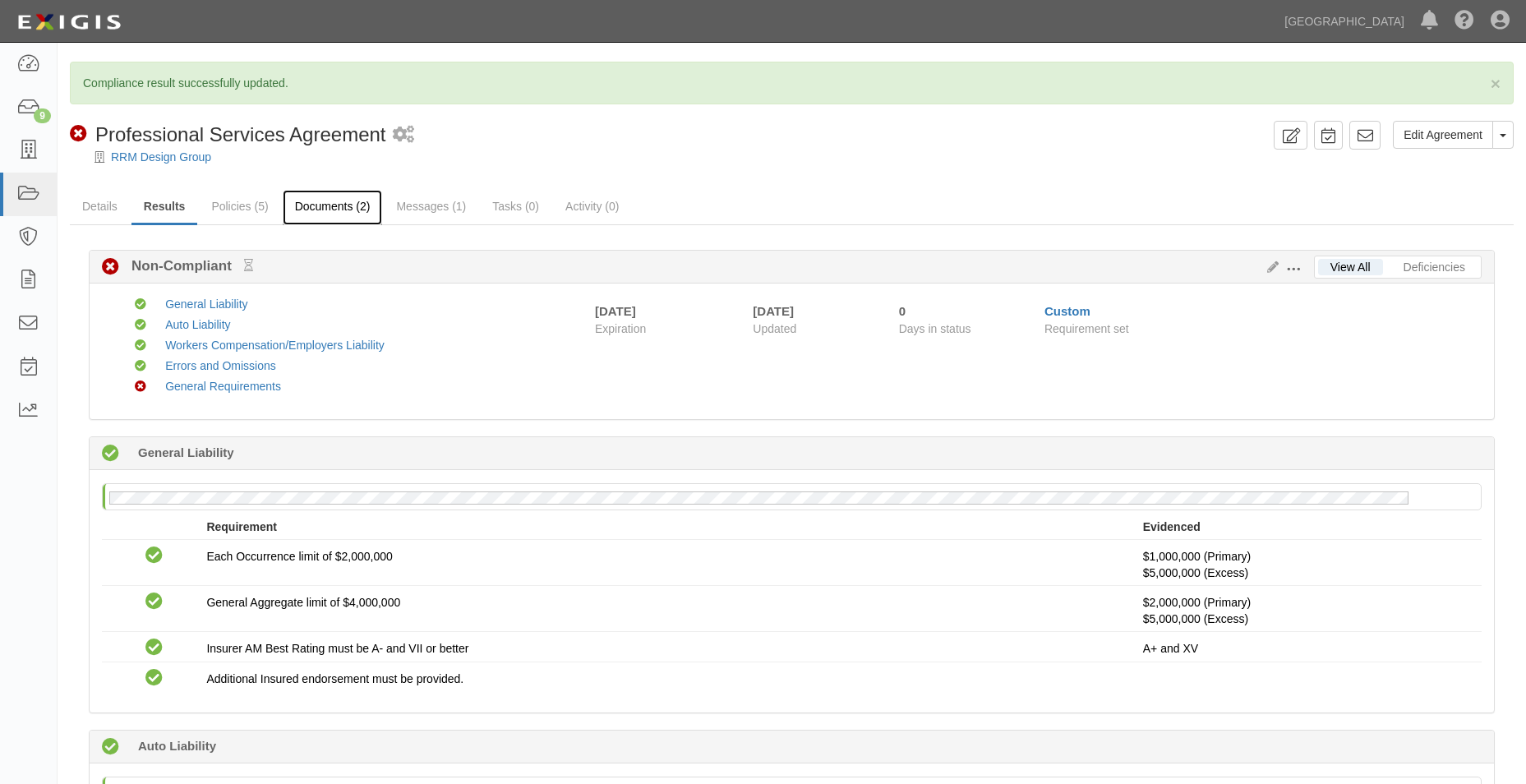
click at [322, 219] on link "Documents (2)" at bounding box center [332, 208] width 100 height 35
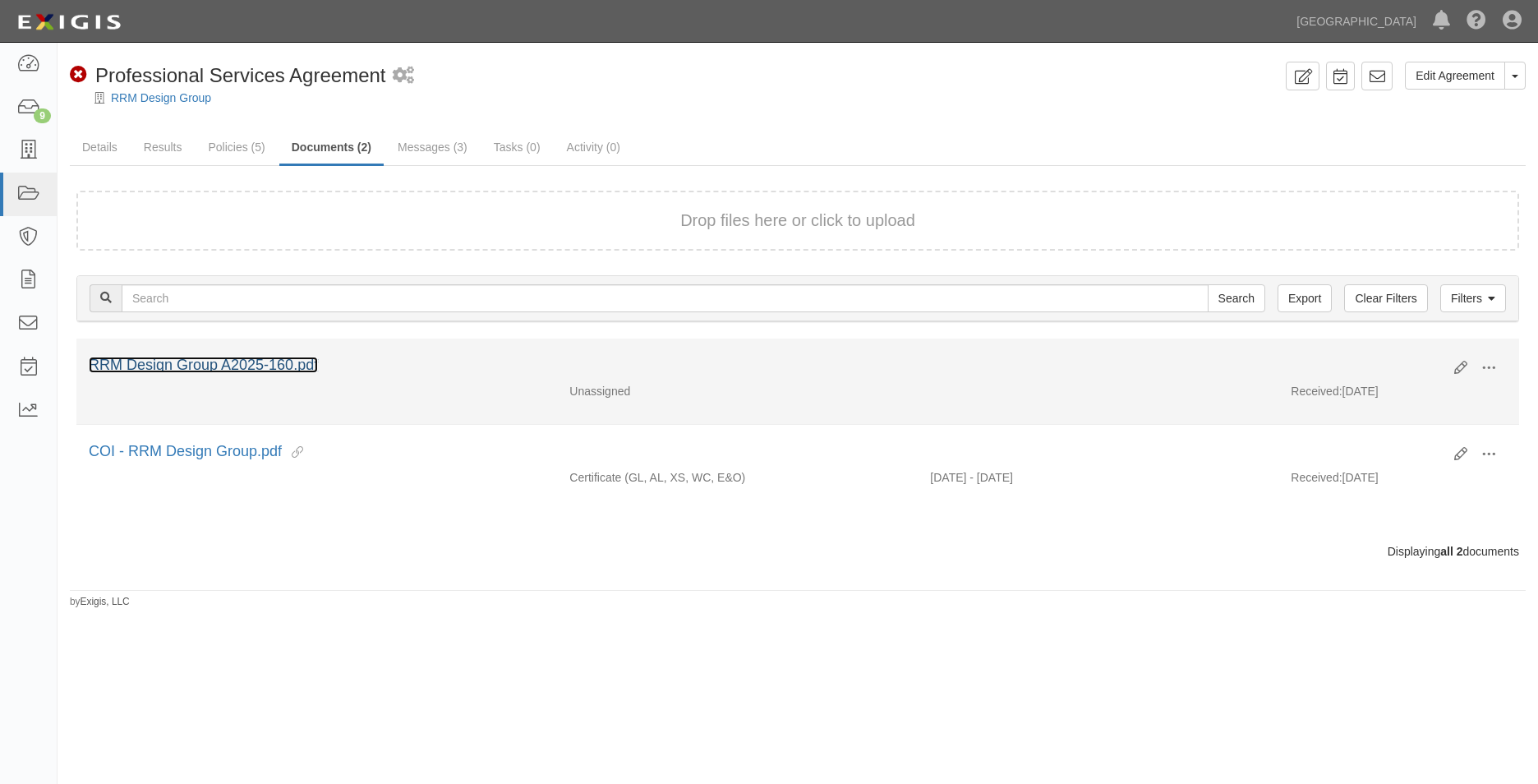
click at [258, 368] on link "RRM Design Group A2025-160.pdf" at bounding box center [203, 365] width 229 height 16
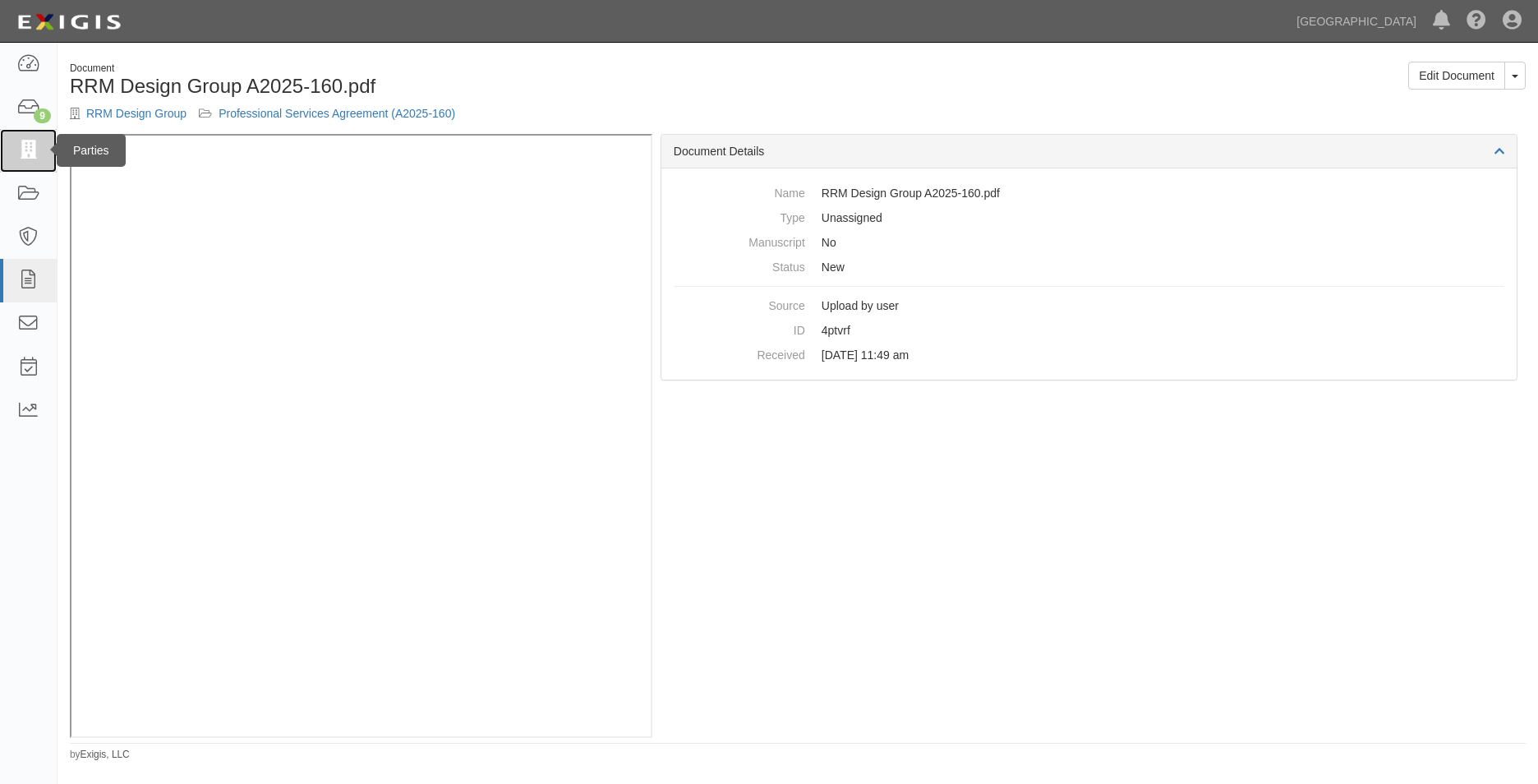
click at [32, 164] on link at bounding box center [28, 150] width 56 height 44
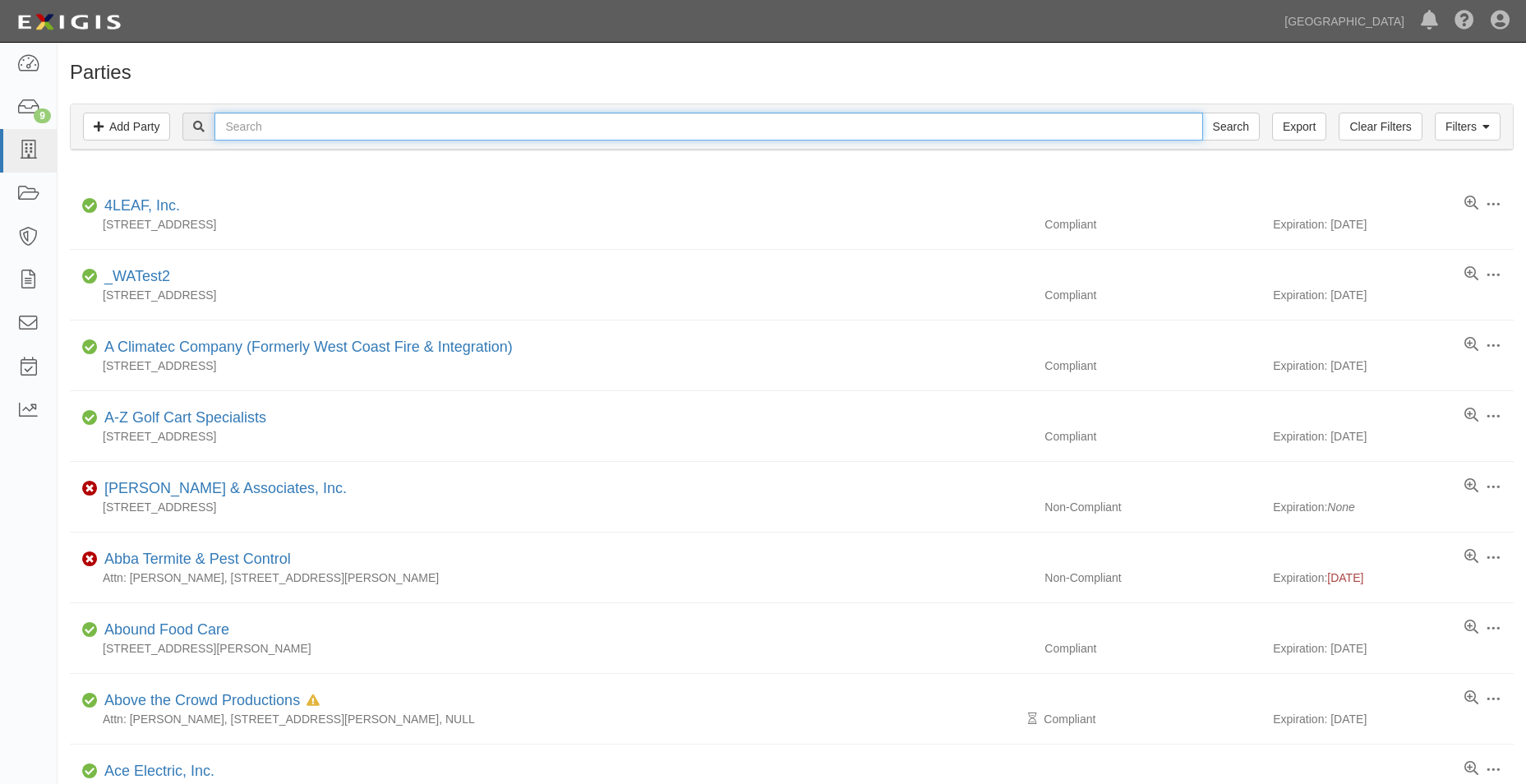
click at [239, 130] on input "text" at bounding box center [709, 126] width 988 height 28
type input "rrm"
click at [1203, 113] on input "Search" at bounding box center [1231, 126] width 57 height 28
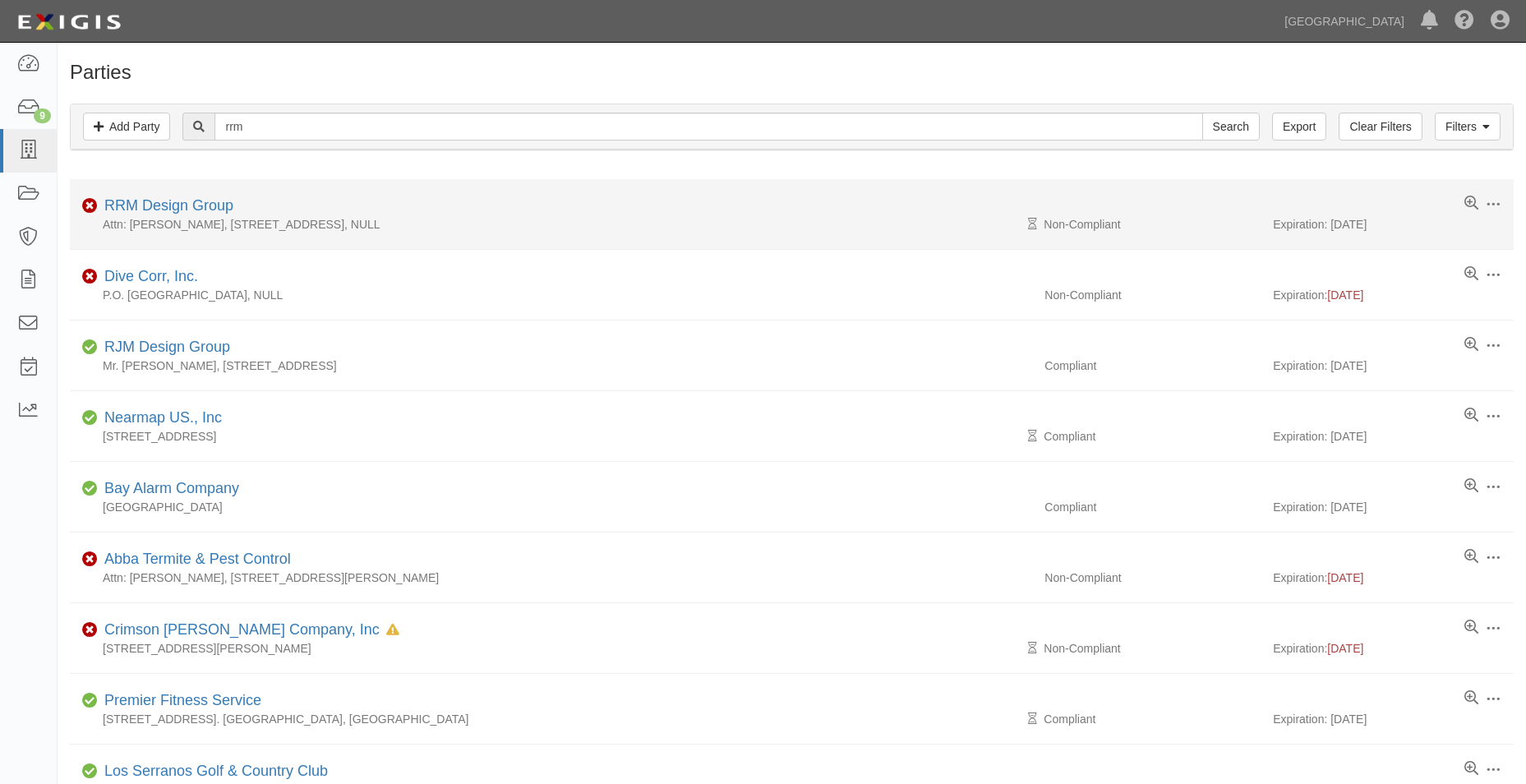
click at [211, 220] on div "Attn: [PERSON_NAME], [STREET_ADDRESS], NULL" at bounding box center [551, 224] width 963 height 16
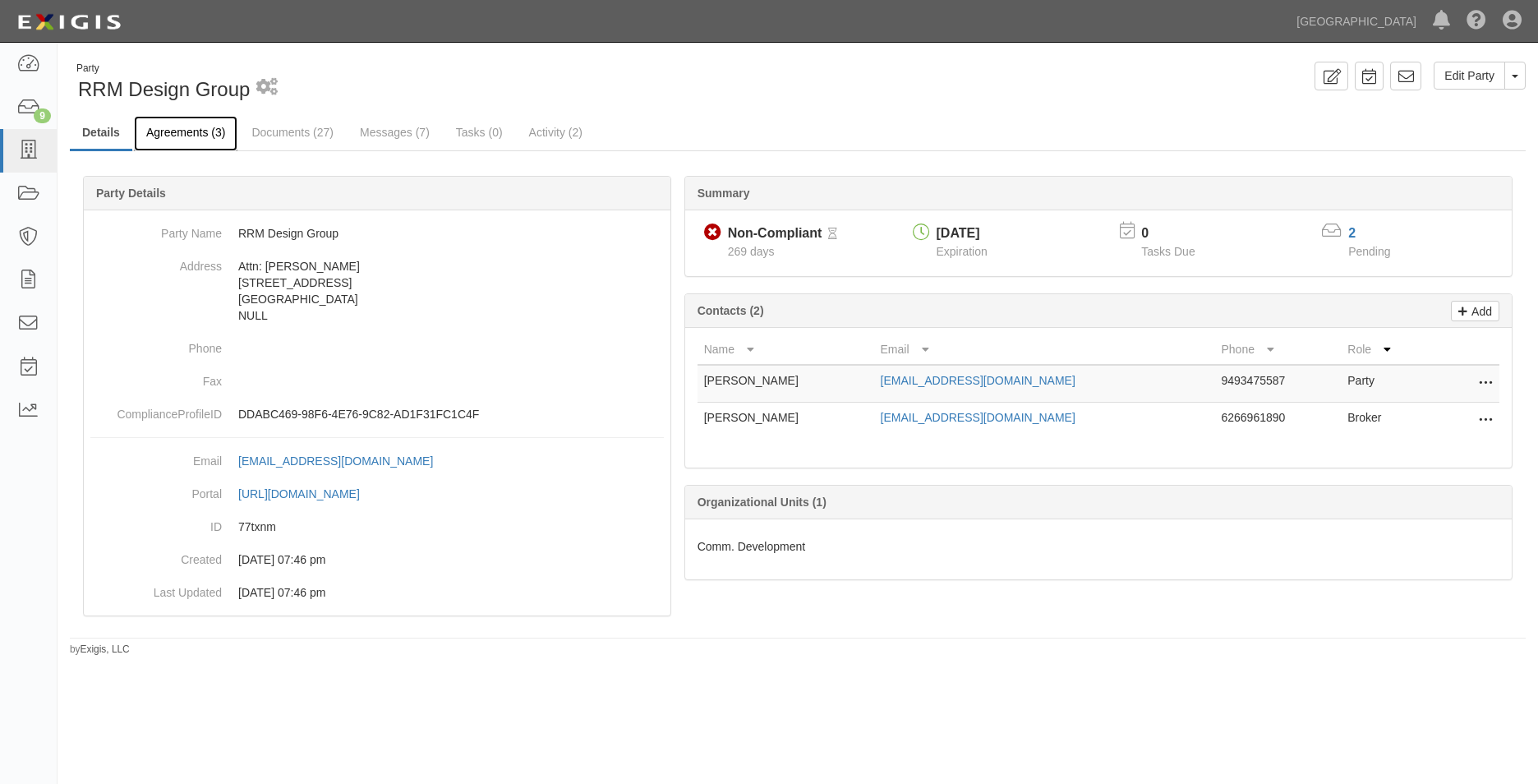
click at [166, 147] on link "Agreements (3)" at bounding box center [185, 133] width 104 height 35
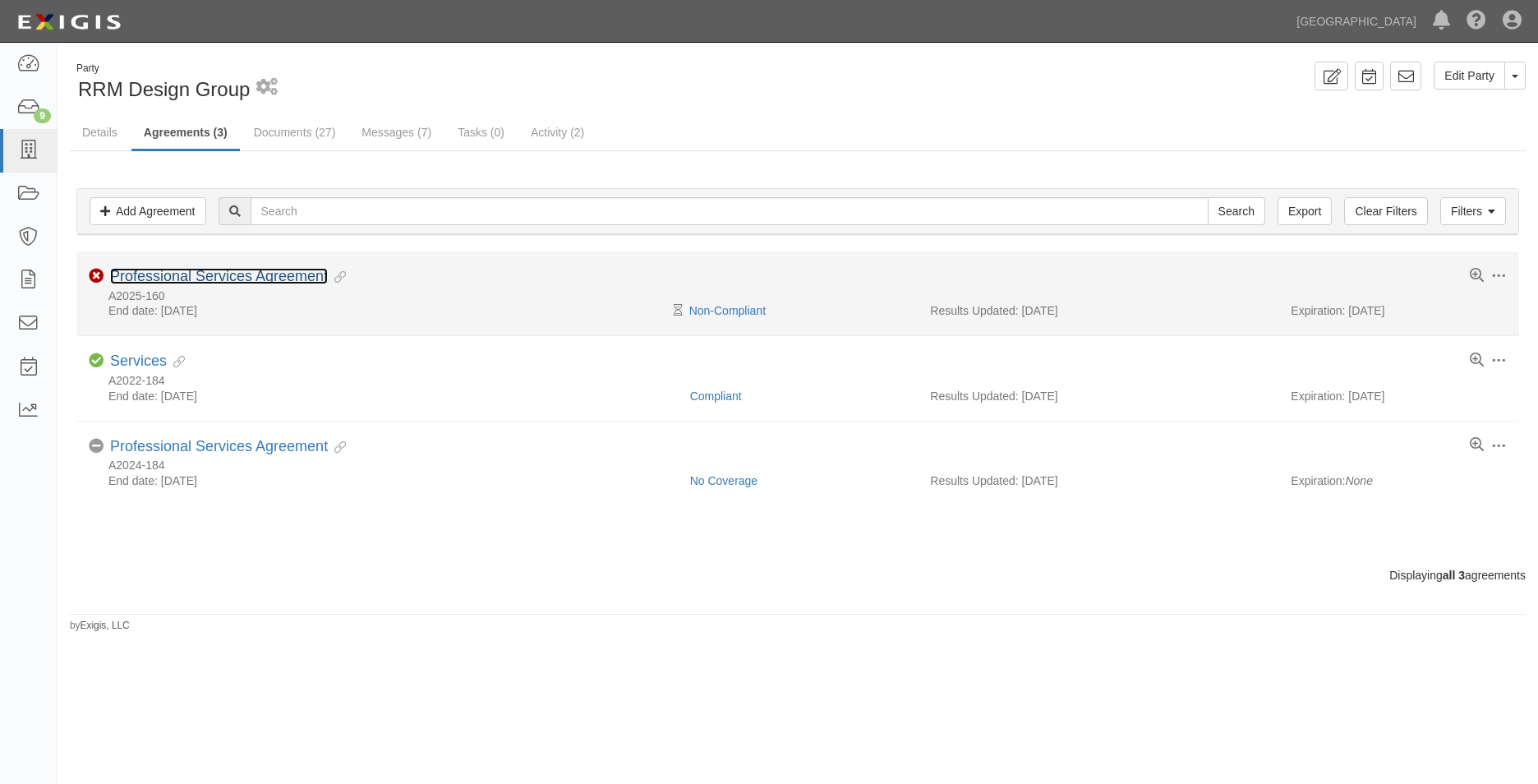
click at [190, 281] on link "Professional Services Agreement" at bounding box center [218, 276] width 217 height 16
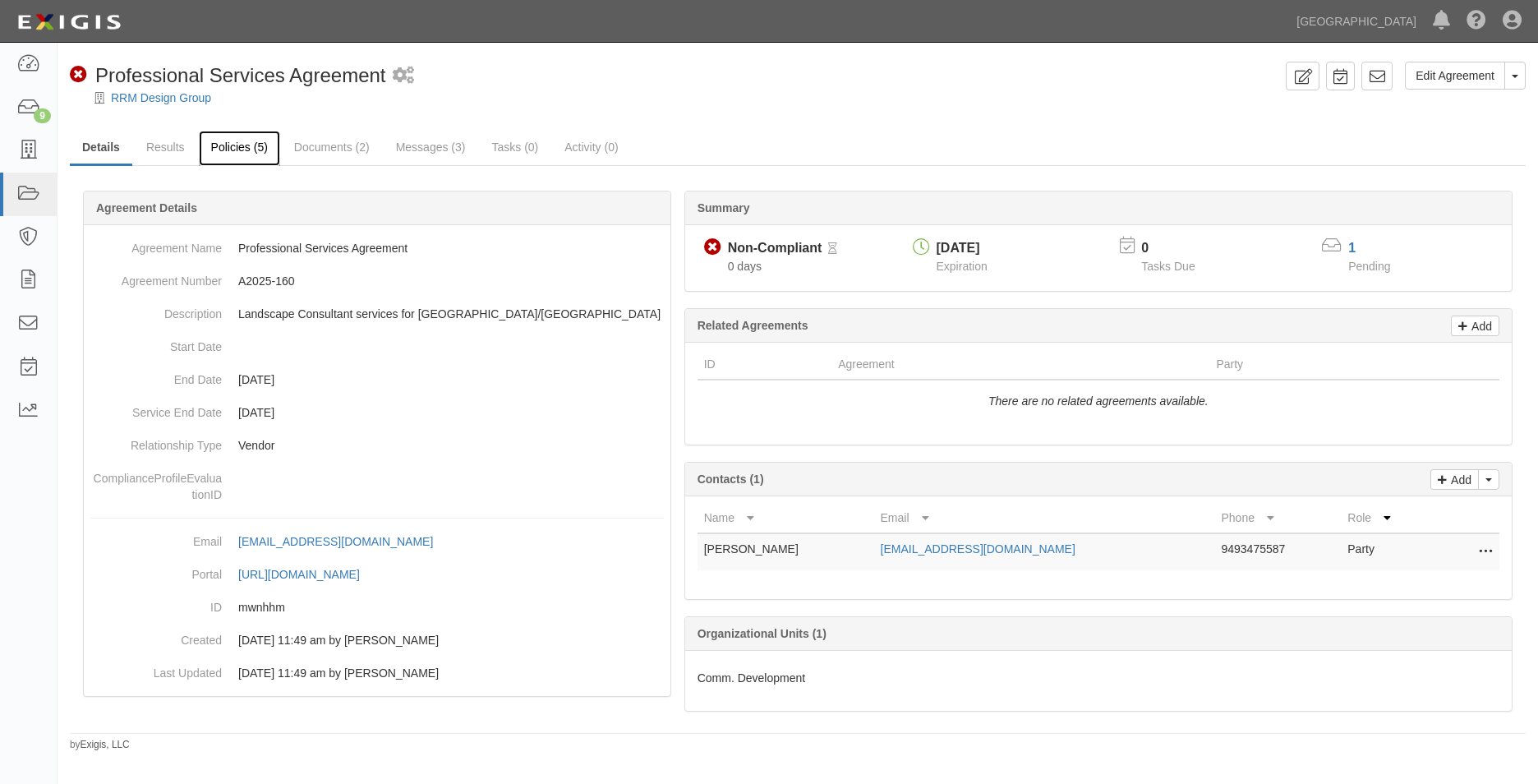
click at [228, 150] on link "Policies (5)" at bounding box center [240, 148] width 82 height 35
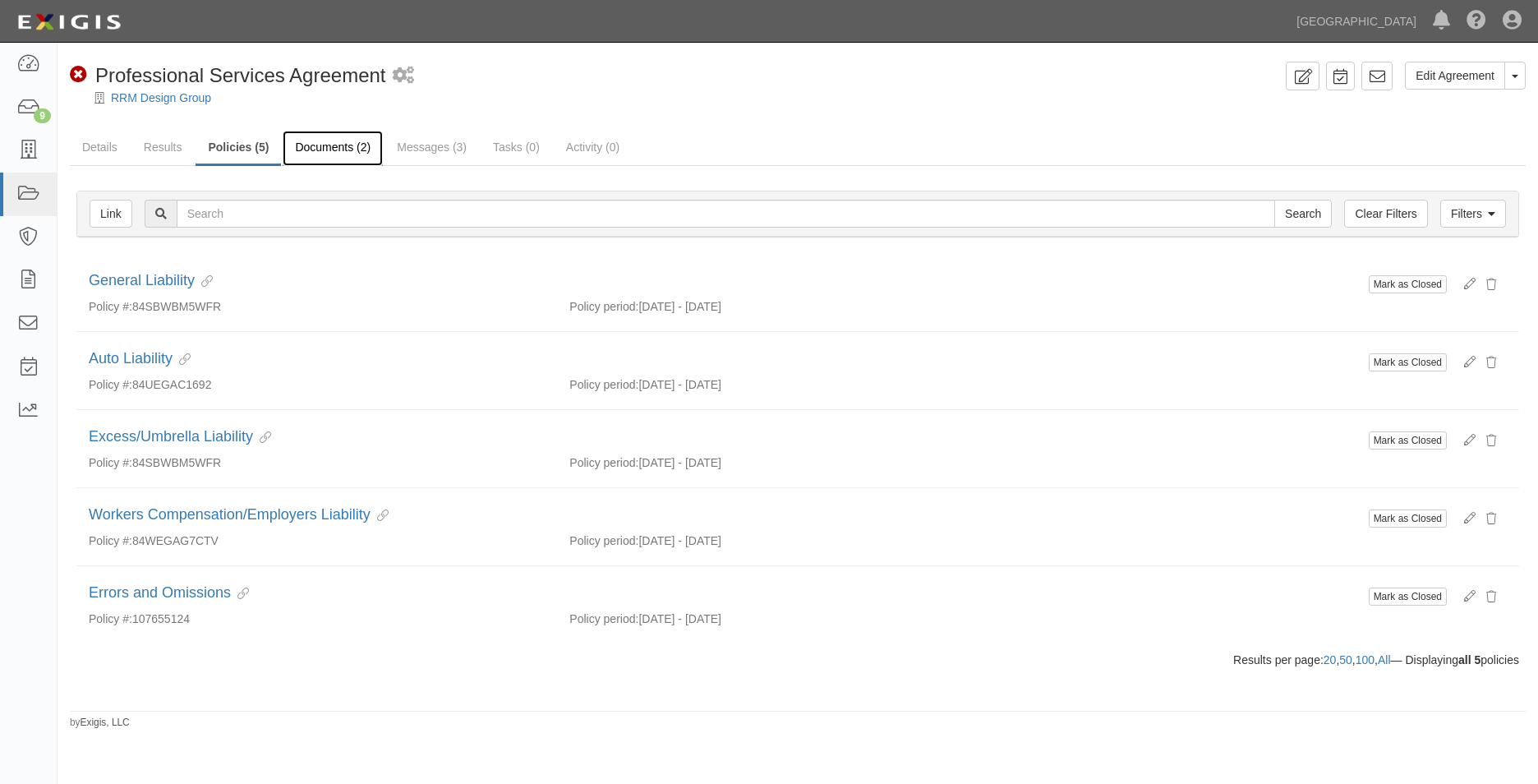
click at [329, 147] on link "Documents (2)" at bounding box center [332, 148] width 100 height 35
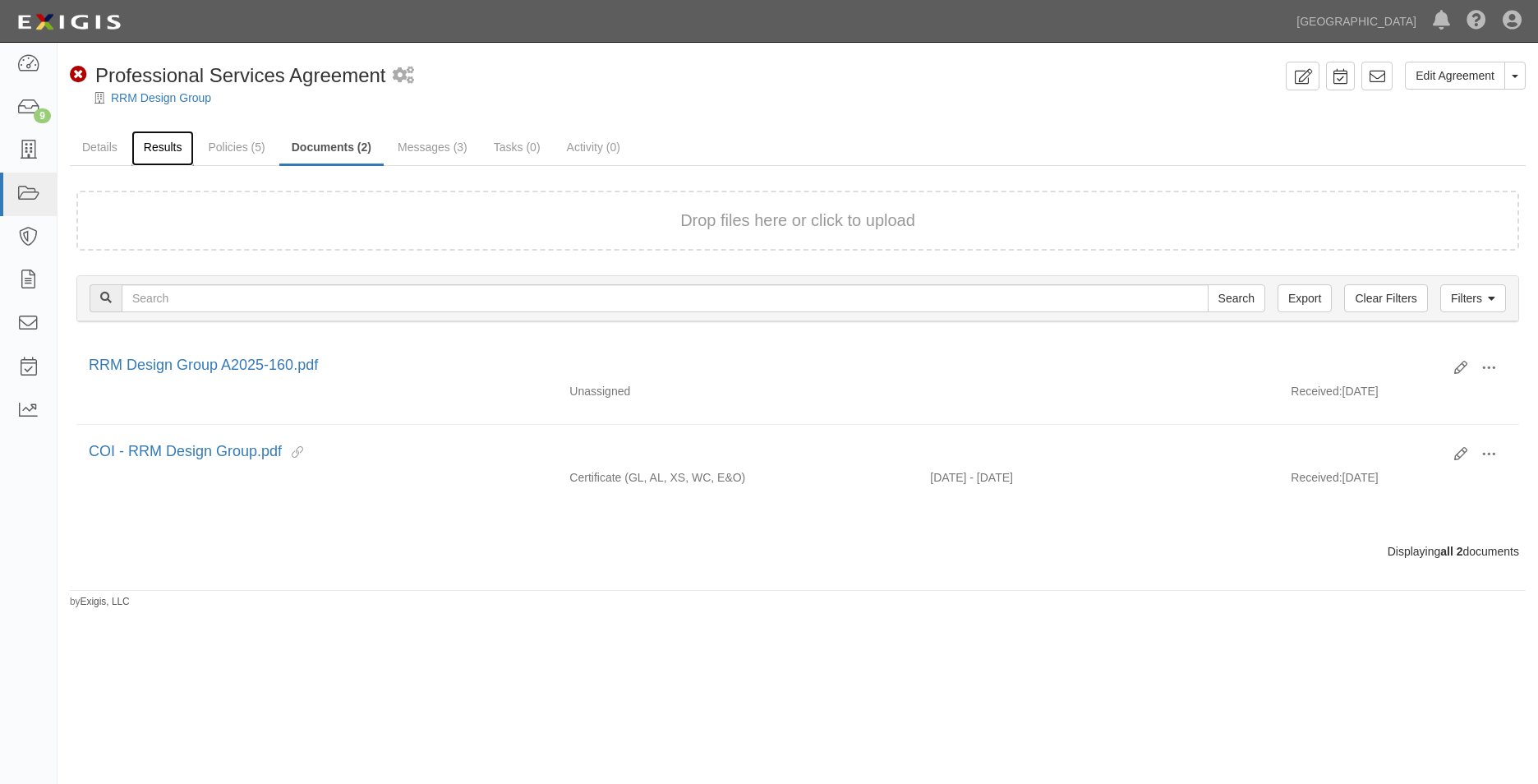
click at [172, 147] on link "Results" at bounding box center [162, 148] width 63 height 35
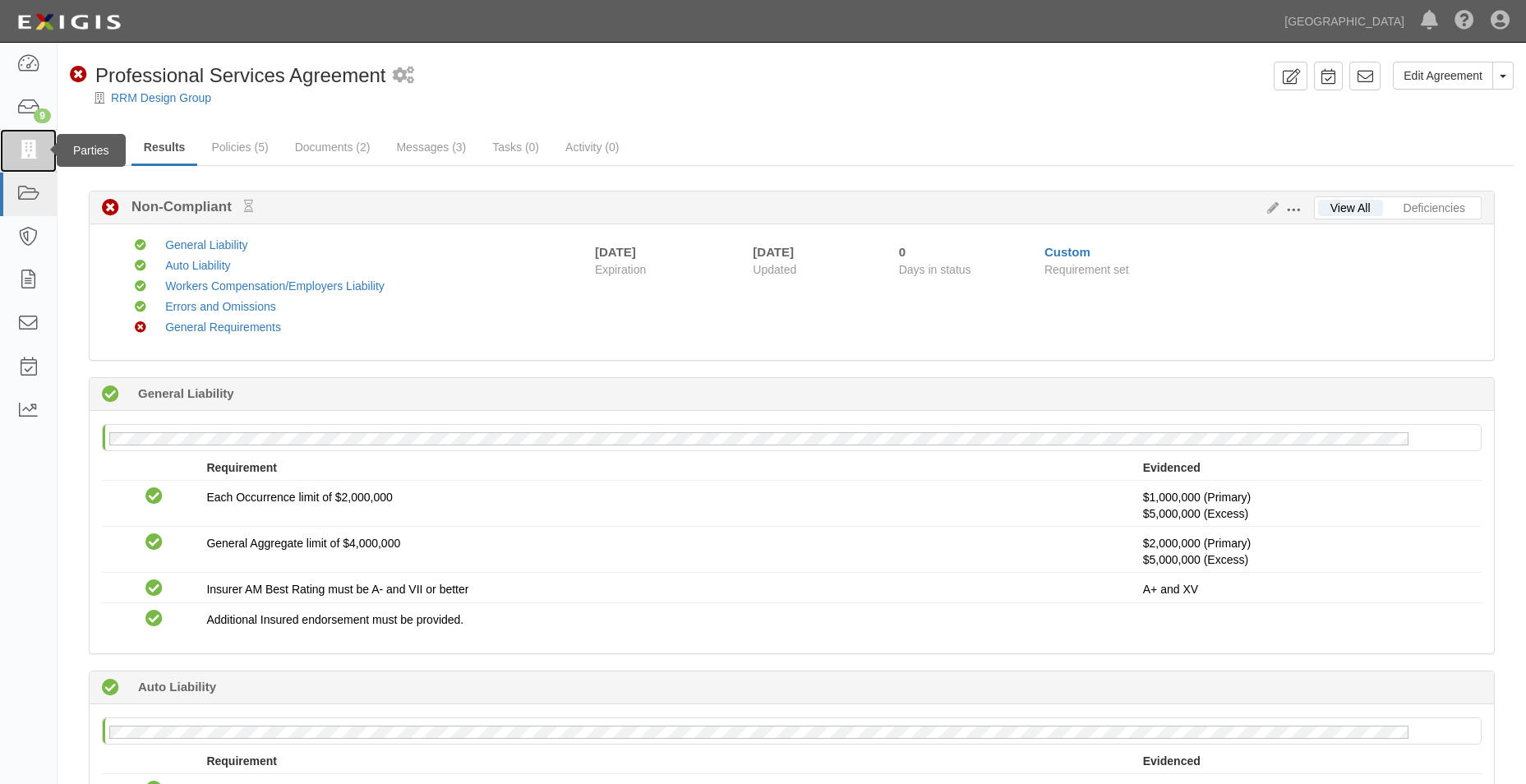
click at [16, 145] on link at bounding box center [28, 150] width 56 height 44
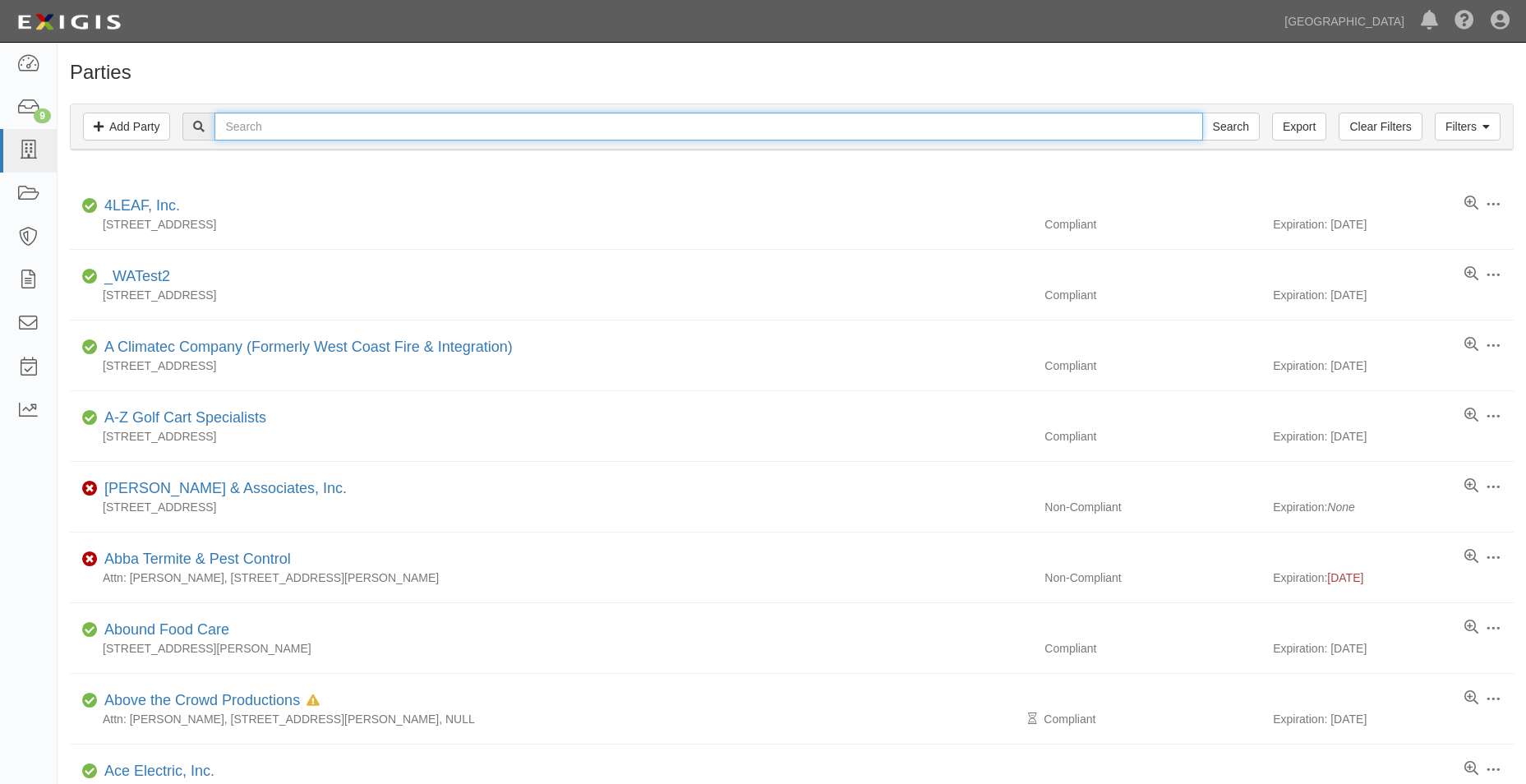
click at [293, 124] on input "text" at bounding box center [709, 126] width 988 height 28
type input "aesco"
click at [1203, 113] on input "Search" at bounding box center [1231, 126] width 57 height 28
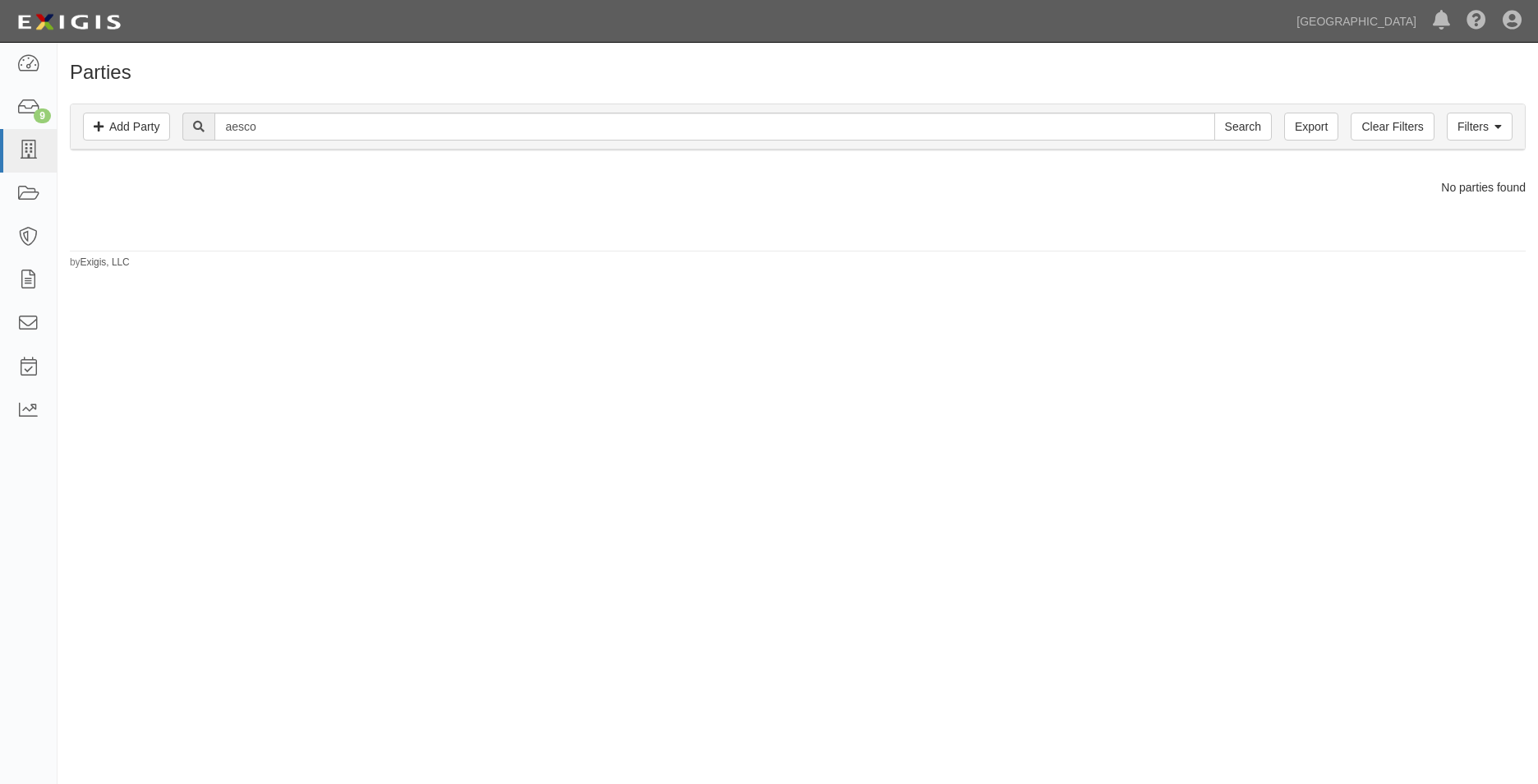
click at [1445, 119] on div "aesco Search" at bounding box center [798, 126] width 1429 height 28
drag, startPoint x: 1451, startPoint y: 127, endPoint x: 1408, endPoint y: 151, distance: 49.2
click at [1451, 128] on link "Filters" at bounding box center [1480, 126] width 66 height 28
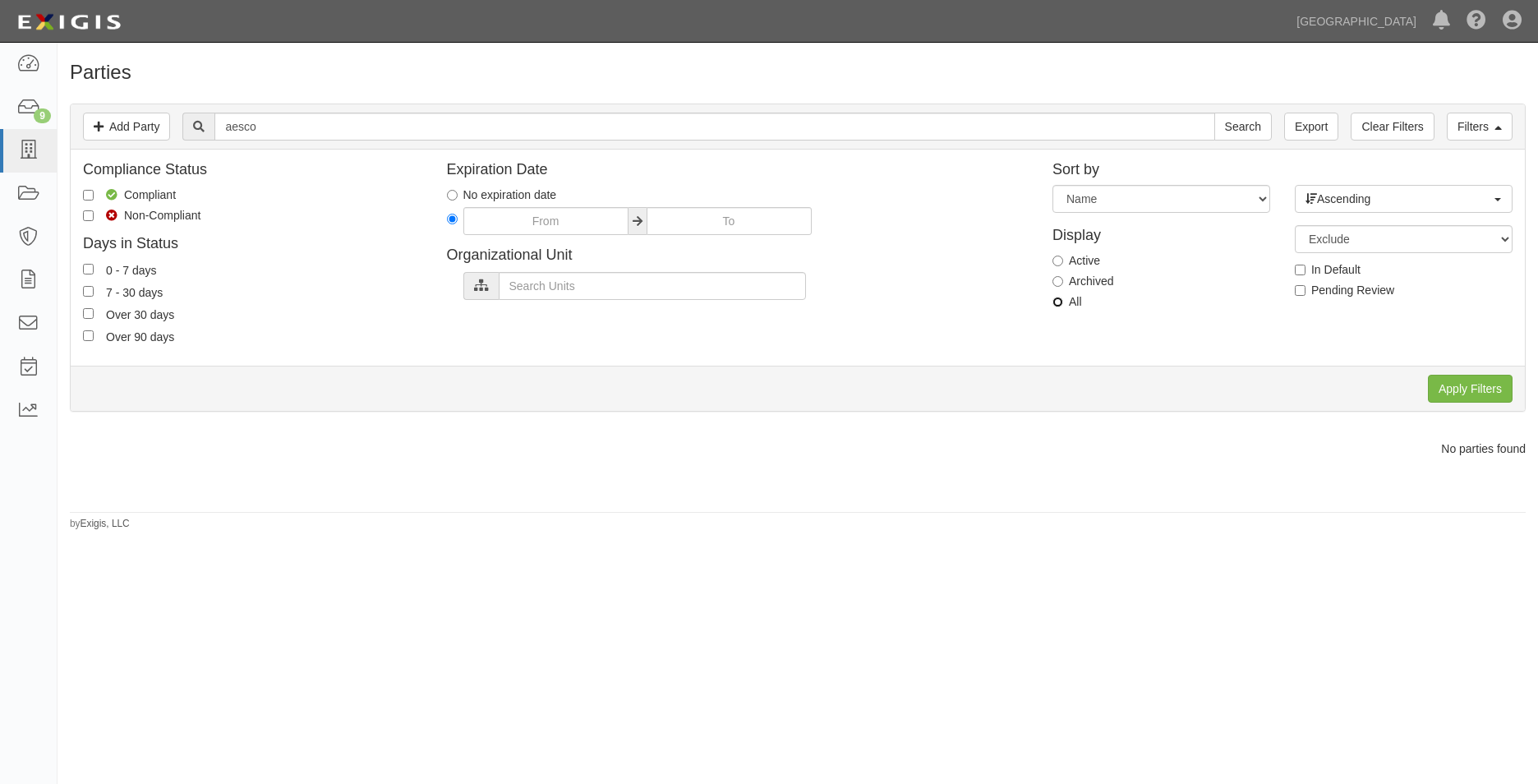
click at [1058, 298] on input "All" at bounding box center [1058, 302] width 11 height 11
radio input "true"
click at [1454, 399] on input "Apply Filters" at bounding box center [1470, 388] width 84 height 28
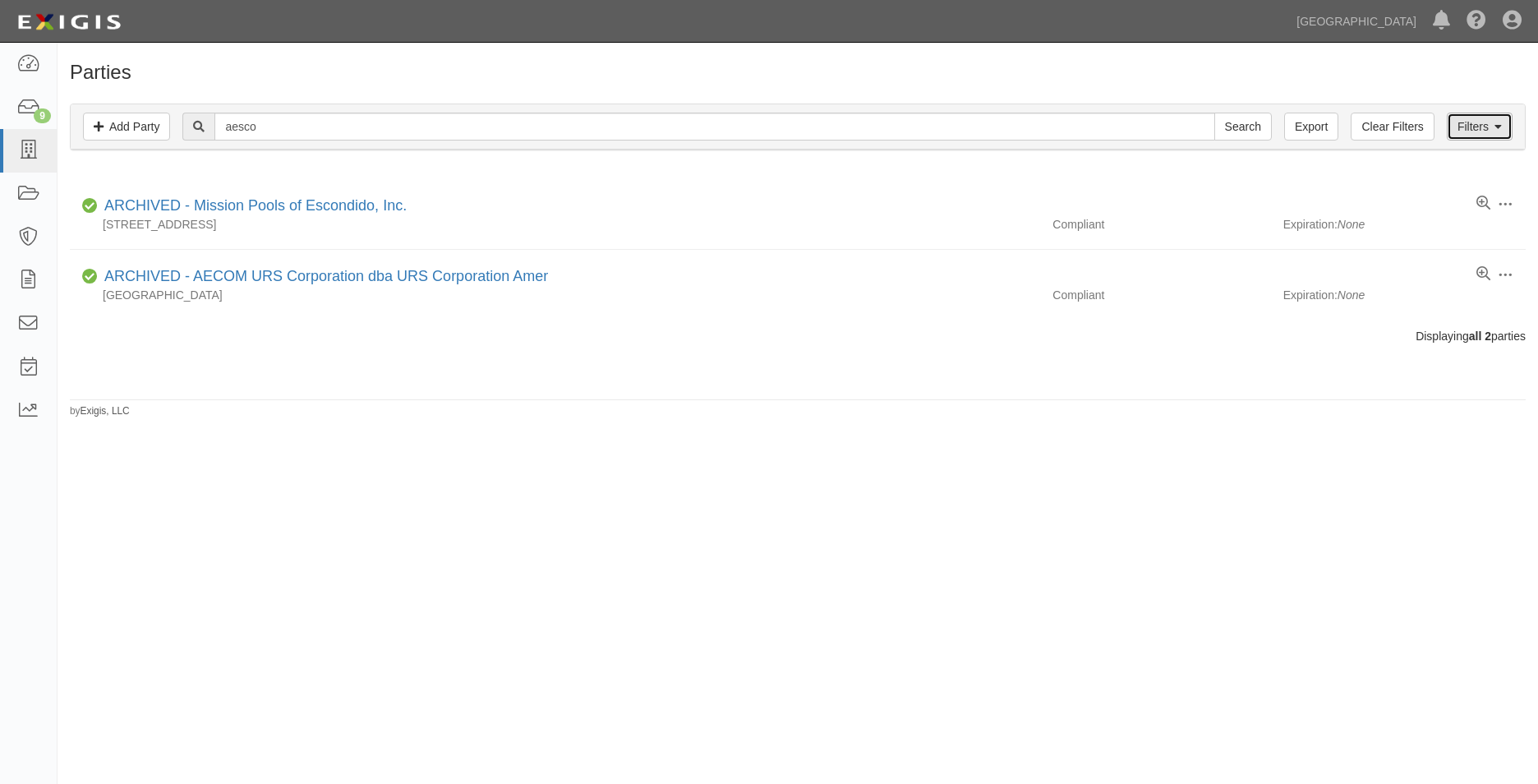
click at [1456, 123] on link "Filters" at bounding box center [1480, 126] width 66 height 28
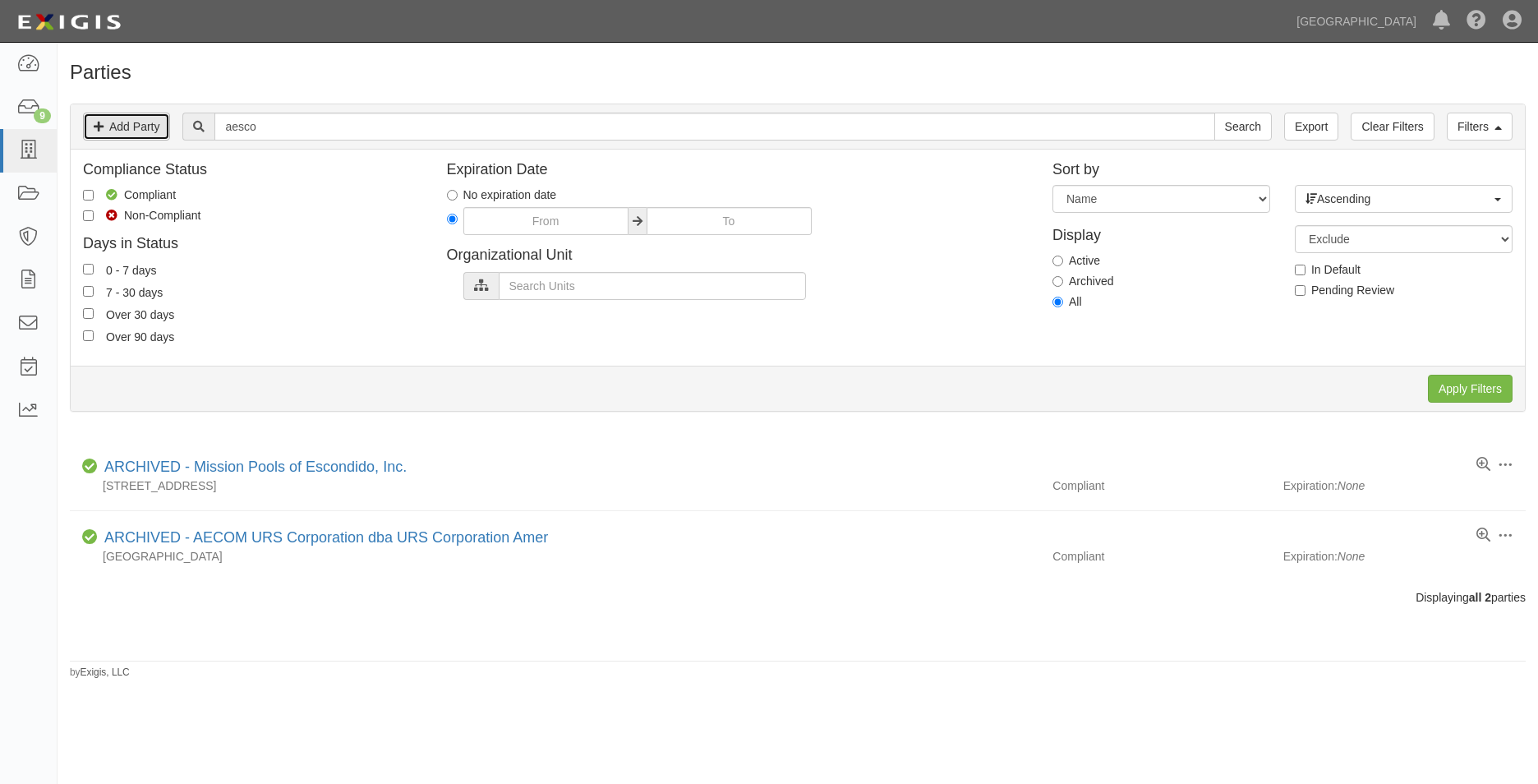
click at [109, 117] on link "Add Party" at bounding box center [127, 126] width 87 height 28
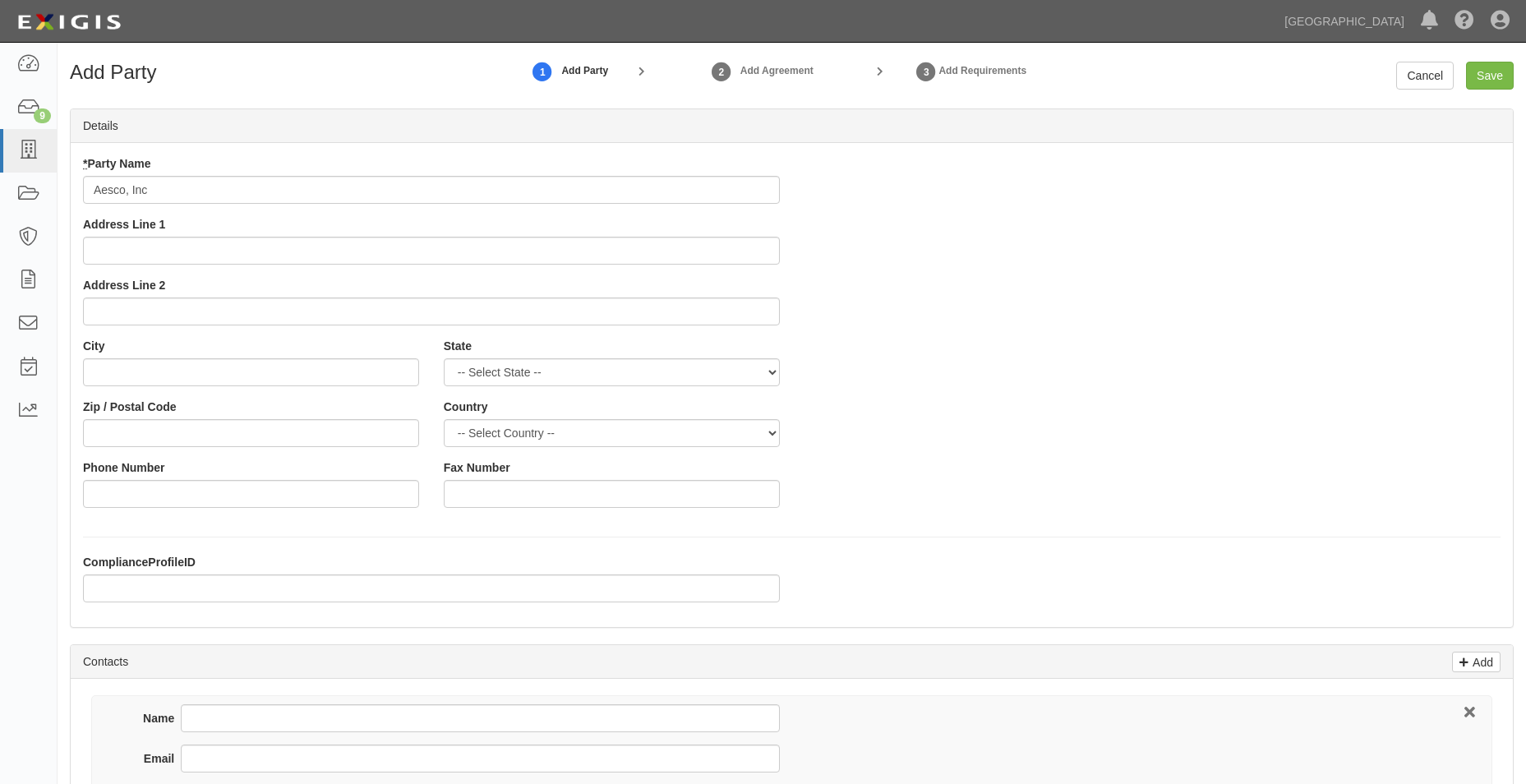
type input "Aesco, Inc"
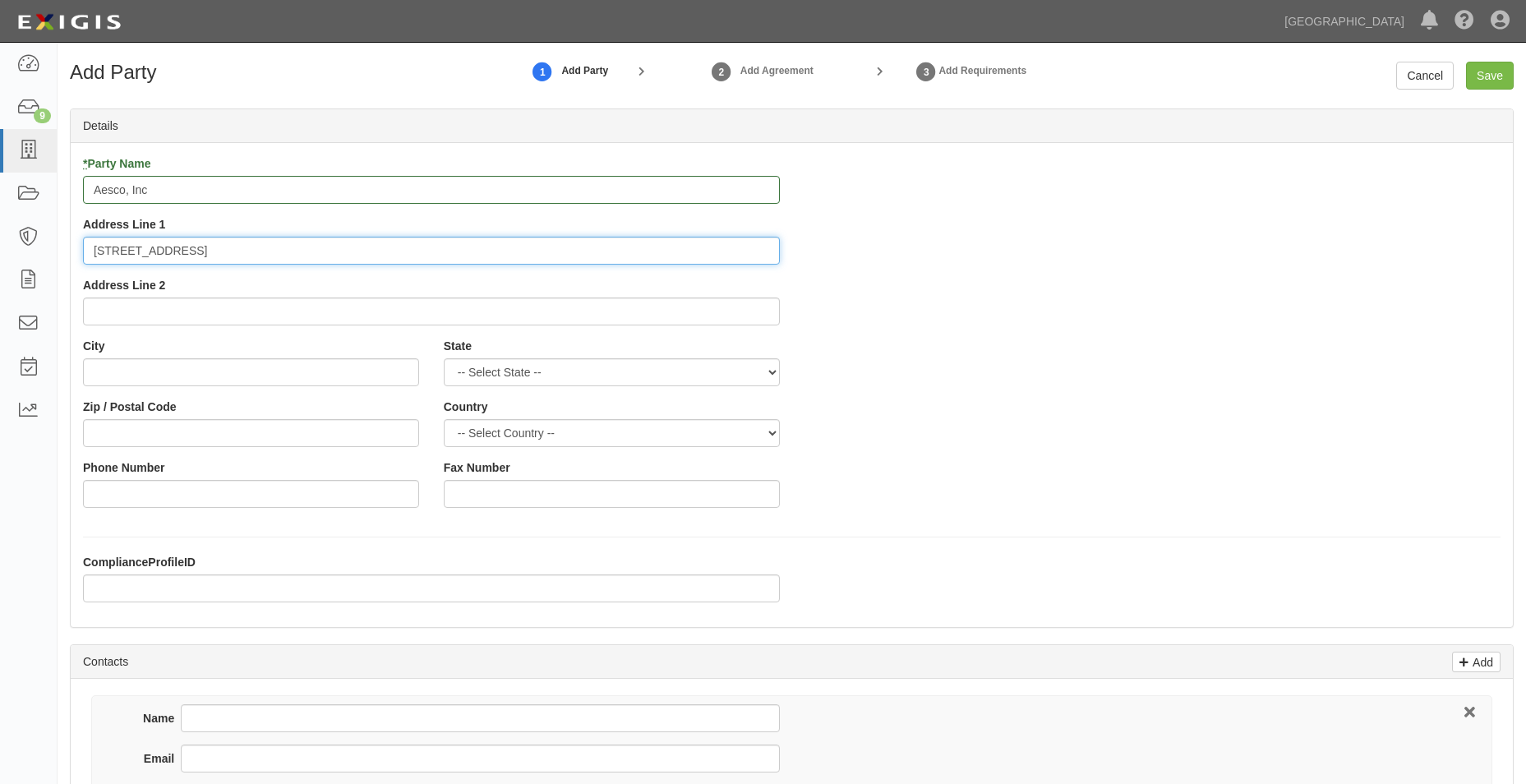
type input "[STREET_ADDRESS]"
type input "[GEOGRAPHIC_DATA]"
click at [541, 374] on select "-- Select State -- Alabama Alaska Arizona Arkansas California Colorado Connecti…" at bounding box center [612, 372] width 336 height 28
select select "CA"
click at [444, 358] on select "-- Select State -- Alabama Alaska Arizona Arkansas California Colorado Connecti…" at bounding box center [612, 372] width 336 height 28
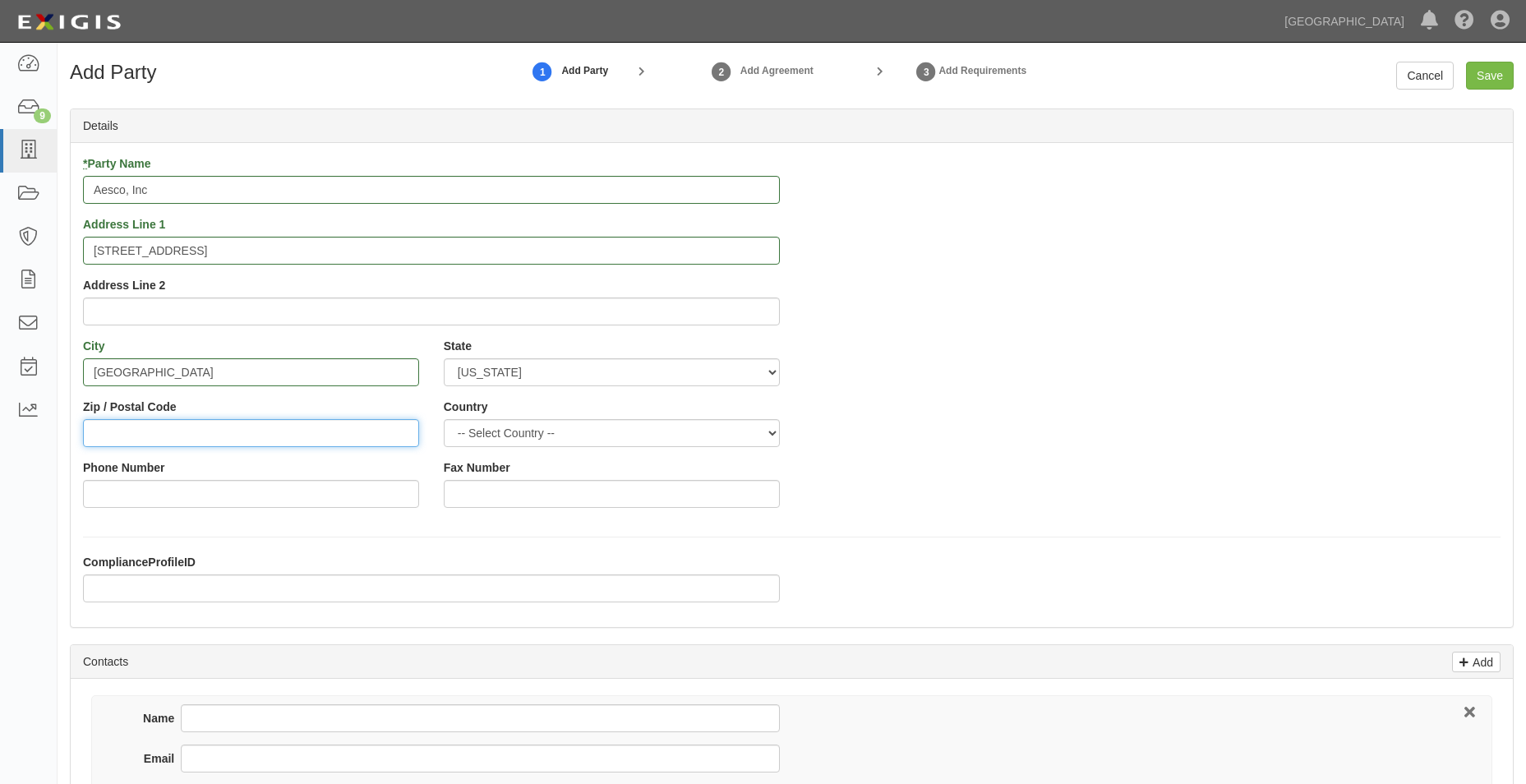
click at [334, 437] on input "Zip / Postal Code" at bounding box center [251, 433] width 336 height 28
type input "92647"
click at [464, 424] on select "-- Select Country -- Canada United States --------------- Afghanistan Åland Isl…" at bounding box center [612, 433] width 336 height 28
select select "US"
click at [444, 419] on select "-- Select Country -- Canada United States --------------- Afghanistan Åland Isl…" at bounding box center [612, 433] width 336 height 28
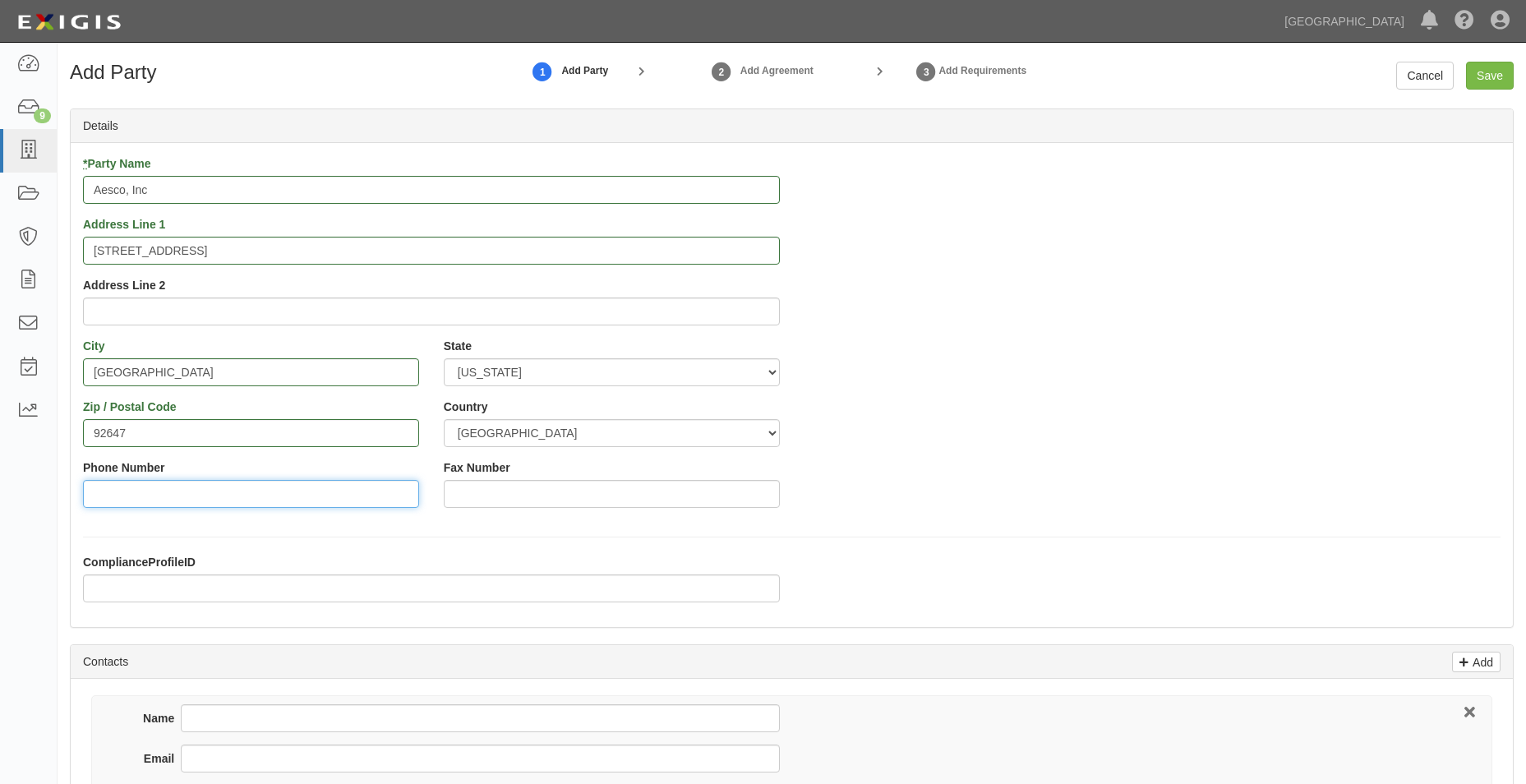
click at [117, 493] on input "Phone Number" at bounding box center [251, 494] width 336 height 28
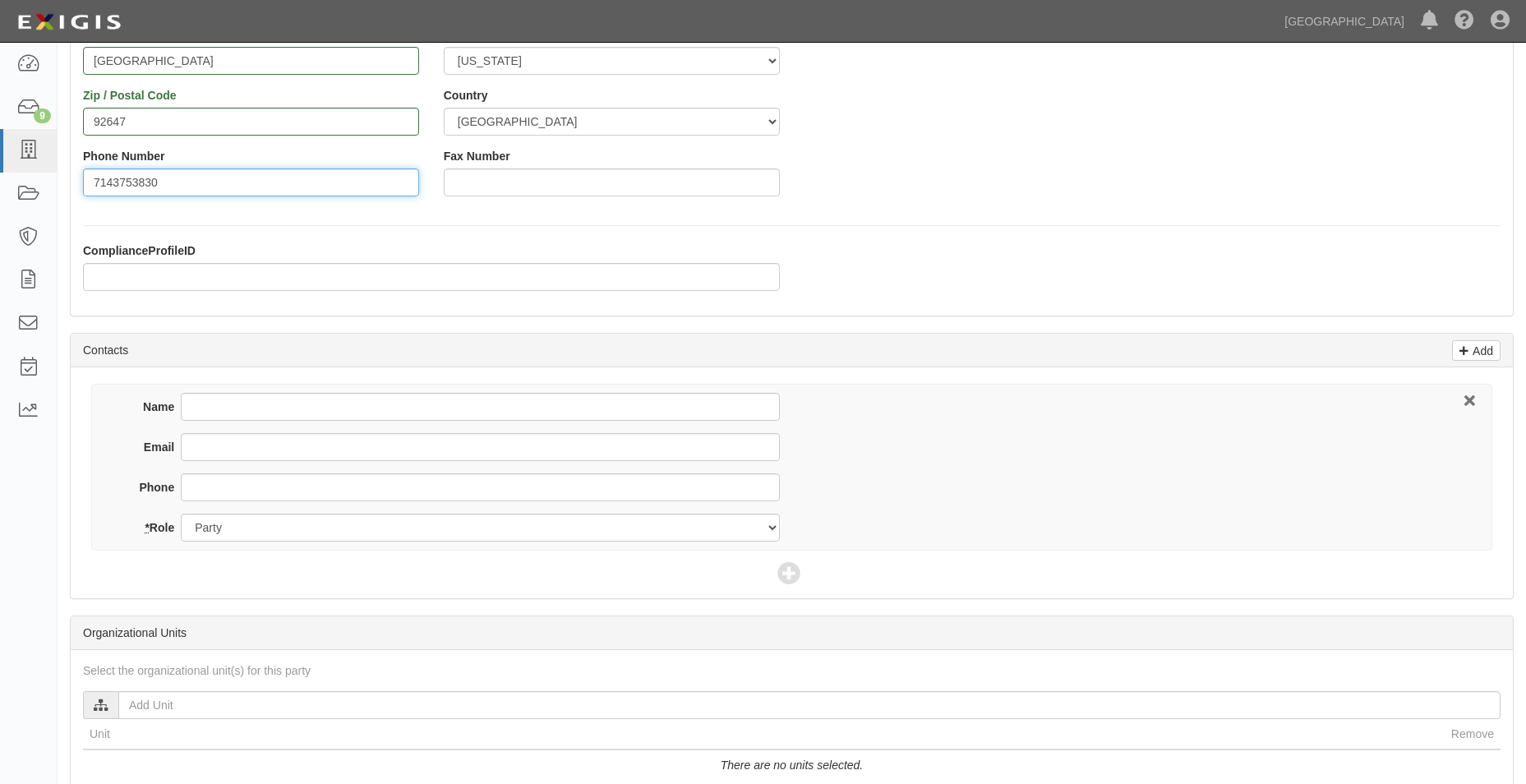
scroll to position [410, 0]
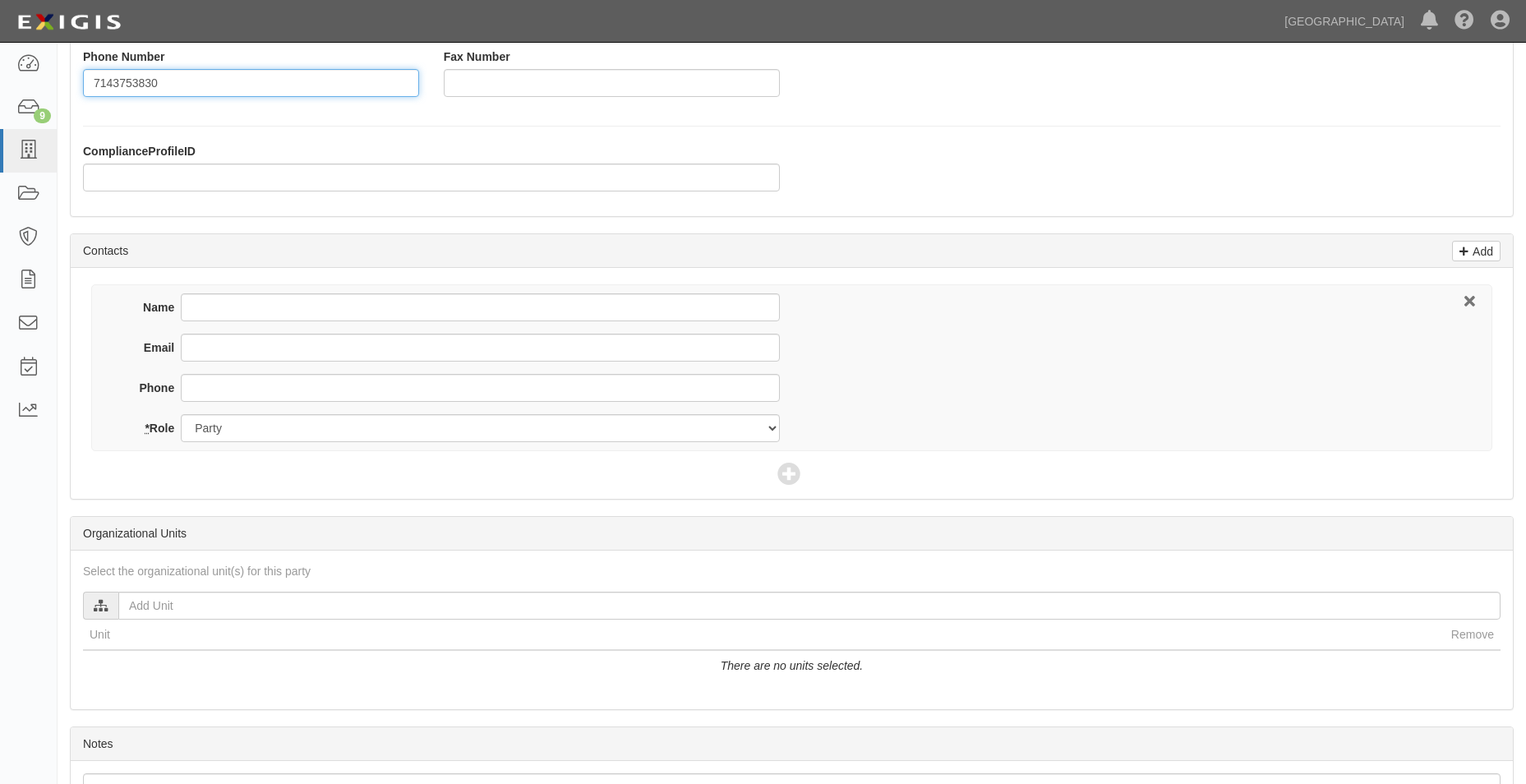
type input "7143753830"
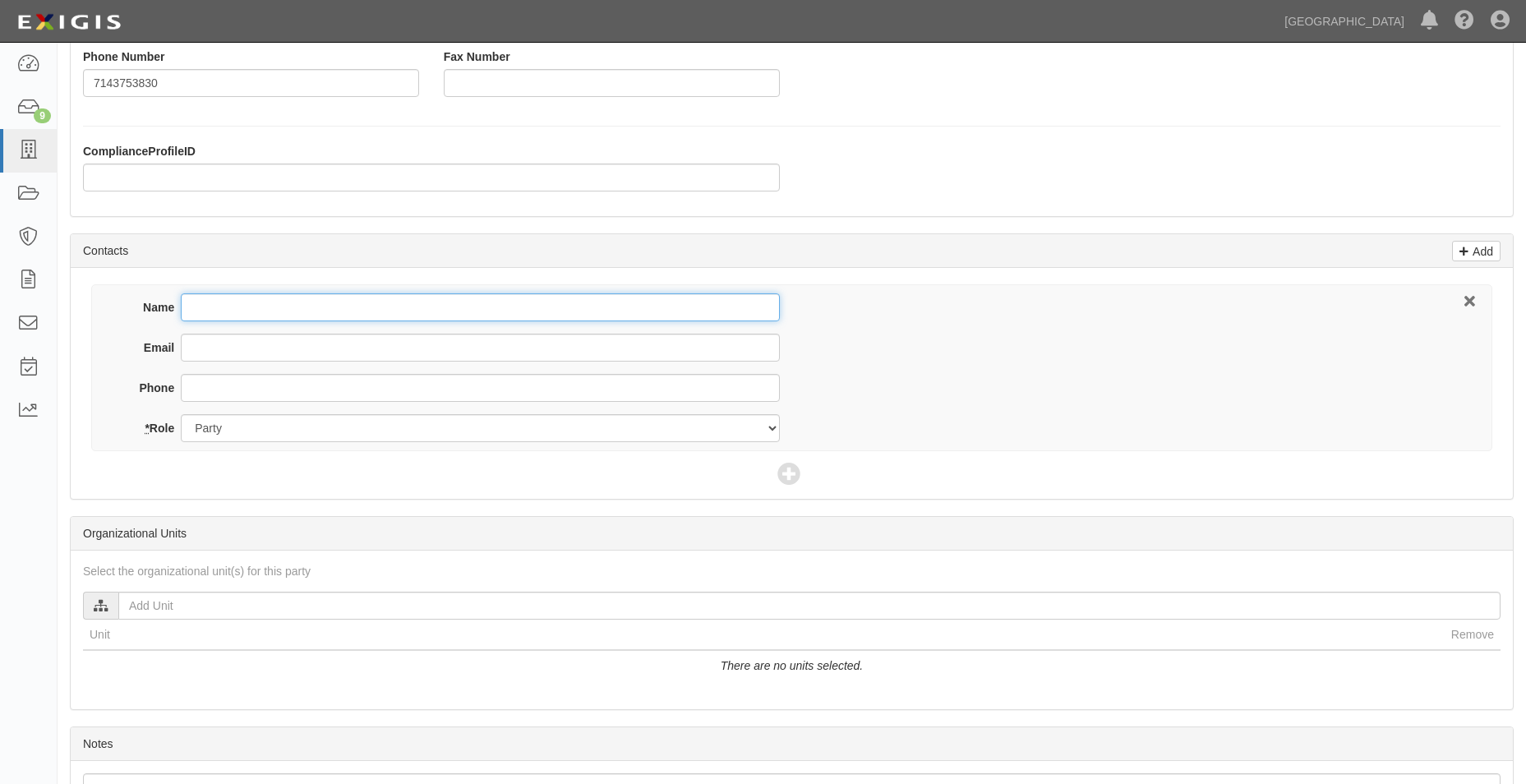
click at [216, 304] on input "Name" at bounding box center [480, 307] width 598 height 28
type input "a"
type input "[PERSON_NAME]"
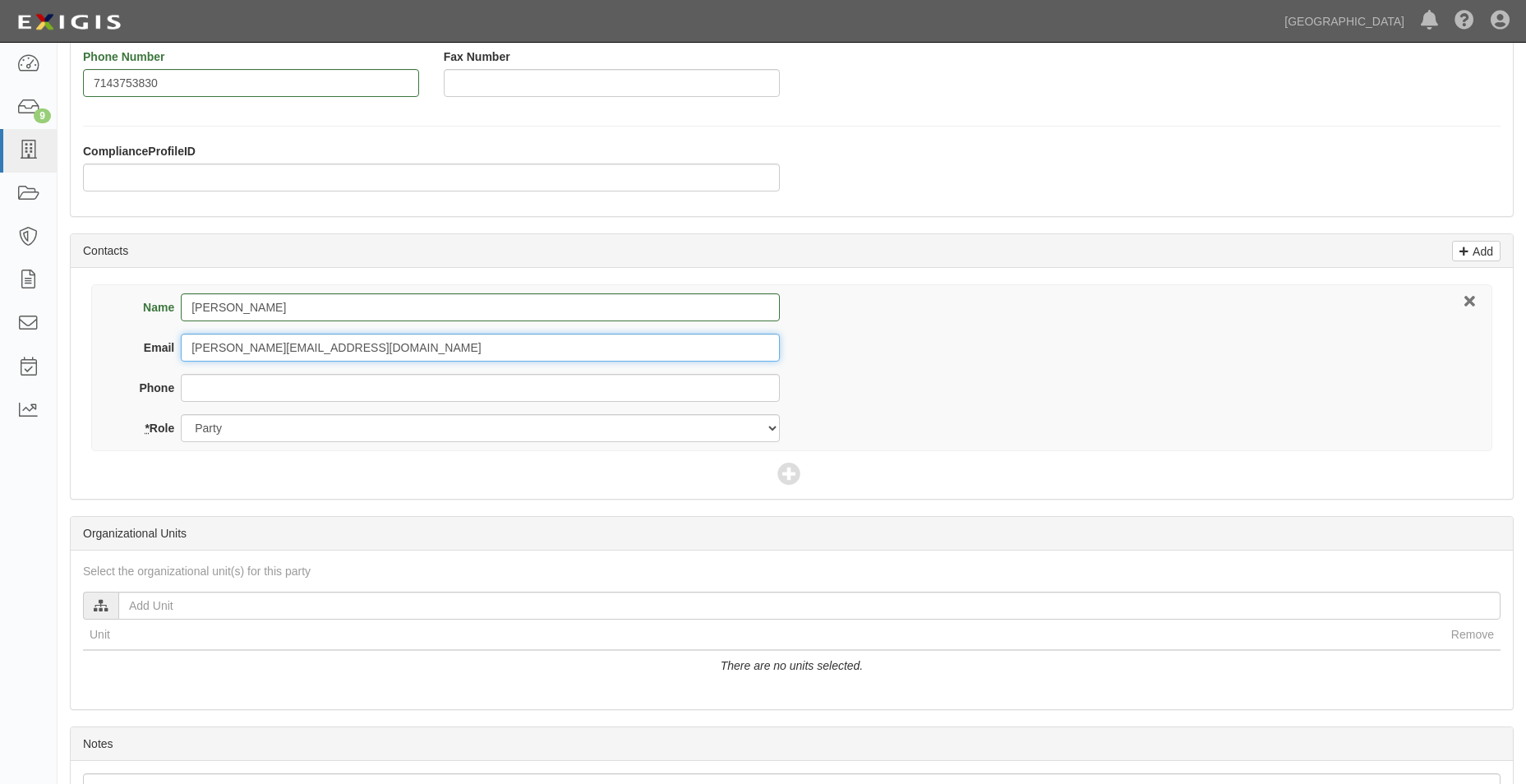
type input "[PERSON_NAME][EMAIL_ADDRESS][DOMAIN_NAME]"
type input "7143753830"
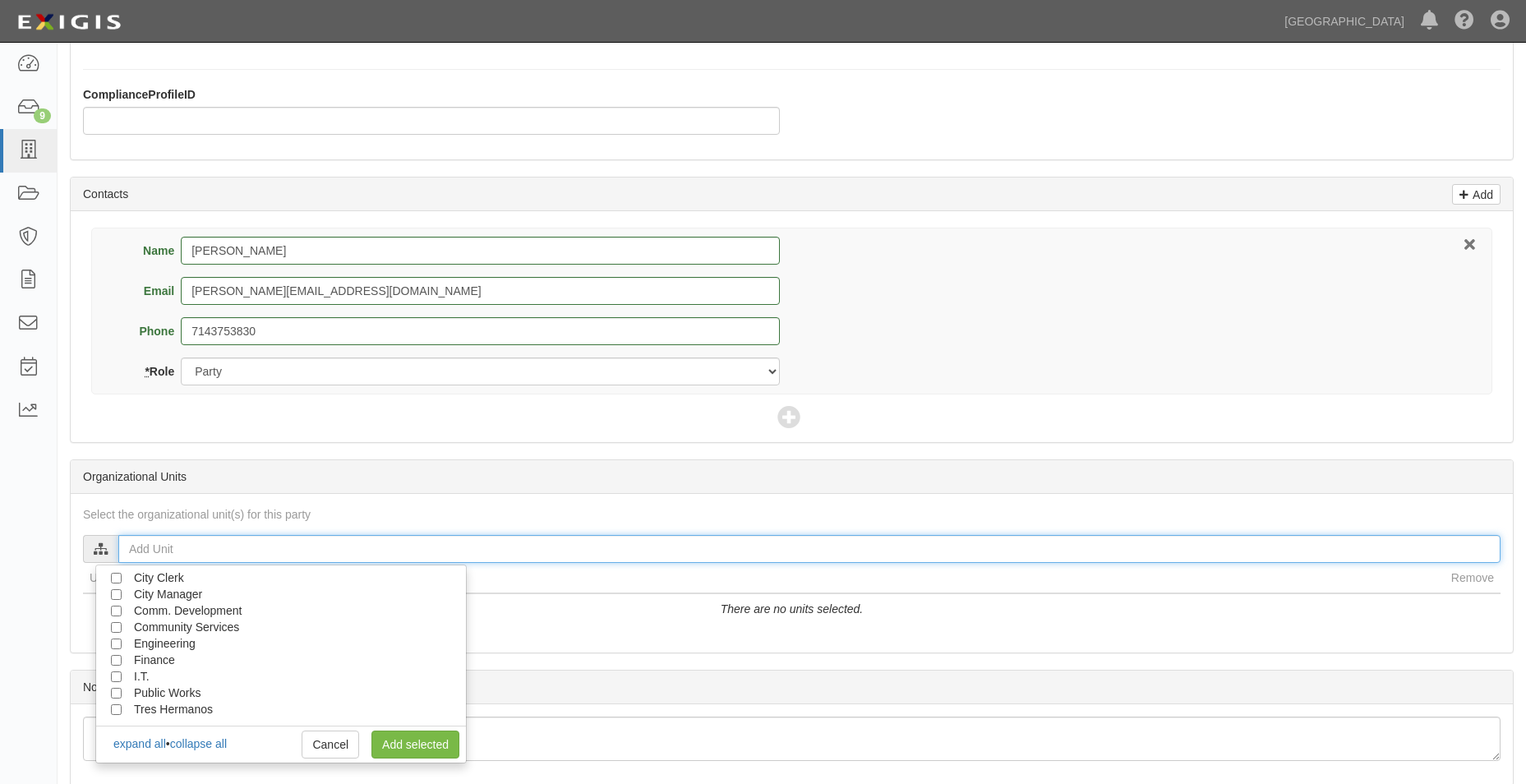
scroll to position [539, 0]
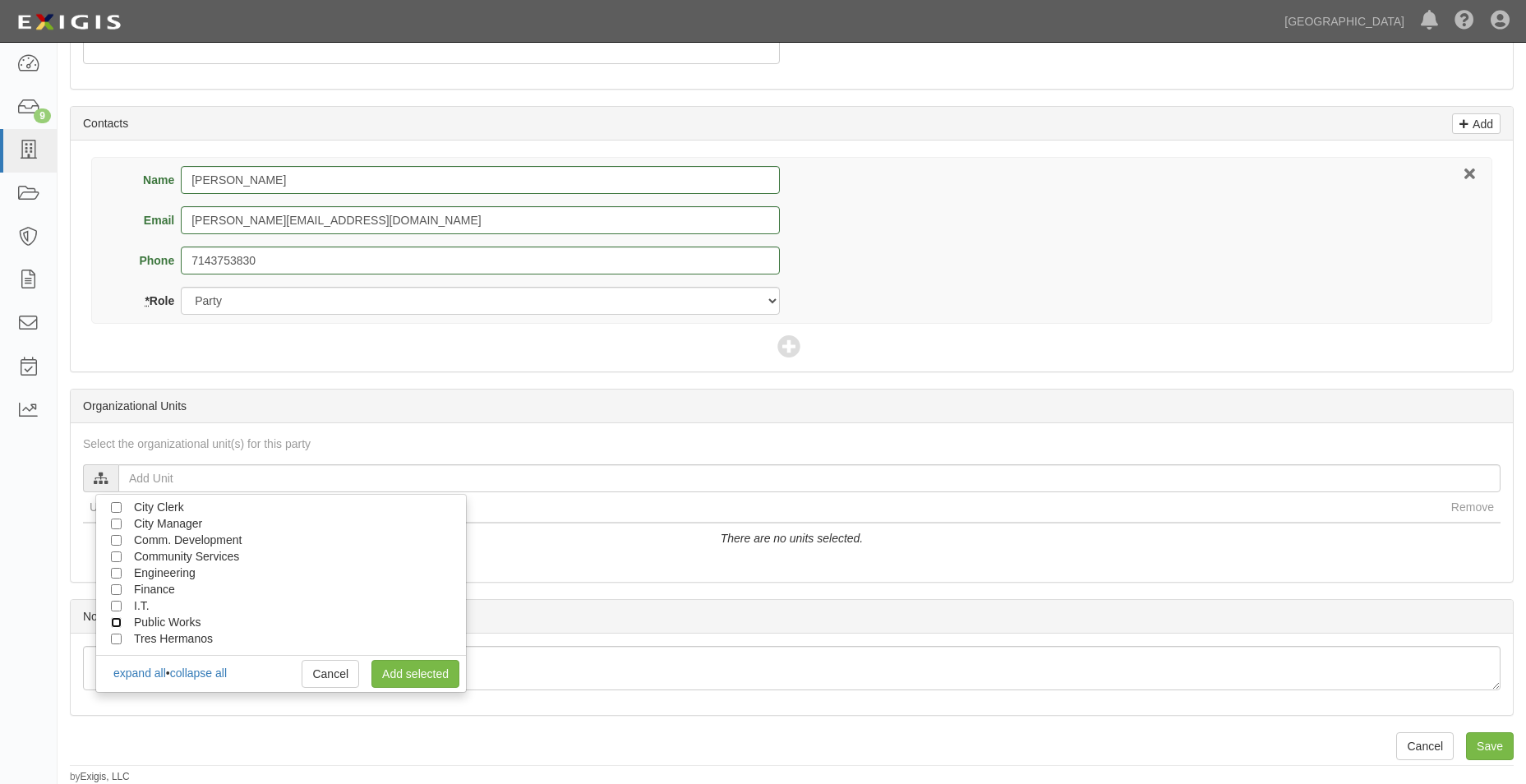
click at [120, 625] on input "Public Works" at bounding box center [116, 622] width 11 height 11
checkbox input "true"
click at [118, 570] on input "Engineering" at bounding box center [116, 572] width 11 height 11
checkbox input "true"
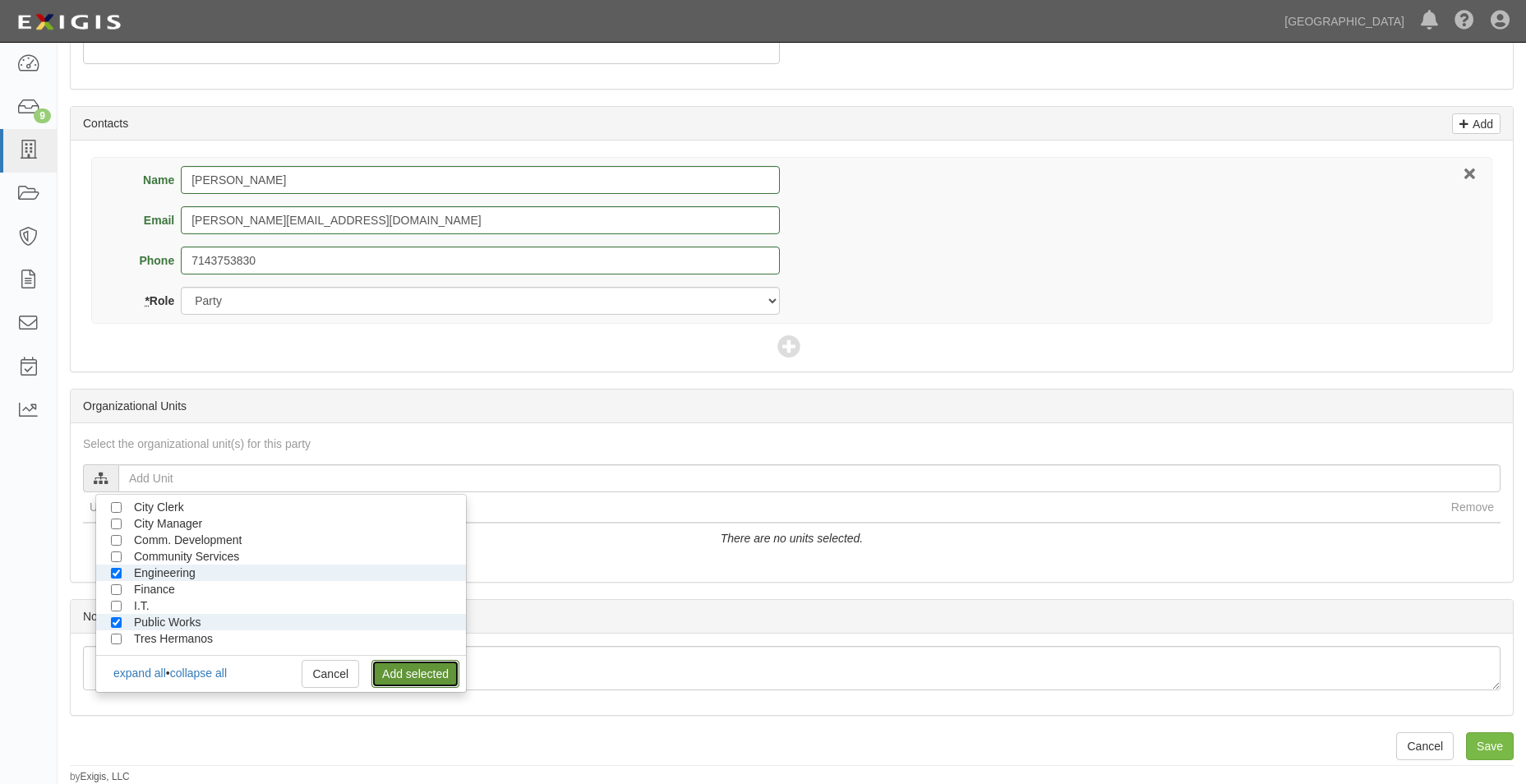
click at [429, 673] on link "Add selected" at bounding box center [415, 673] width 88 height 28
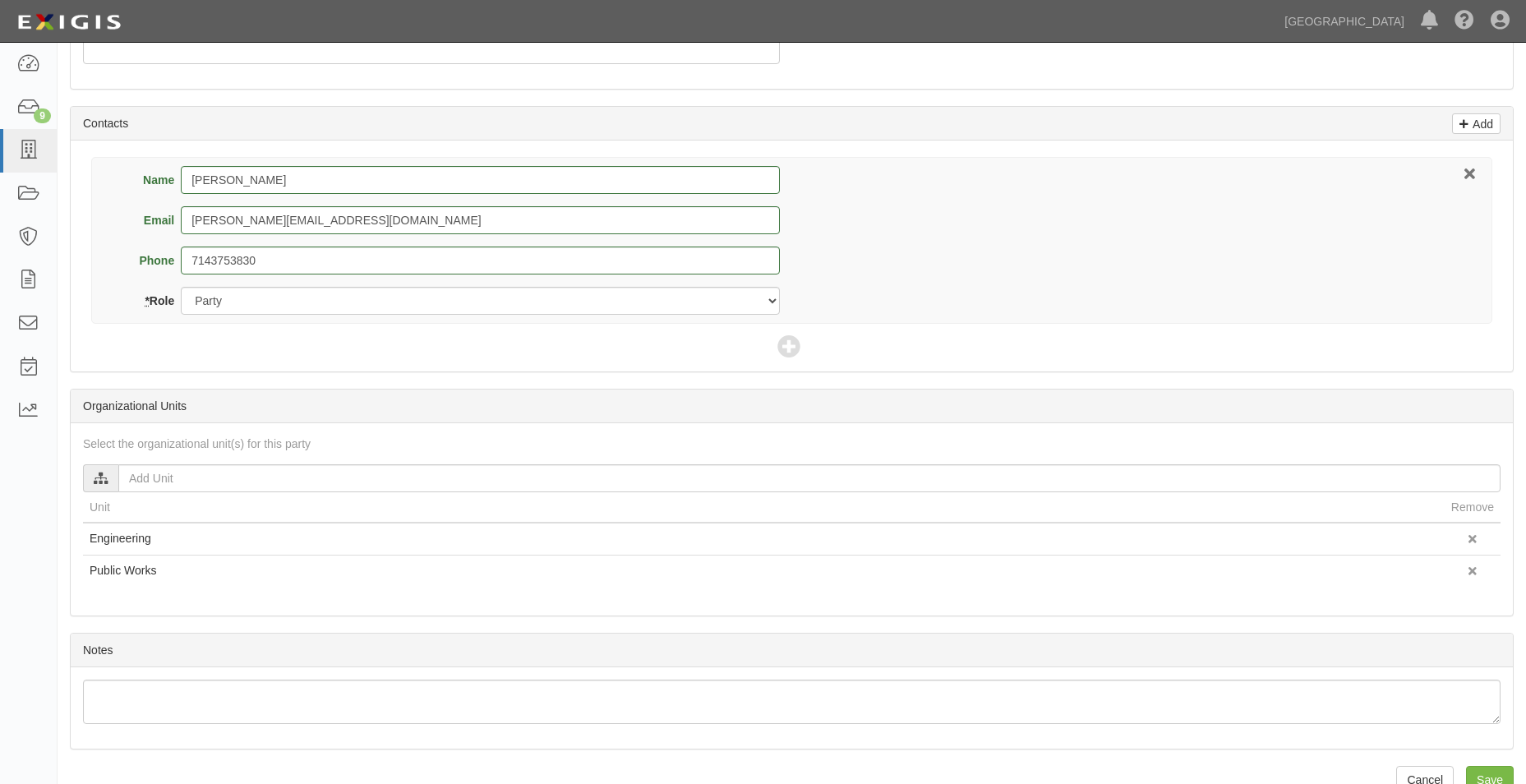
scroll to position [572, 0]
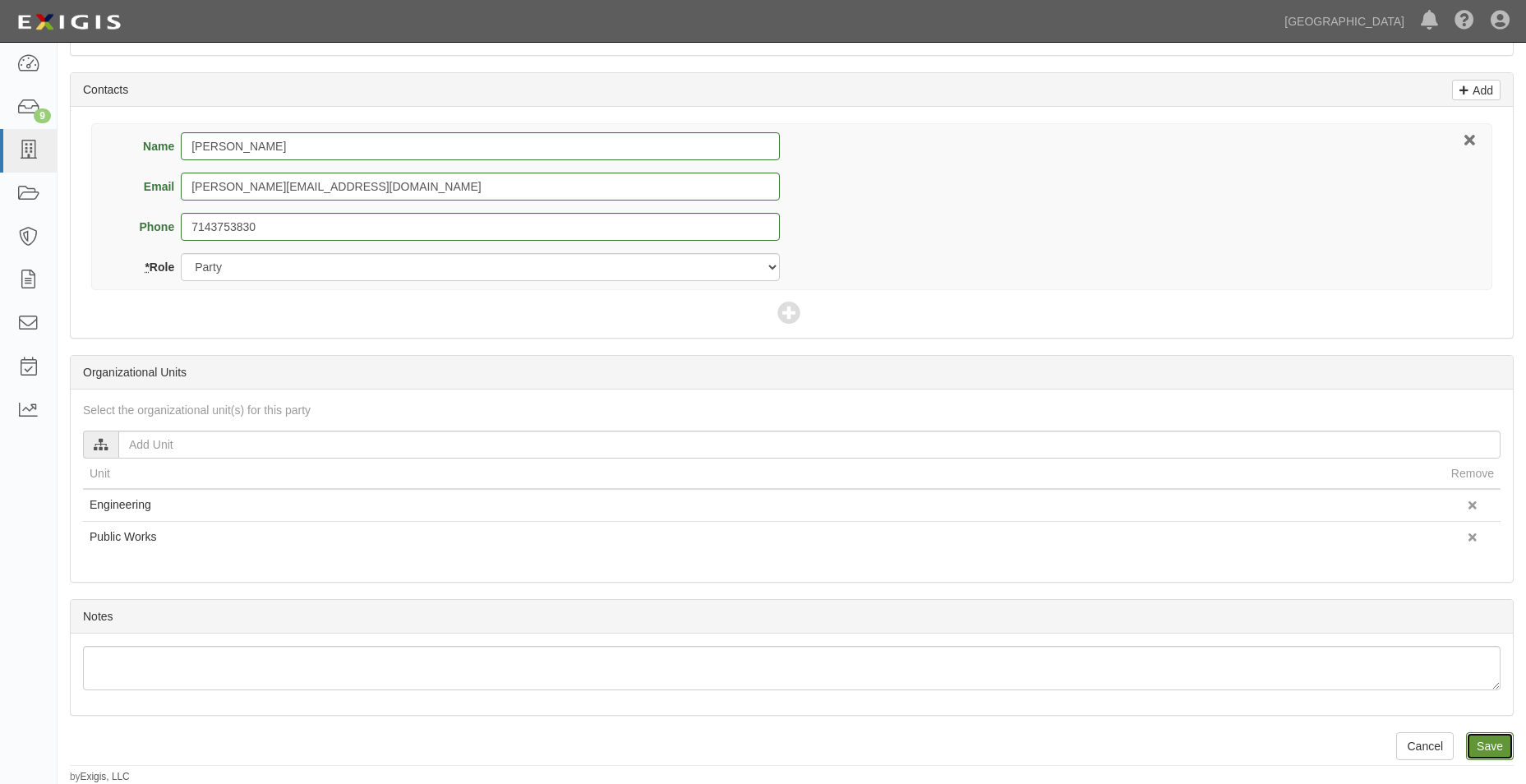
click at [1500, 748] on input "Save" at bounding box center [1490, 745] width 48 height 28
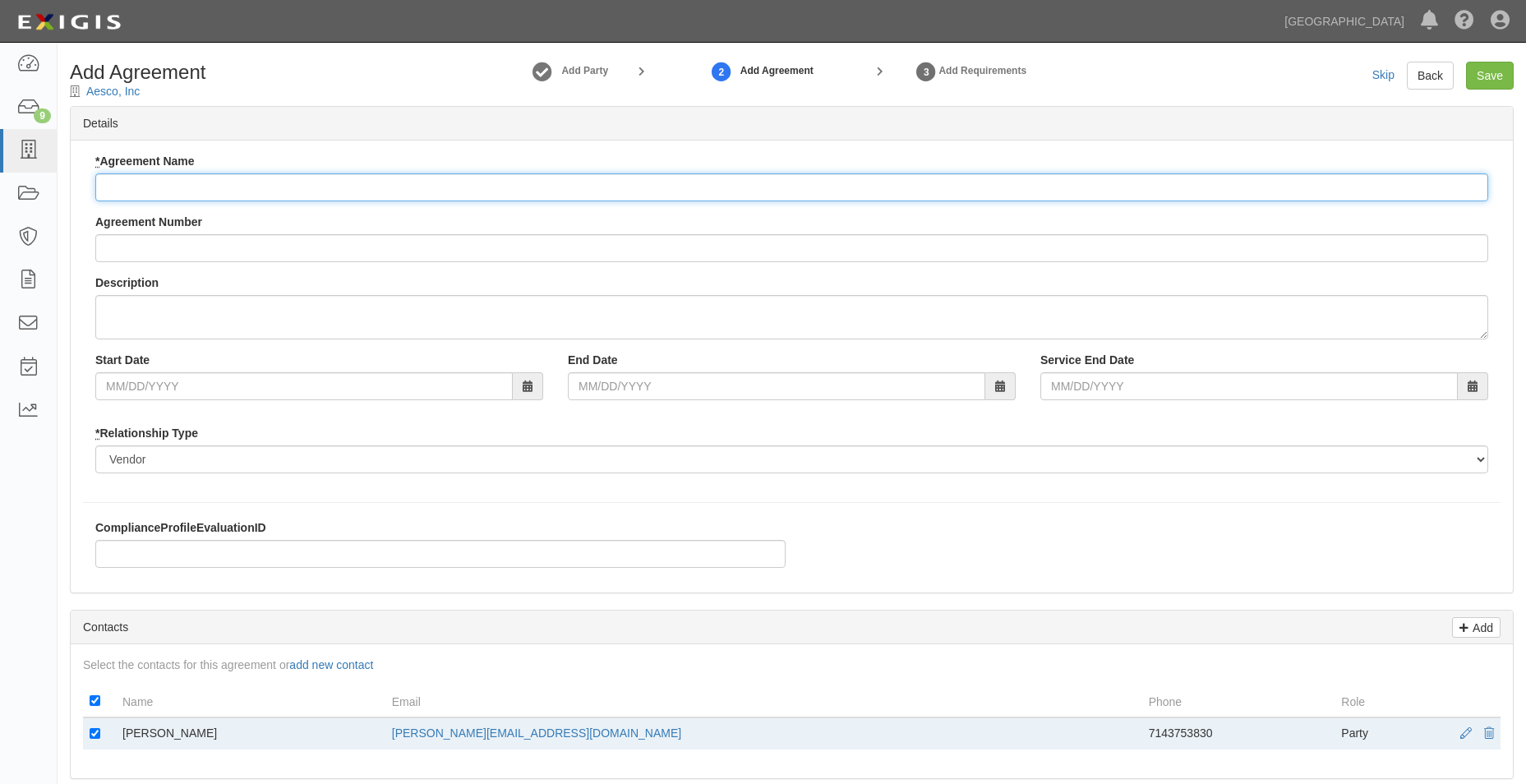
click at [382, 199] on input "* Agreement Name" at bounding box center [791, 187] width 1393 height 28
type input "Professional Services Agreement"
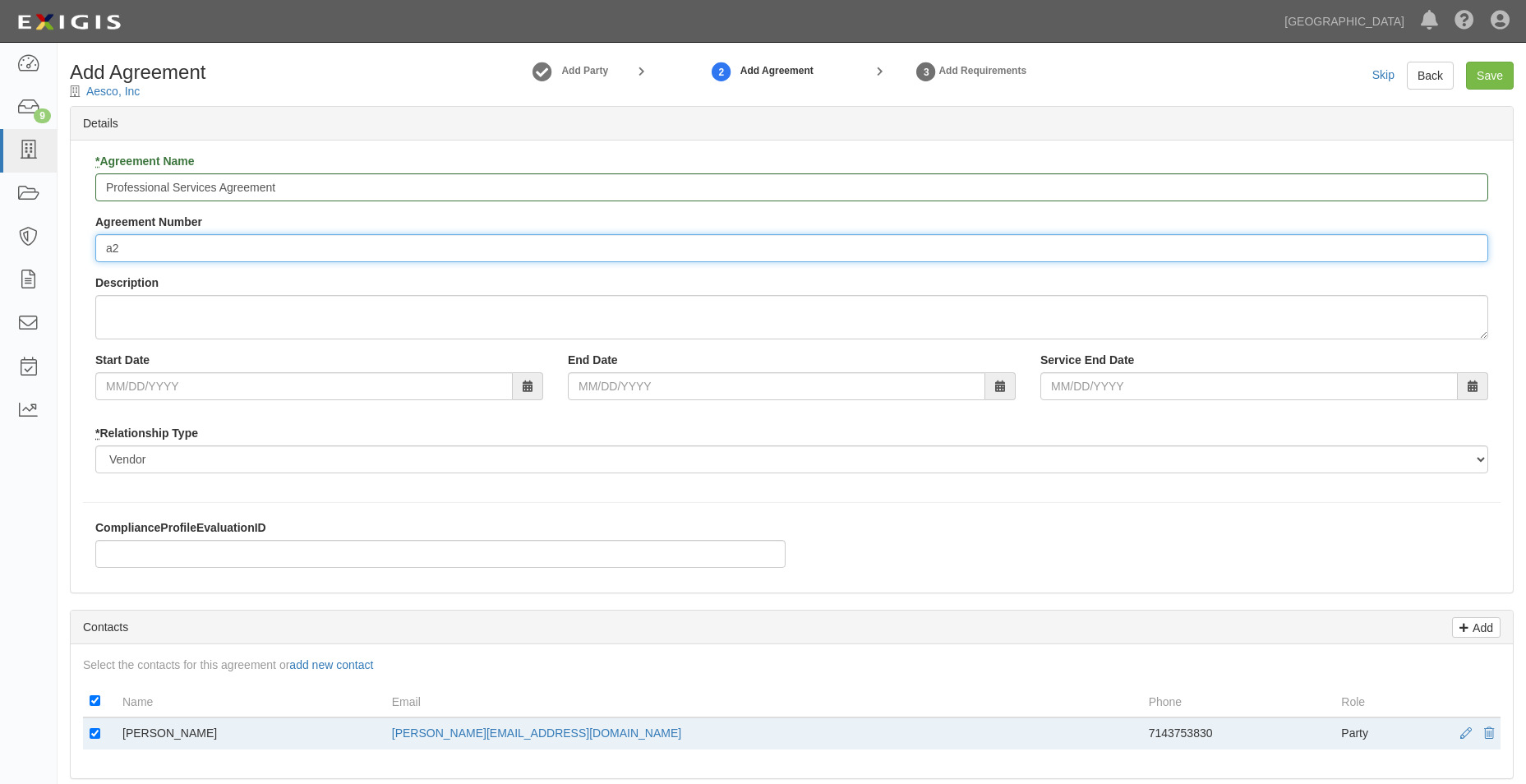
type input "a"
type input "A2025-161"
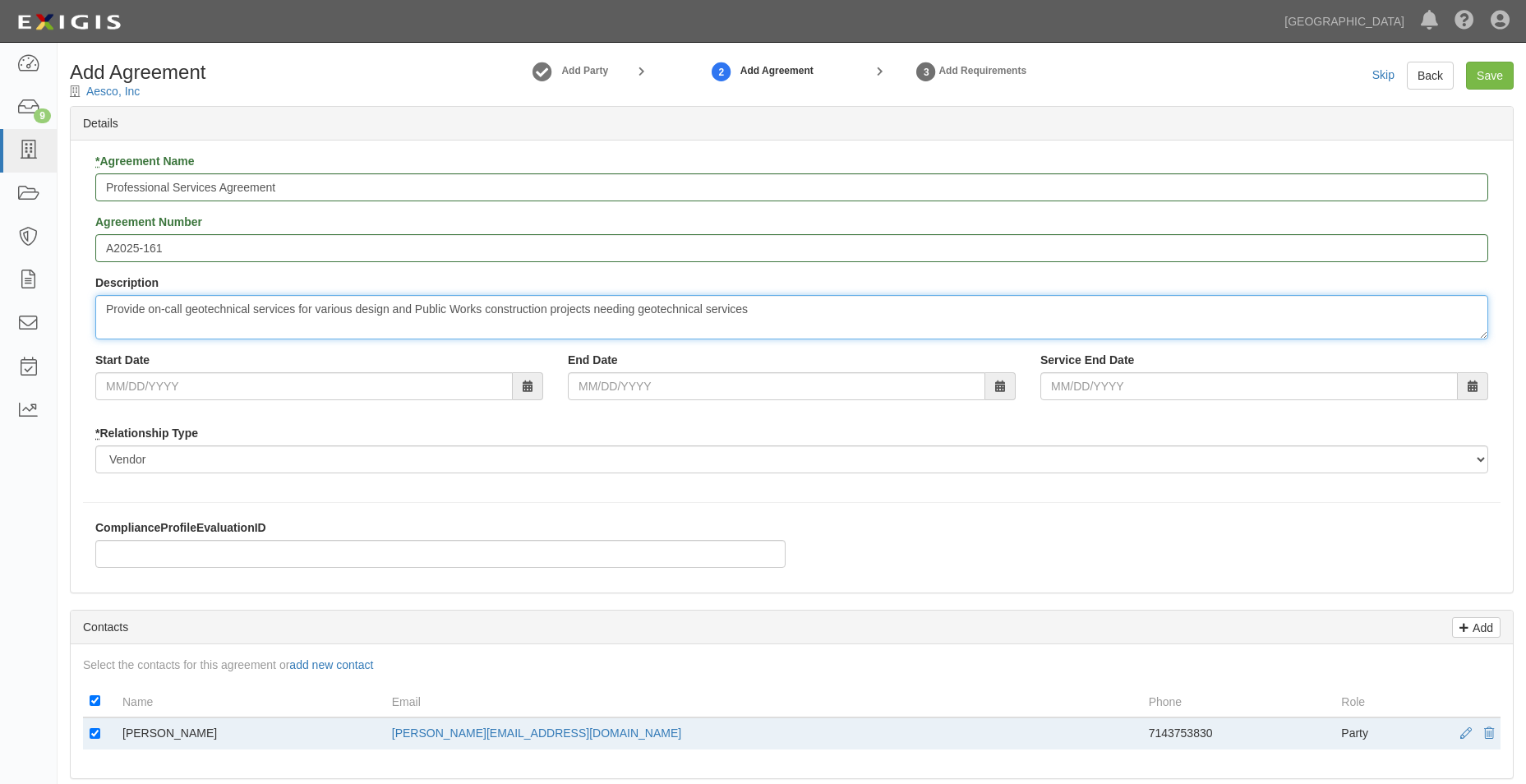
type textarea "Provide on-call geotechnical services for various design and Public Works const…"
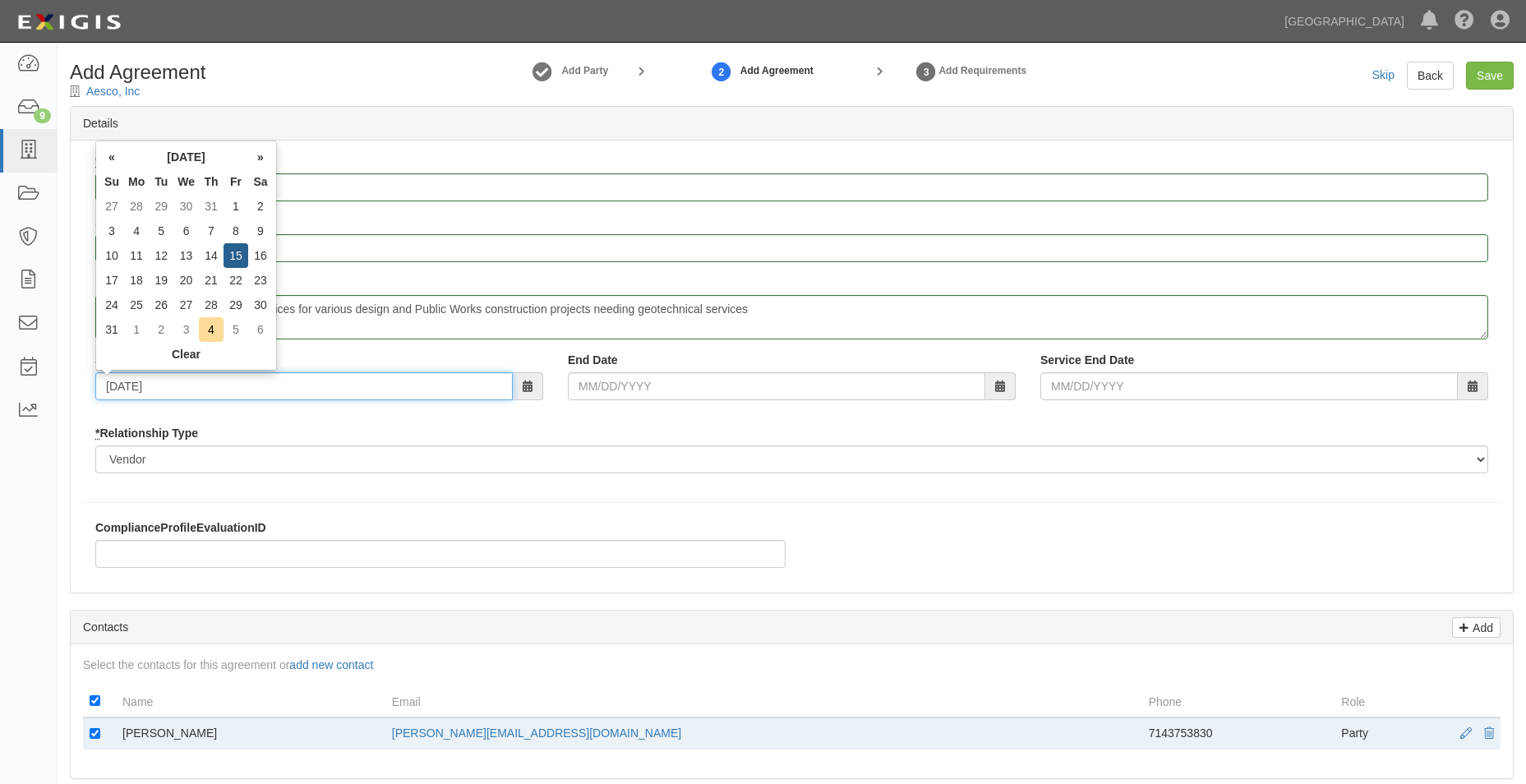
type input "[DATE]"
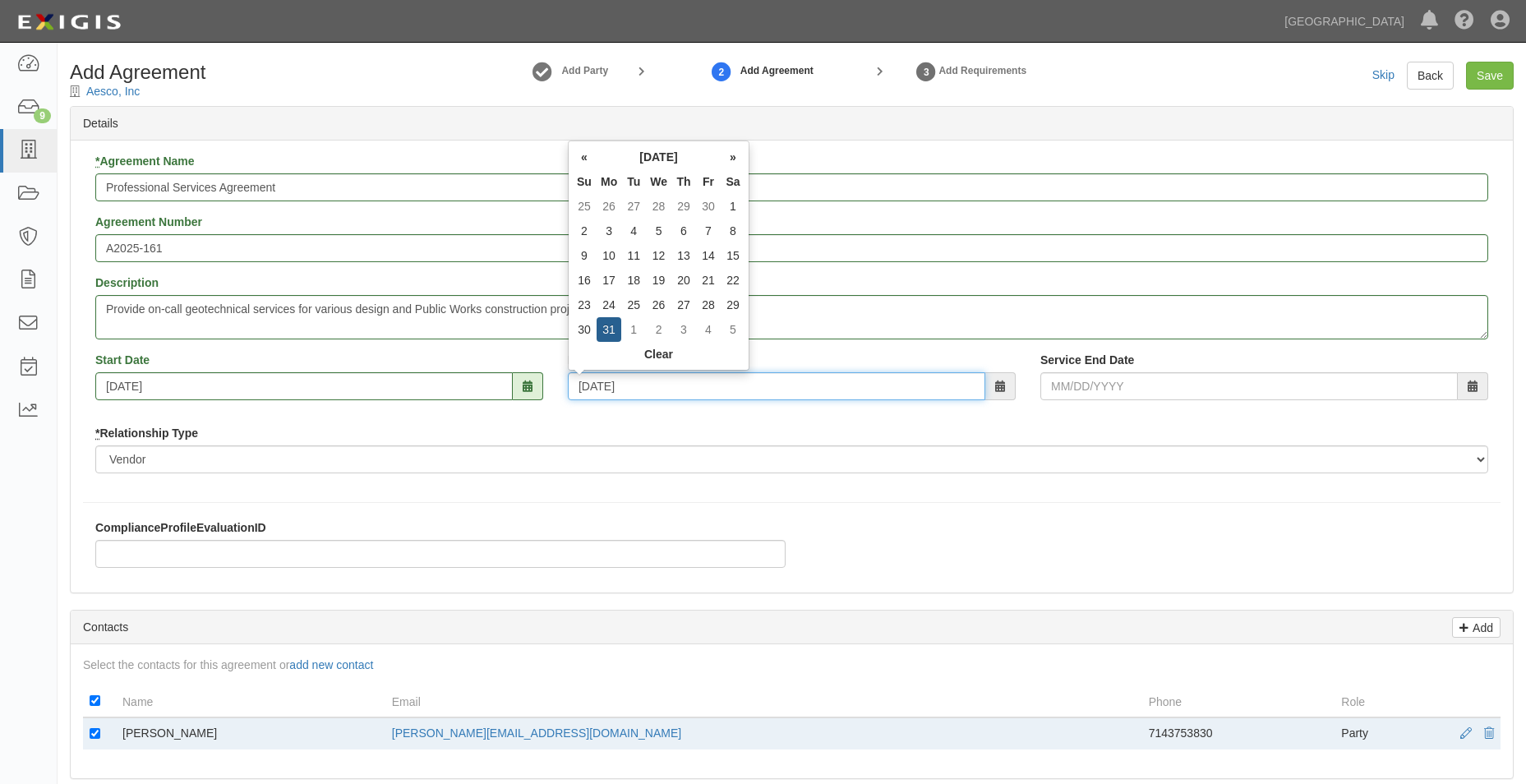
type input "[DATE]"
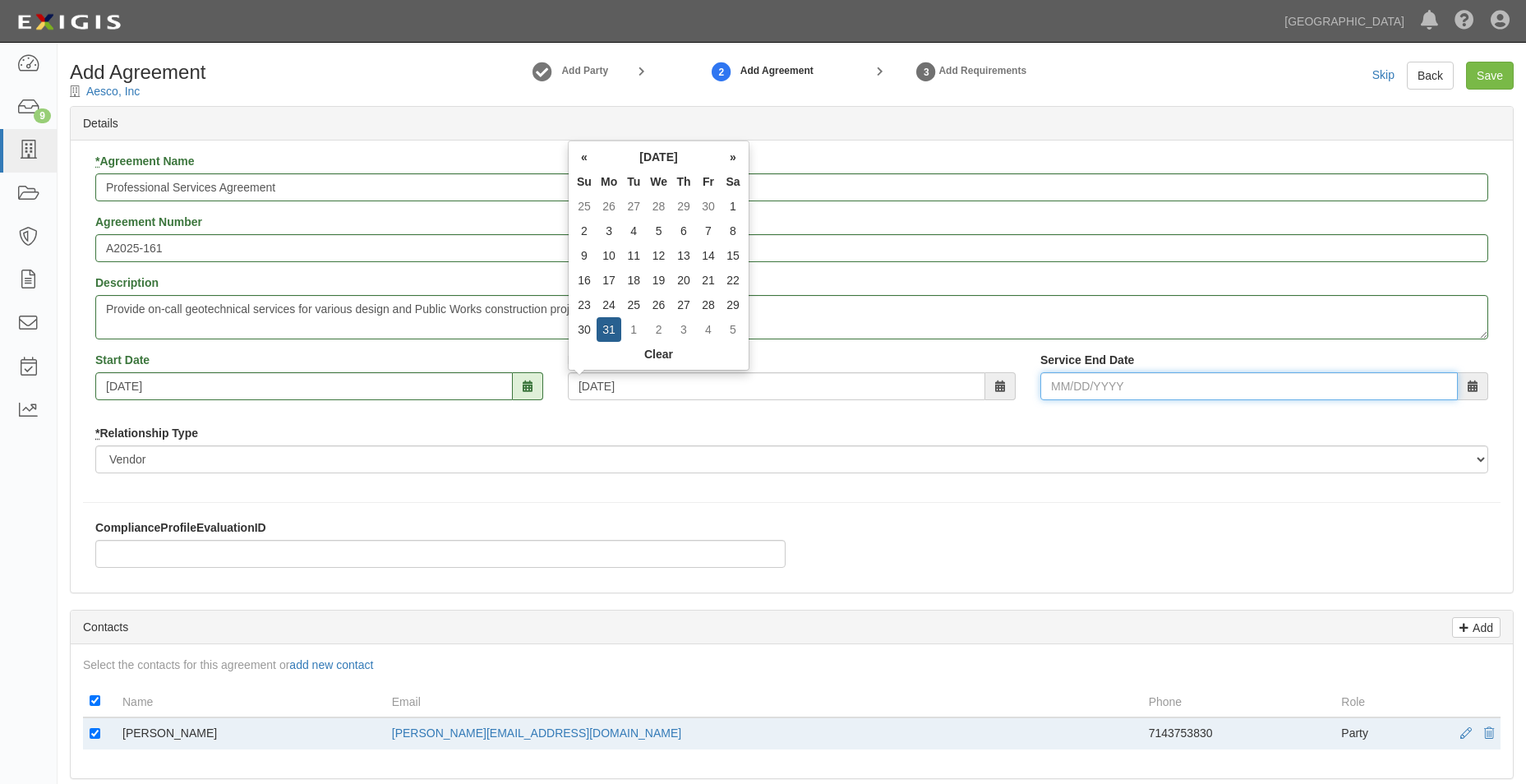
type input "[DATE]"
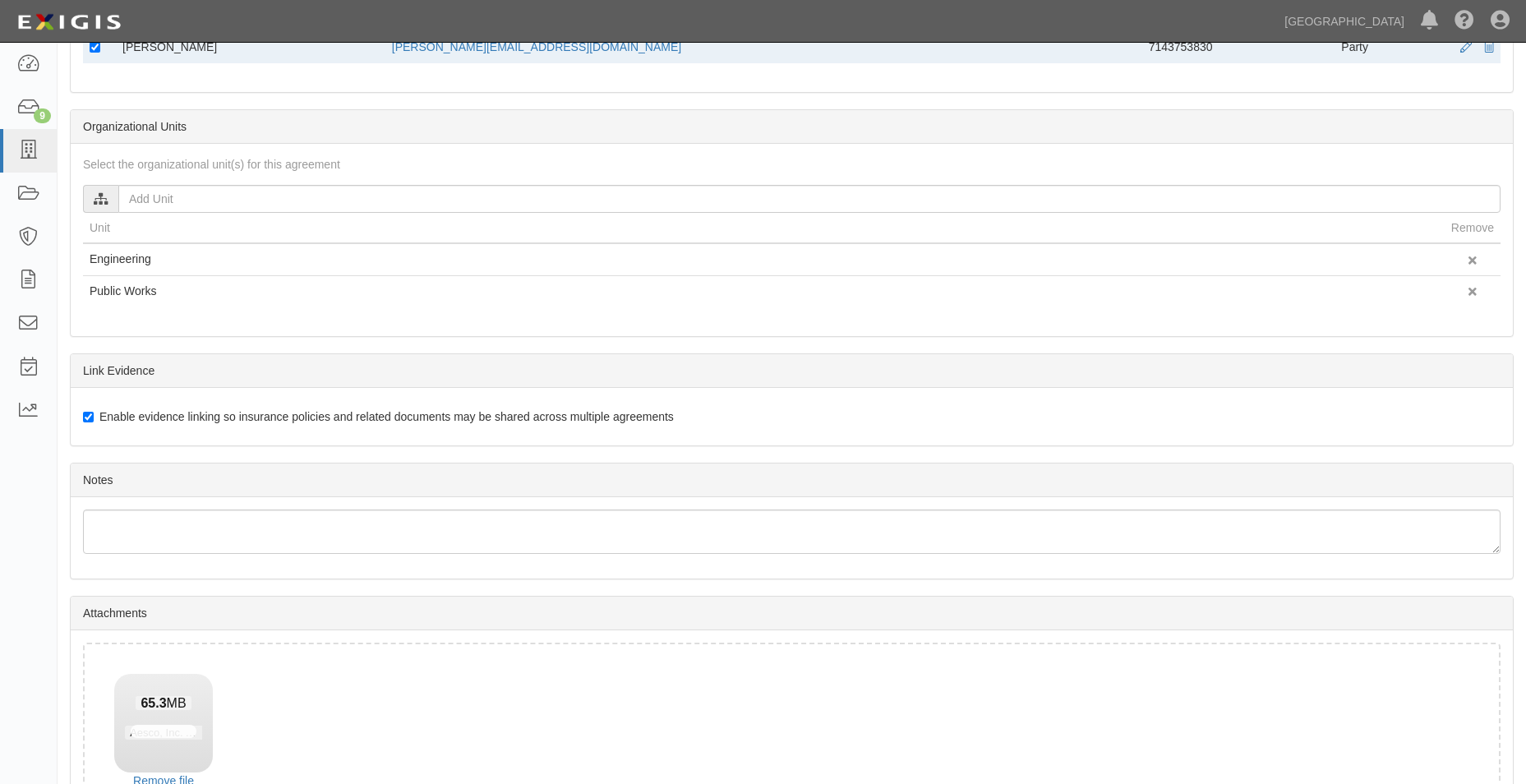
scroll to position [804, 0]
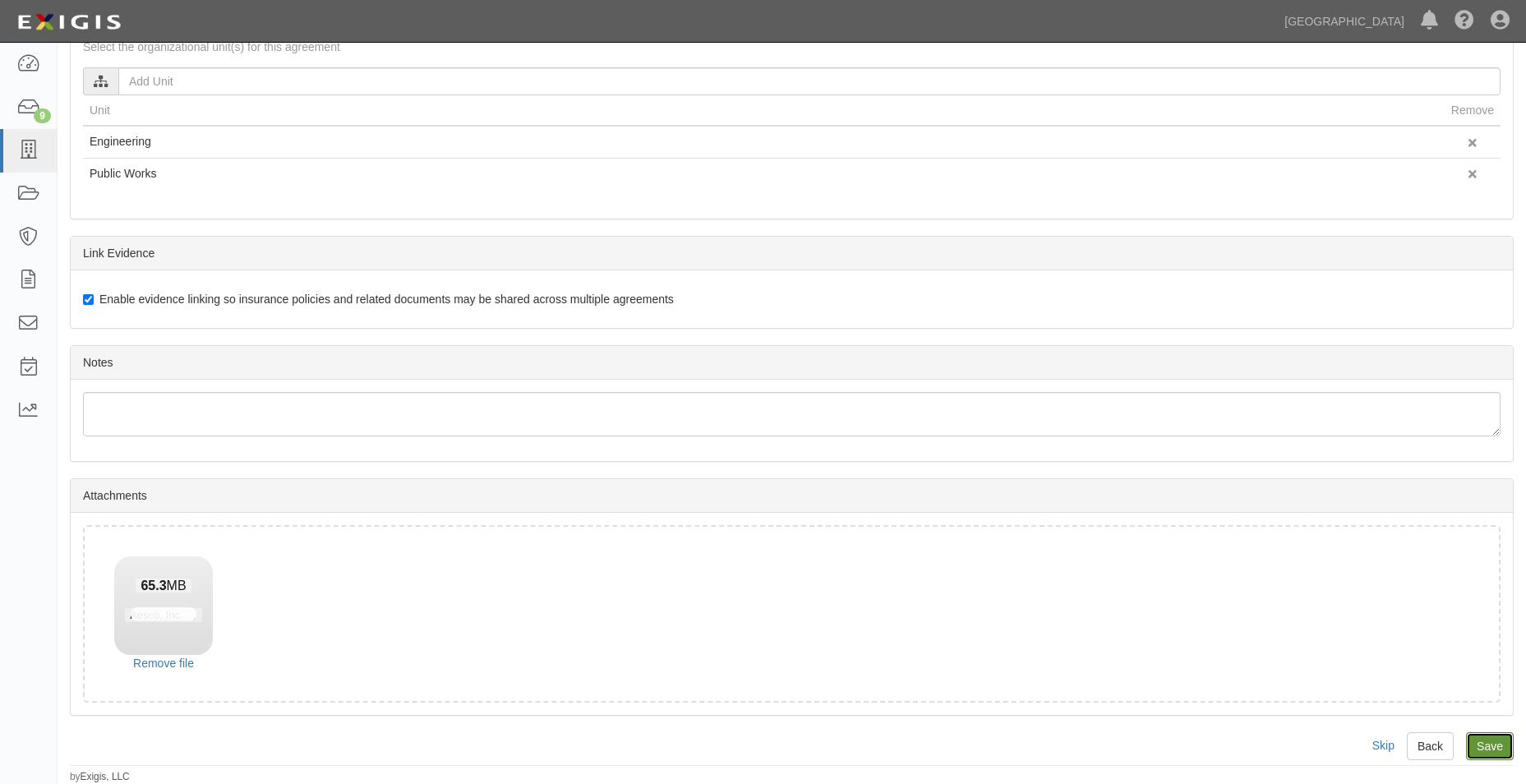
click at [1496, 741] on input "Save" at bounding box center [1490, 745] width 48 height 28
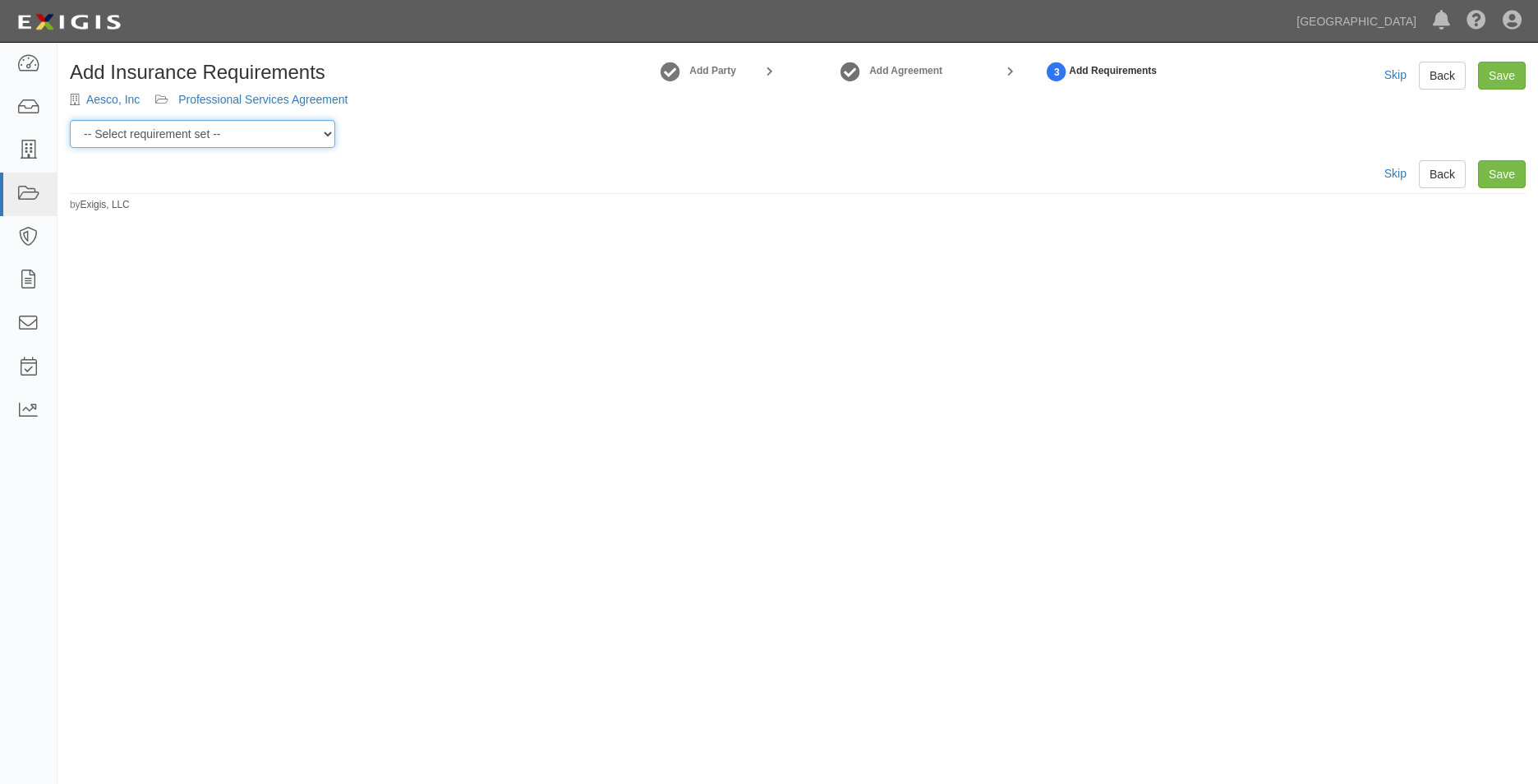
click at [300, 142] on select "-- Select requirement set -- 0-0-0-.03 Prof. Liability 0-0-0-1 CYB 0-1-0-0-1 E&…" at bounding box center [203, 134] width 266 height 28
select select "54300"
click at [70, 120] on select "-- Select requirement set -- 0-0-0-.03 Prof. Liability 0-0-0-1 CYB 0-1-0-0-1 E&…" at bounding box center [203, 134] width 266 height 28
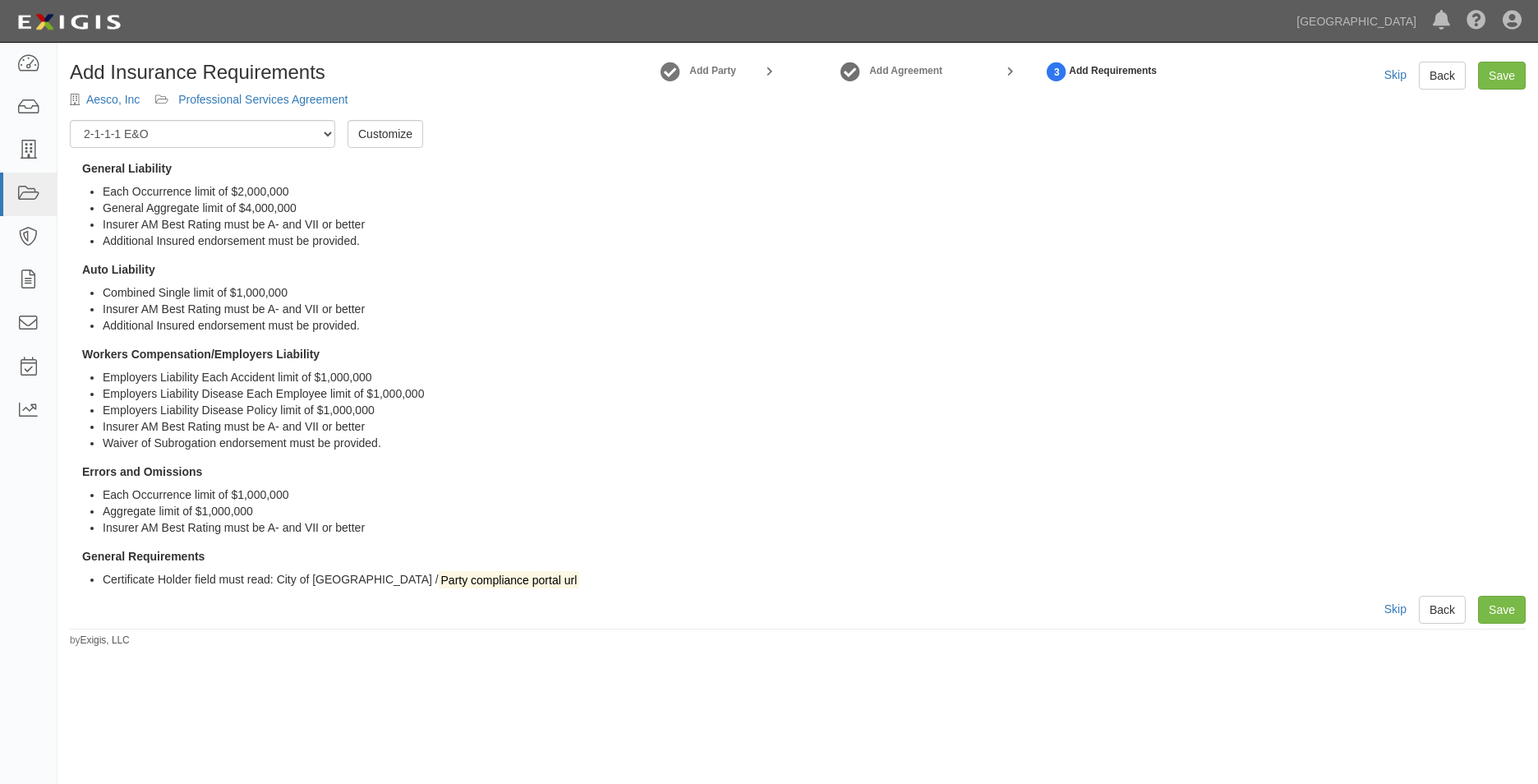
click at [362, 118] on div "Add Insurance Requirements Aesco, Inc Professional Services Agreement" at bounding box center [304, 91] width 494 height 58
click at [362, 122] on link "Customize" at bounding box center [385, 134] width 76 height 28
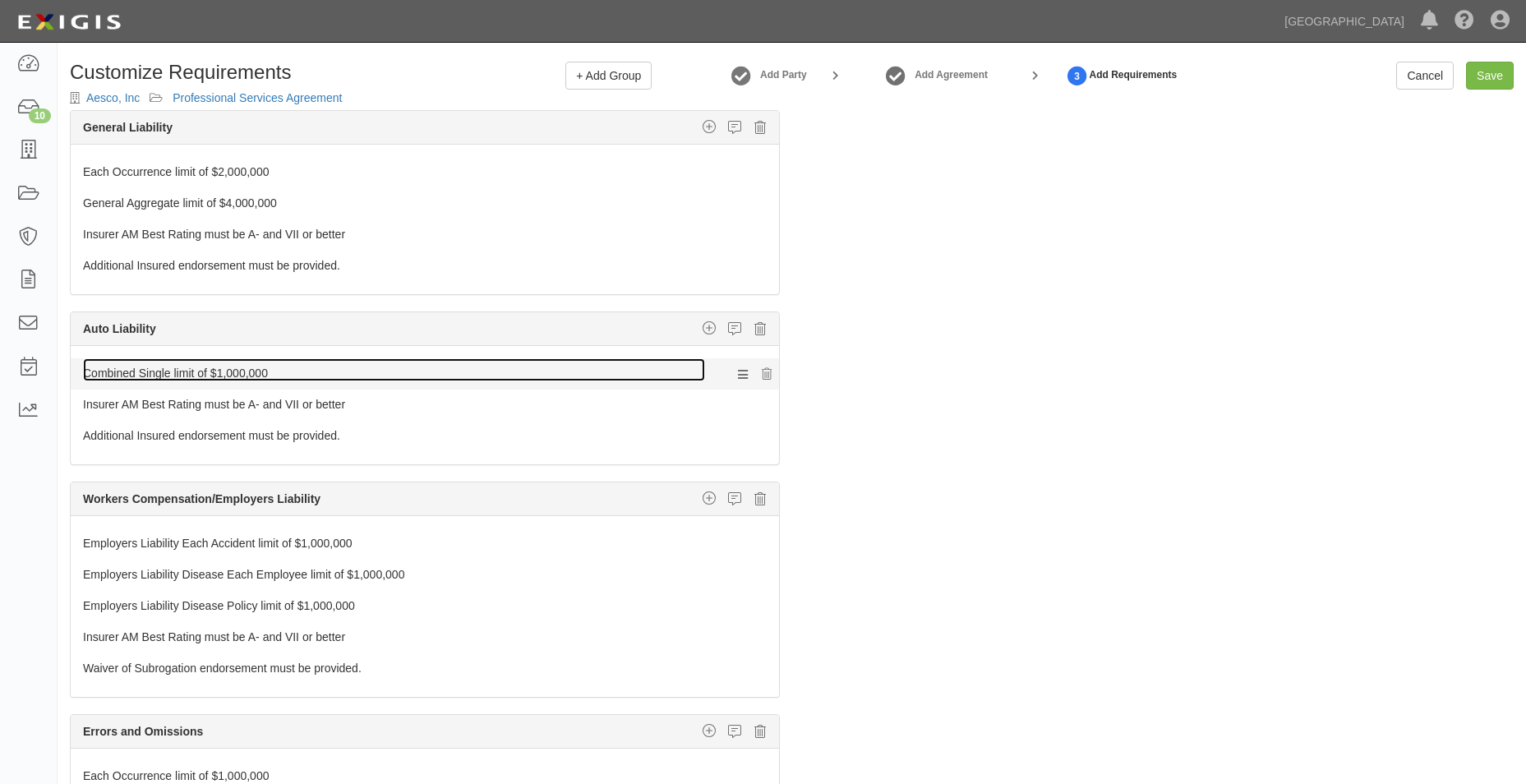
drag, startPoint x: 198, startPoint y: 369, endPoint x: 211, endPoint y: 369, distance: 13.0
click at [198, 369] on link "Combined Single limit of $1,000,000" at bounding box center [394, 370] width 622 height 23
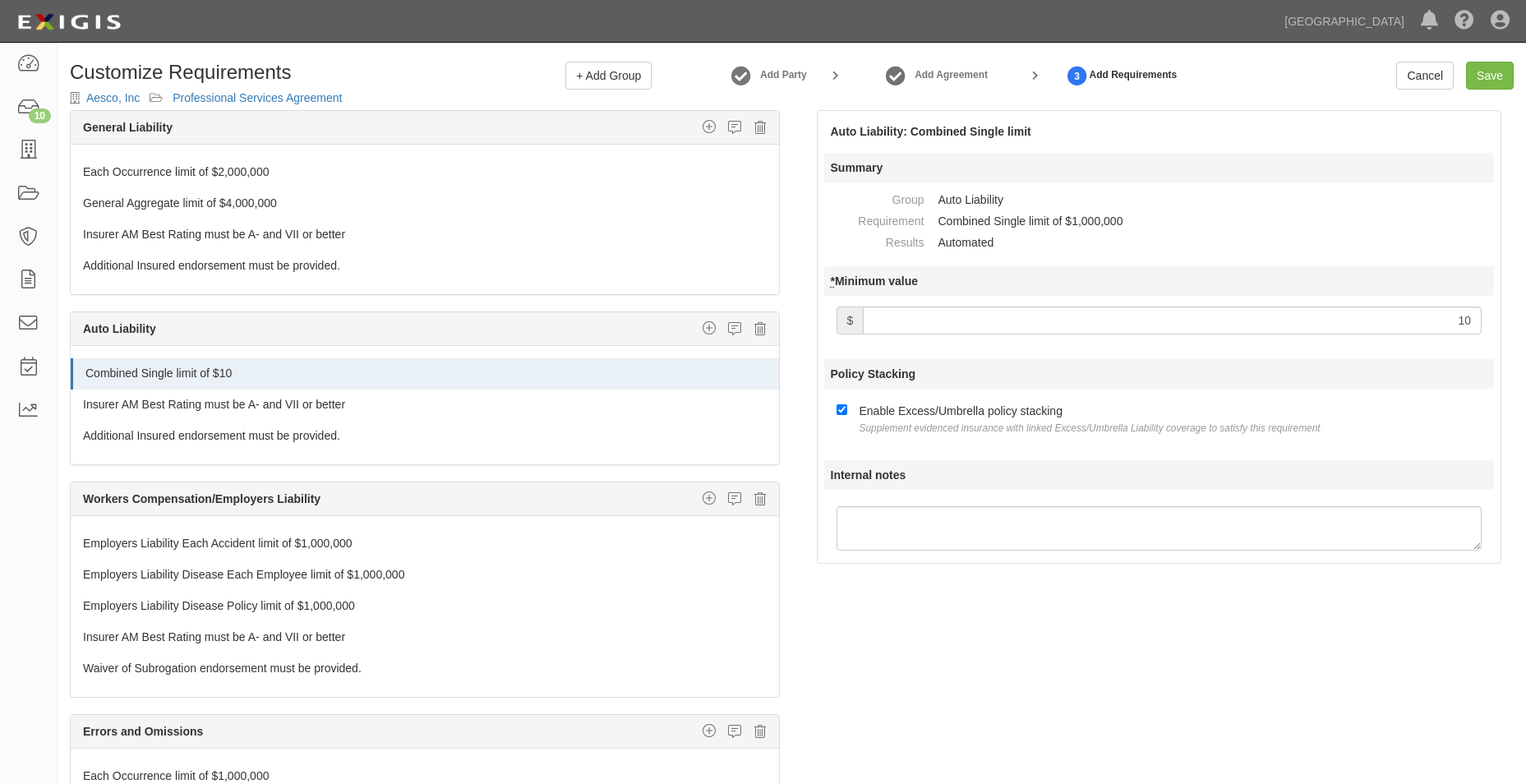
type input "1"
click at [1492, 66] on link "Save" at bounding box center [1490, 76] width 48 height 28
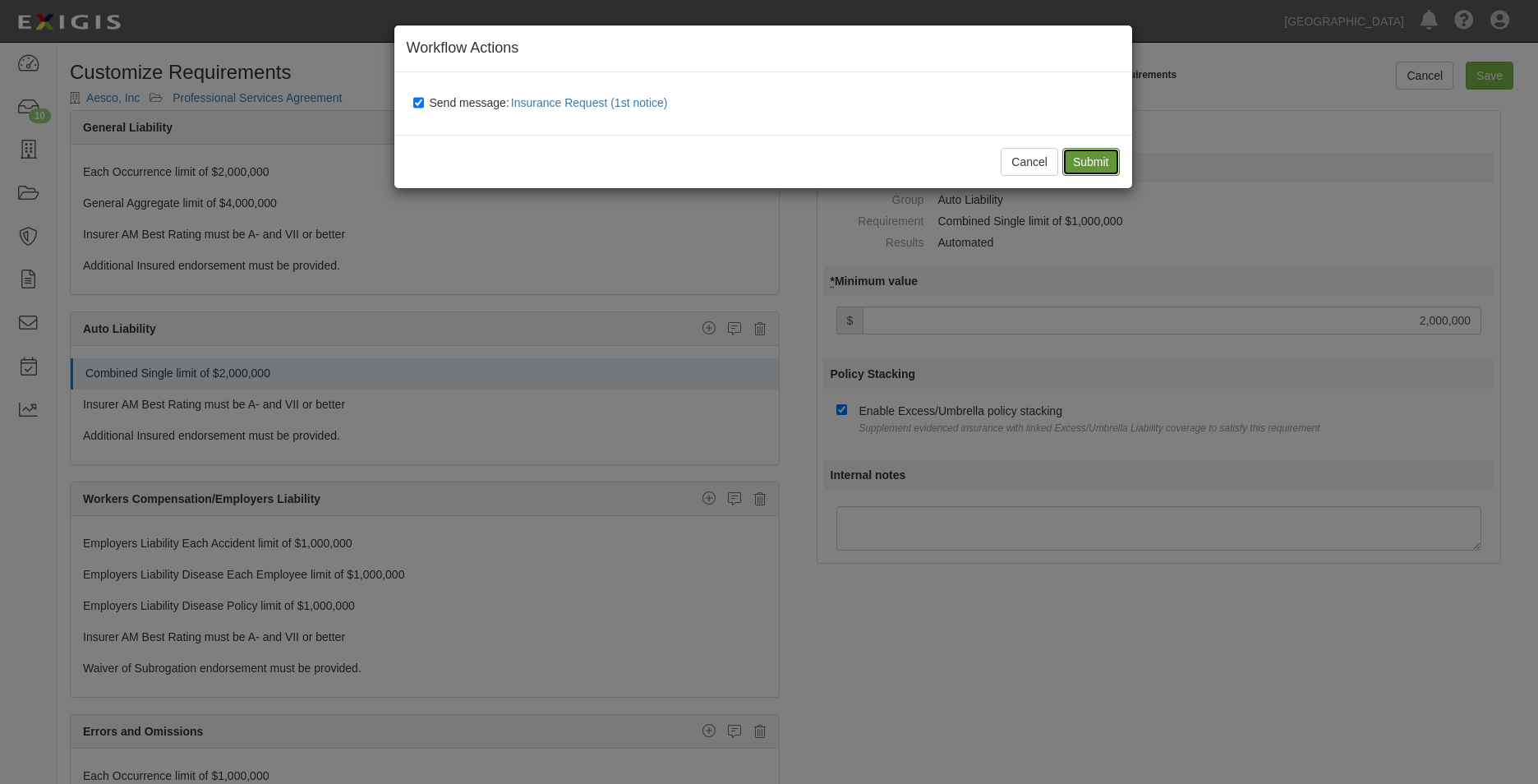
click at [1085, 157] on input "Submit" at bounding box center [1091, 161] width 57 height 28
type input "2000000"
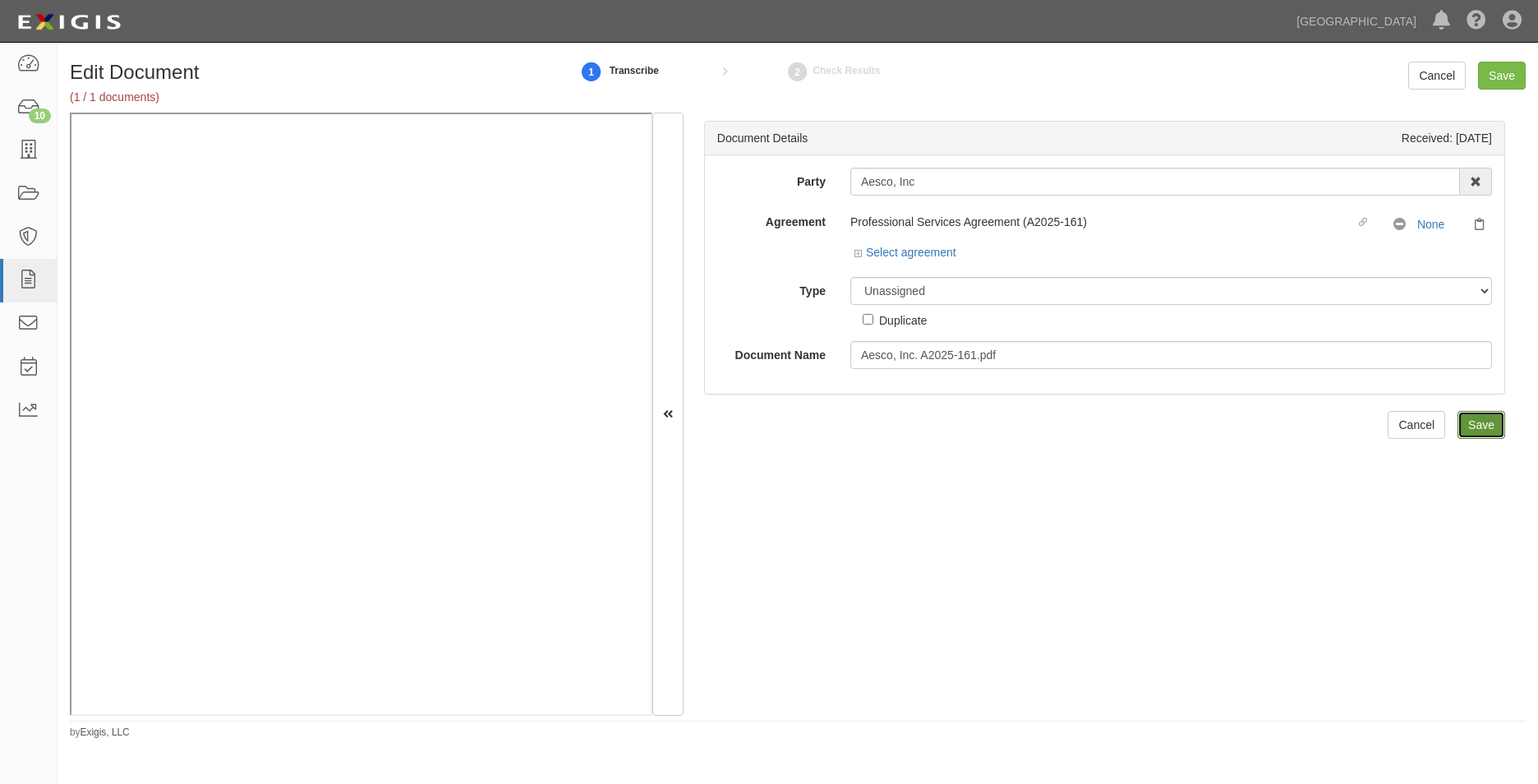
click at [1465, 419] on input "Save" at bounding box center [1481, 424] width 48 height 28
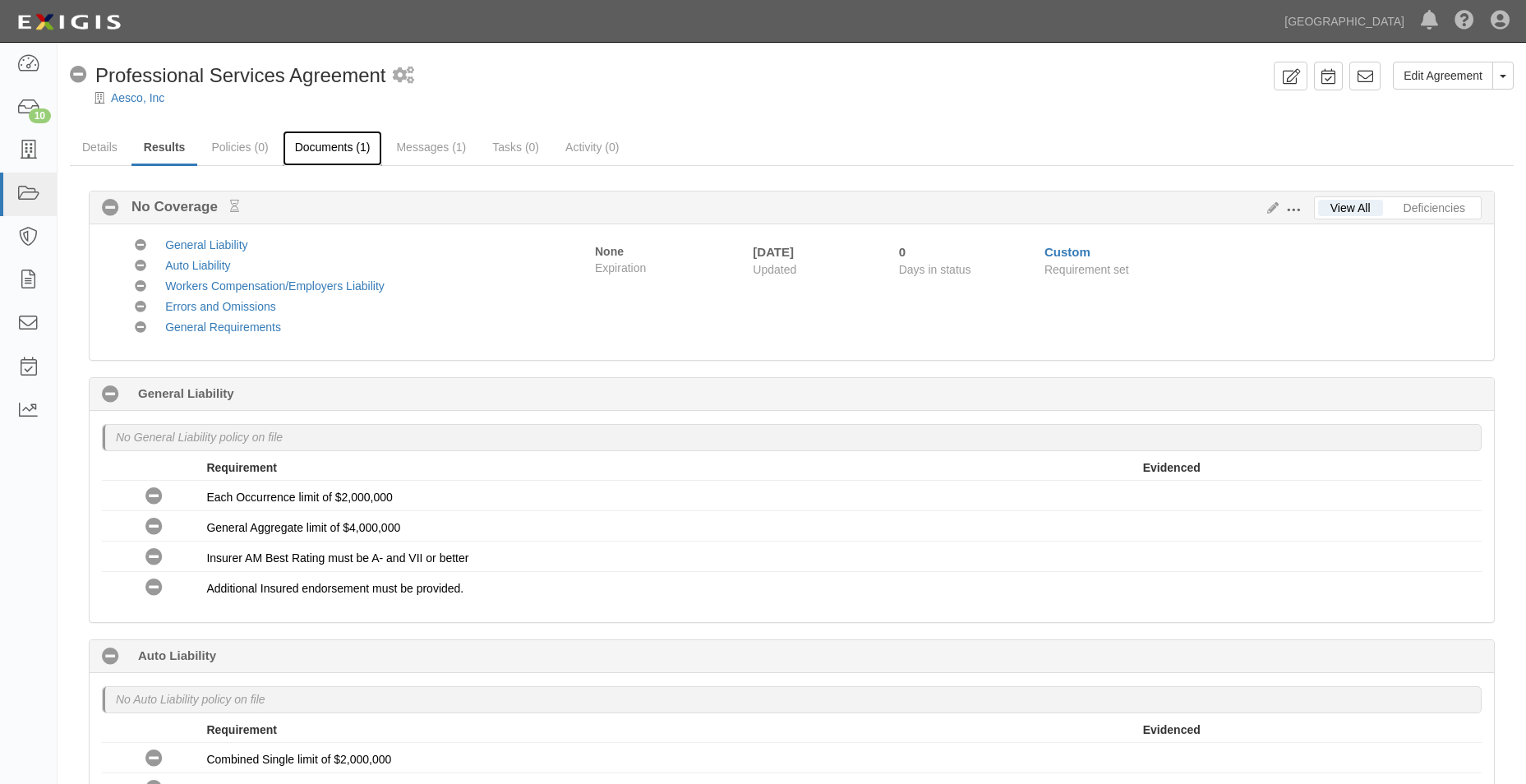
click at [323, 164] on link "Documents (1)" at bounding box center [332, 148] width 100 height 35
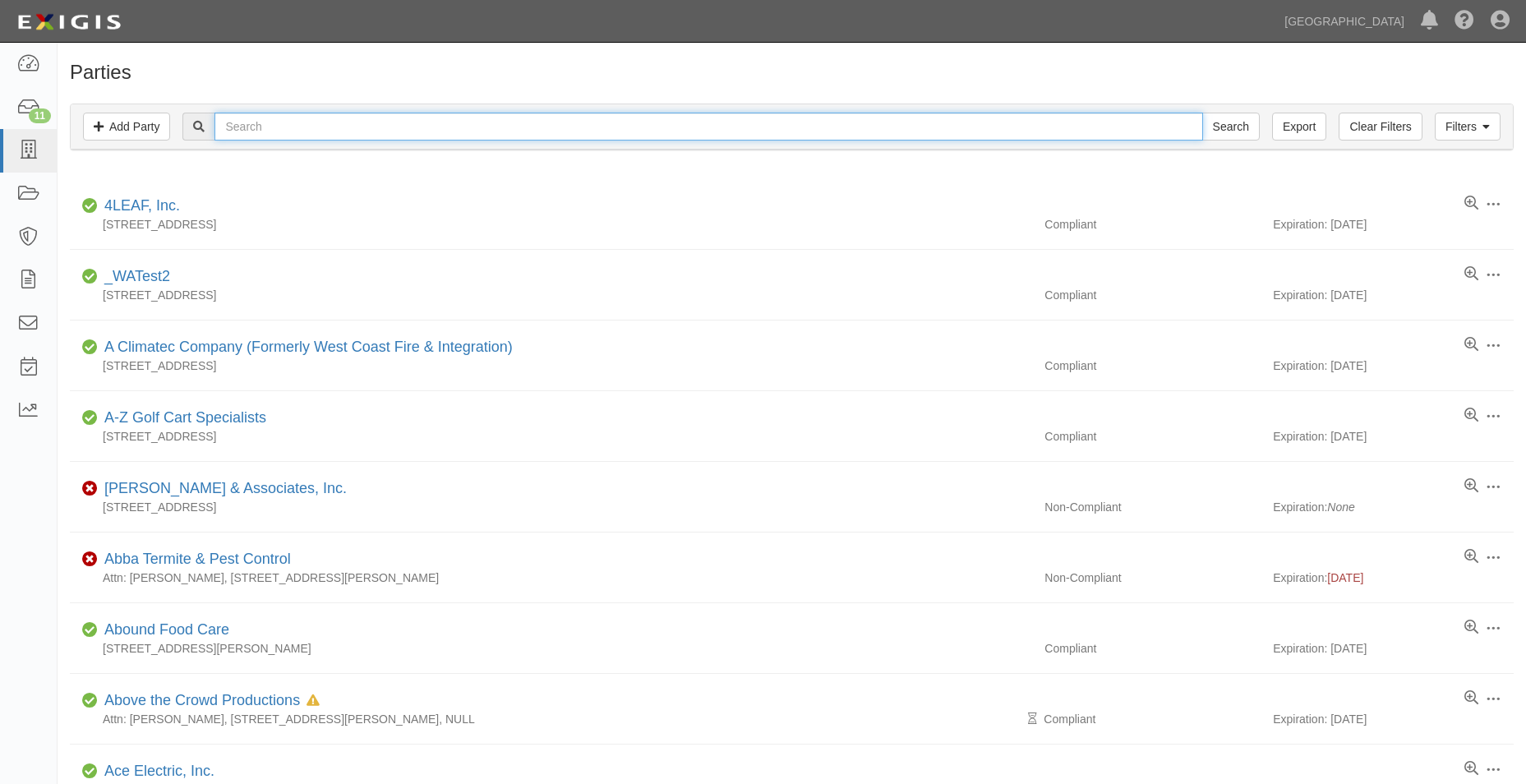
click at [330, 129] on input "text" at bounding box center [709, 126] width 988 height 28
type input "advantec"
click at [1203, 113] on input "Search" at bounding box center [1231, 126] width 57 height 28
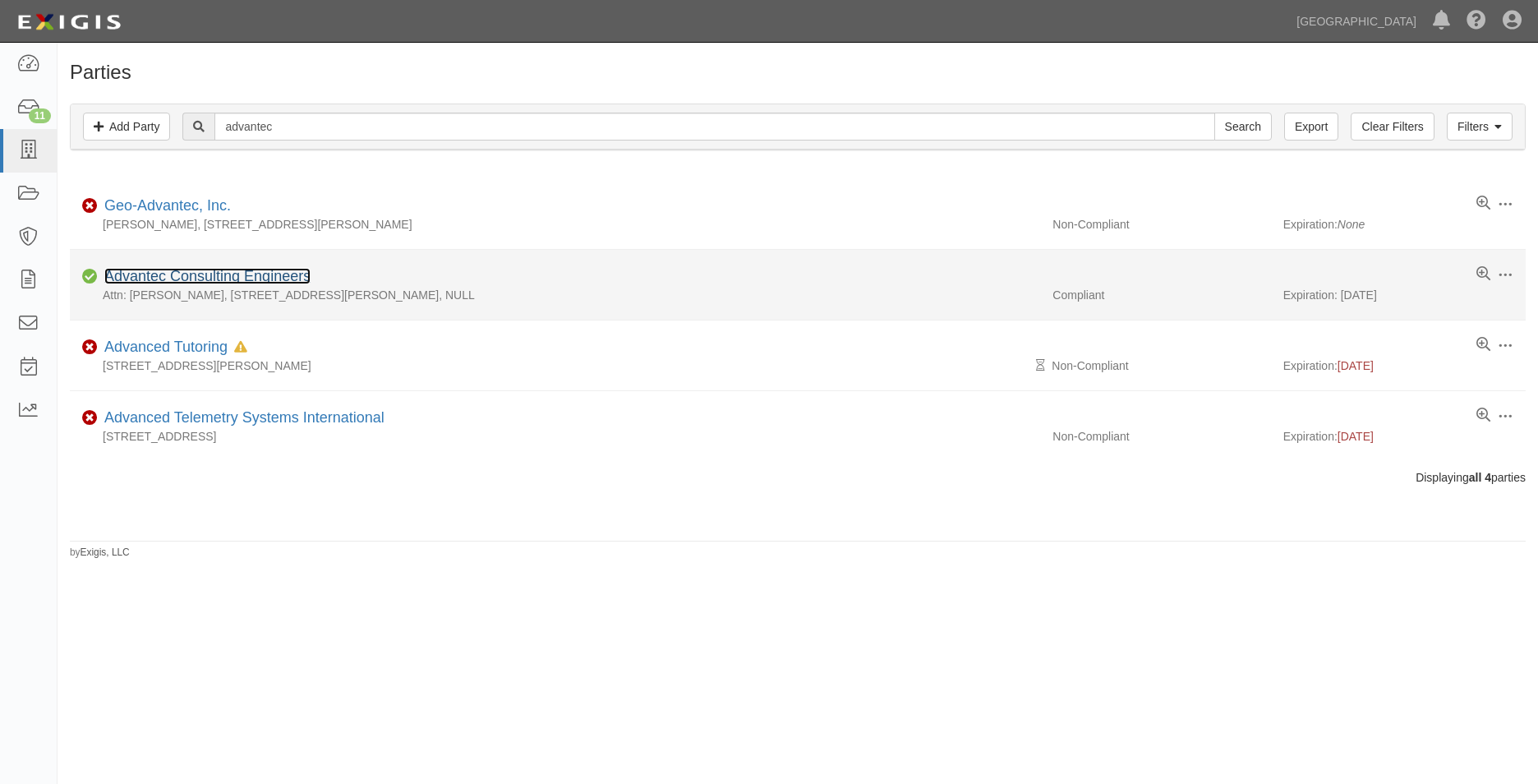
click at [291, 276] on link "Advantec Consulting Engineers" at bounding box center [208, 276] width 207 height 16
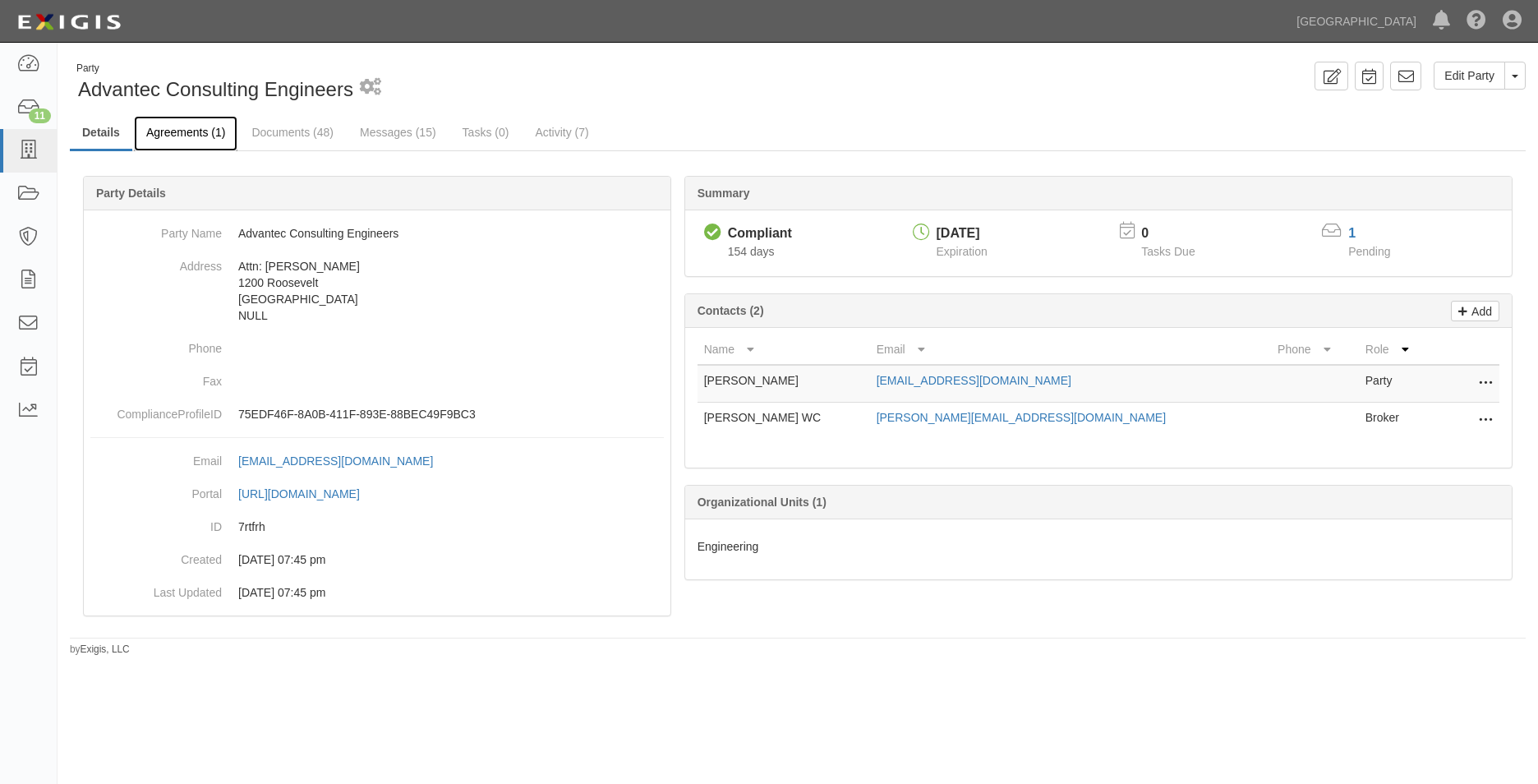
click at [183, 130] on link "Agreements (1)" at bounding box center [185, 133] width 104 height 35
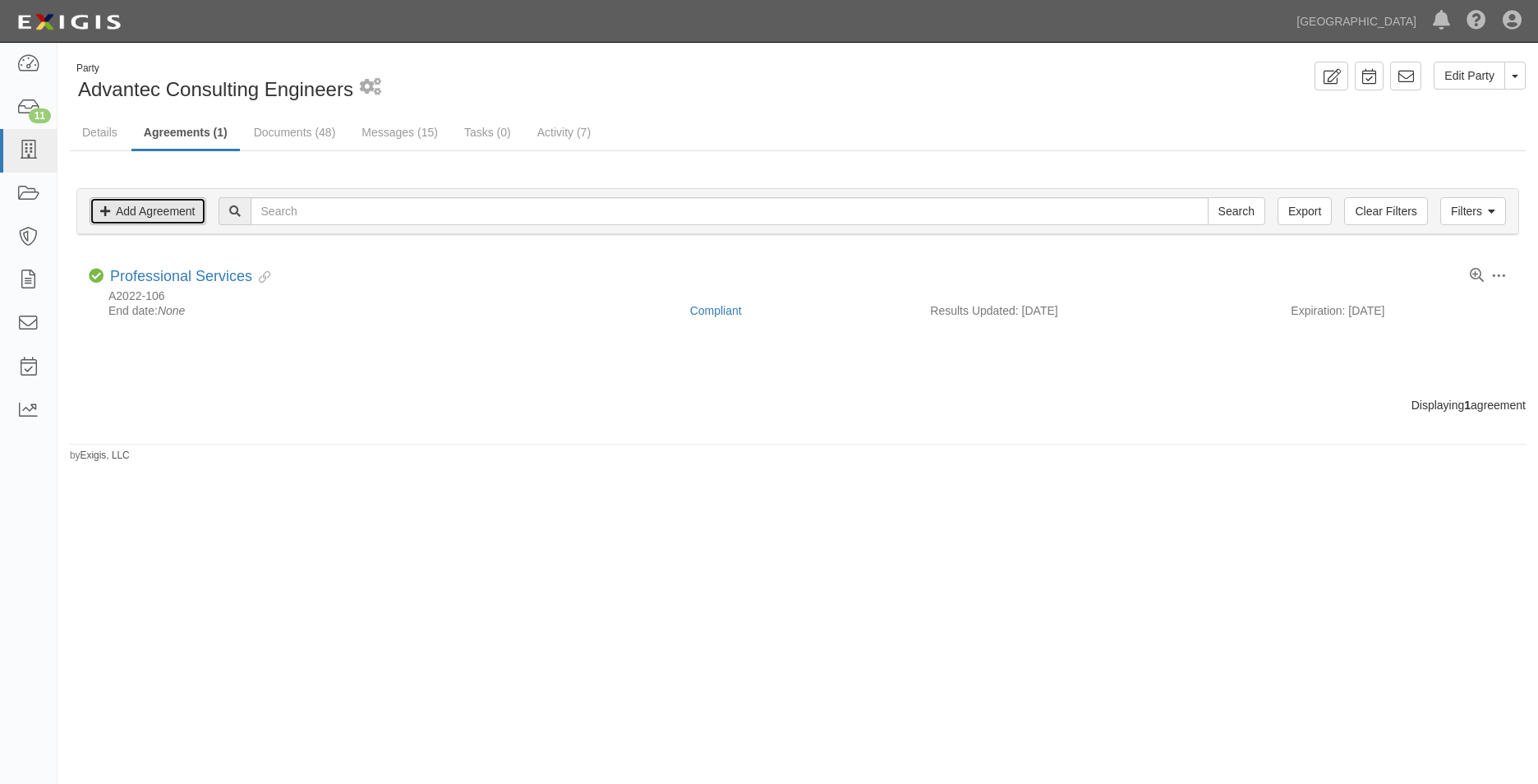
click at [185, 224] on link "Add Agreement" at bounding box center [147, 211] width 116 height 28
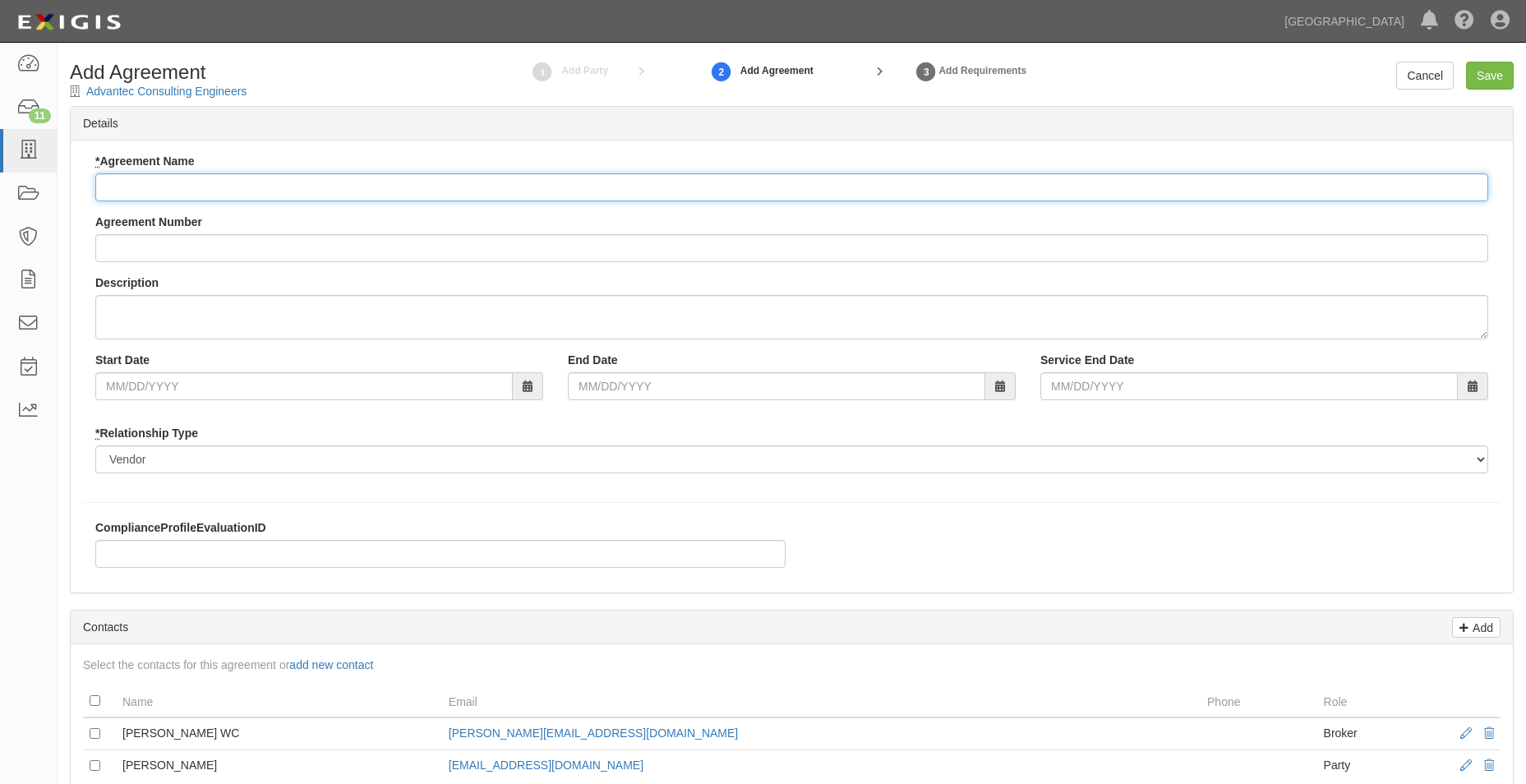
click at [227, 175] on input "* Agreement Name" at bounding box center [791, 187] width 1393 height 28
type input "o"
type input "Professional Services Agreement"
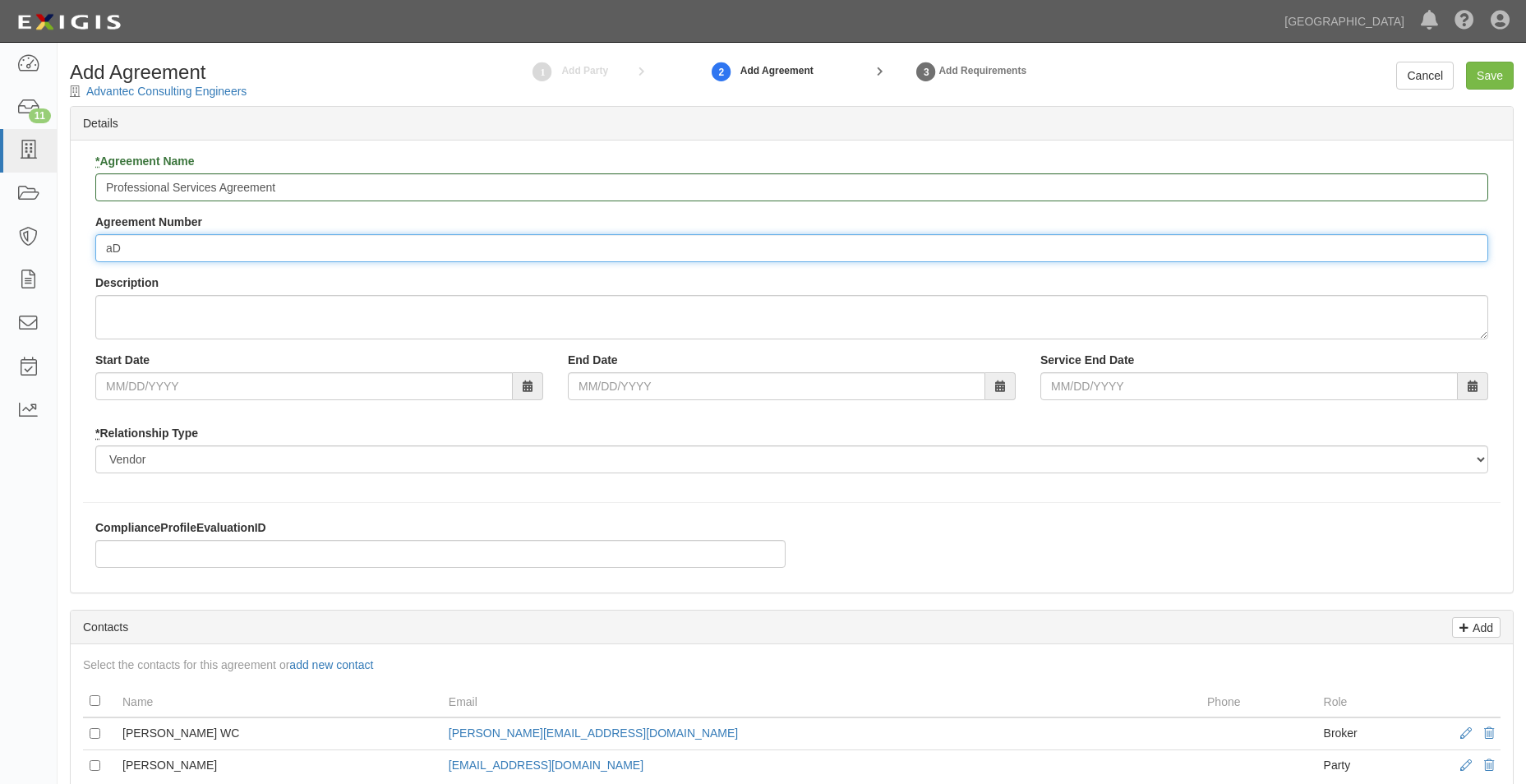
type input "a"
type input "A2025-162"
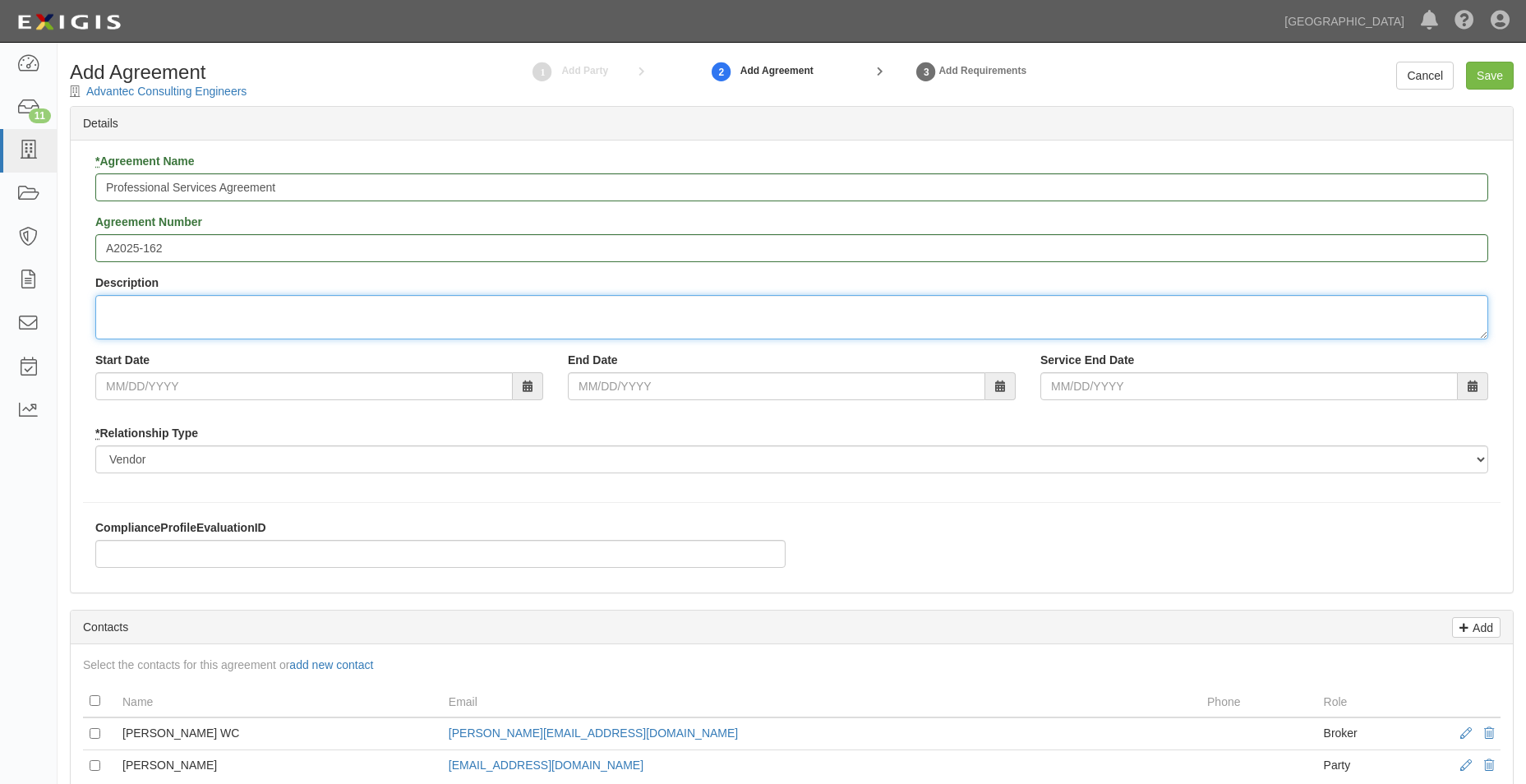
type textarea "c"
type textarea "Conduct field inventory,communication evaluation, costs analysis, and a purpose…"
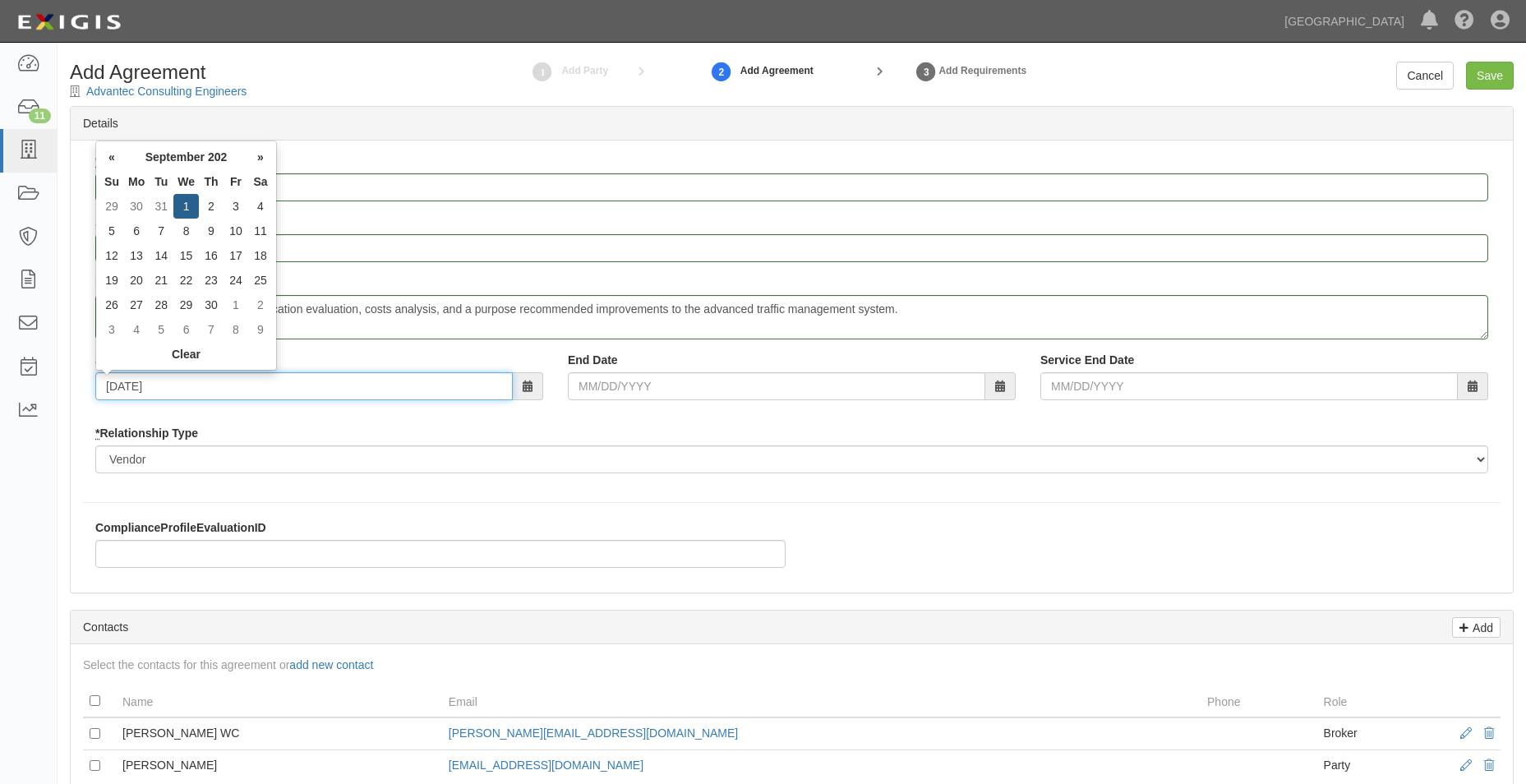
type input "09/01/2025"
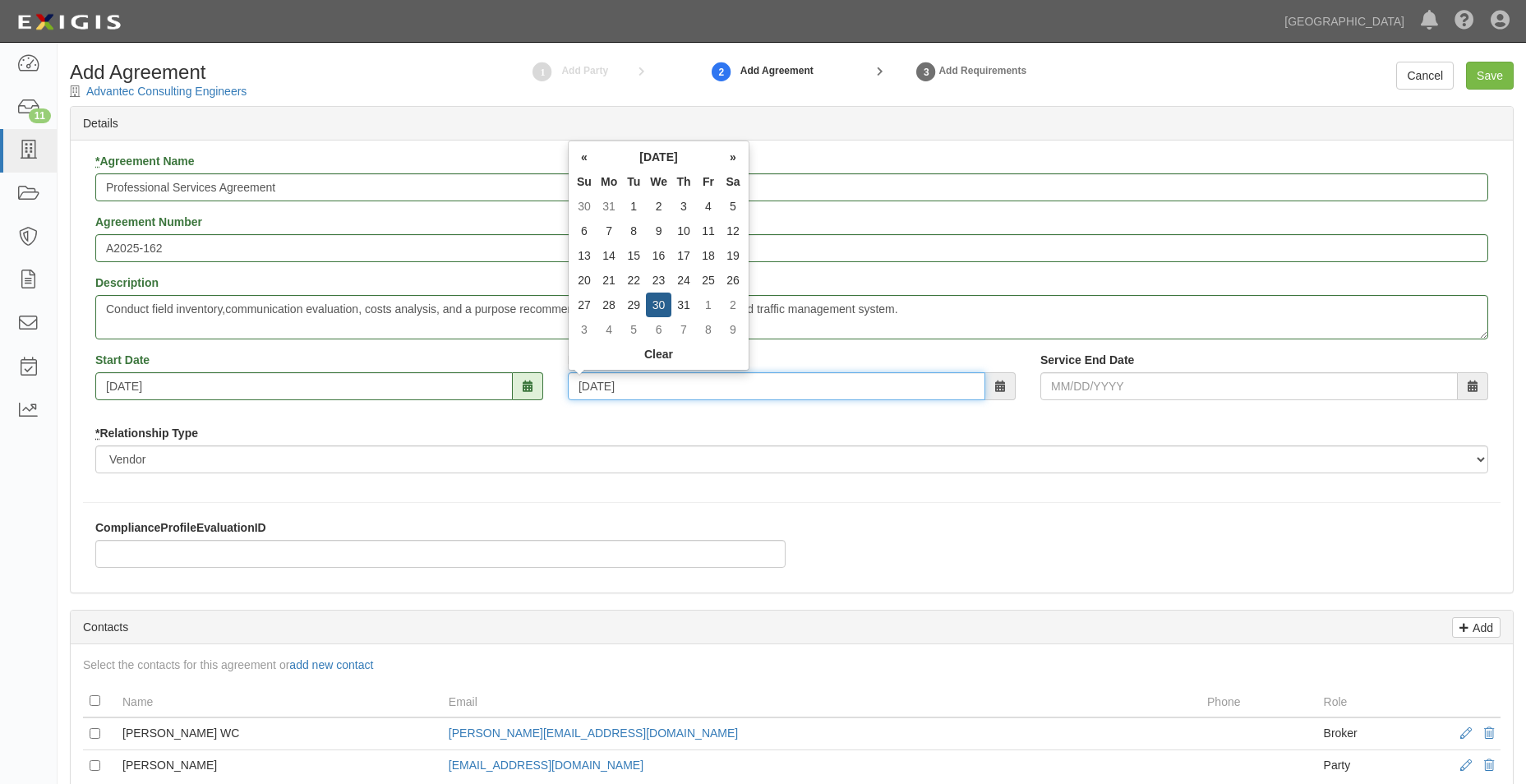
type input "08/30/2028"
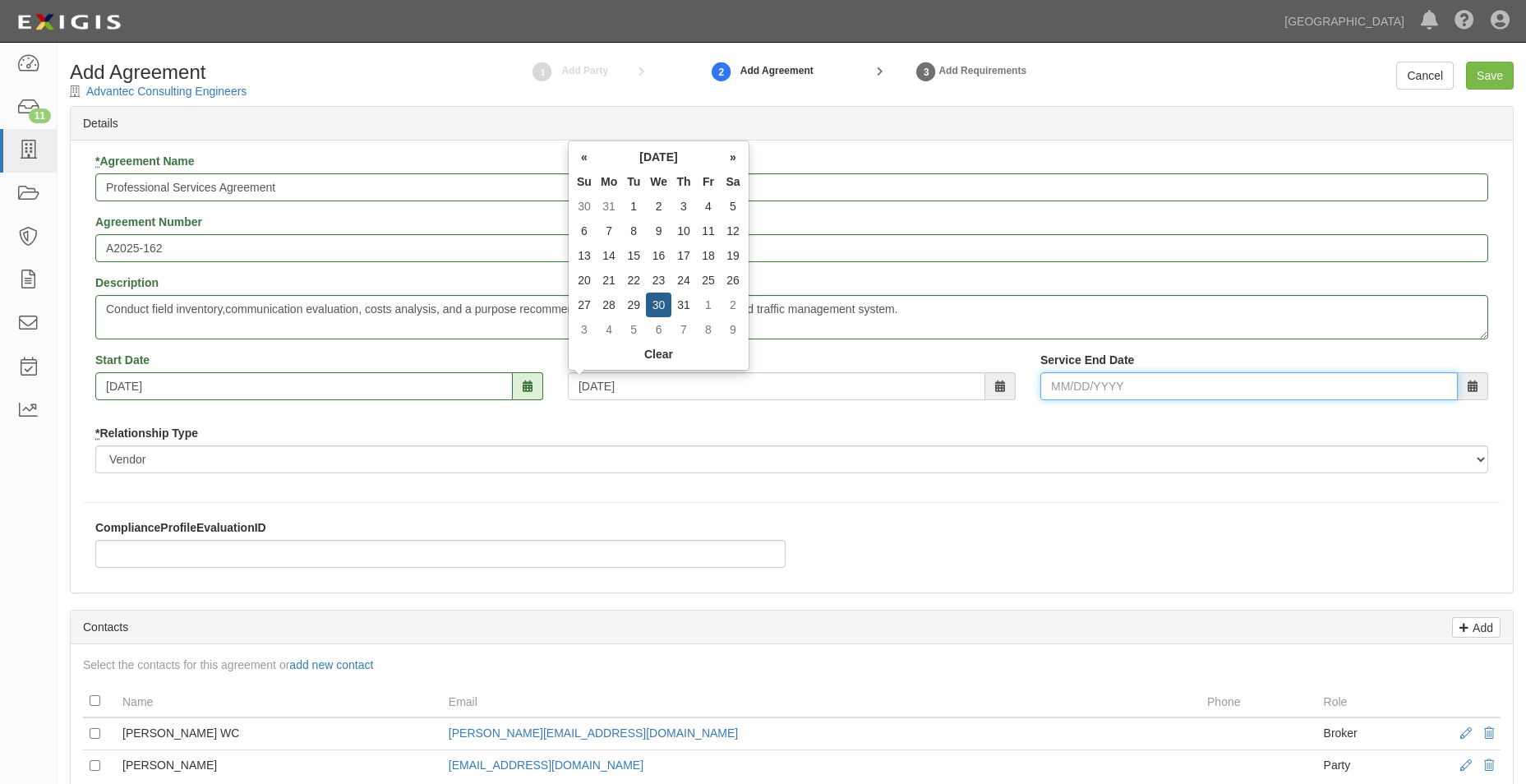
type input "08/30/2028"
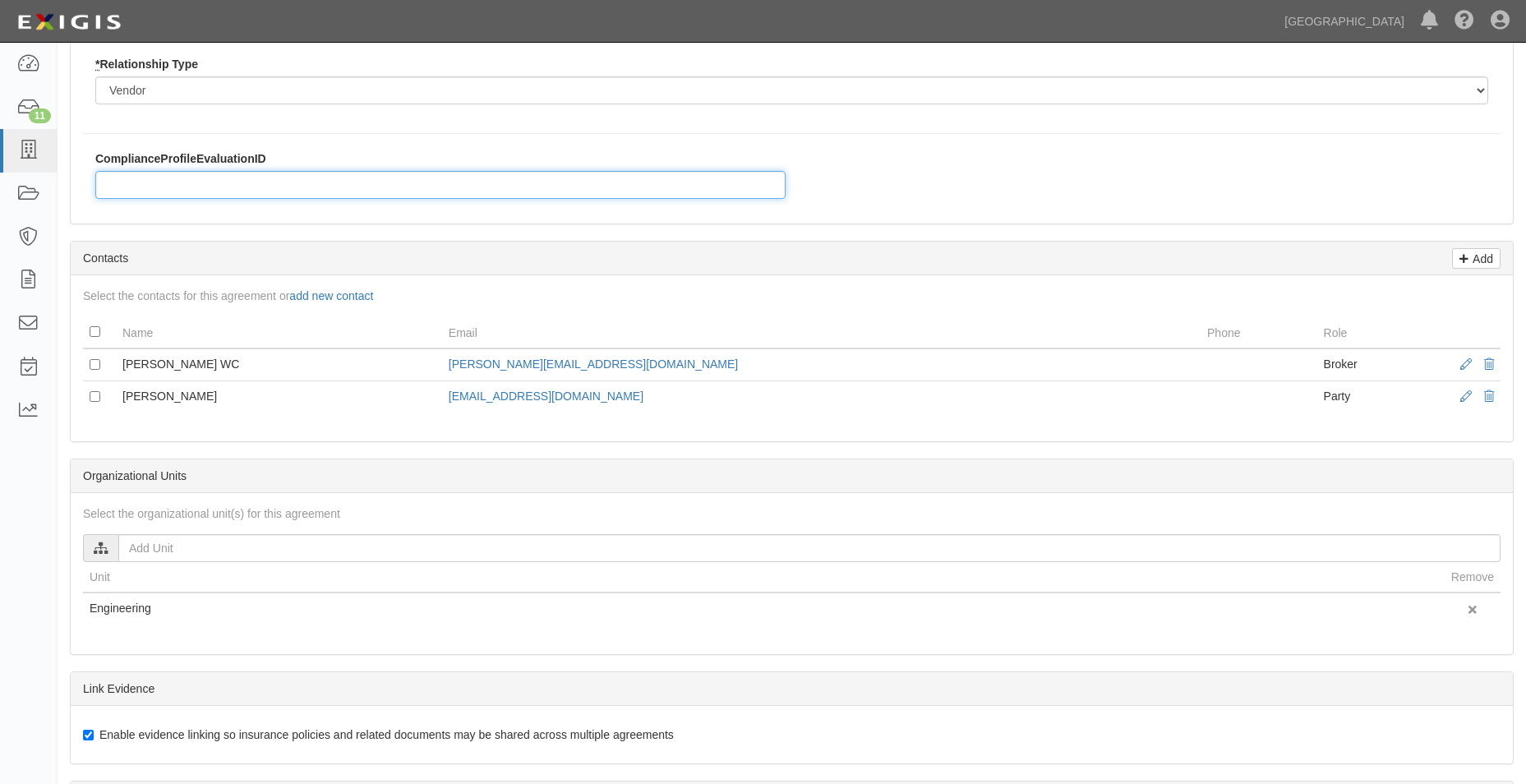
scroll to position [410, 0]
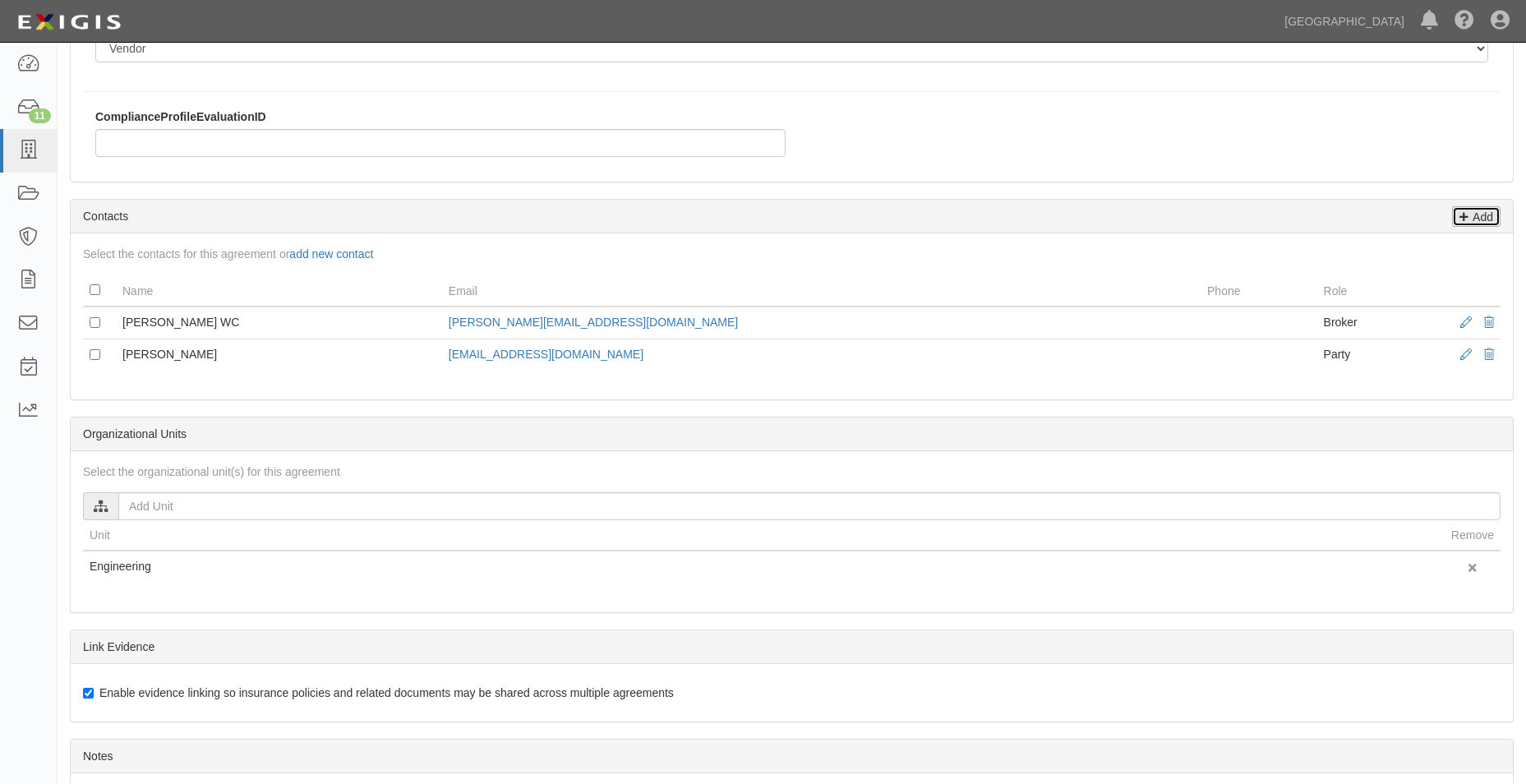
click at [1483, 218] on p "Add" at bounding box center [1480, 215] width 24 height 18
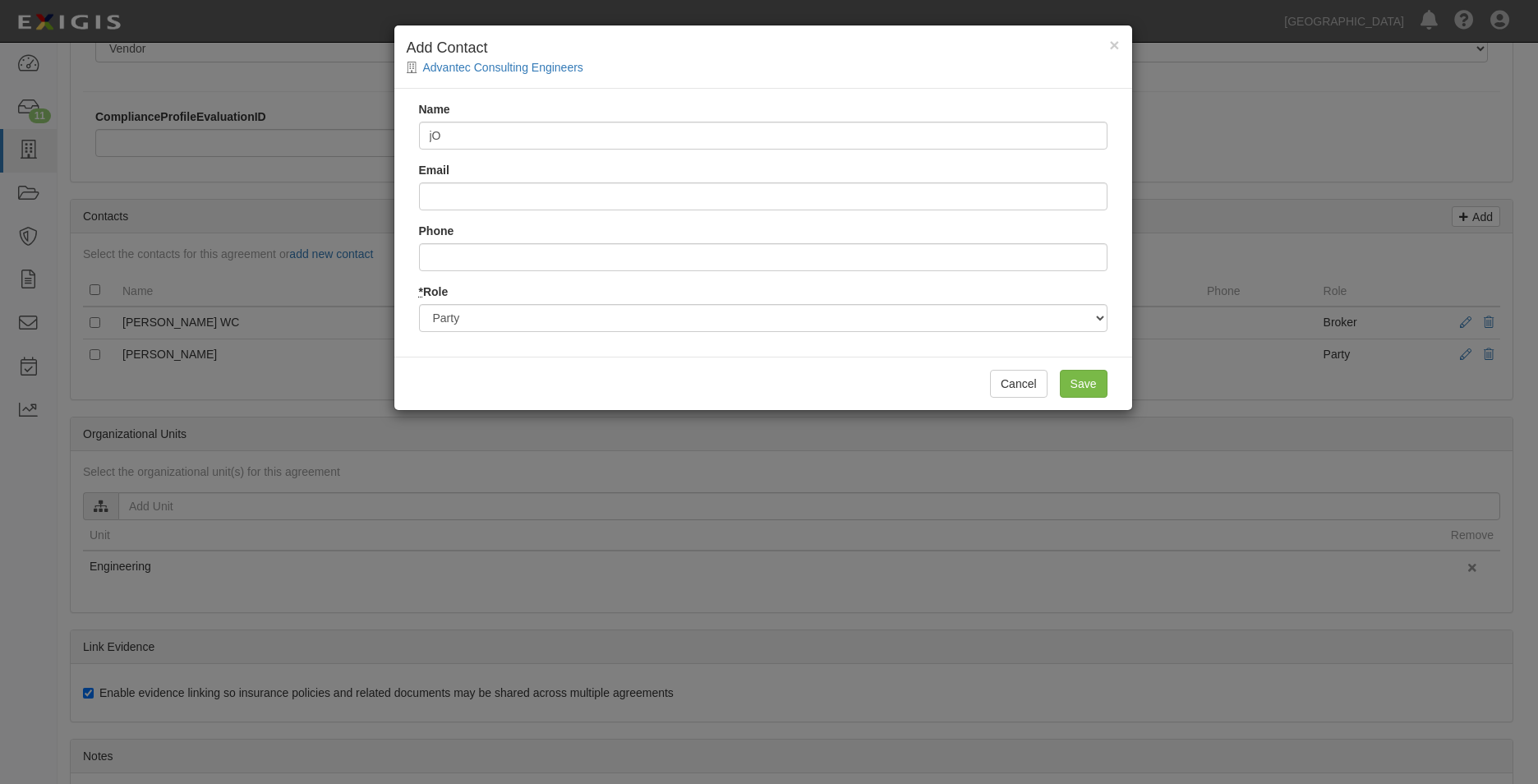
type input "j"
type input "Jose Guedes"
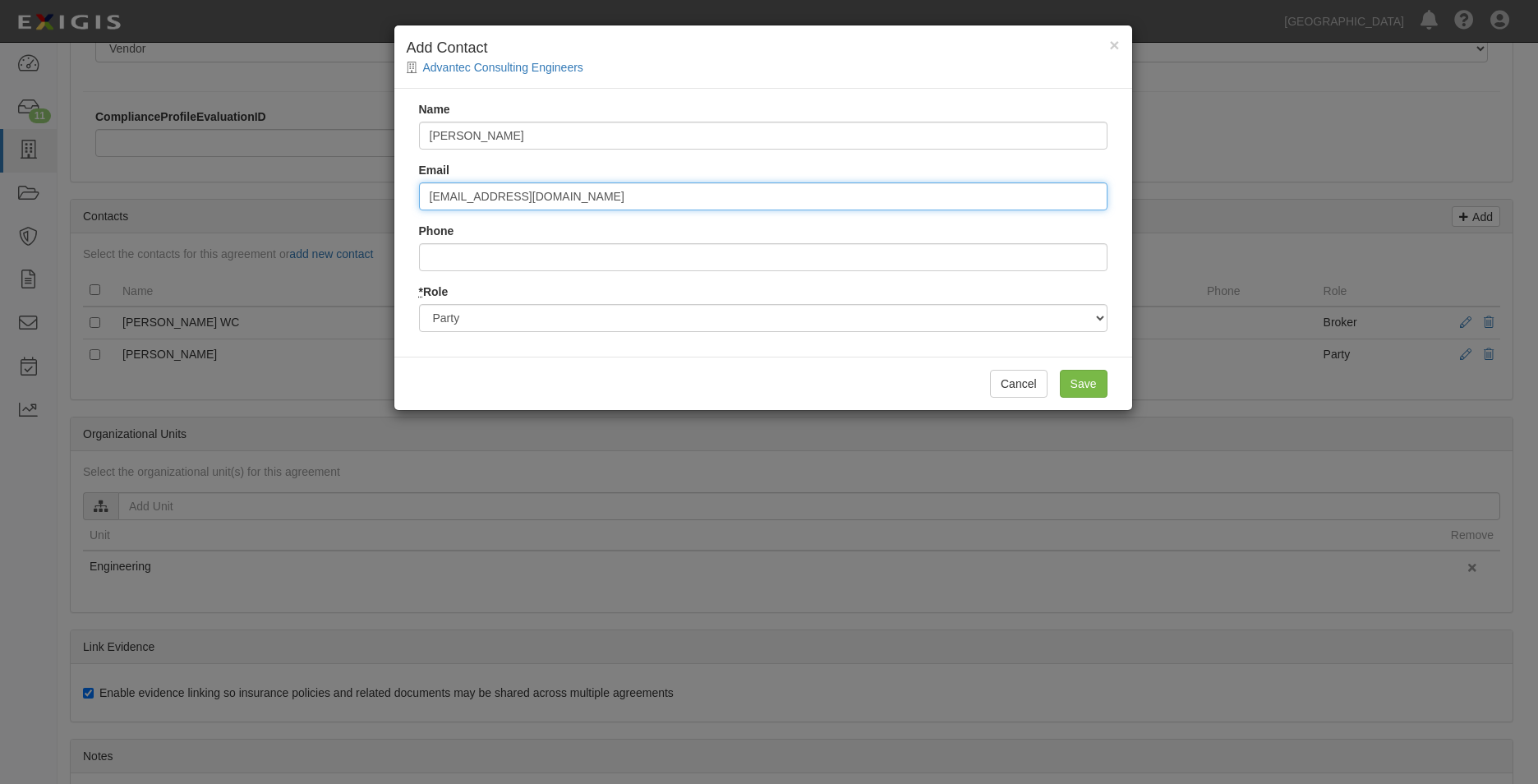
type input "joseguedes@advantec-usa.com"
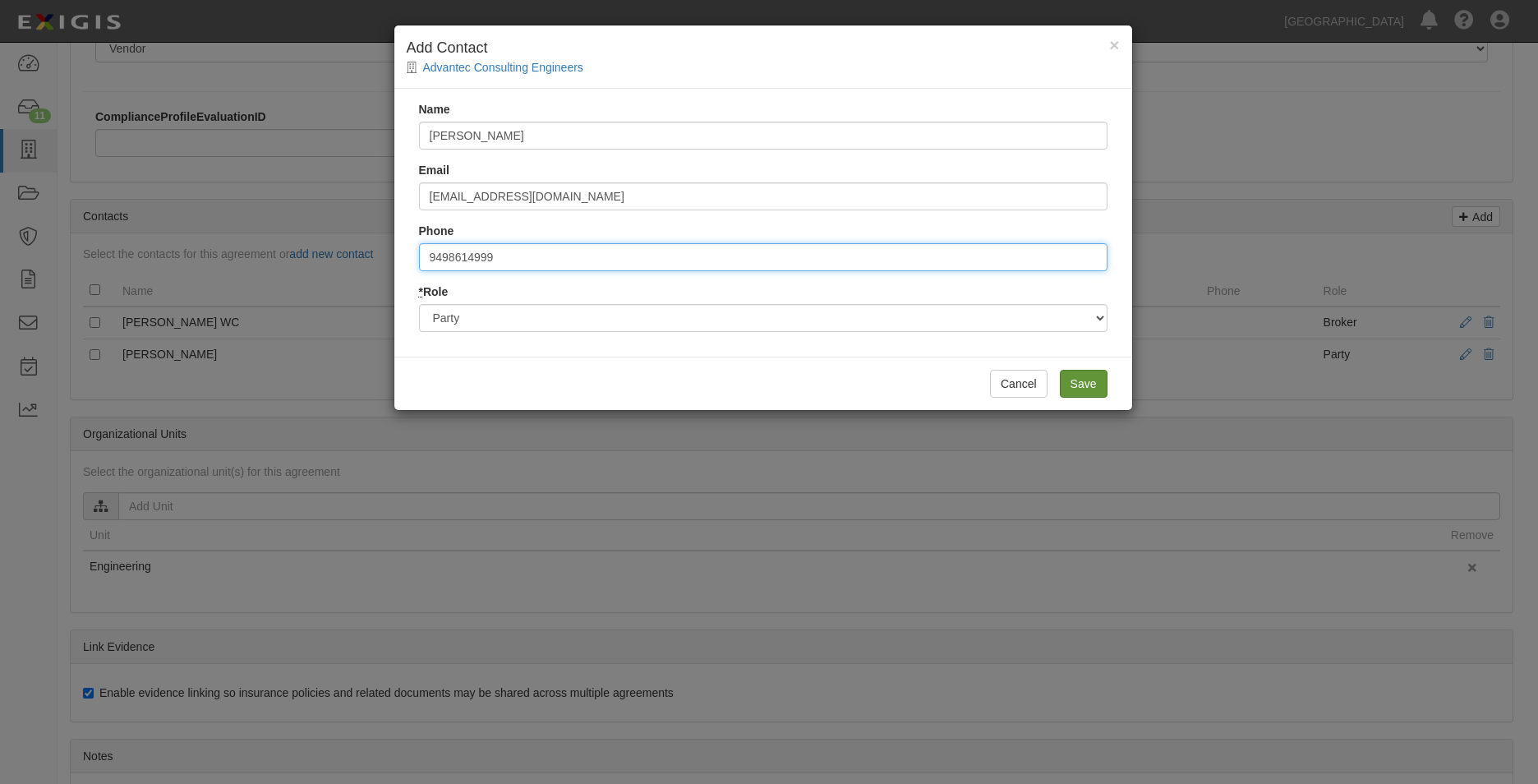
type input "9498614999"
click at [1068, 379] on input "Save" at bounding box center [1083, 383] width 48 height 28
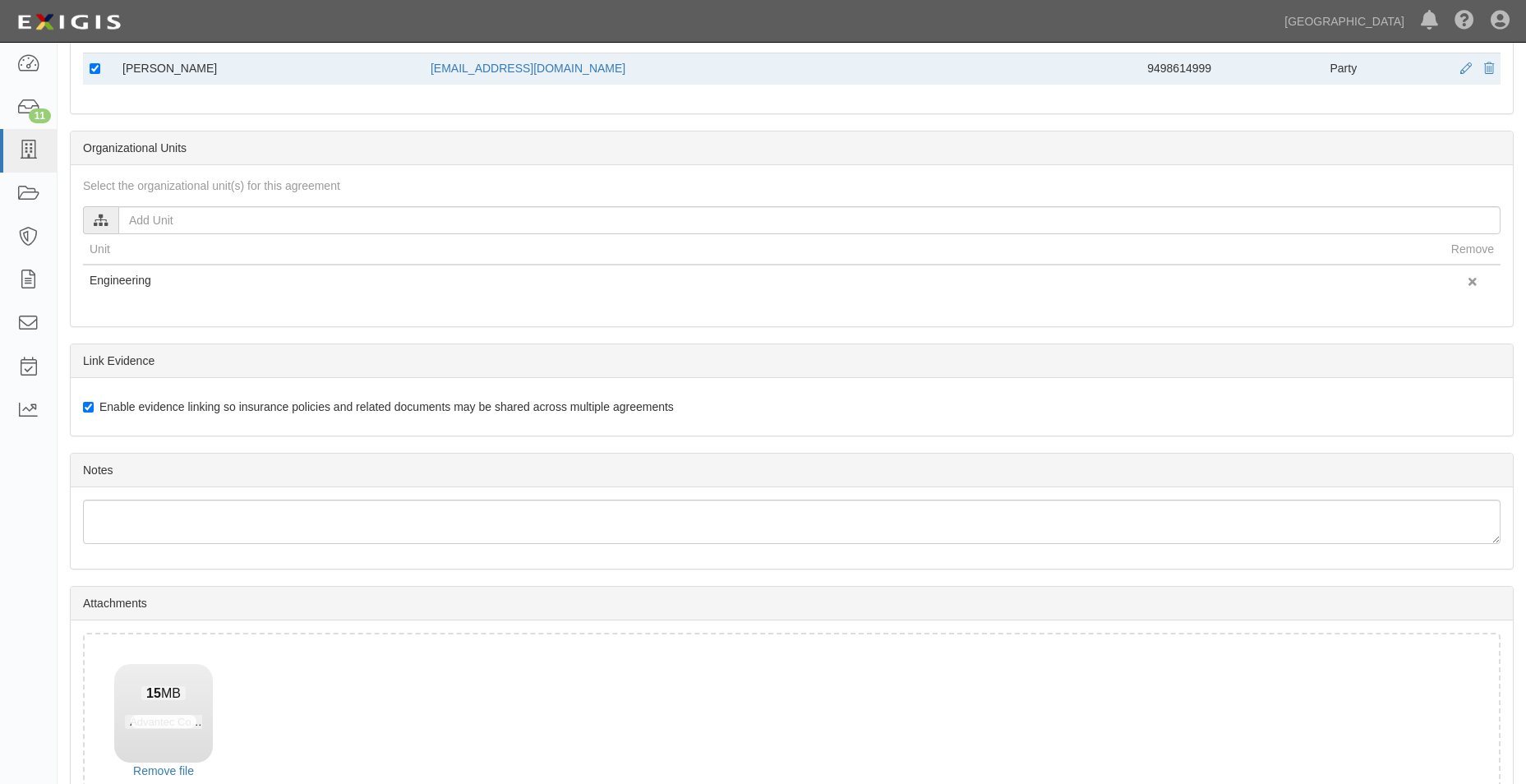
scroll to position [836, 0]
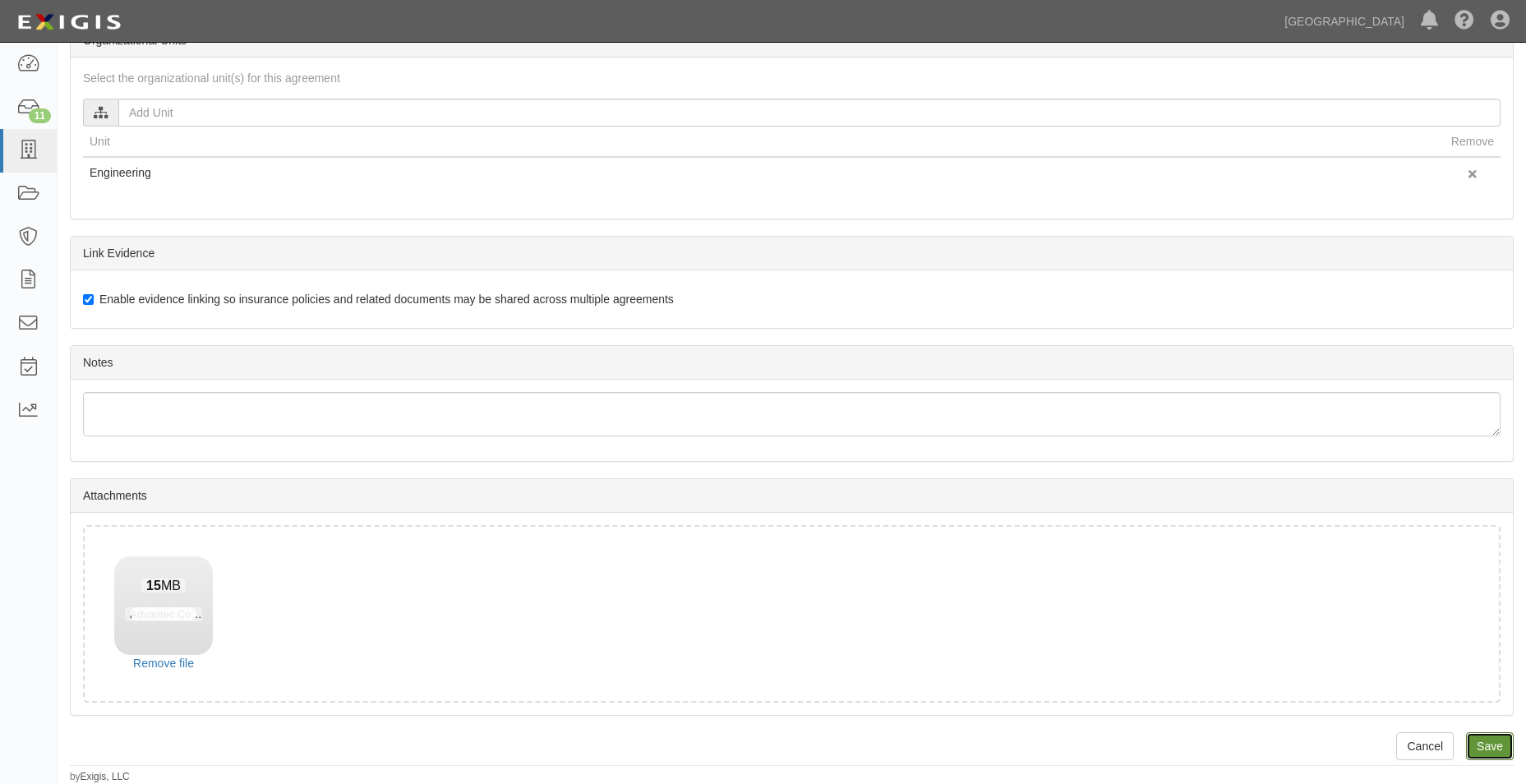
click at [1480, 741] on input "Save" at bounding box center [1490, 745] width 48 height 28
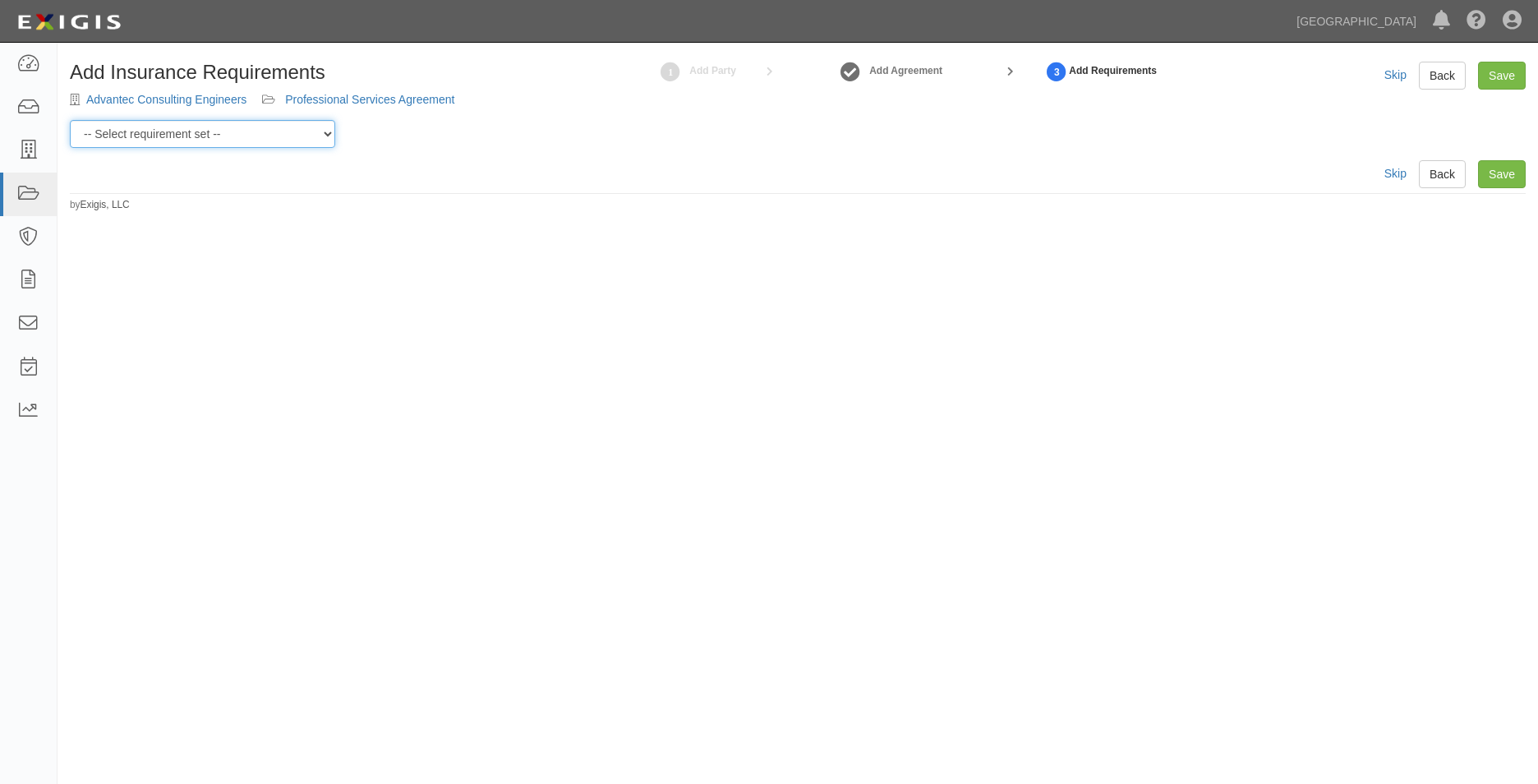
click at [187, 138] on select "-- Select requirement set -- 0-0-0-.03 Prof. Liability 0-0-0-1 CYB 0-1-0-0-1 E&…" at bounding box center [203, 134] width 266 height 28
select select "54300"
click at [70, 120] on select "-- Select requirement set -- 0-0-0-.03 Prof. Liability 0-0-0-1 CYB 0-1-0-0-1 E&…" at bounding box center [203, 134] width 266 height 28
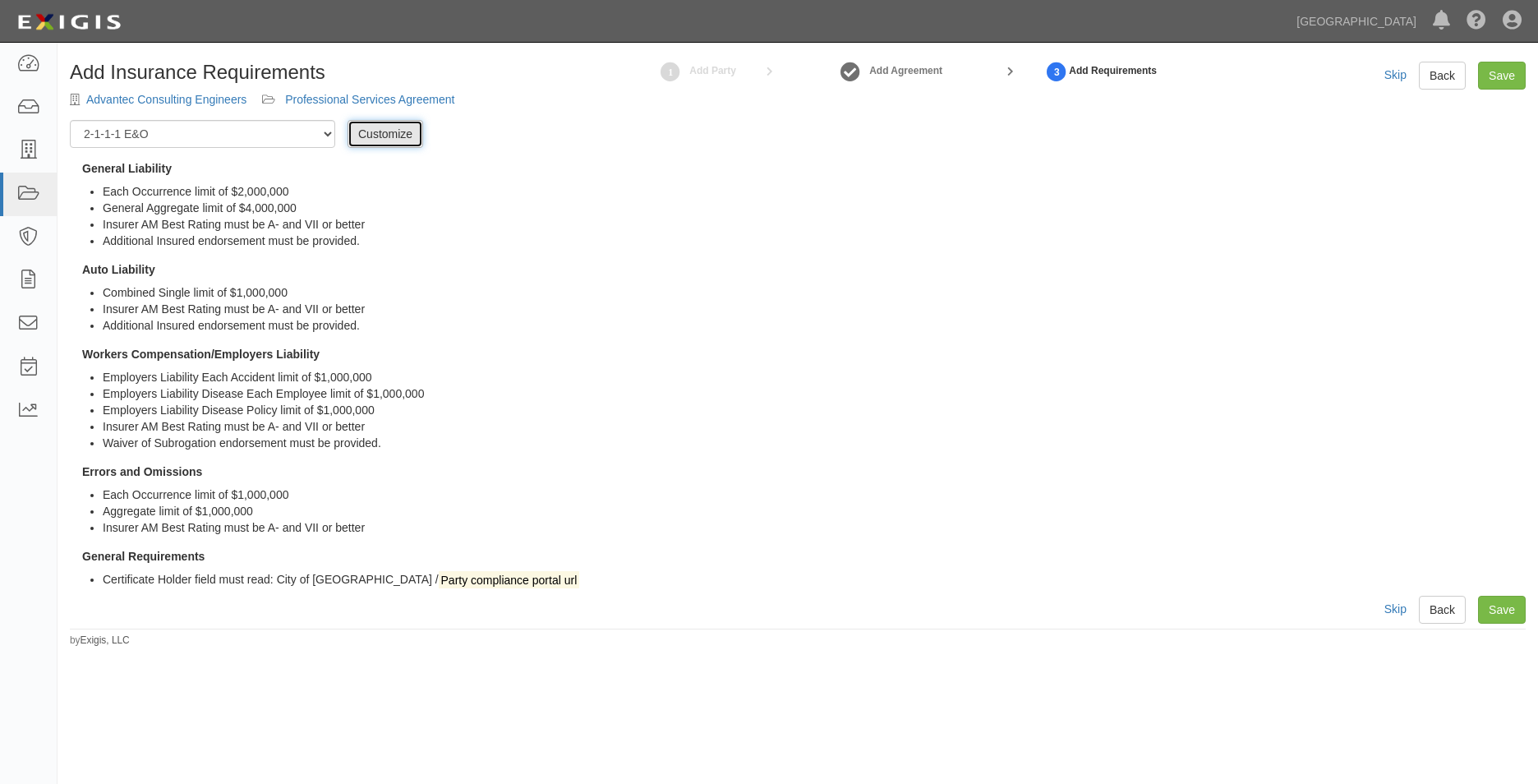
click at [363, 125] on link "Customize" at bounding box center [385, 134] width 76 height 28
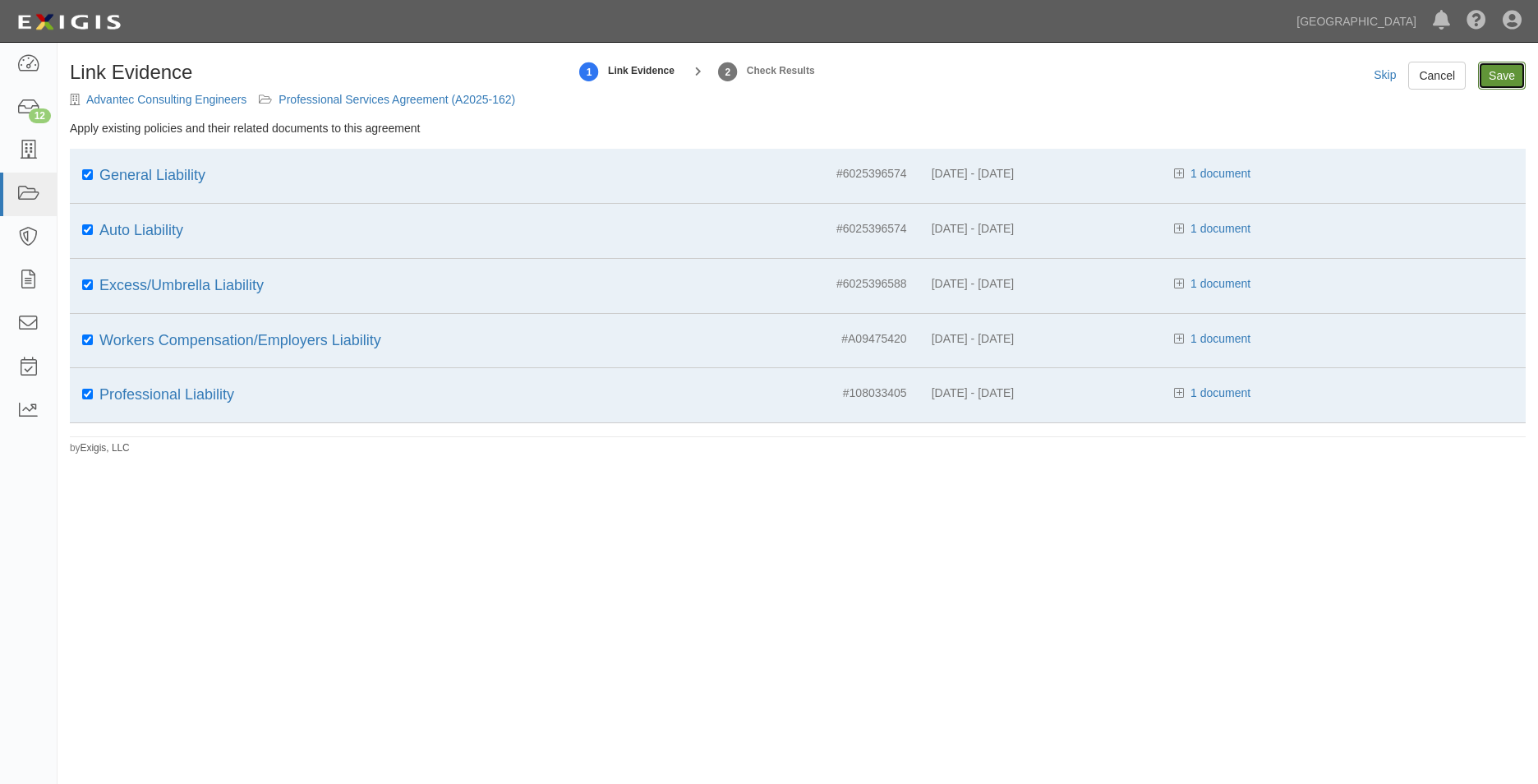
click at [1497, 62] on input "Save" at bounding box center [1501, 76] width 48 height 28
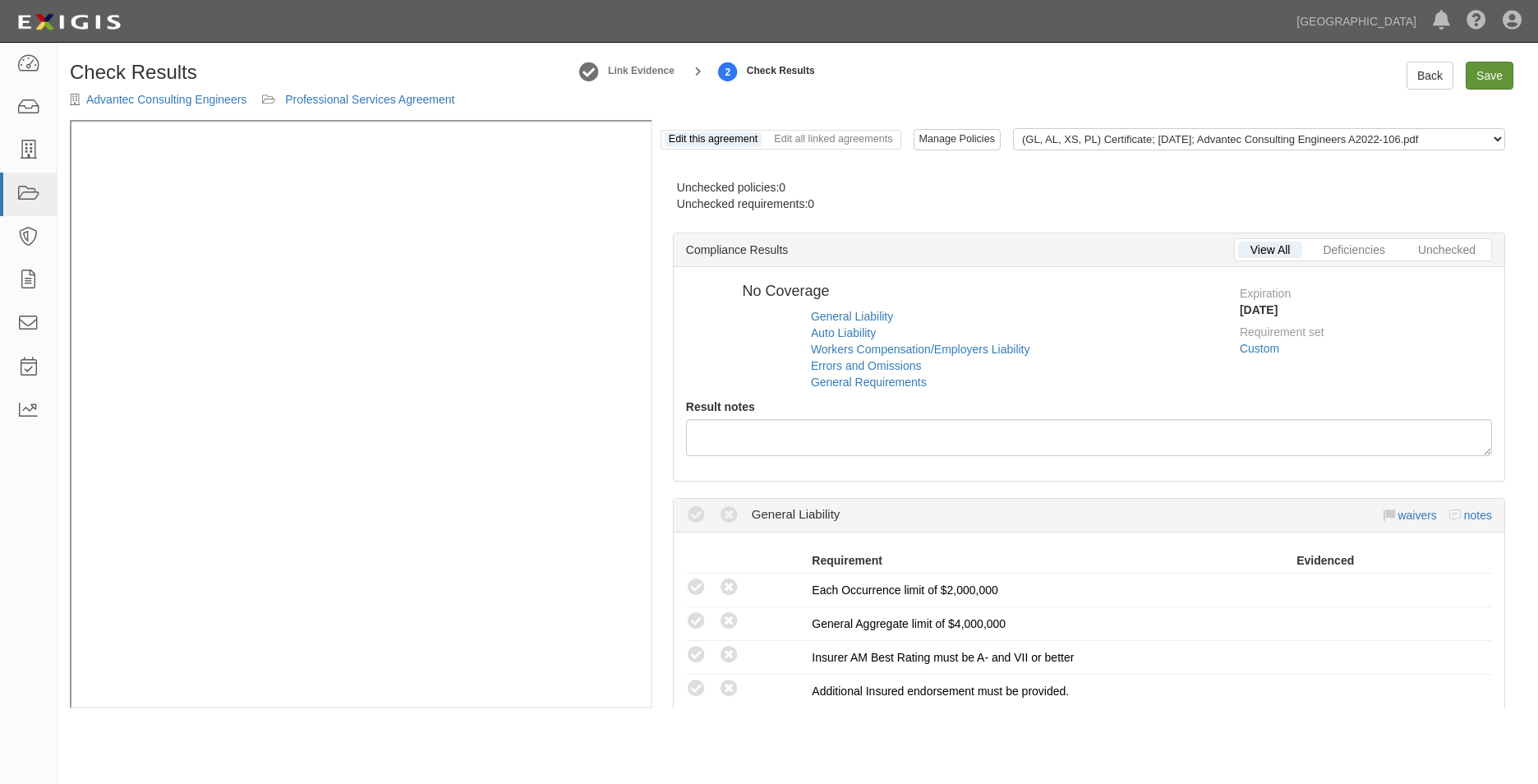
radio input "true"
radio input "false"
radio input "true"
radio input "false"
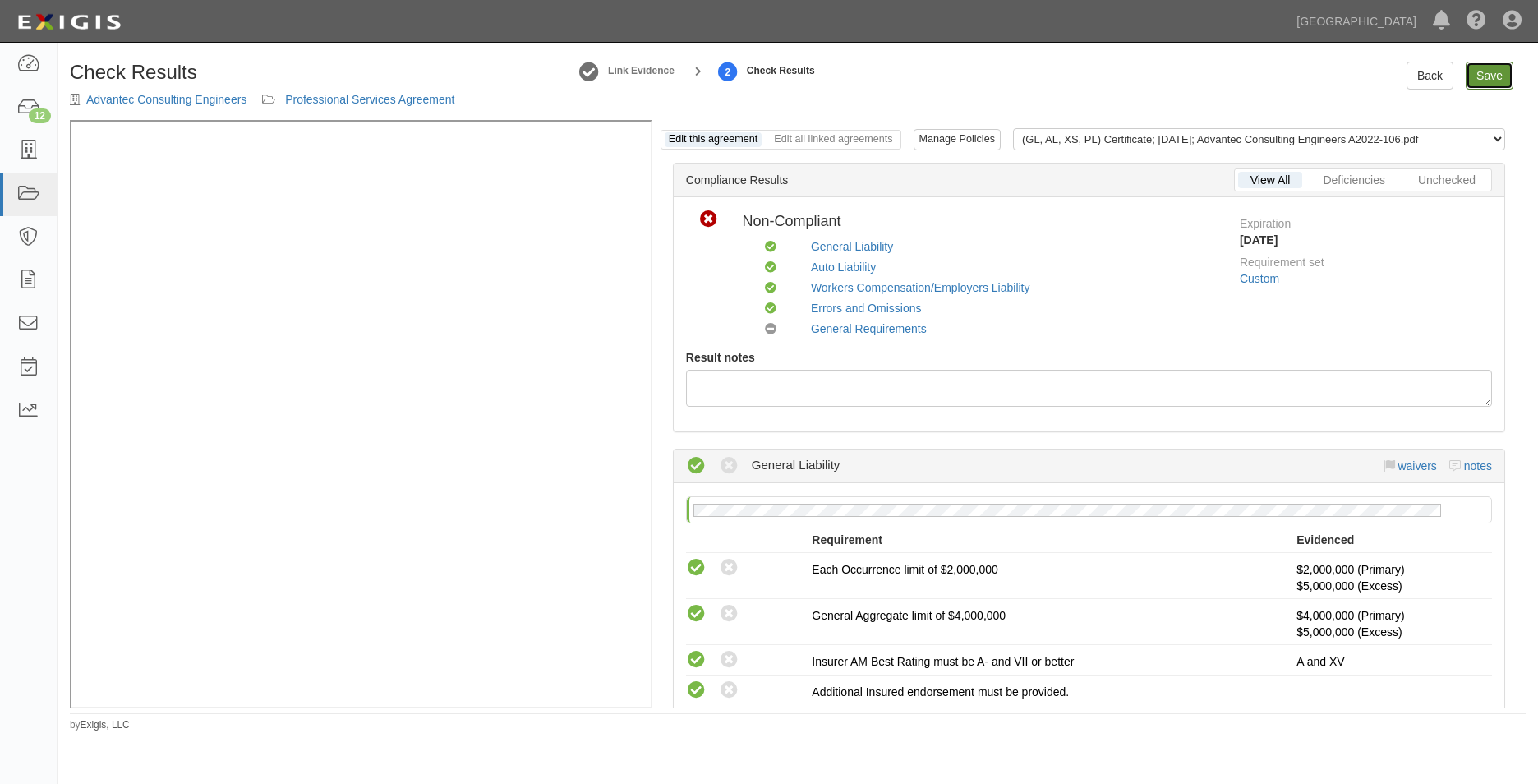
click at [1502, 77] on link "Save" at bounding box center [1489, 76] width 48 height 28
radio input "true"
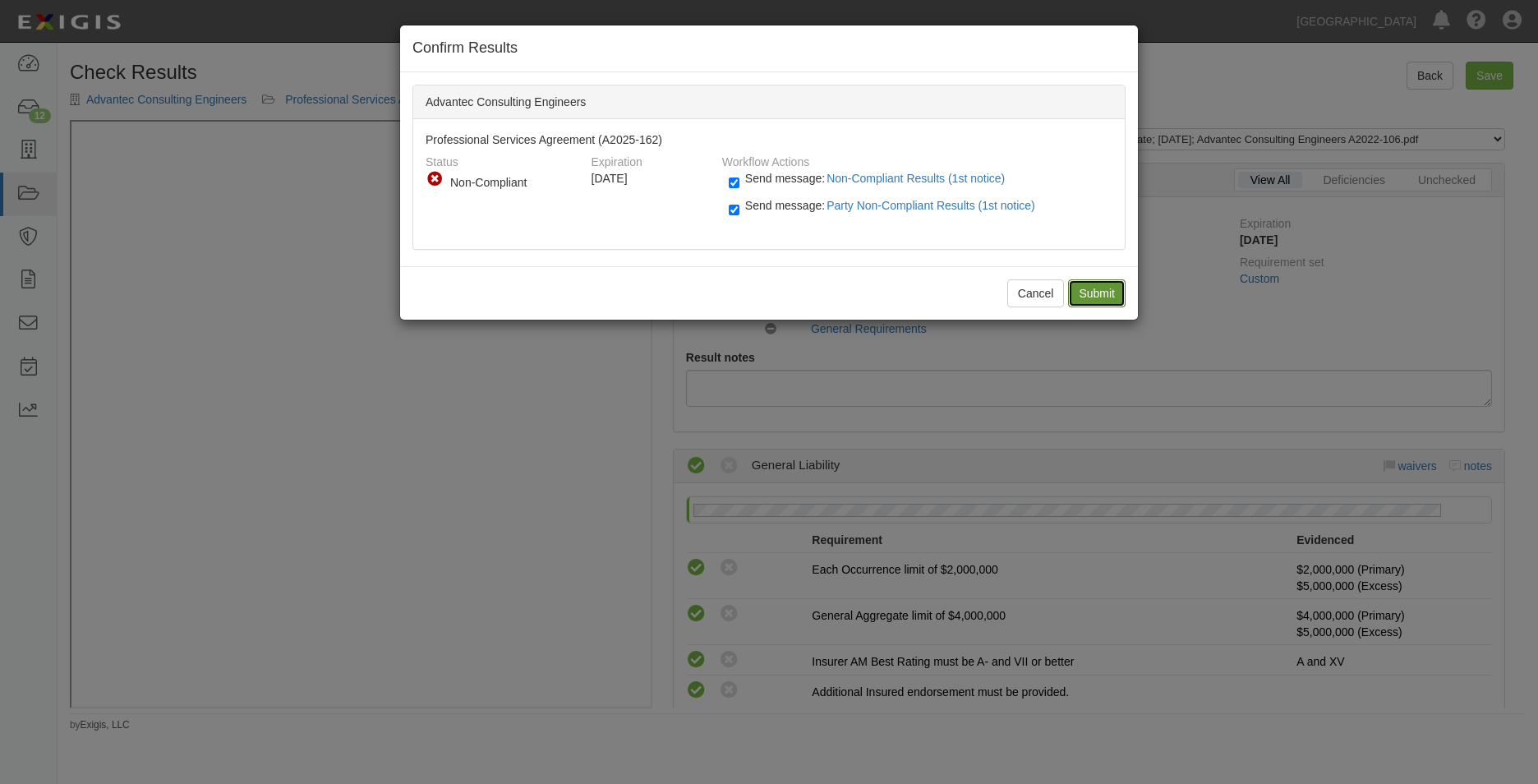
click at [1093, 298] on input "Submit" at bounding box center [1096, 293] width 57 height 28
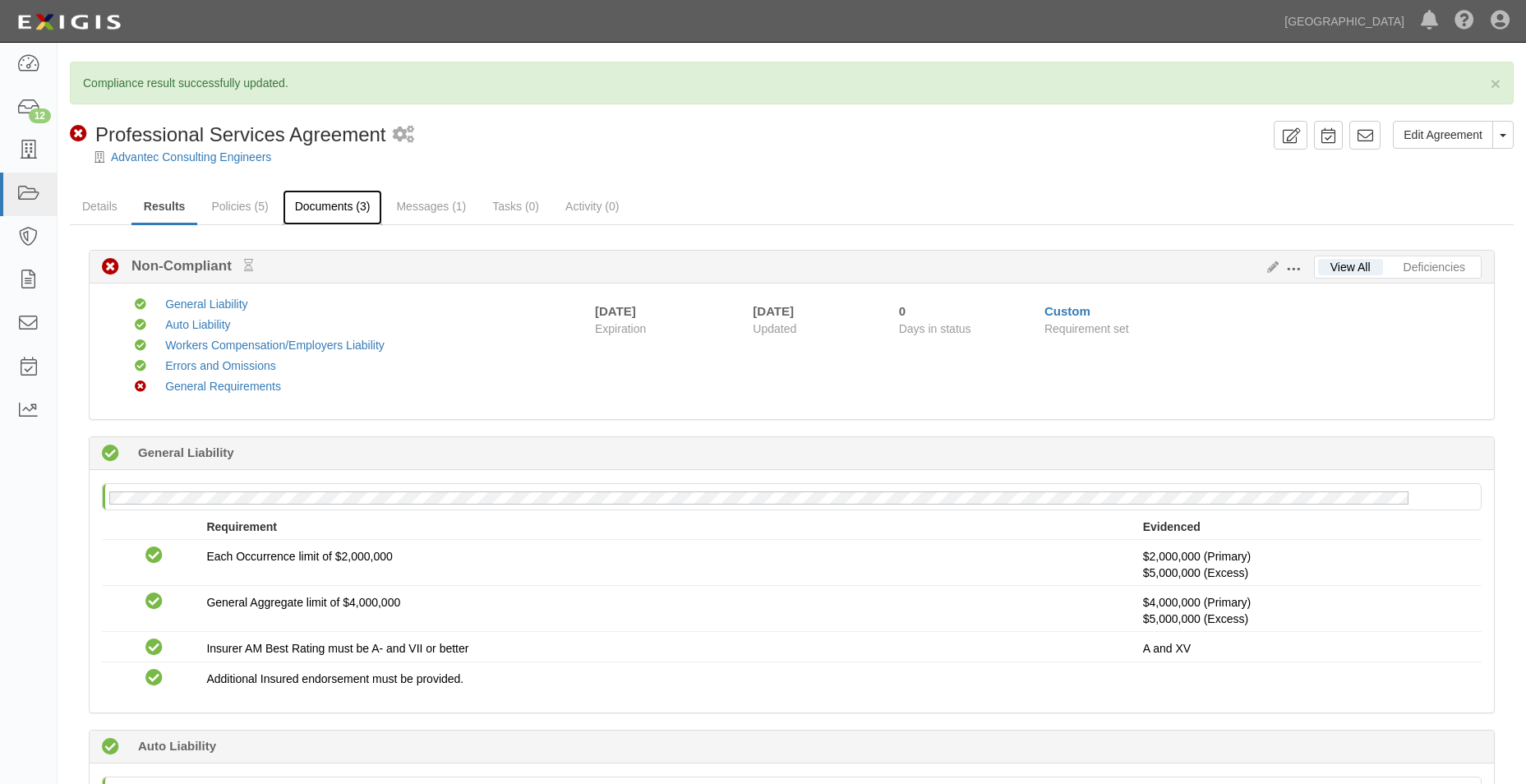
click at [335, 205] on link "Documents (3)" at bounding box center [332, 208] width 100 height 35
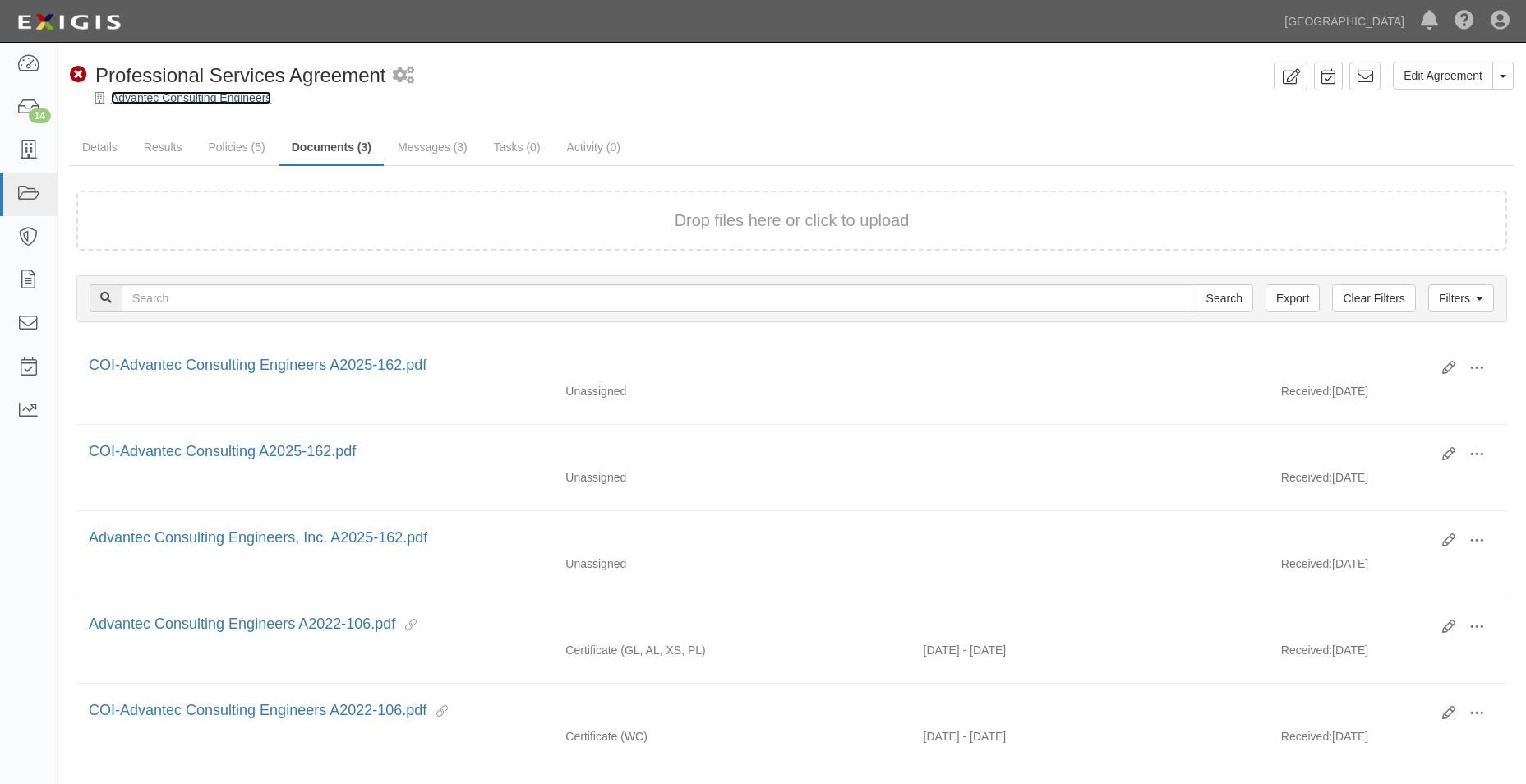
click at [131, 103] on link "Advantec Consulting Engineers" at bounding box center [190, 98] width 160 height 14
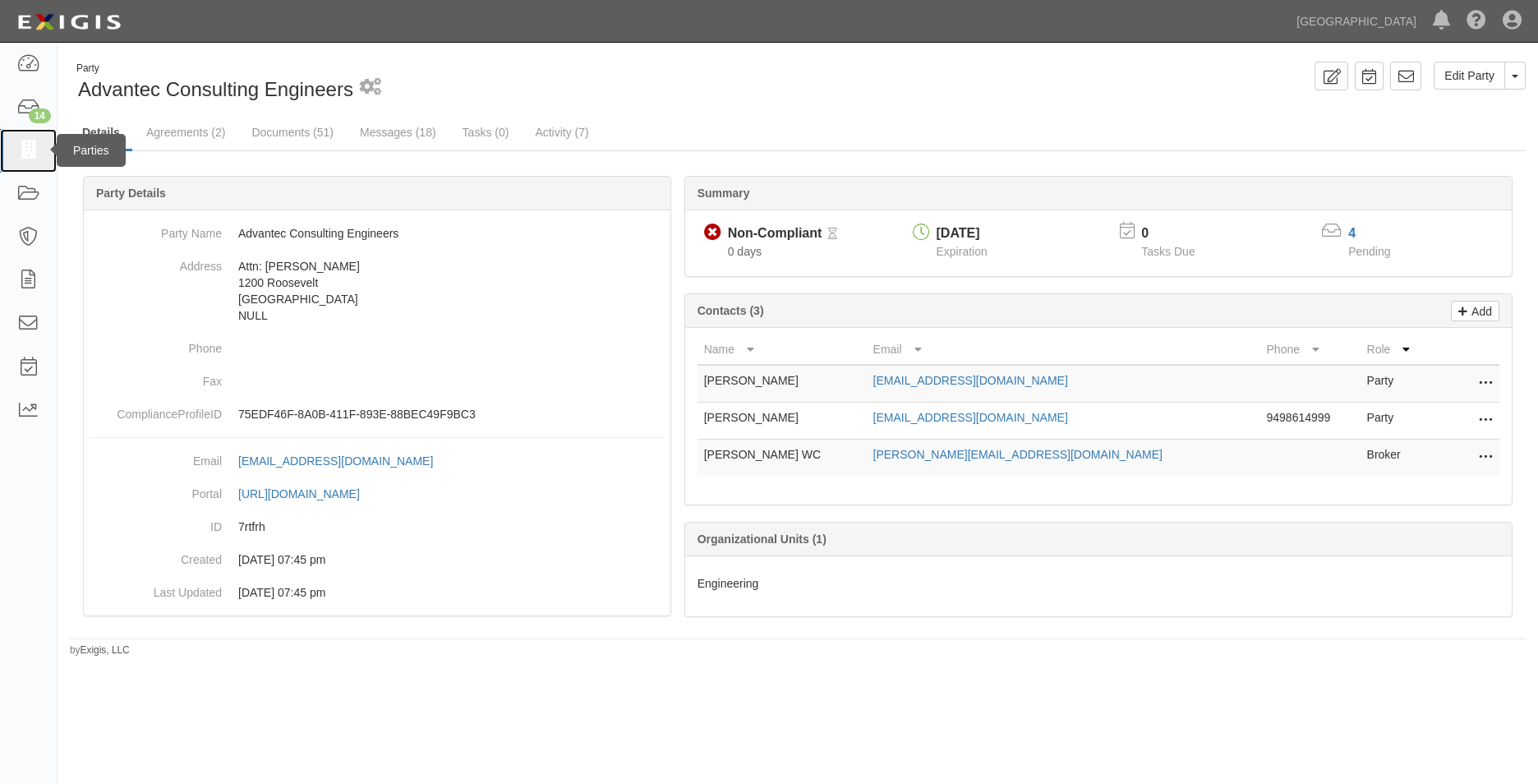
click at [21, 168] on link at bounding box center [28, 150] width 56 height 44
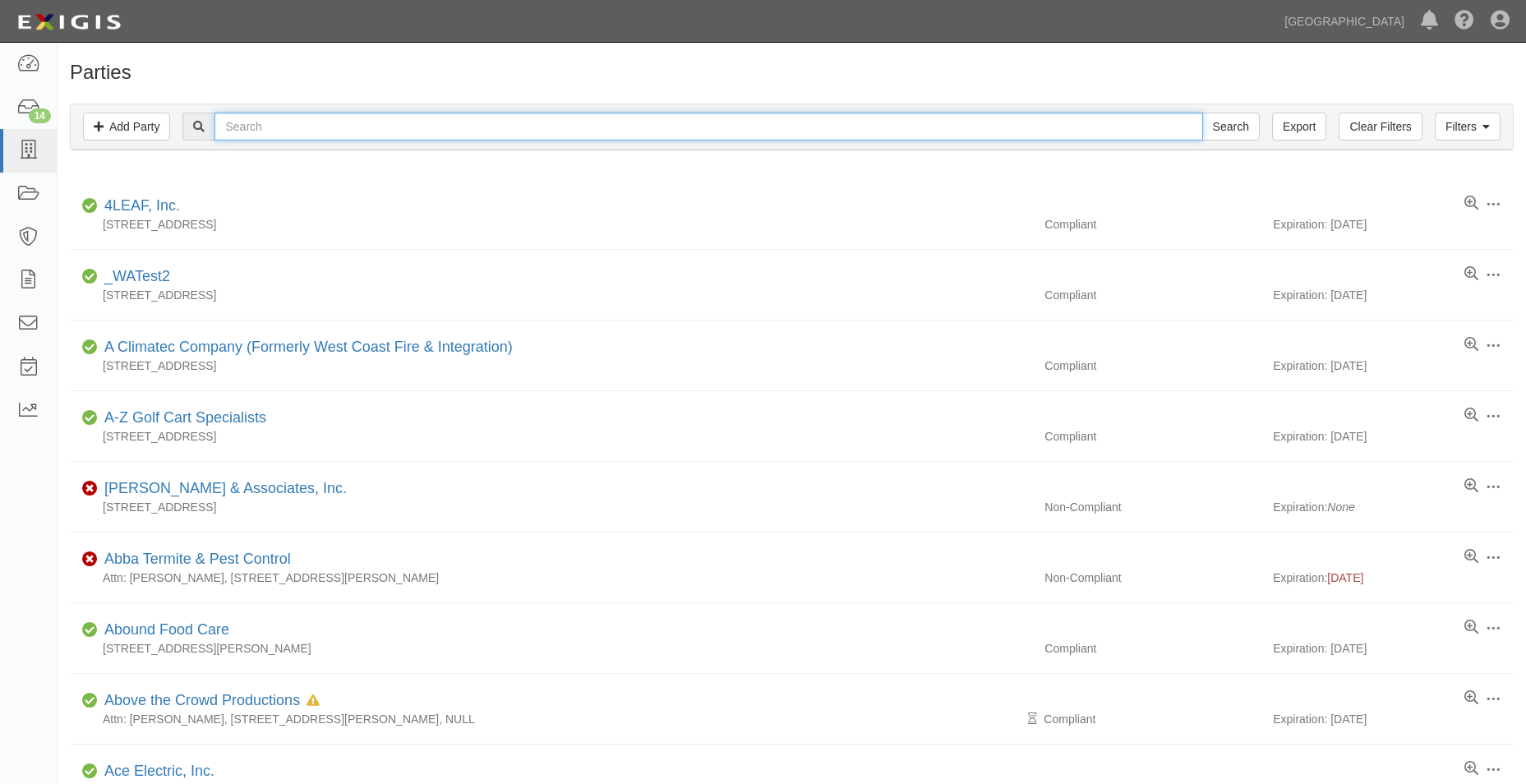
click at [242, 129] on input "text" at bounding box center [709, 126] width 988 height 28
